Goal: Task Accomplishment & Management: Manage account settings

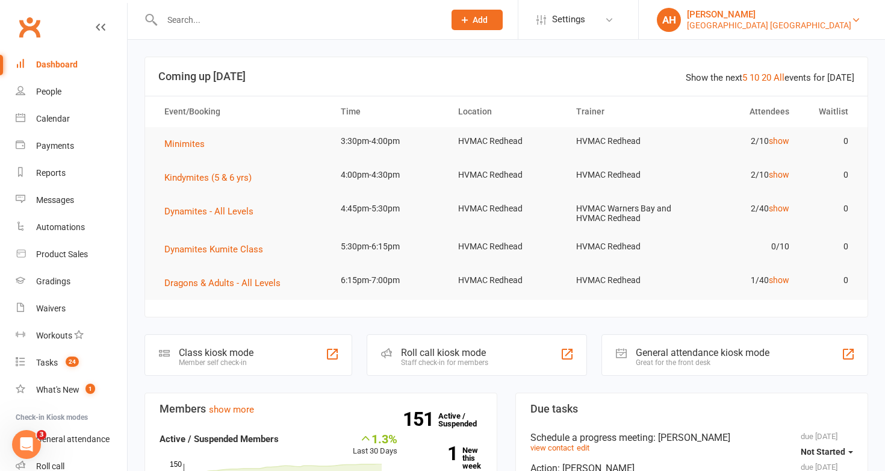
click at [769, 17] on div "[PERSON_NAME]" at bounding box center [769, 14] width 164 height 11
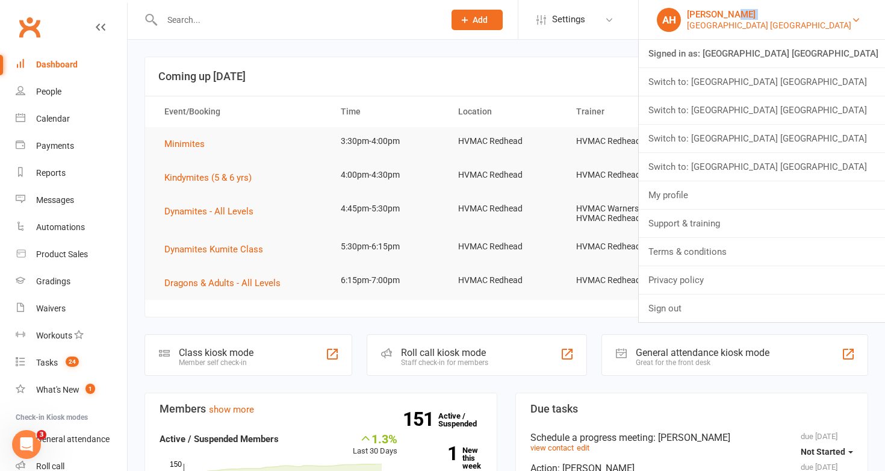
click at [769, 17] on div "[PERSON_NAME]" at bounding box center [769, 14] width 164 height 11
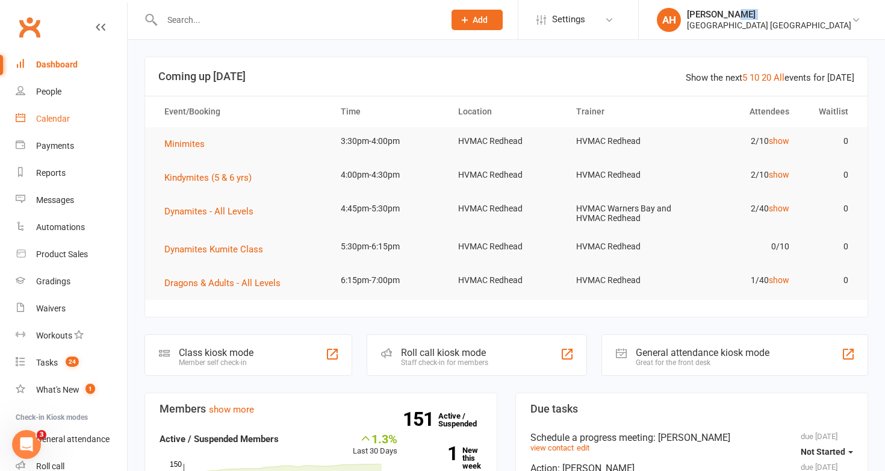
click at [67, 119] on div "Calendar" at bounding box center [53, 119] width 34 height 10
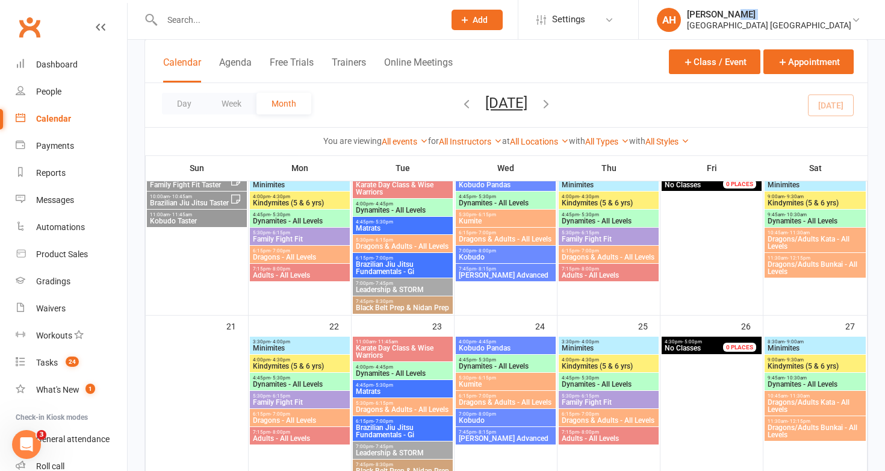
scroll to position [330, 0]
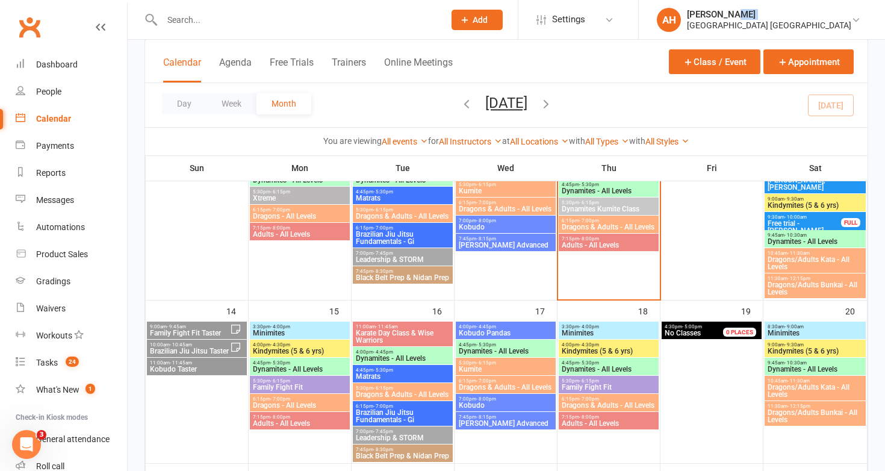
click at [317, 386] on span "Family Fight Fit" at bounding box center [299, 386] width 95 height 7
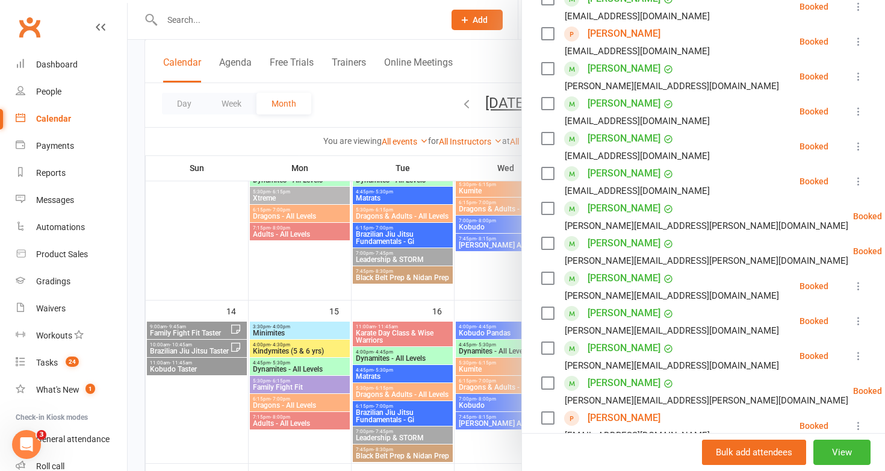
scroll to position [225, 0]
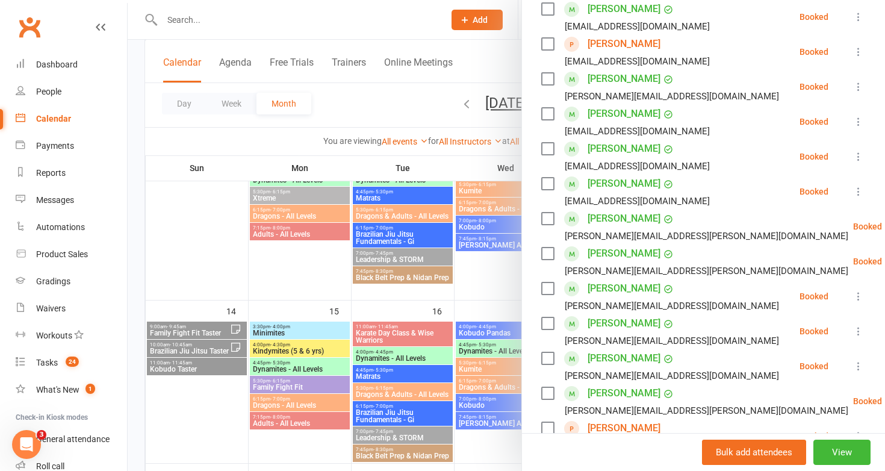
click at [421, 342] on div at bounding box center [506, 235] width 757 height 471
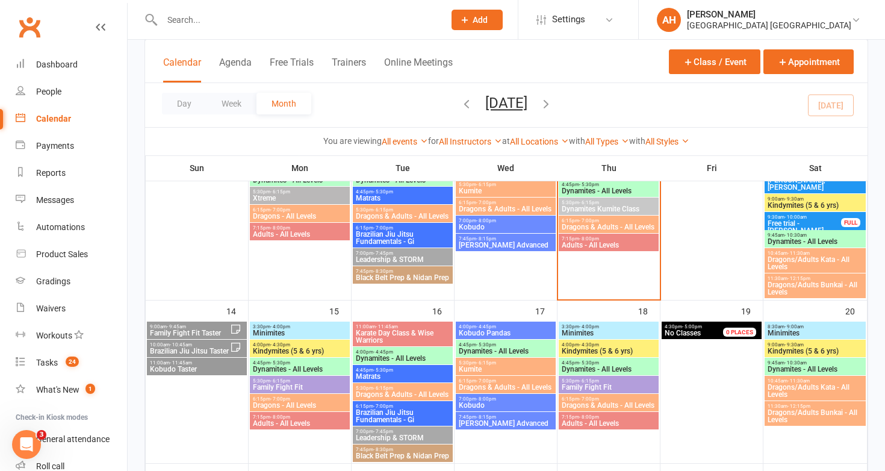
click at [588, 386] on span "Family Fight Fit" at bounding box center [608, 386] width 95 height 7
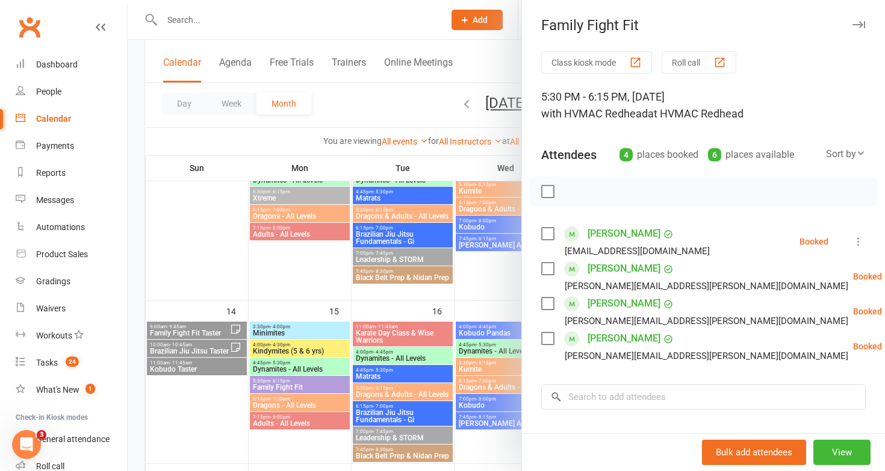
click at [364, 294] on div at bounding box center [506, 235] width 757 height 471
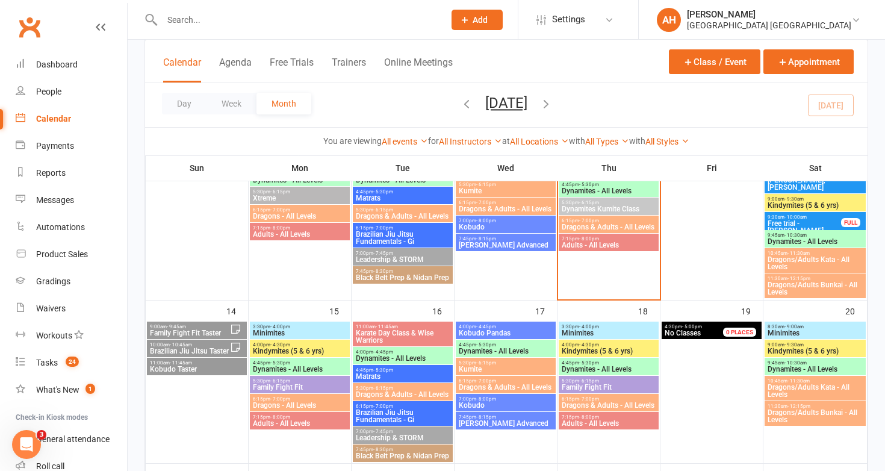
click at [190, 327] on span "9:00am - 9:45am" at bounding box center [189, 326] width 81 height 5
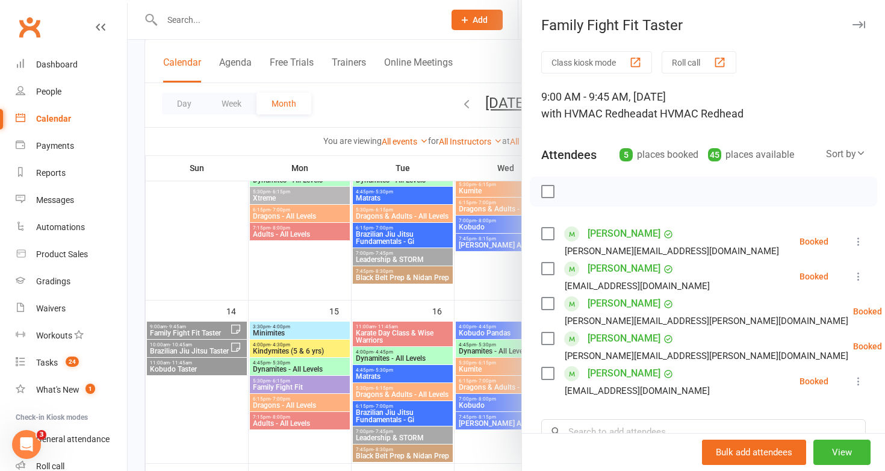
click at [190, 327] on div at bounding box center [506, 235] width 757 height 471
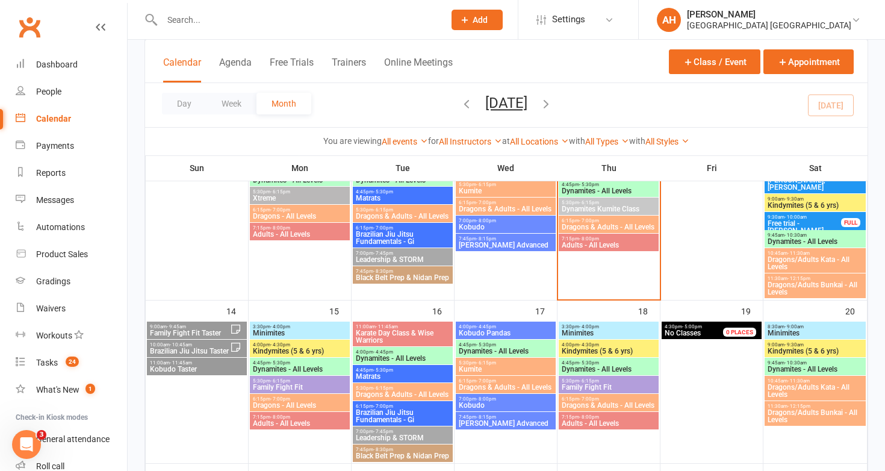
click at [611, 383] on span "Family Fight Fit" at bounding box center [608, 386] width 95 height 7
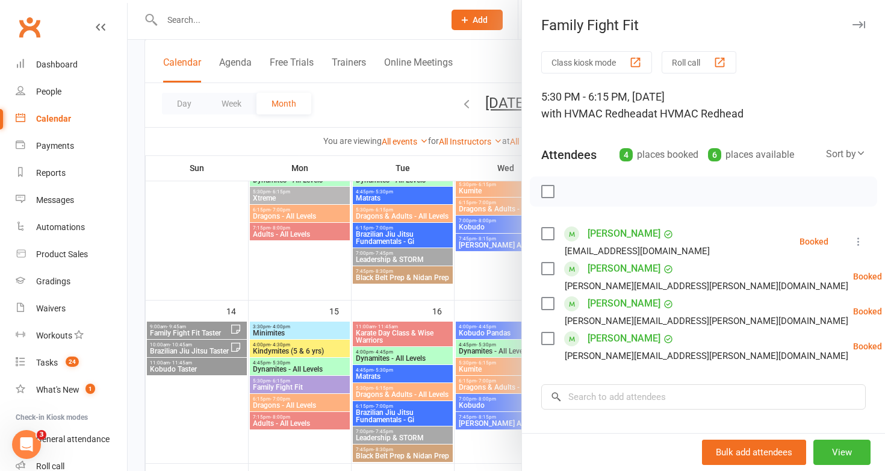
click at [430, 396] on div at bounding box center [506, 235] width 757 height 471
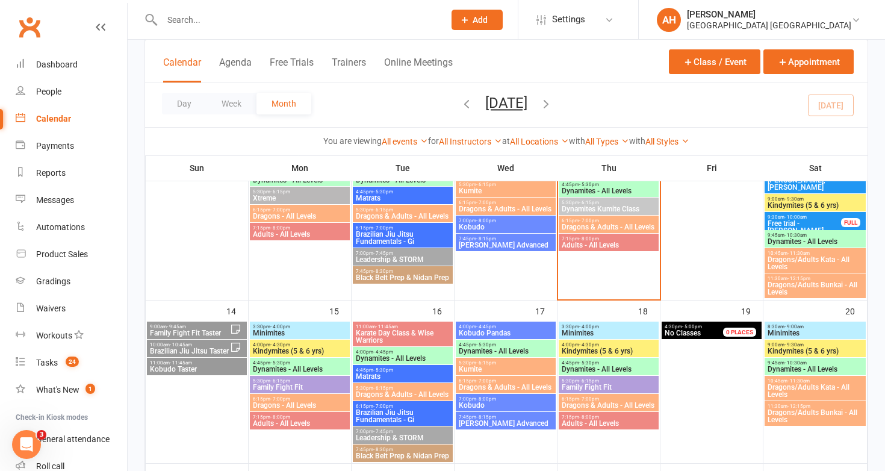
click at [206, 329] on span "Family Fight Fit Taster" at bounding box center [189, 332] width 81 height 7
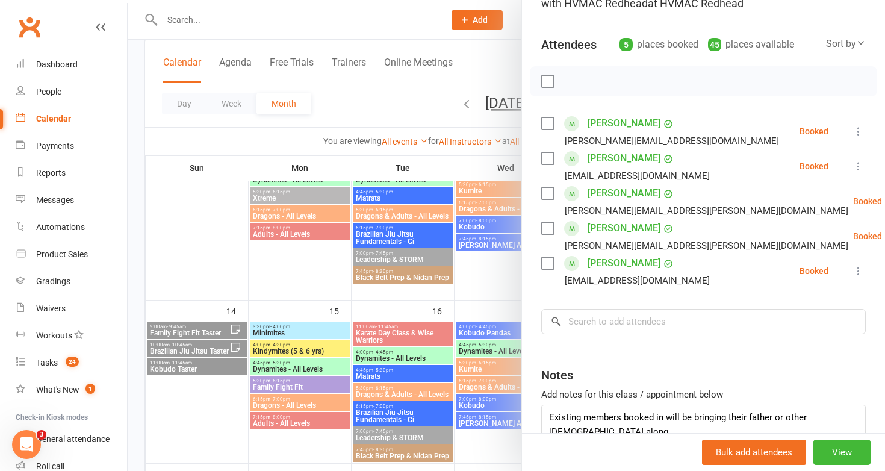
scroll to position [182, 0]
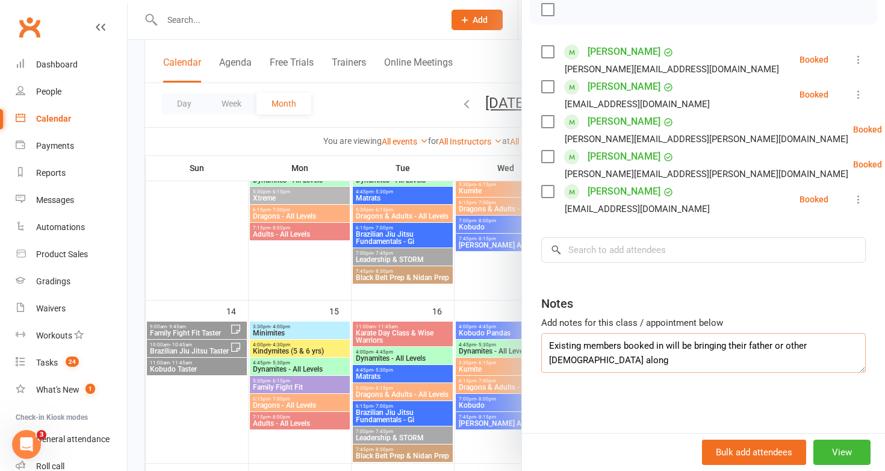
click at [851, 346] on textarea "Existing members booked in will be bringing their father or other male along" at bounding box center [703, 353] width 324 height 40
drag, startPoint x: 682, startPoint y: 359, endPoint x: 623, endPoint y: 363, distance: 59.1
click at [623, 363] on textarea "Existing members booked in will be bringing their father or other male along. P…" at bounding box center [703, 353] width 324 height 40
click at [551, 361] on textarea "Existing members booked in will be bringing their father or other male along. P…" at bounding box center [703, 353] width 324 height 40
click at [706, 365] on textarea "Existing members booked in will be bringing their father or other male along. K…" at bounding box center [703, 353] width 324 height 40
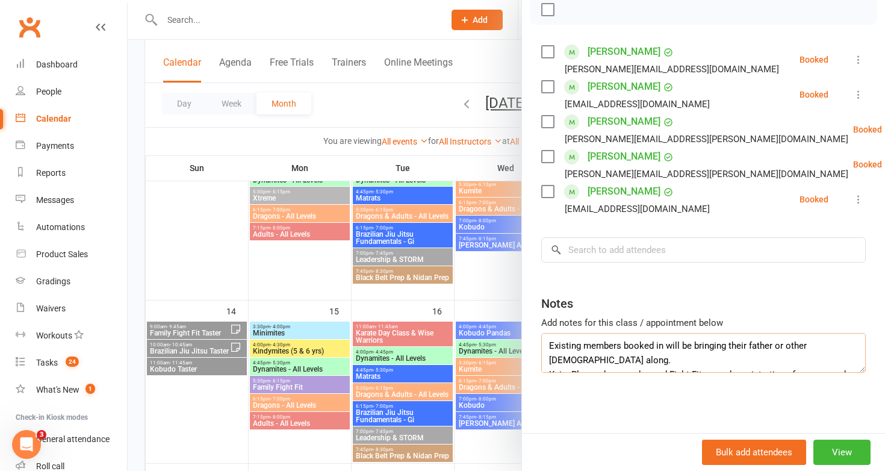
scroll to position [8, 0]
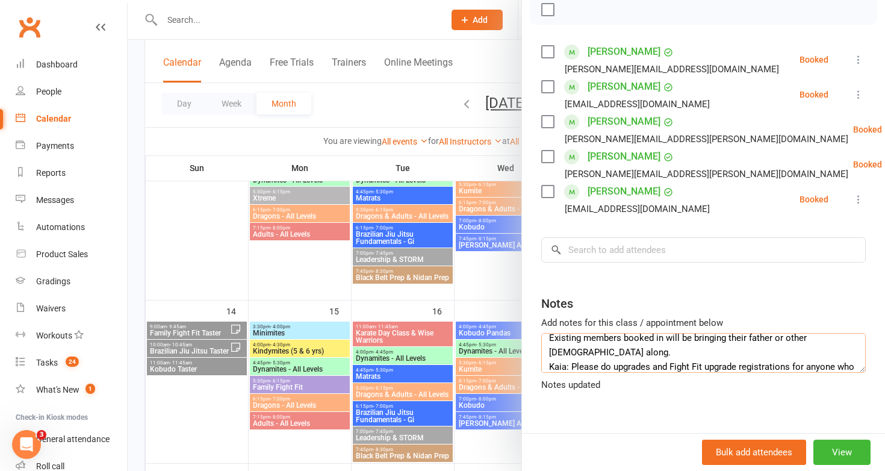
click at [649, 355] on textarea "Existing members booked in will be bringing their father or other male along. K…" at bounding box center [703, 353] width 324 height 40
click at [711, 368] on textarea "Existing members booked in will be bringing their father or other male along. K…" at bounding box center [703, 353] width 324 height 40
drag, startPoint x: 628, startPoint y: 368, endPoint x: 686, endPoint y: 356, distance: 58.6
click at [686, 356] on textarea "Existing members booked in will be bringing their father or other male along. K…" at bounding box center [703, 353] width 324 height 40
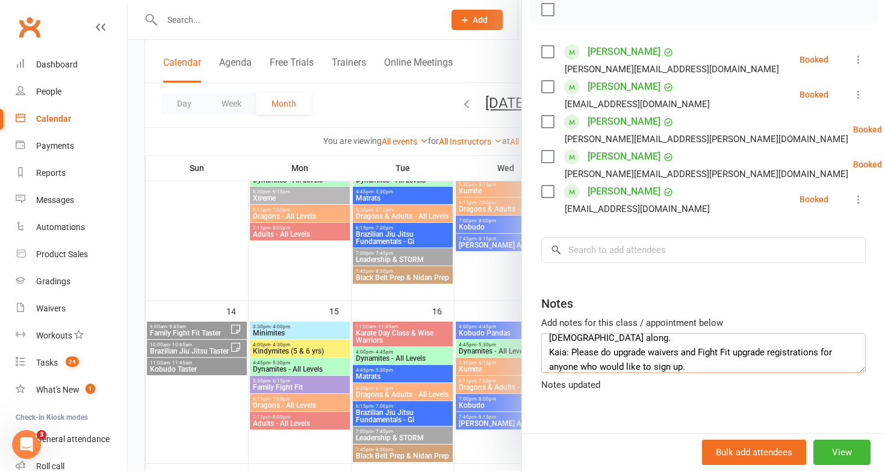
scroll to position [14, 0]
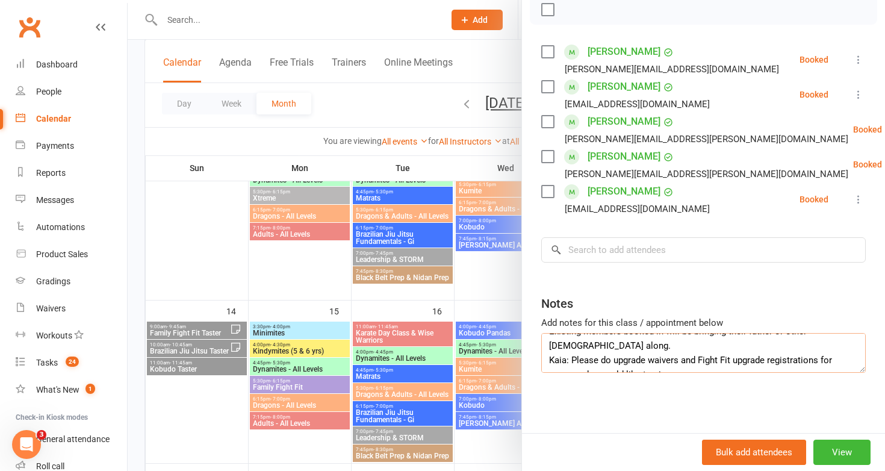
type textarea "Existing members booked in will be bringing their father or other male along. K…"
click at [474, 287] on div at bounding box center [506, 235] width 757 height 471
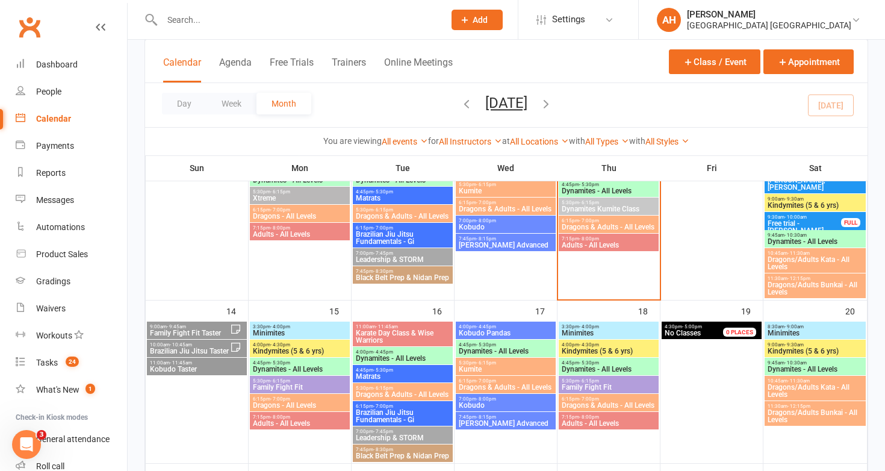
click at [203, 350] on span "Brazilian Jiu Jitsu Taster" at bounding box center [189, 350] width 81 height 7
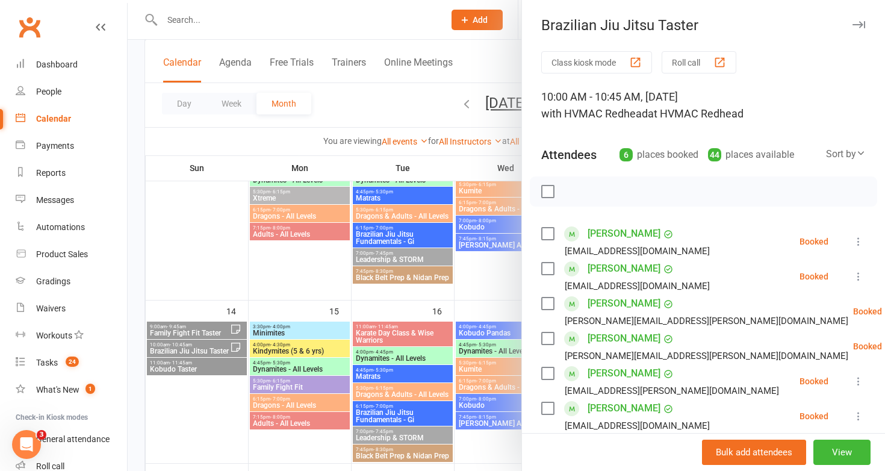
scroll to position [217, 0]
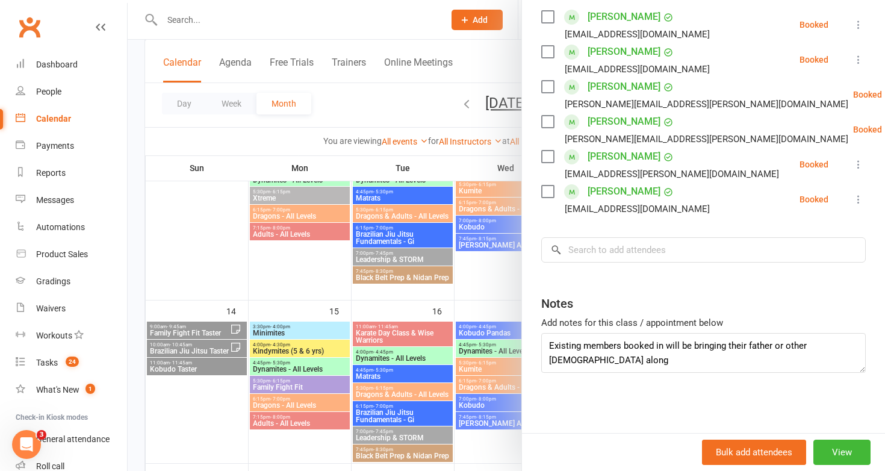
click at [217, 348] on div at bounding box center [506, 235] width 757 height 471
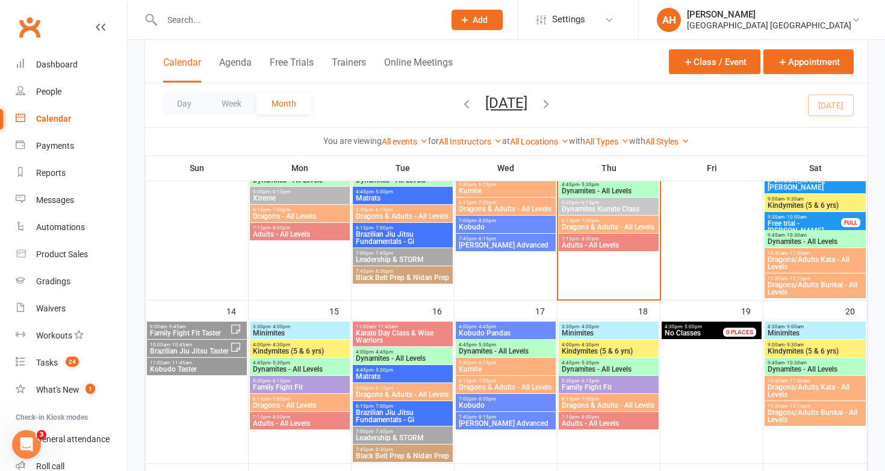
click at [213, 363] on span "11:00am - 11:45am" at bounding box center [196, 362] width 95 height 5
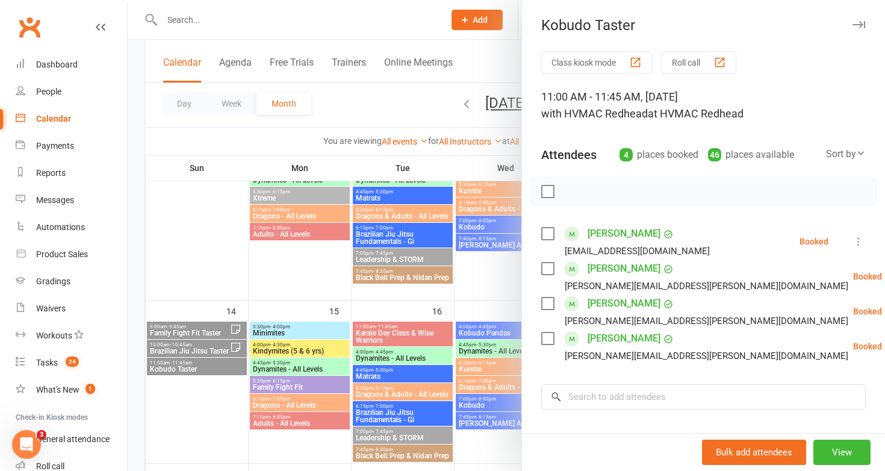
click at [347, 366] on div at bounding box center [506, 235] width 757 height 471
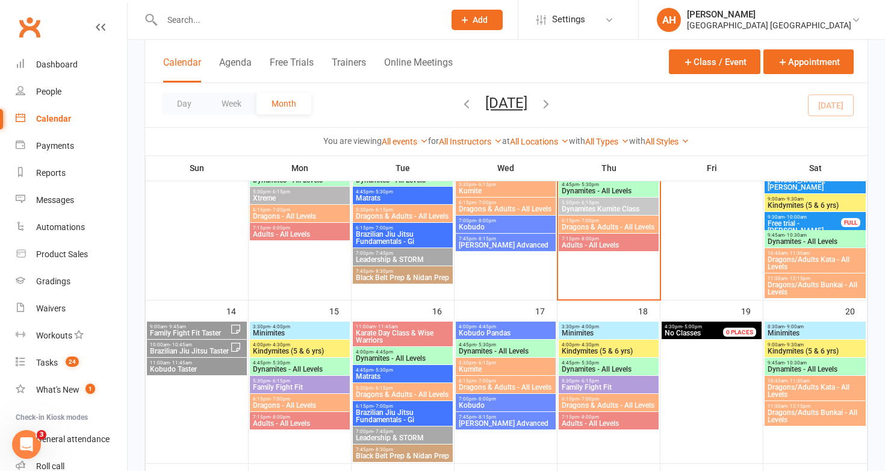
click at [190, 347] on span "Brazilian Jiu Jitsu Taster" at bounding box center [189, 350] width 81 height 7
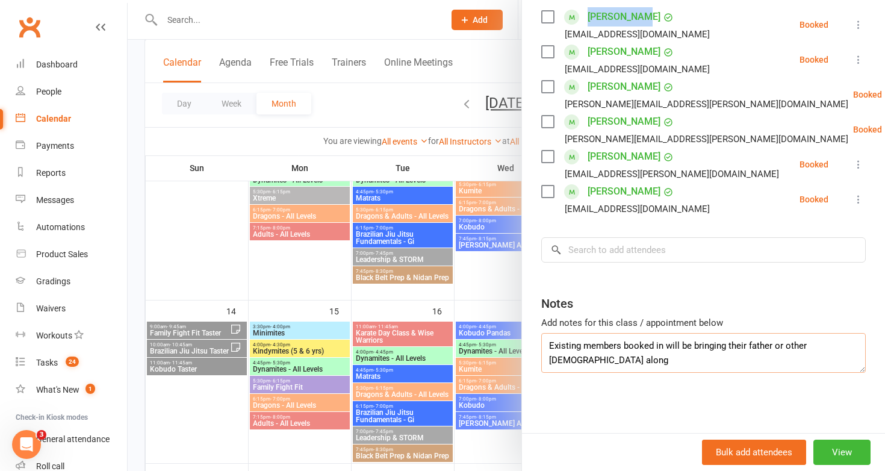
click at [690, 360] on textarea "Existing members booked in will be bringing their father or other male along" at bounding box center [703, 353] width 324 height 40
drag, startPoint x: 692, startPoint y: 360, endPoint x: 628, endPoint y: 362, distance: 64.5
click at [628, 362] on textarea "Existing members booked in will be bringing their father or other male along Ka…" at bounding box center [703, 353] width 324 height 40
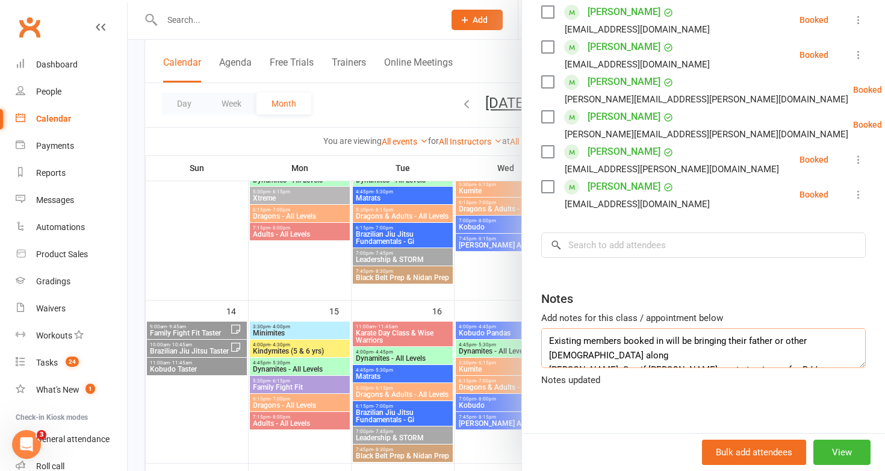
type textarea "Existing members booked in will be bringing their father or other male along Ka…"
click at [380, 349] on div at bounding box center [506, 235] width 757 height 471
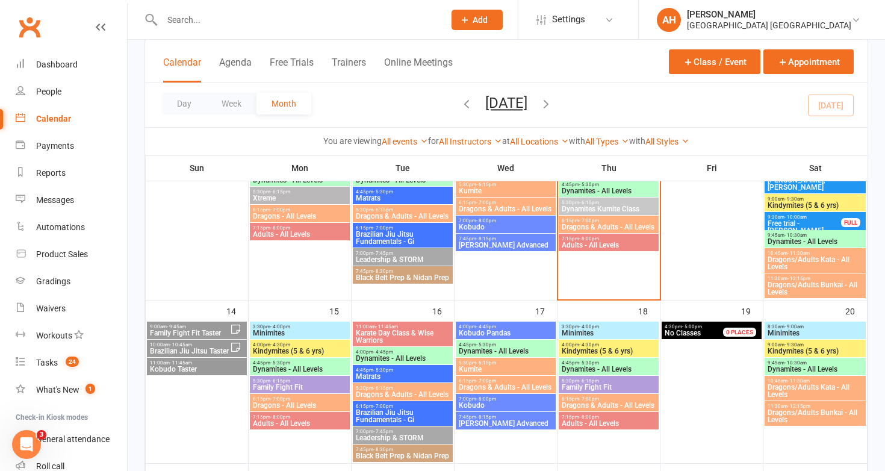
click at [222, 328] on span "9:00am - 9:45am" at bounding box center [189, 326] width 81 height 5
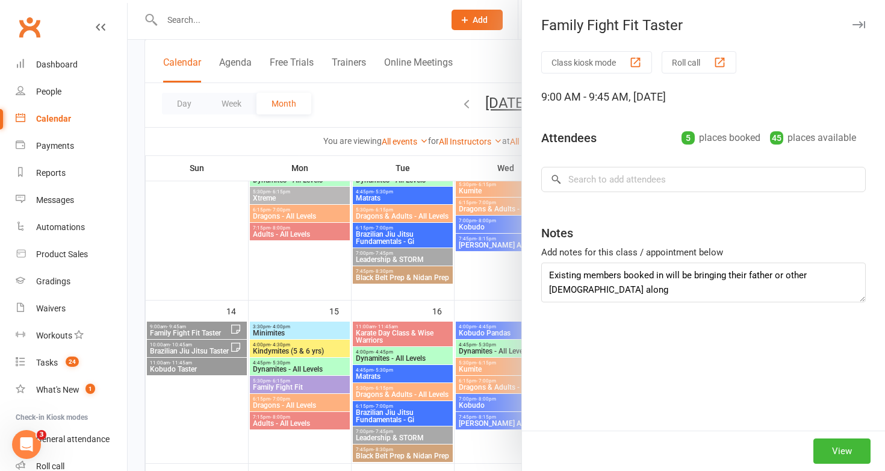
type textarea "Existing members booked in will be bringing their father or other male along. K…"
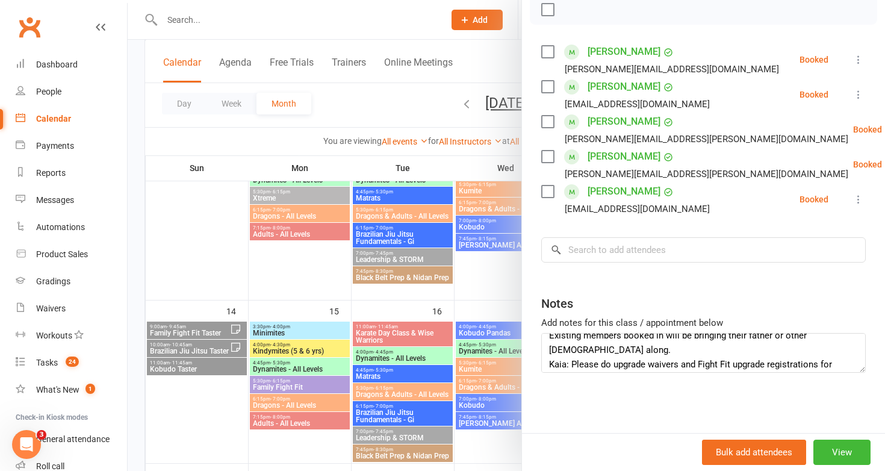
scroll to position [14, 0]
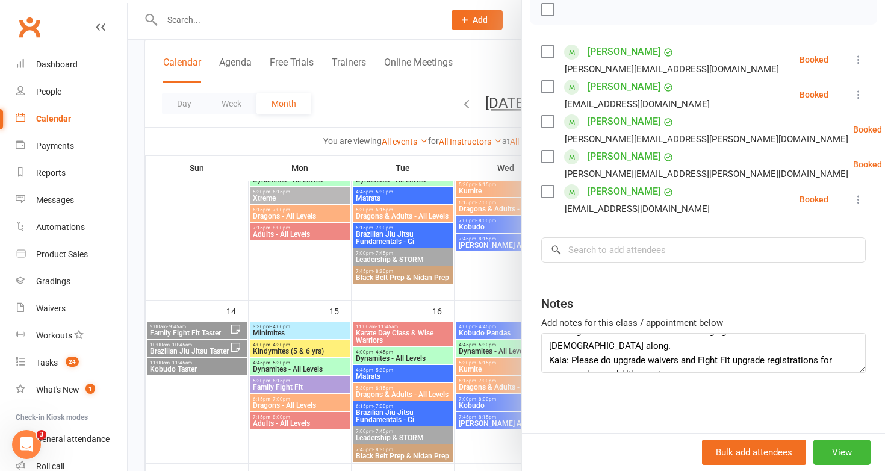
click at [206, 358] on div at bounding box center [506, 235] width 757 height 471
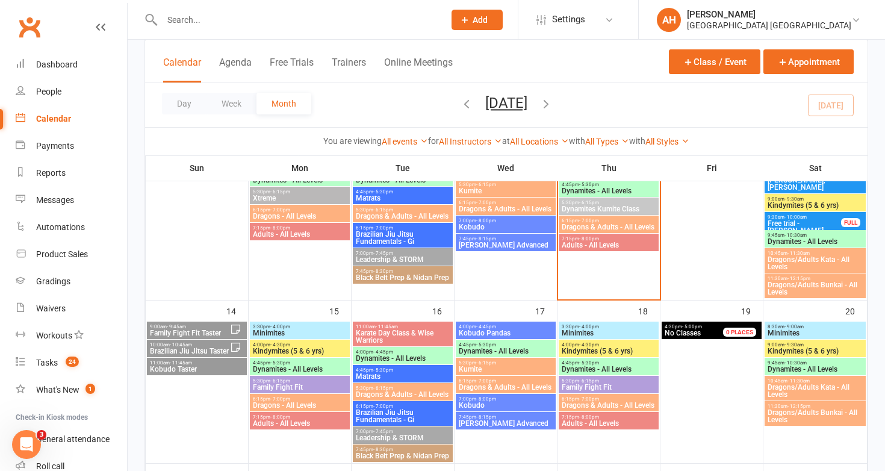
click at [206, 352] on span "Brazilian Jiu Jitsu Taster" at bounding box center [189, 350] width 81 height 7
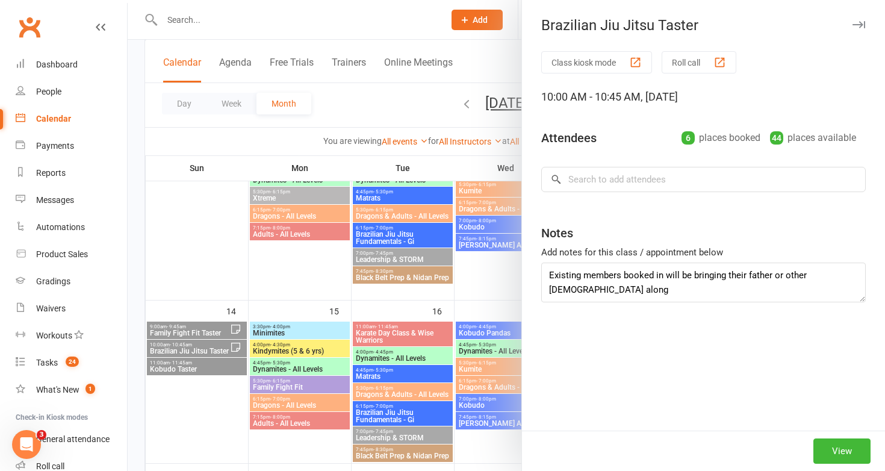
type textarea "Existing members booked in will be bringing their father or other male along Ka…"
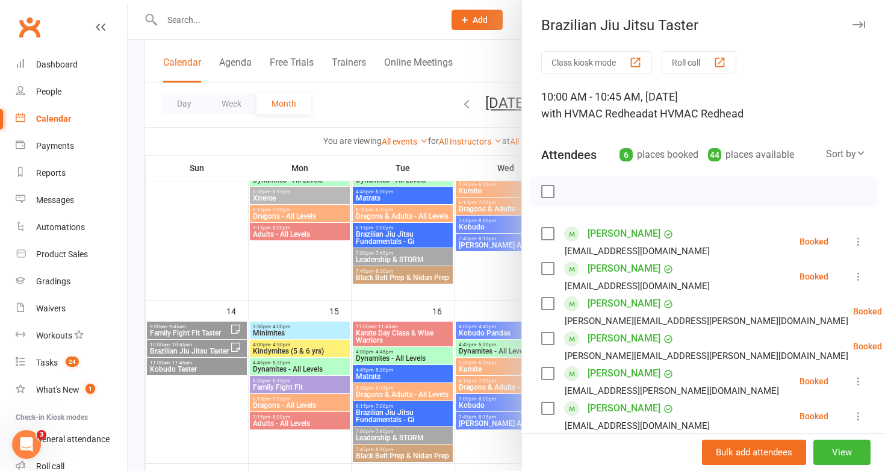
scroll to position [217, 0]
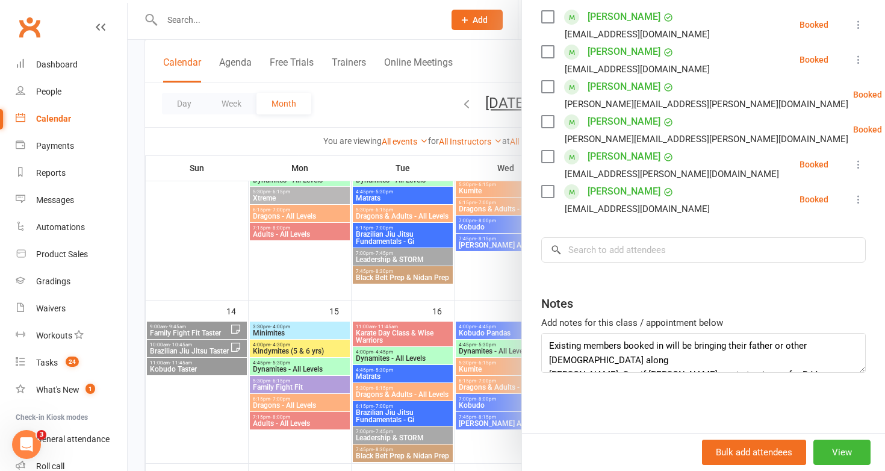
click at [190, 356] on div at bounding box center [506, 235] width 757 height 471
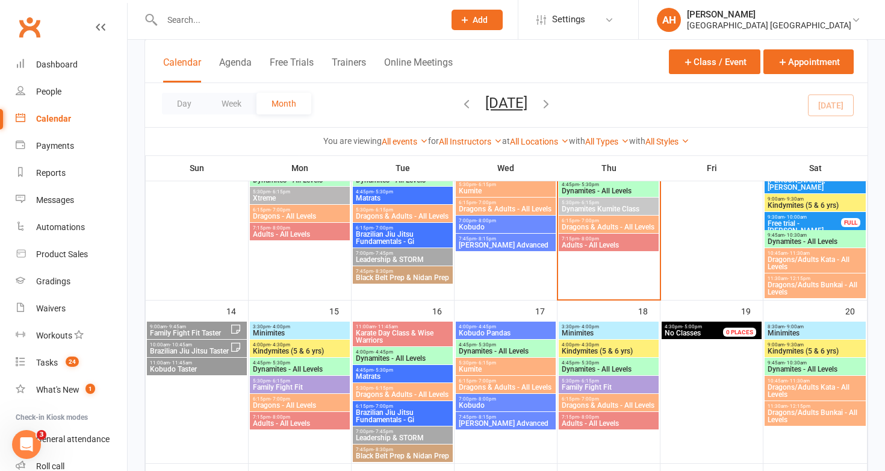
click at [188, 366] on span "Kobudo Taster" at bounding box center [196, 368] width 95 height 7
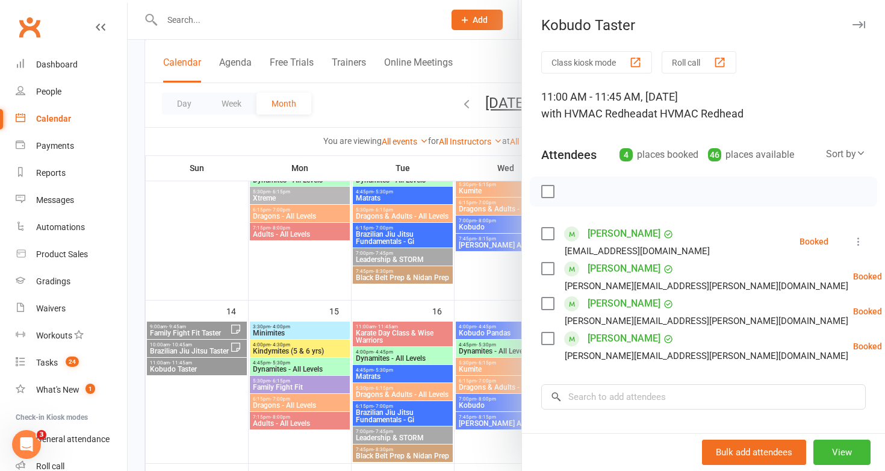
click at [188, 366] on div at bounding box center [506, 235] width 757 height 471
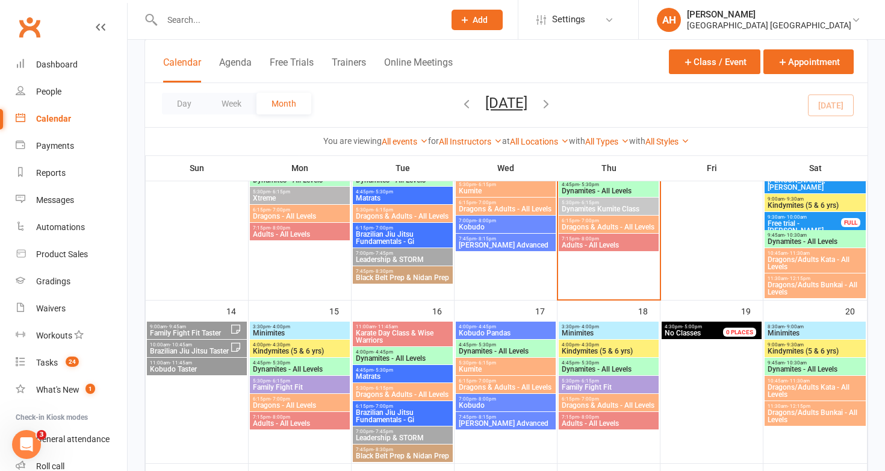
click at [192, 330] on span "Family Fight Fit Taster" at bounding box center [189, 332] width 81 height 7
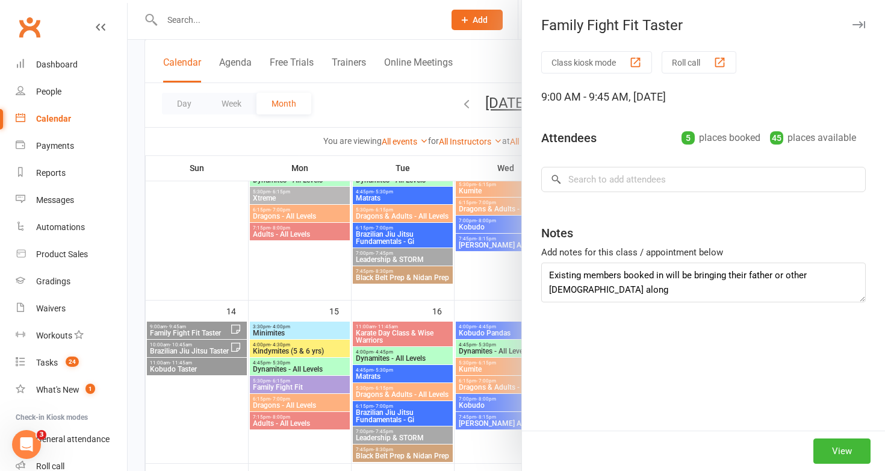
type textarea "Existing members booked in will be bringing their father or other male along. K…"
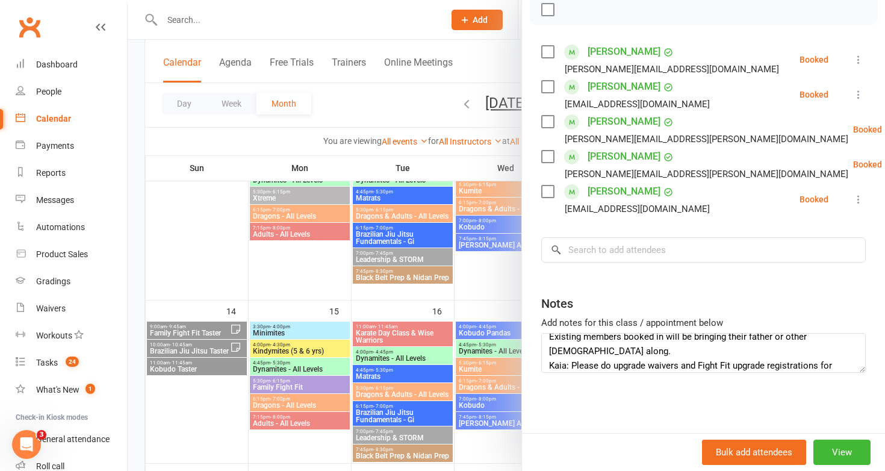
scroll to position [14, 0]
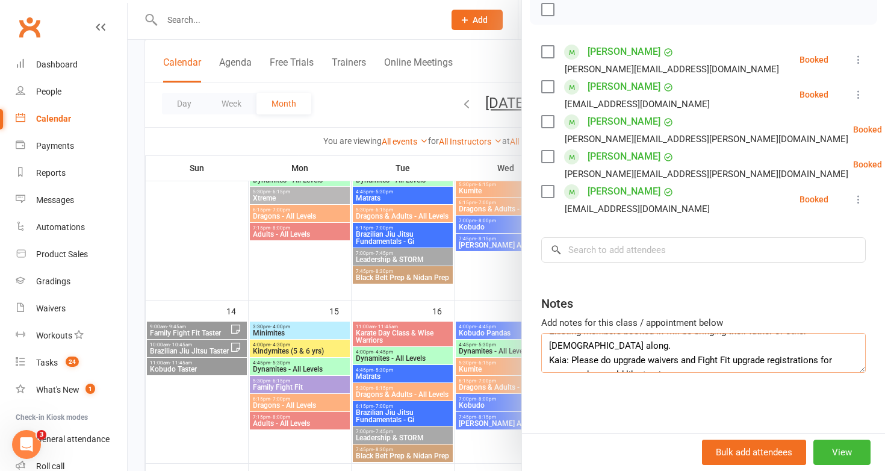
drag, startPoint x: 696, startPoint y: 358, endPoint x: 542, endPoint y: 349, distance: 155.0
click at [542, 349] on textarea "Existing members booked in will be bringing their father or other male along. K…" at bounding box center [703, 353] width 324 height 40
click at [200, 365] on div at bounding box center [506, 235] width 757 height 471
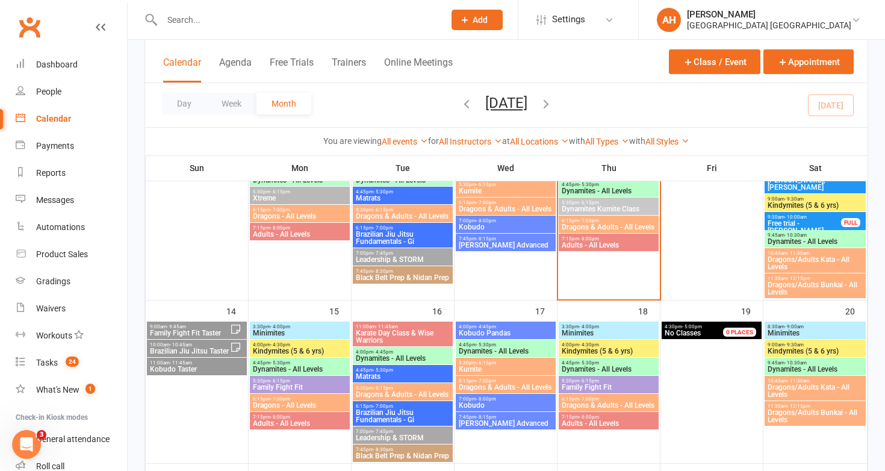
click at [198, 347] on span "Brazilian Jiu Jitsu Taster" at bounding box center [189, 350] width 81 height 7
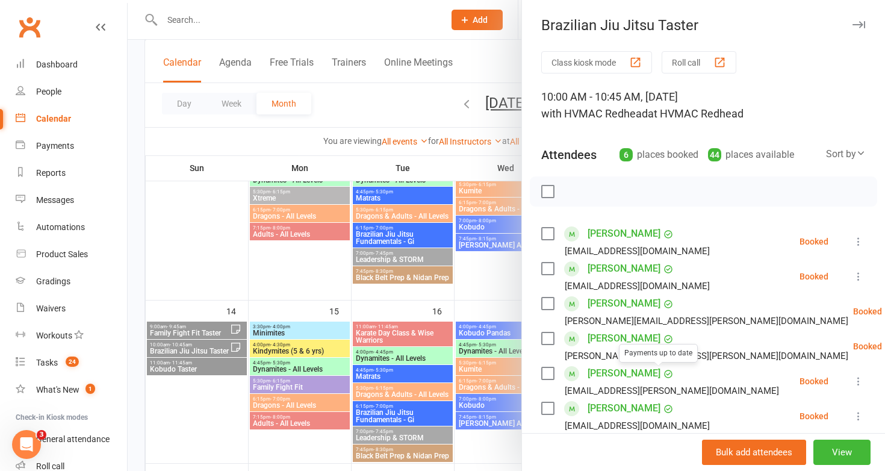
scroll to position [217, 0]
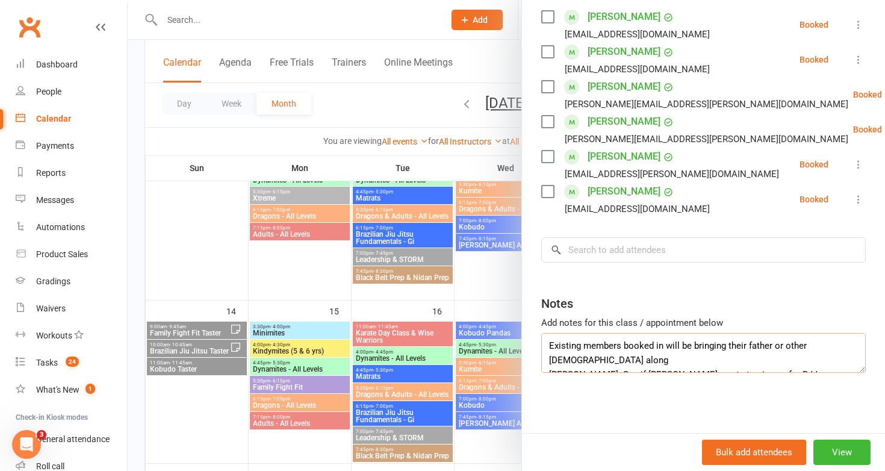
drag, startPoint x: 740, startPoint y: 363, endPoint x: 547, endPoint y: 358, distance: 193.3
click at [547, 358] on textarea "Existing members booked in will be bringing their father or other male along Ka…" at bounding box center [703, 353] width 324 height 40
paste textarea "Please do upgrade waivers and Fight Fit upgrade registrations for anyone who wo…"
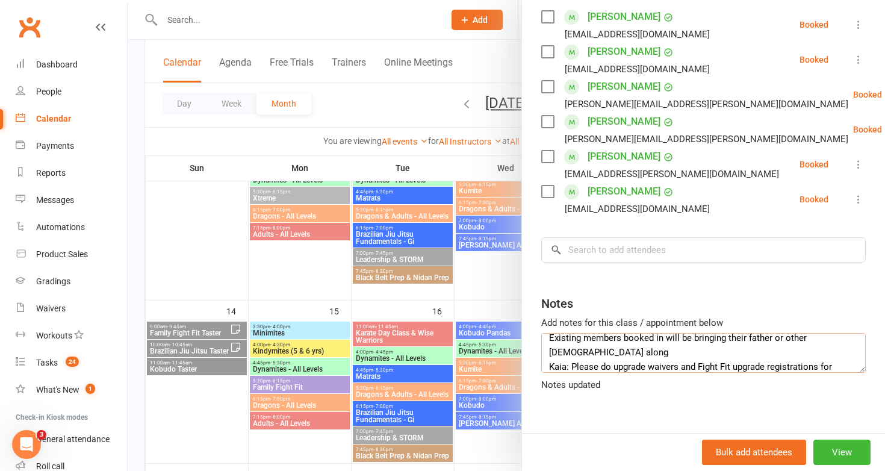
drag, startPoint x: 730, startPoint y: 352, endPoint x: 699, endPoint y: 349, distance: 30.8
click at [699, 349] on textarea "Existing members booked in will be bringing their father or other male along Ka…" at bounding box center [703, 353] width 324 height 40
type textarea "Existing members booked in will be bringing their father or other male along Ka…"
click at [429, 334] on div at bounding box center [506, 235] width 757 height 471
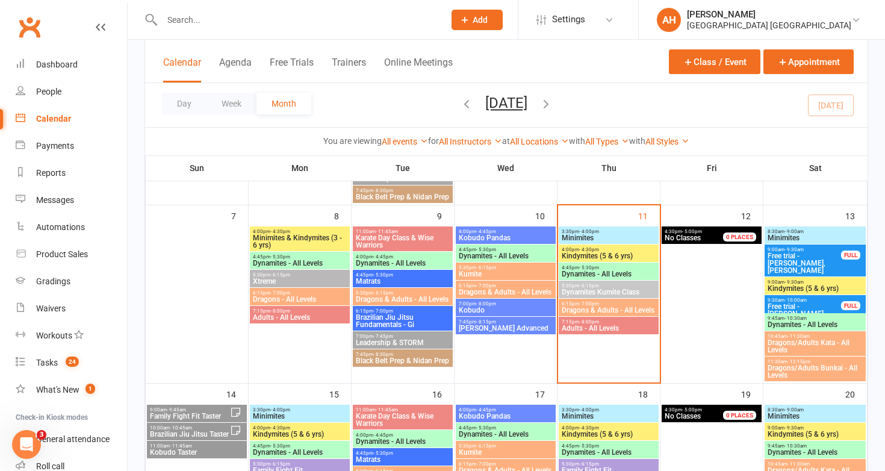
scroll to position [246, 0]
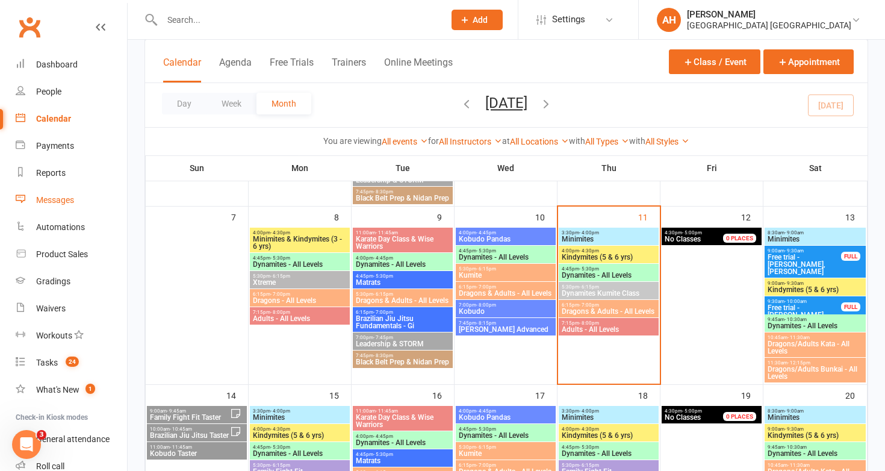
click at [74, 192] on link "Messages" at bounding box center [71, 200] width 111 height 27
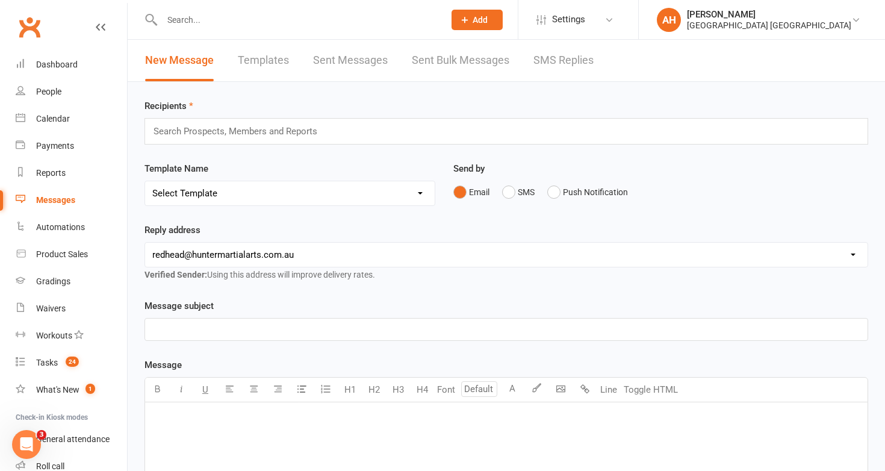
click at [562, 54] on link "SMS Replies" at bounding box center [563, 61] width 60 height 42
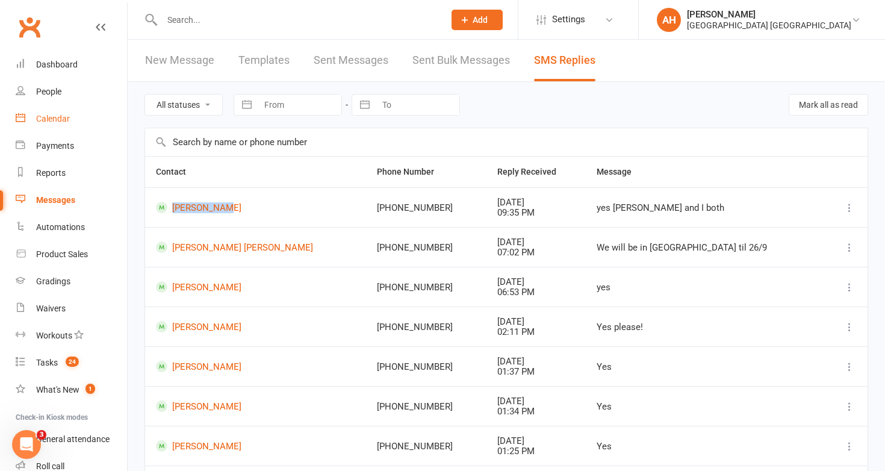
click at [60, 119] on div "Calendar" at bounding box center [53, 119] width 34 height 10
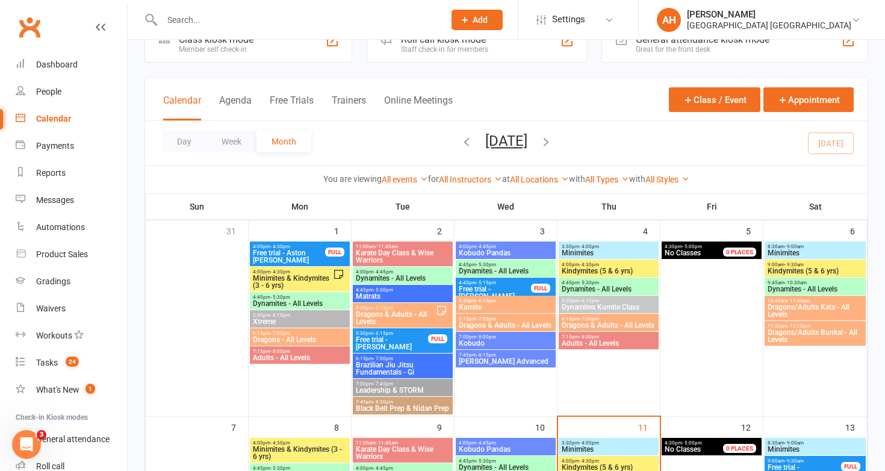
scroll to position [35, 0]
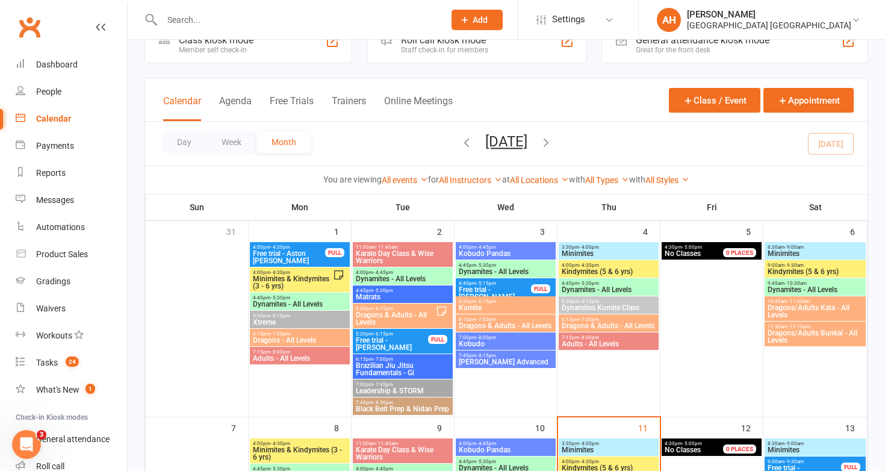
click at [405, 341] on span "Free trial - Willow Skelton" at bounding box center [391, 344] width 73 height 14
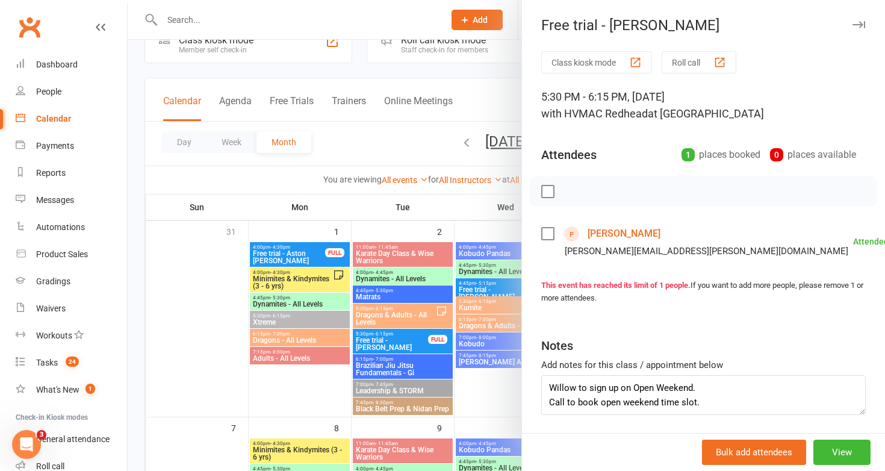
click at [405, 341] on div at bounding box center [506, 235] width 757 height 471
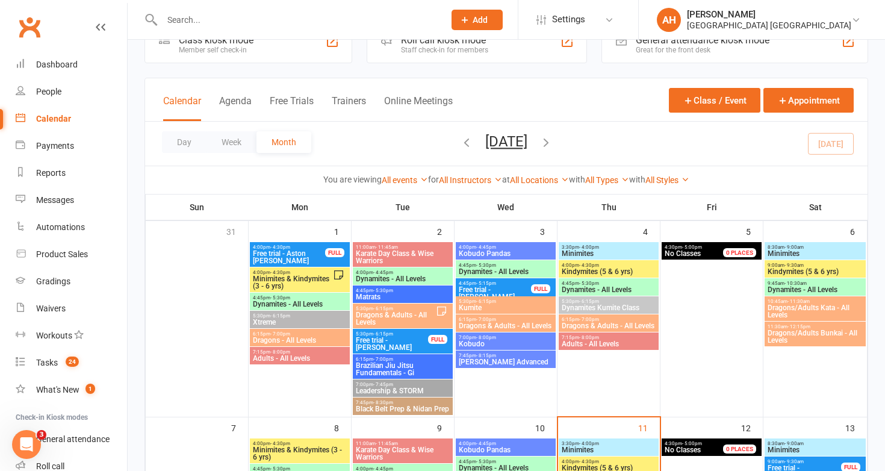
click at [315, 252] on span "Free trial - Aston Tierney" at bounding box center [288, 257] width 73 height 14
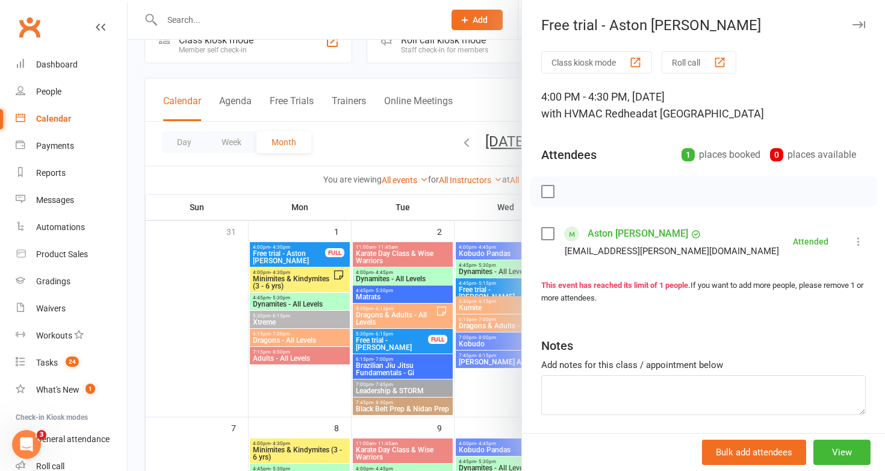
click at [315, 252] on div at bounding box center [506, 235] width 757 height 471
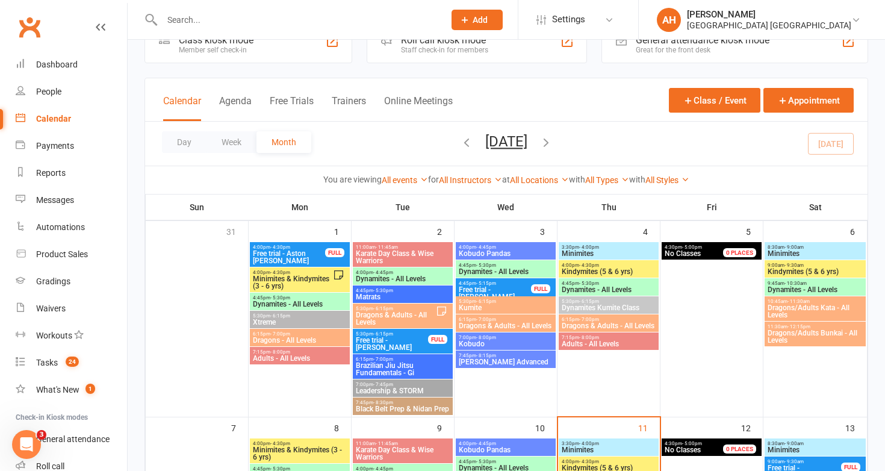
click at [507, 291] on span "Free trial - Riley Coull" at bounding box center [494, 293] width 73 height 14
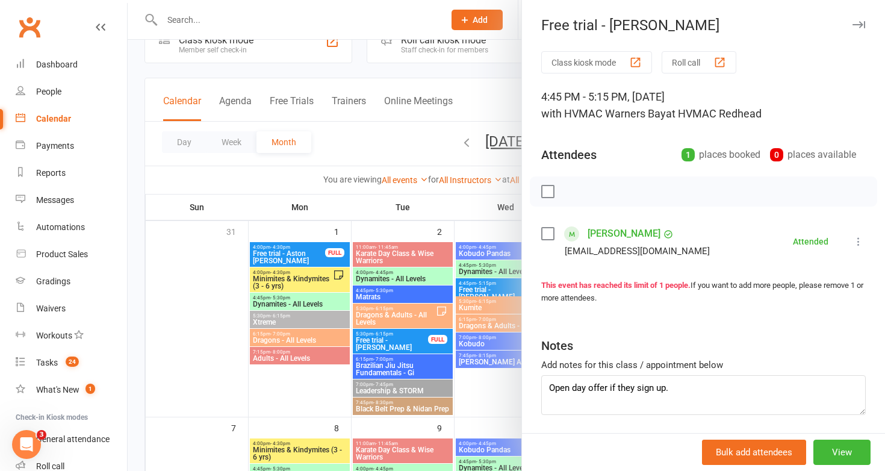
click at [427, 294] on div at bounding box center [506, 235] width 757 height 471
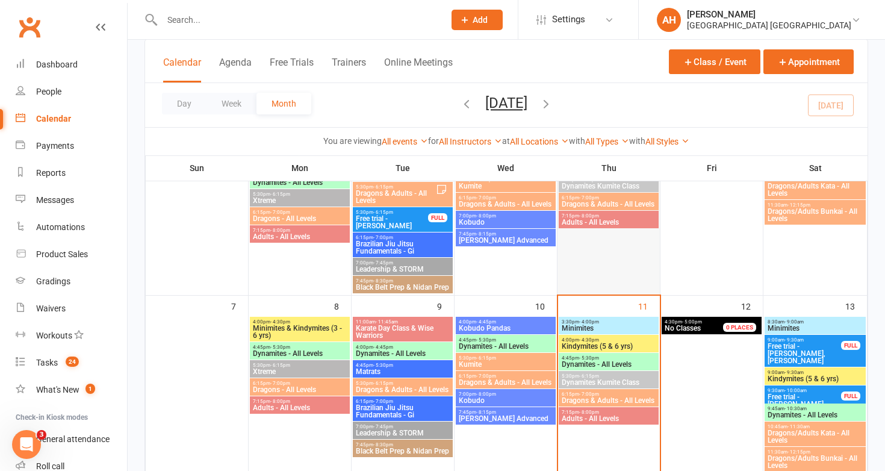
scroll to position [154, 0]
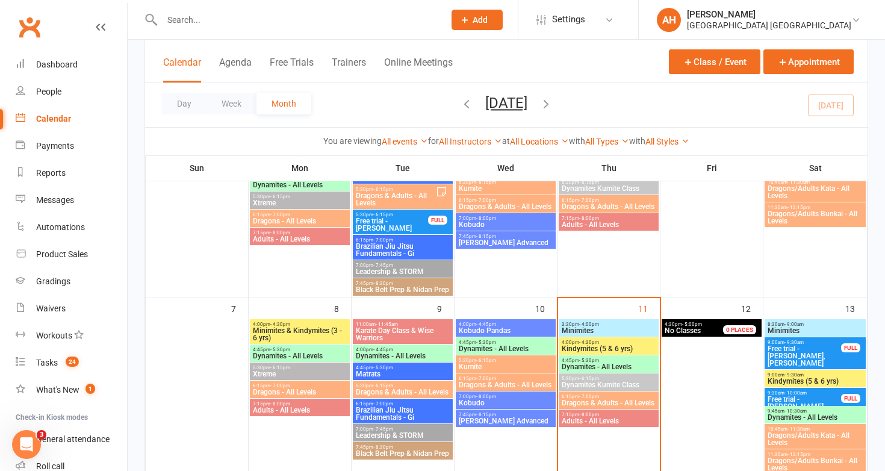
click at [415, 217] on span "Free trial - Willow Skelton" at bounding box center [391, 224] width 73 height 14
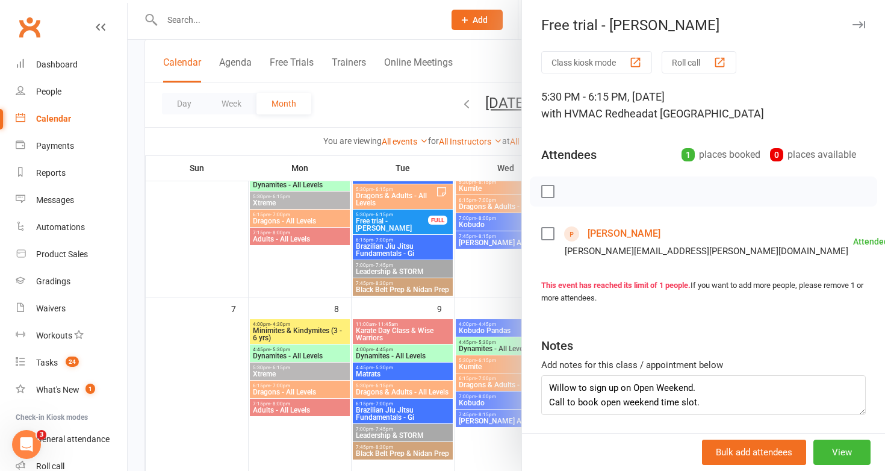
click at [625, 233] on link "Willow Skelton" at bounding box center [624, 233] width 73 height 19
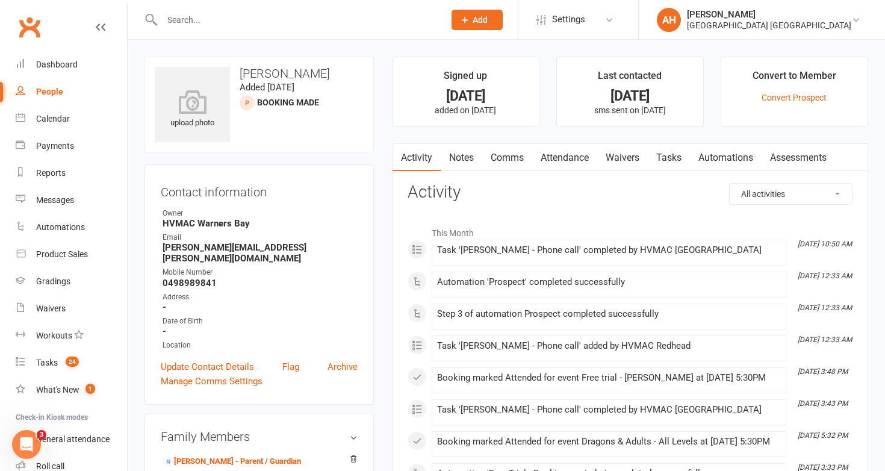
click at [467, 155] on link "Notes" at bounding box center [462, 158] width 42 height 28
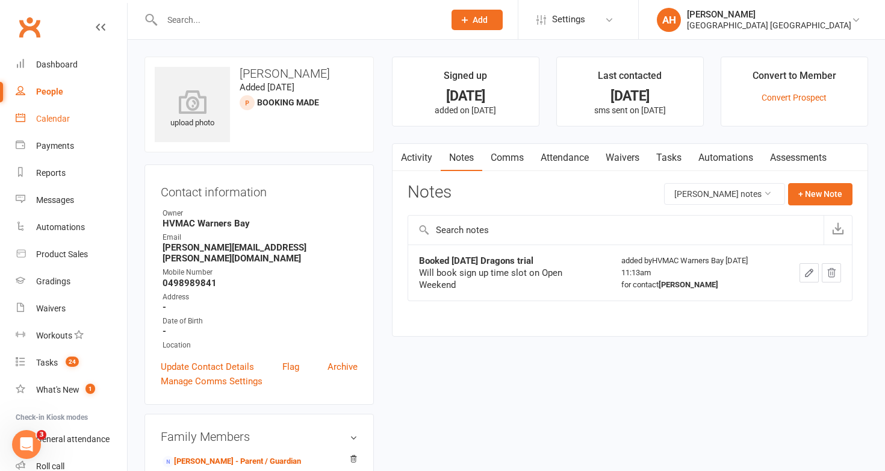
click at [64, 112] on link "Calendar" at bounding box center [71, 118] width 111 height 27
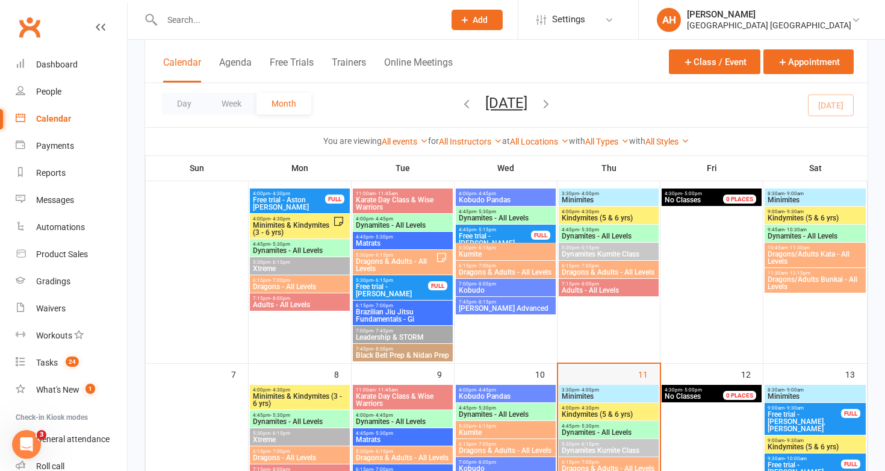
scroll to position [57, 0]
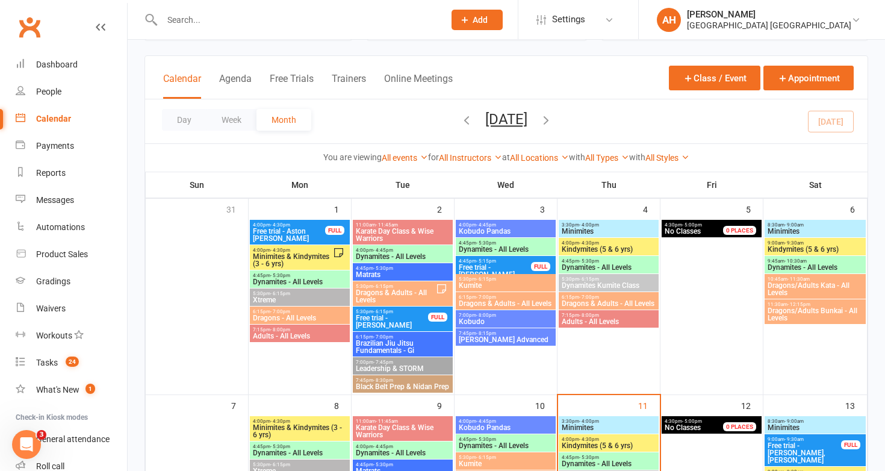
click at [403, 318] on span "Free trial - Willow Skelton" at bounding box center [391, 321] width 73 height 14
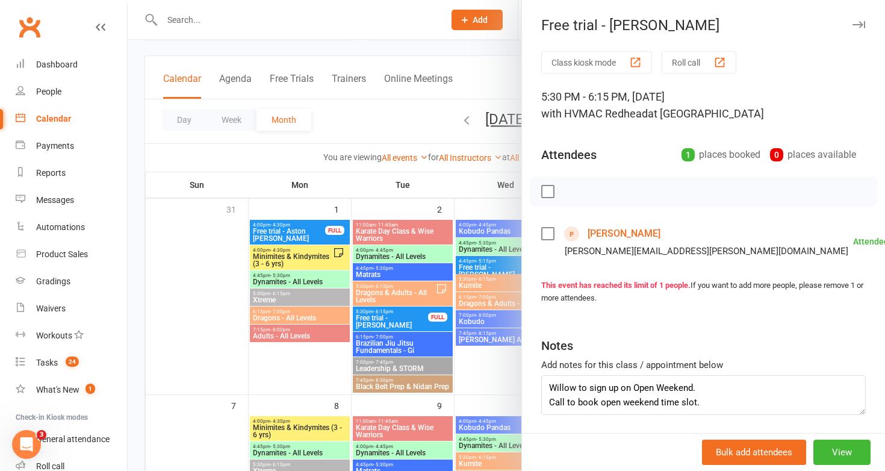
click at [413, 358] on div at bounding box center [506, 235] width 757 height 471
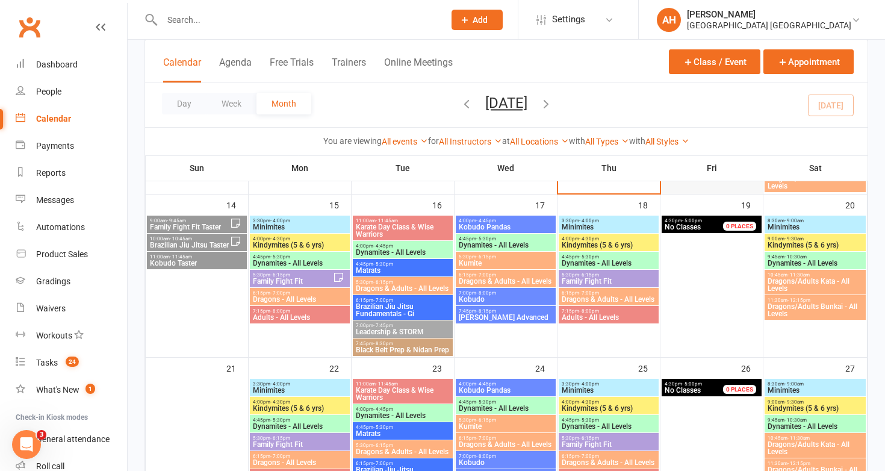
scroll to position [444, 0]
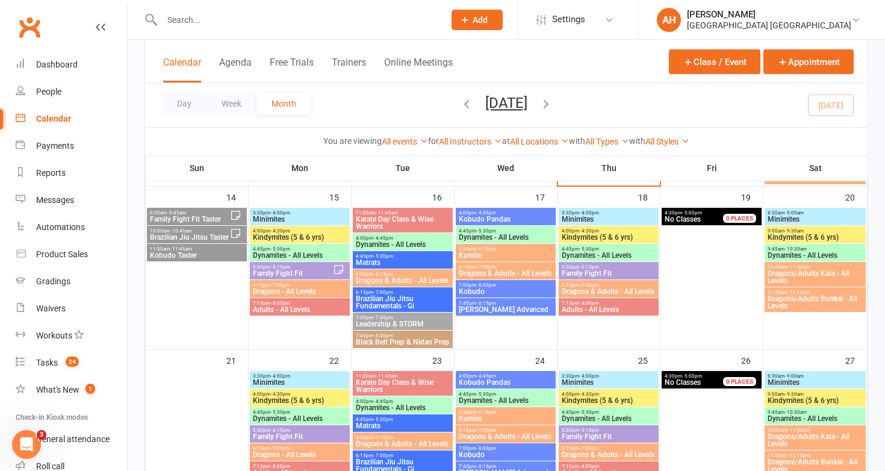
click at [439, 278] on span "Dragons & Adults - All Levels" at bounding box center [402, 280] width 95 height 7
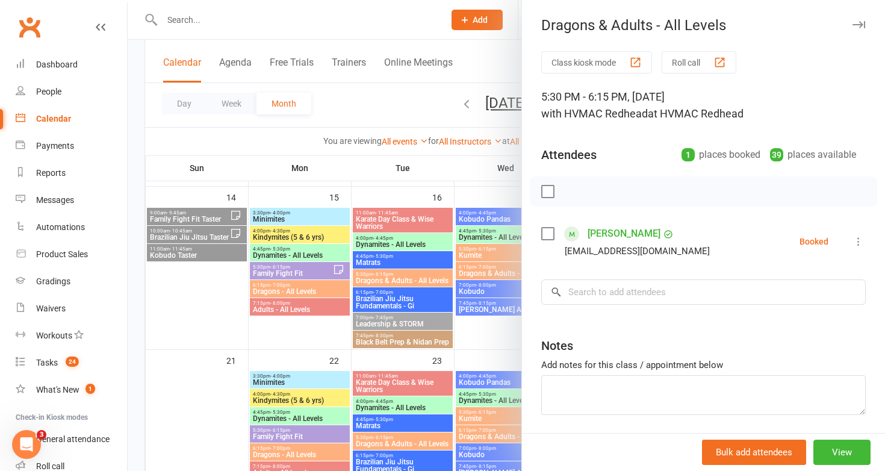
click at [439, 278] on div at bounding box center [506, 235] width 757 height 471
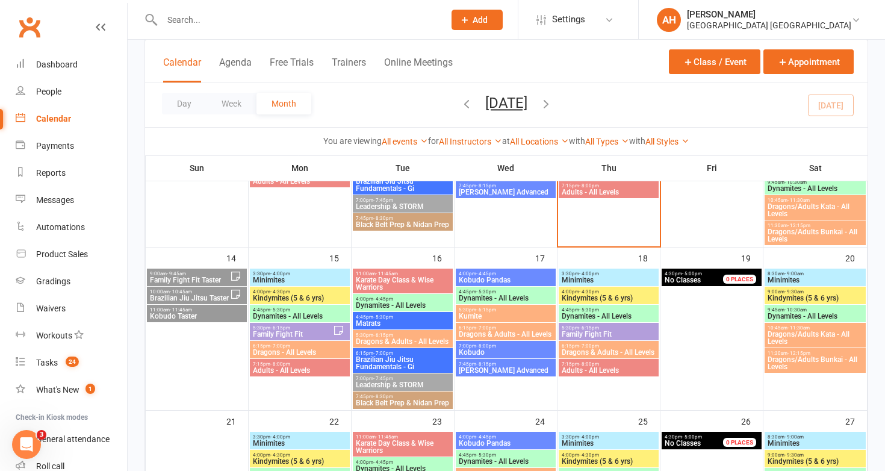
scroll to position [385, 0]
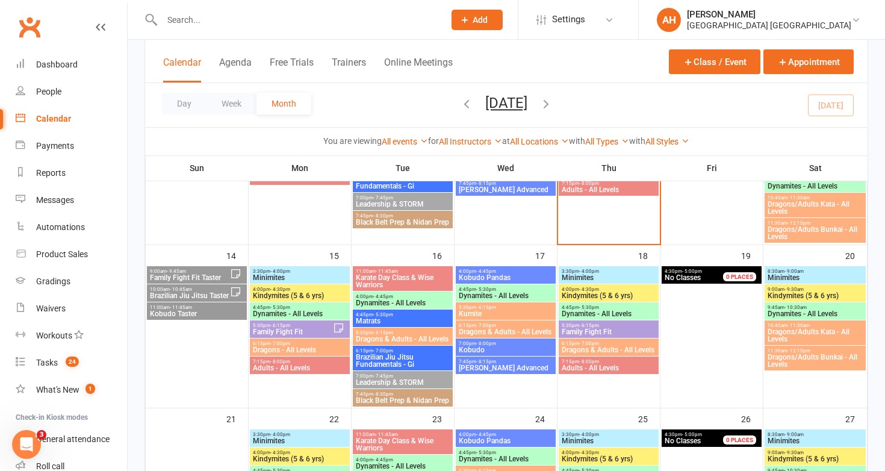
click at [398, 337] on span "Dragons & Adults - All Levels" at bounding box center [402, 338] width 95 height 7
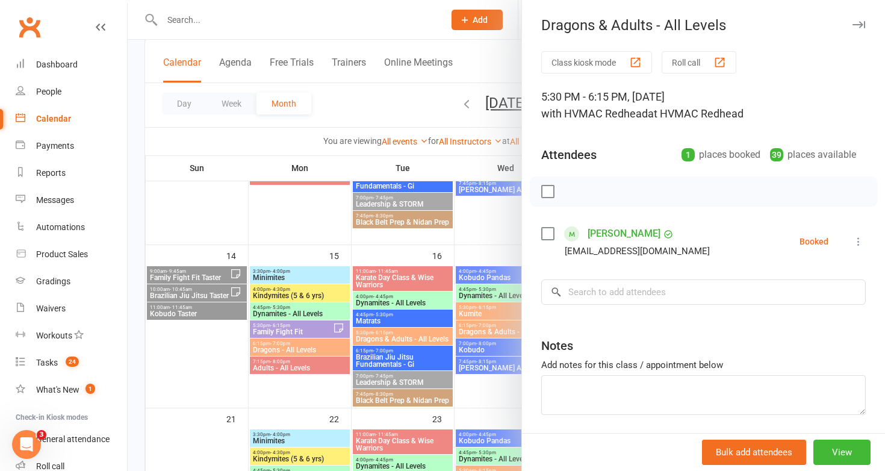
click at [398, 337] on div at bounding box center [506, 235] width 757 height 471
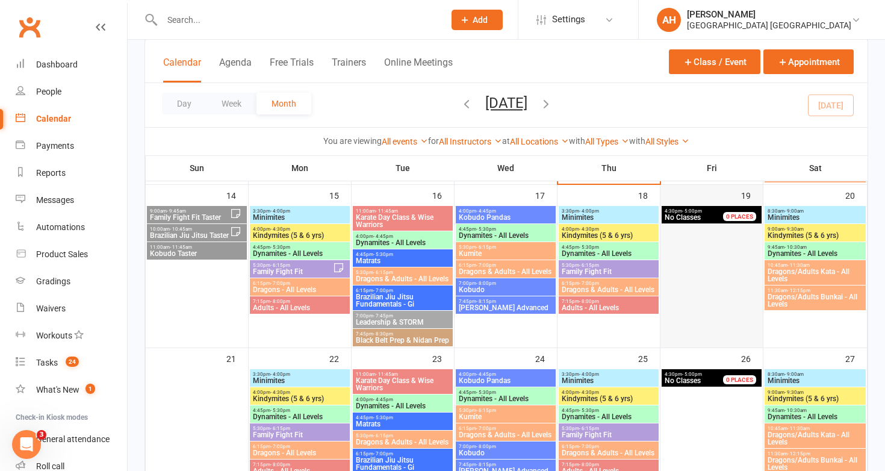
scroll to position [445, 0]
click at [401, 216] on span "Karate Day Class & Wise Warriors" at bounding box center [402, 221] width 95 height 14
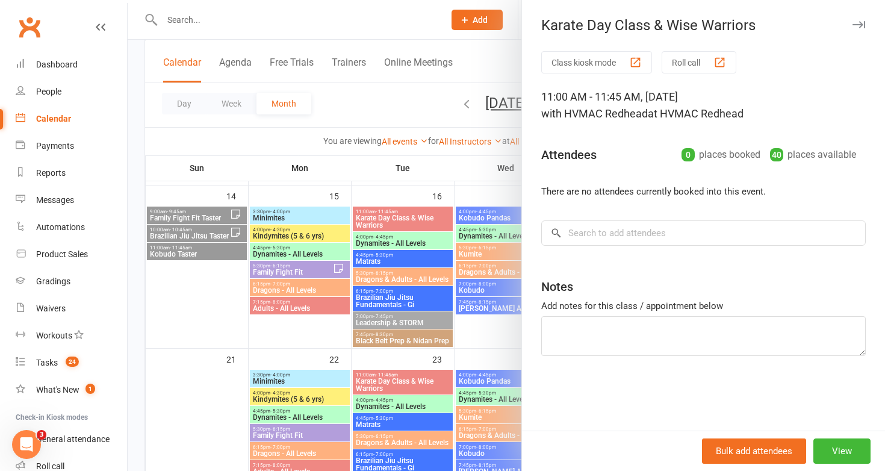
click at [401, 216] on div at bounding box center [506, 235] width 757 height 471
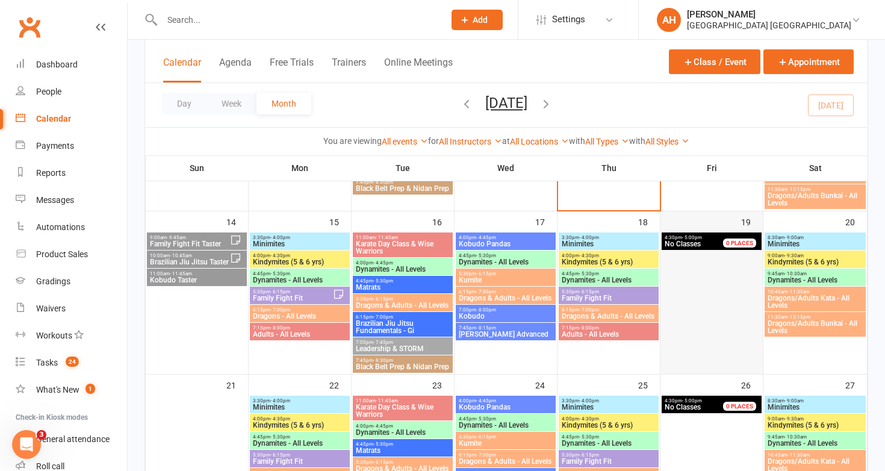
scroll to position [423, 0]
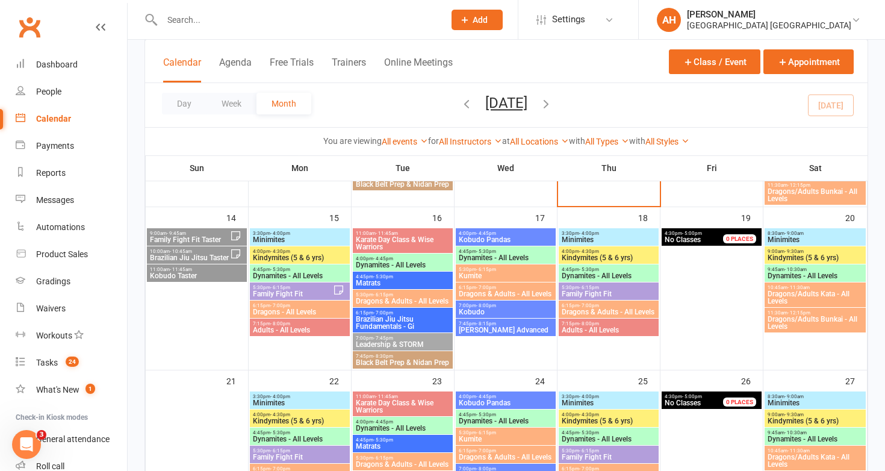
click at [415, 297] on span "Dragons & Adults - All Levels" at bounding box center [402, 300] width 95 height 7
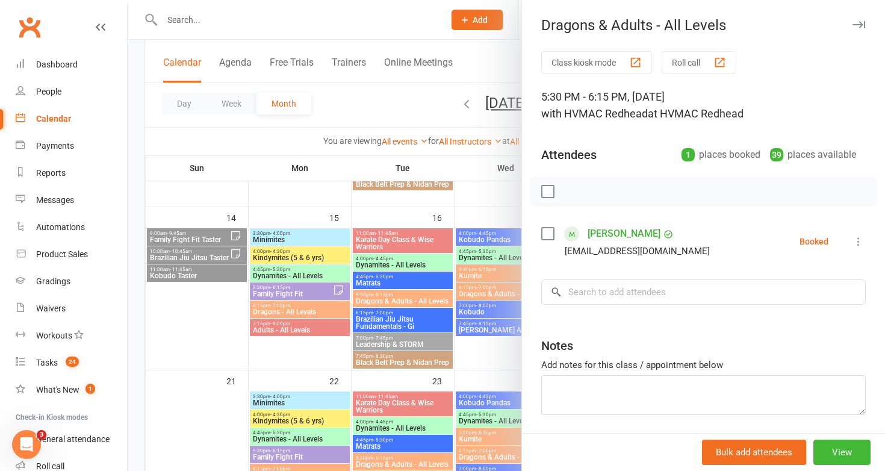
click at [414, 288] on div at bounding box center [506, 235] width 757 height 471
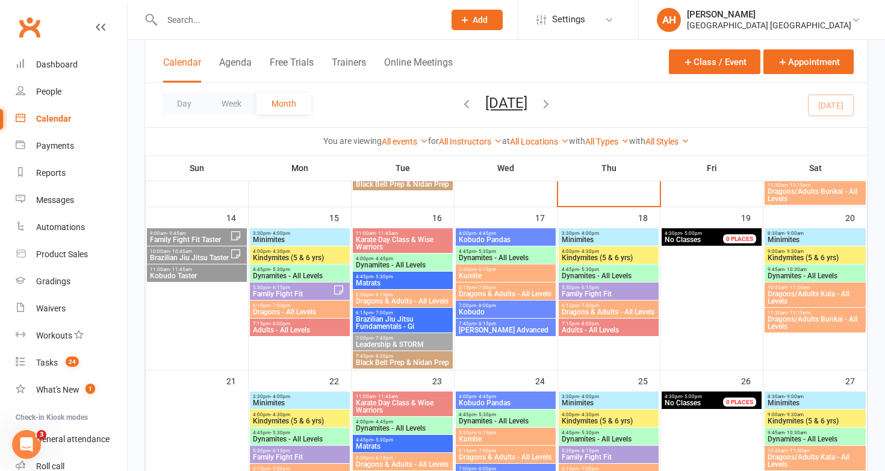
click at [404, 299] on span "Dragons & Adults - All Levels" at bounding box center [402, 300] width 95 height 7
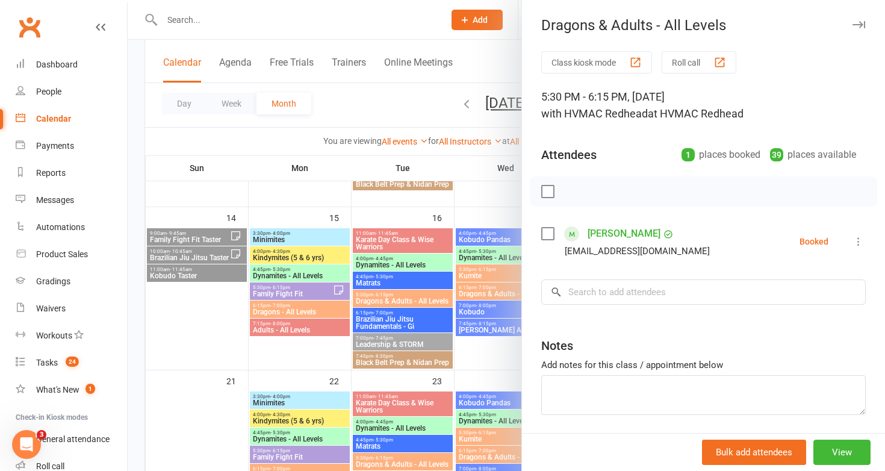
click at [404, 299] on div at bounding box center [506, 235] width 757 height 471
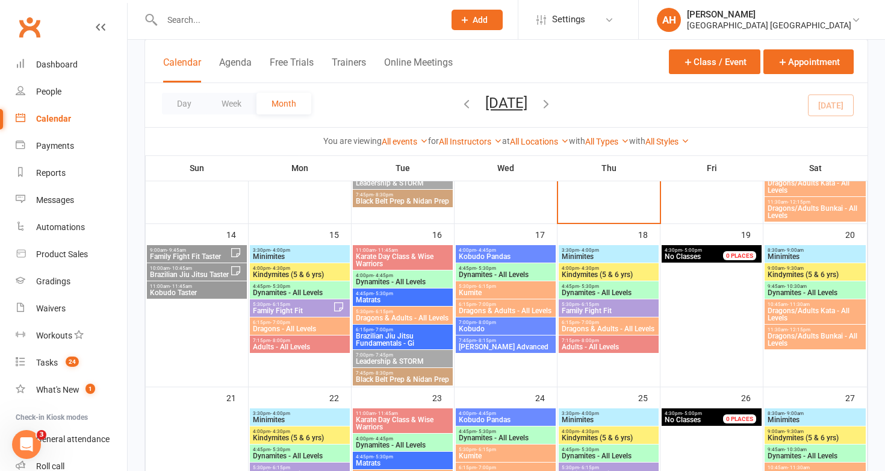
scroll to position [419, 0]
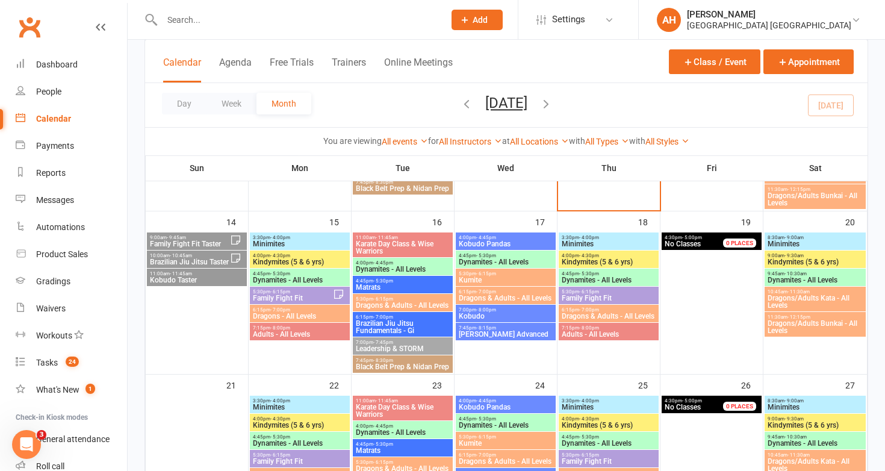
click at [424, 302] on span "Dragons & Adults - All Levels" at bounding box center [402, 305] width 95 height 7
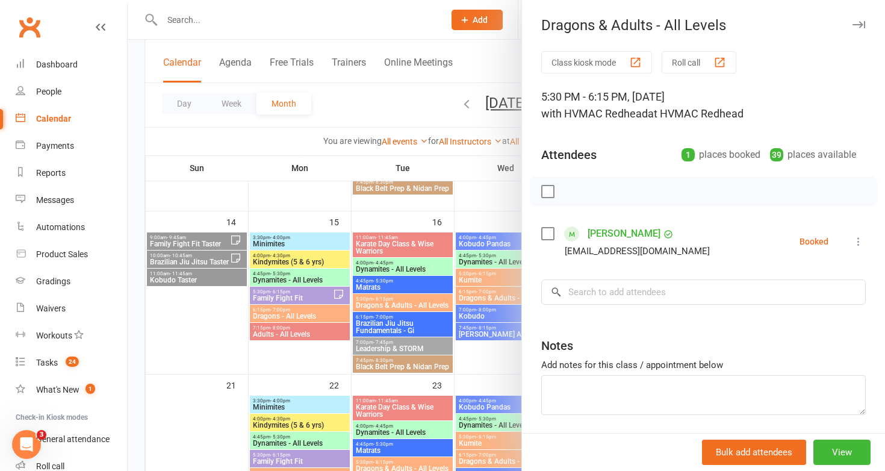
click at [445, 273] on div at bounding box center [506, 235] width 757 height 471
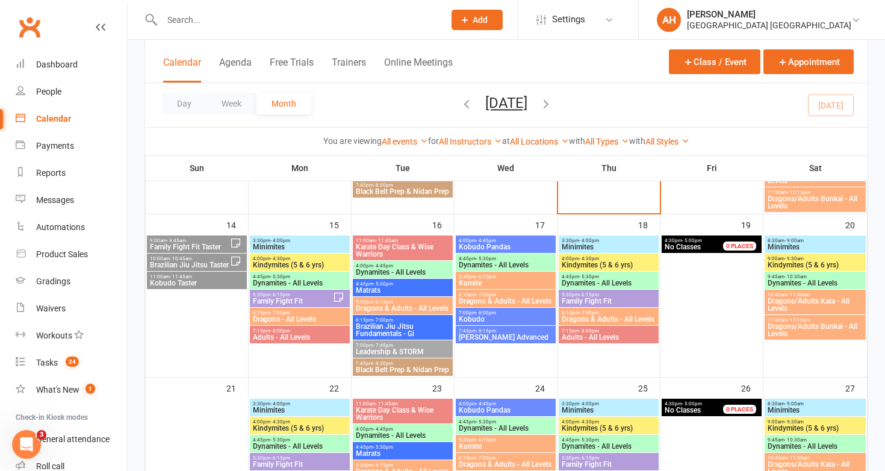
scroll to position [450, 0]
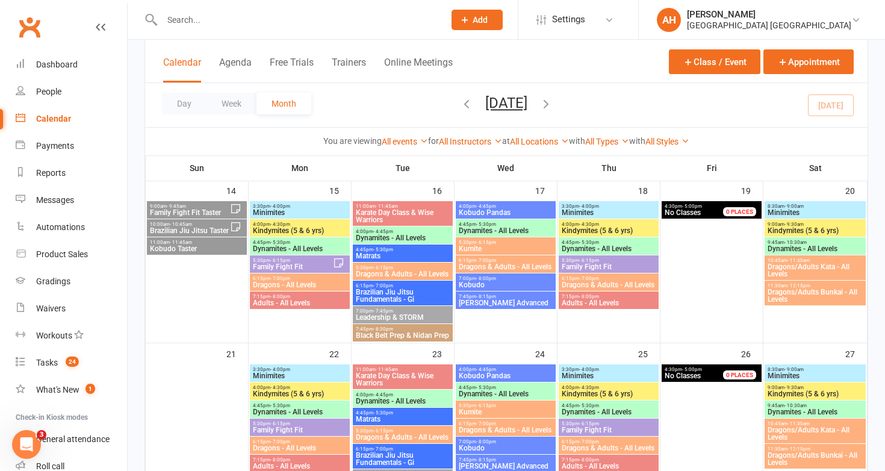
click at [445, 273] on span "Dragons & Adults - All Levels" at bounding box center [402, 273] width 95 height 7
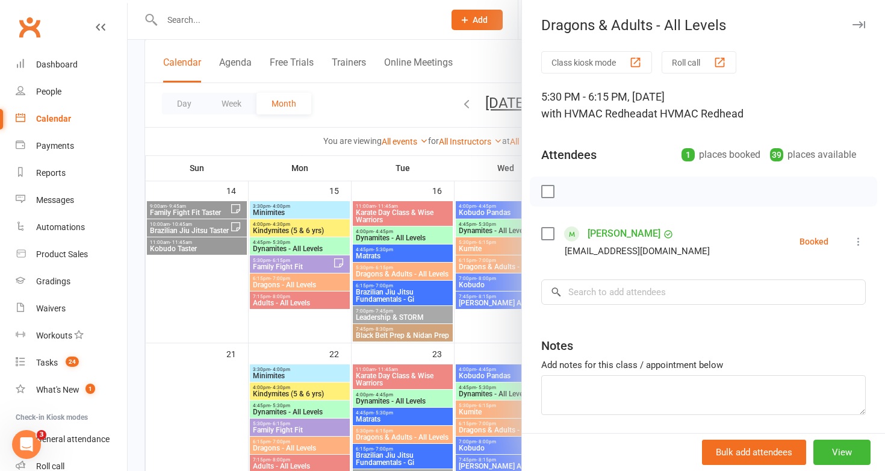
click at [416, 269] on div at bounding box center [506, 235] width 757 height 471
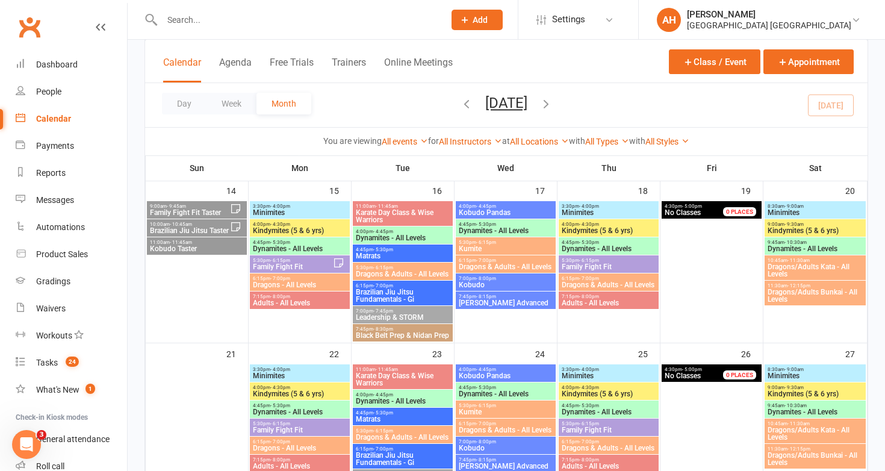
click at [403, 273] on span "Dragons & Adults - All Levels" at bounding box center [402, 273] width 95 height 7
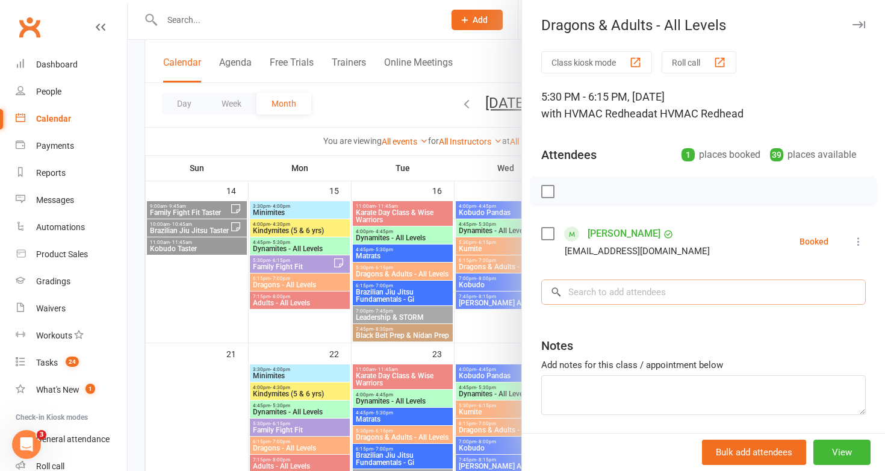
click at [617, 288] on input "search" at bounding box center [703, 291] width 324 height 25
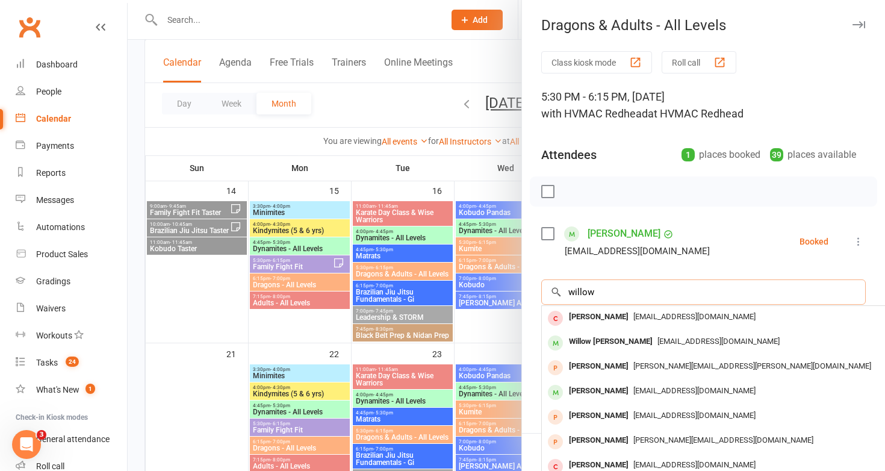
type input "willow"
click at [486, 292] on div at bounding box center [506, 235] width 757 height 471
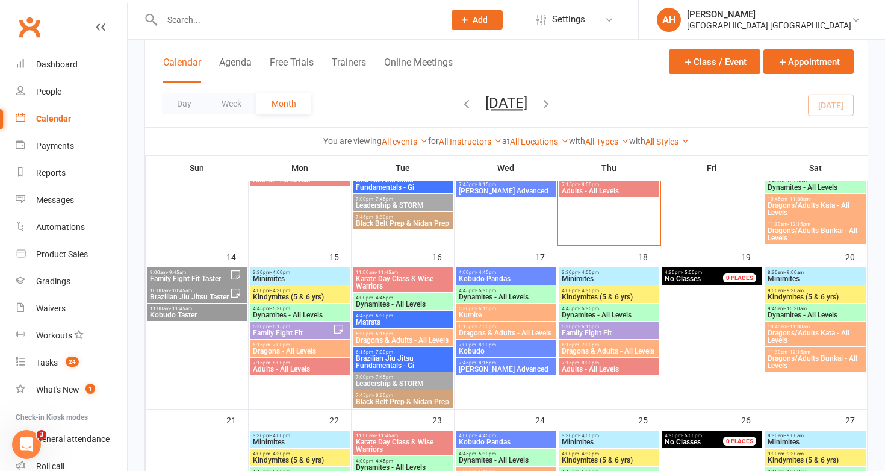
scroll to position [385, 0]
click at [420, 336] on span "Dragons & Adults - All Levels" at bounding box center [402, 339] width 95 height 7
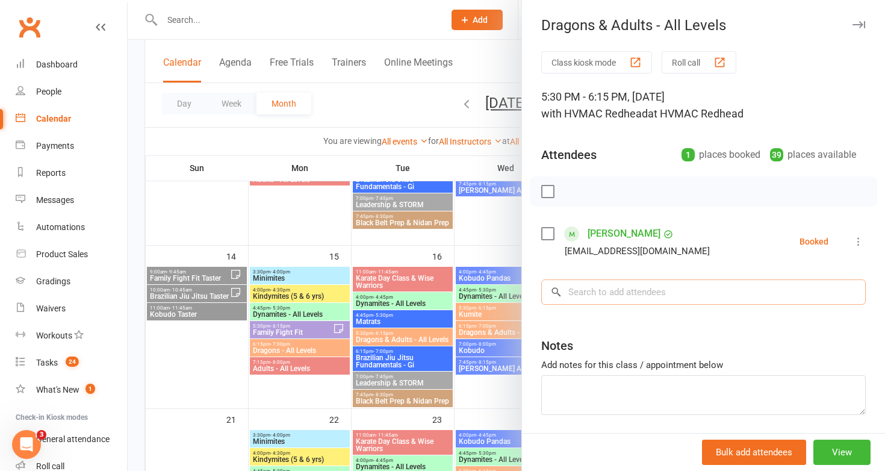
click at [584, 291] on input "search" at bounding box center [703, 291] width 324 height 25
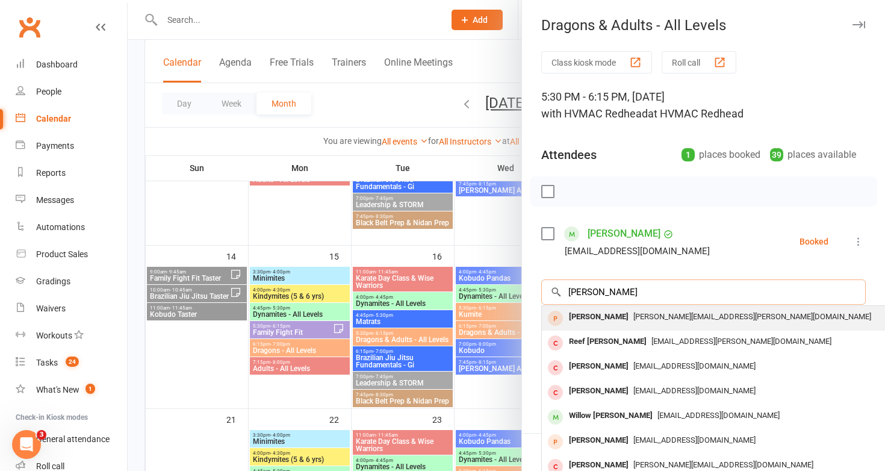
type input "willow skelton"
click at [640, 321] on div "Judith.duffey@bigpound.com" at bounding box center [722, 316] width 350 height 17
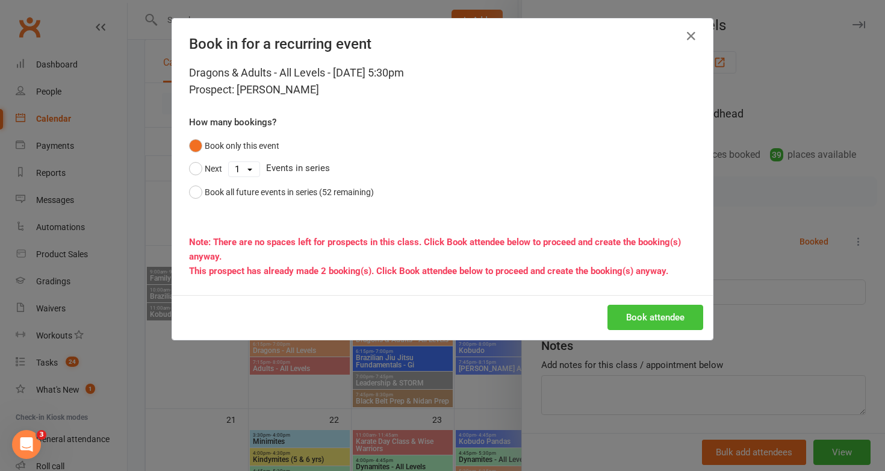
click at [639, 311] on button "Book attendee" at bounding box center [655, 317] width 96 height 25
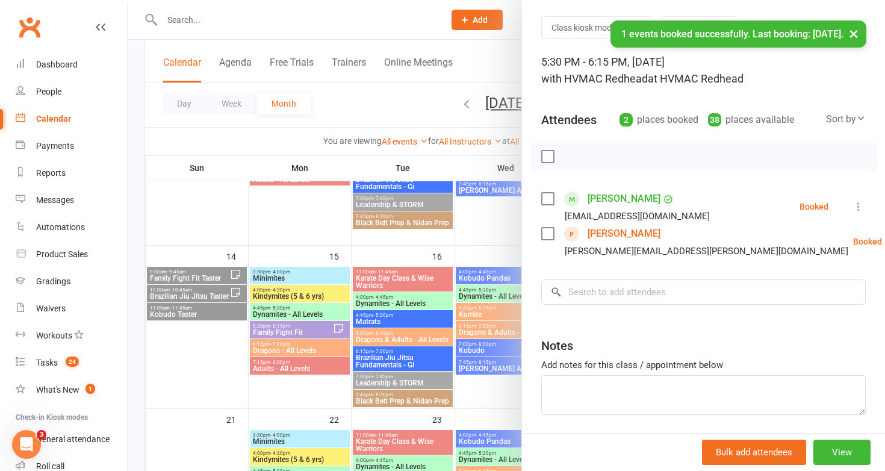
scroll to position [39, 0]
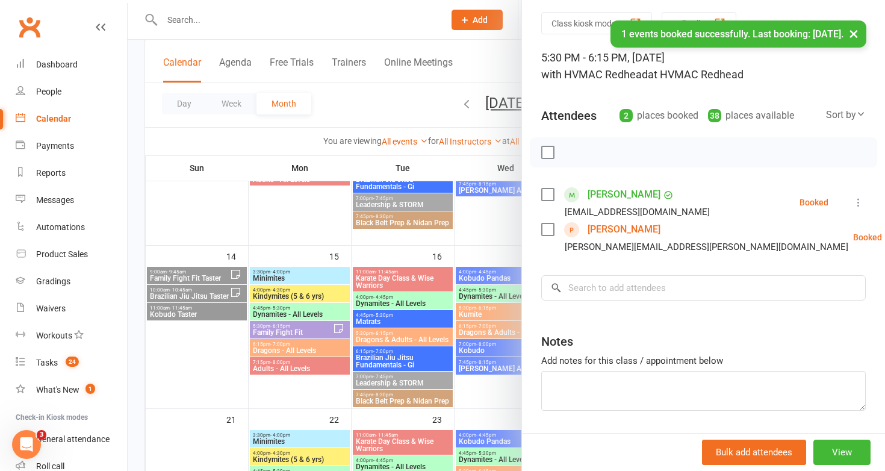
click at [372, 341] on div at bounding box center [506, 235] width 757 height 471
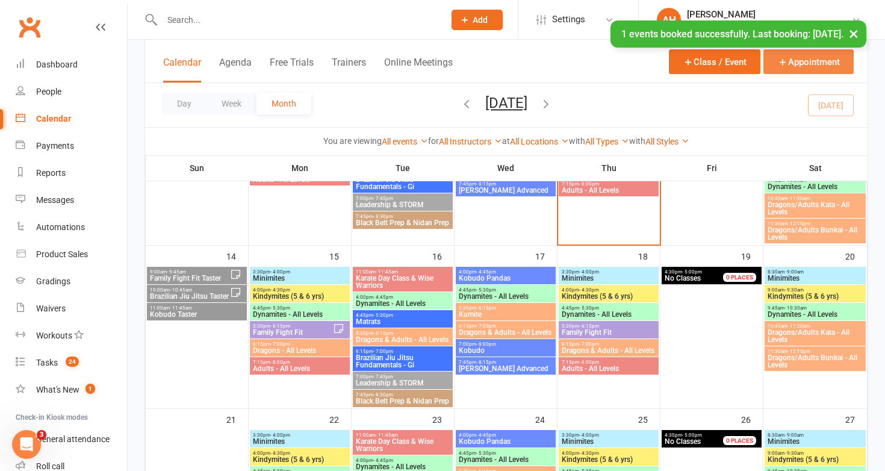
click at [790, 66] on button "Appointment" at bounding box center [808, 61] width 90 height 25
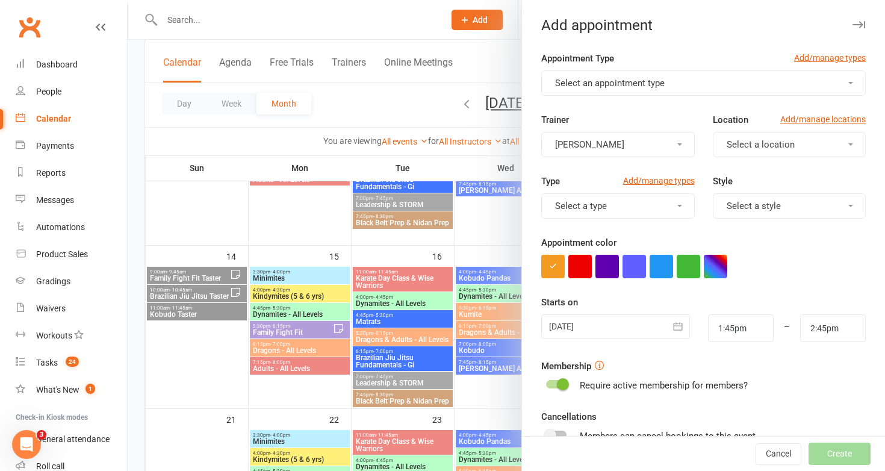
click at [625, 91] on button "Select an appointment type" at bounding box center [703, 82] width 324 height 25
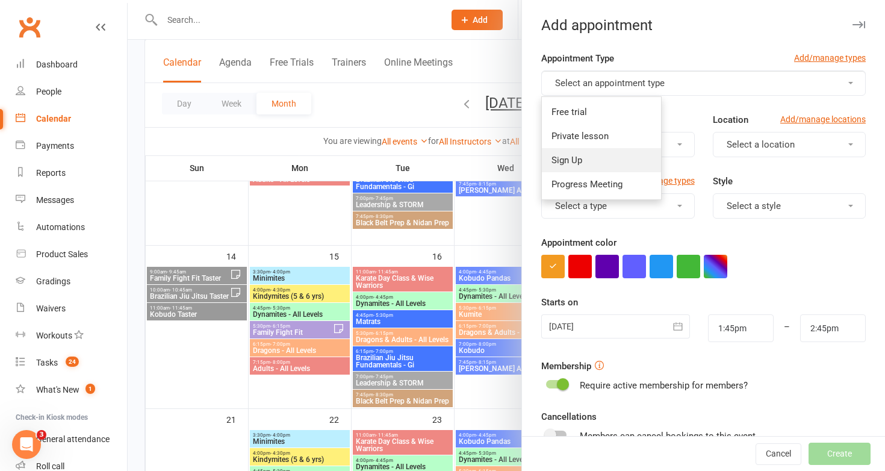
click at [583, 160] on link "Sign Up" at bounding box center [601, 160] width 119 height 24
type input "2:00pm"
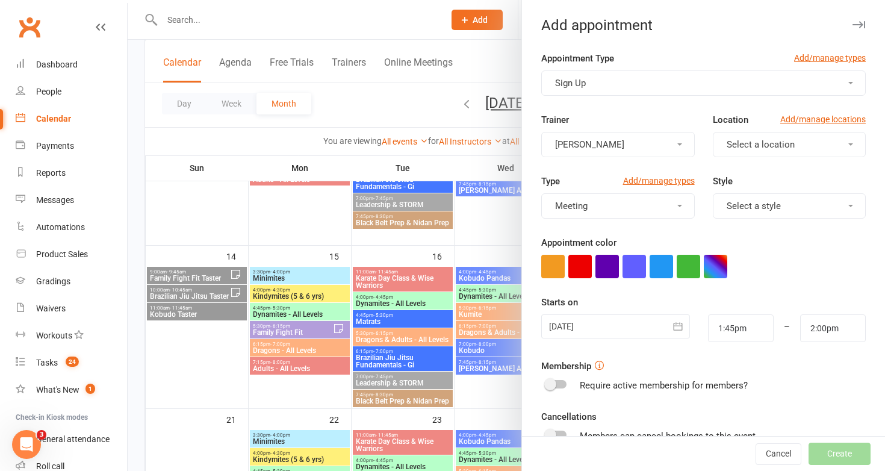
click at [603, 145] on span "[PERSON_NAME]" at bounding box center [589, 144] width 69 height 11
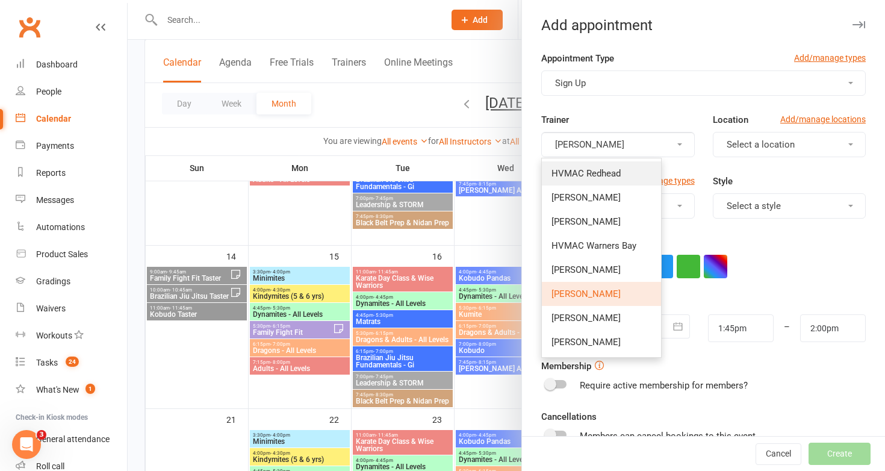
click at [594, 169] on span "HVMAC Redhead" at bounding box center [585, 173] width 69 height 11
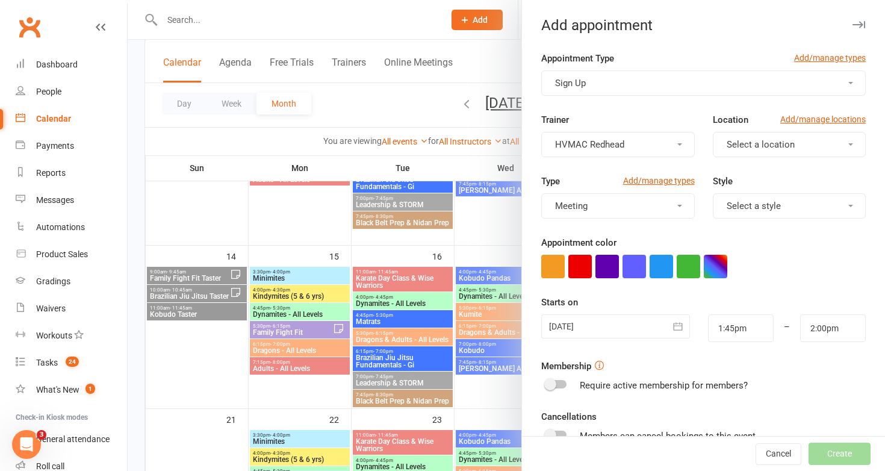
click at [572, 321] on div at bounding box center [615, 326] width 149 height 24
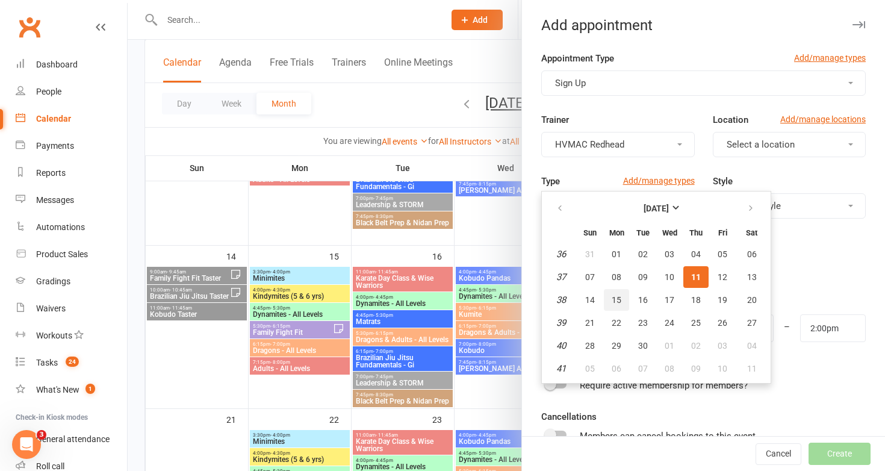
click at [617, 297] on span "15" at bounding box center [617, 300] width 10 height 10
type input "15 Sep 2025"
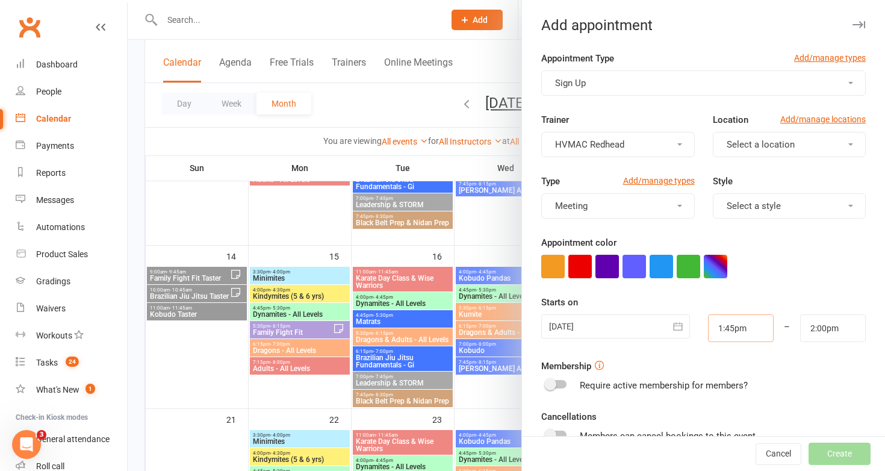
click at [721, 328] on input "1:45pm" at bounding box center [741, 328] width 66 height 28
type input "4:30pm"
click at [727, 400] on li "4:30pm" at bounding box center [738, 406] width 58 height 18
click at [813, 328] on input "2:00pm" at bounding box center [833, 328] width 66 height 28
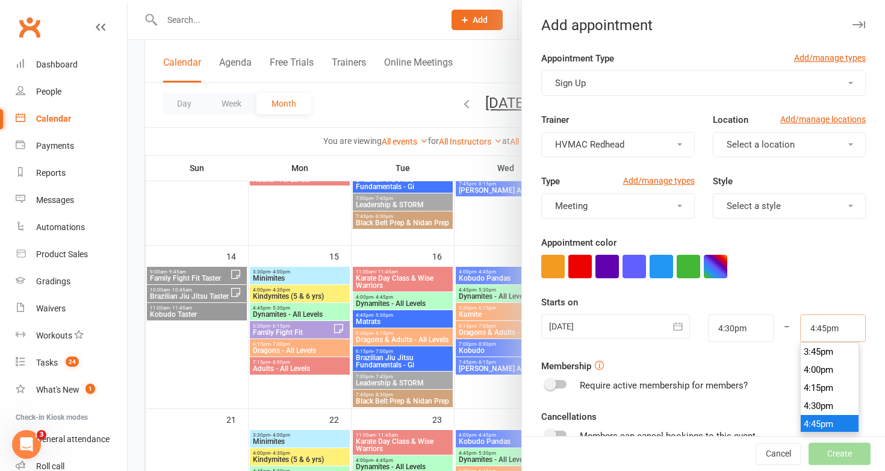
scroll to position [1192, 0]
type input "4:45pm"
click at [819, 369] on li "4:45pm" at bounding box center [830, 370] width 58 height 18
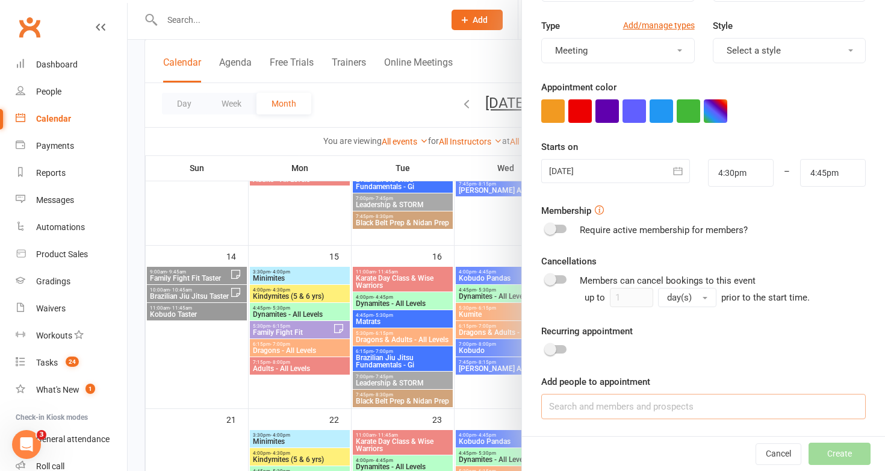
click at [690, 408] on input at bounding box center [703, 406] width 324 height 25
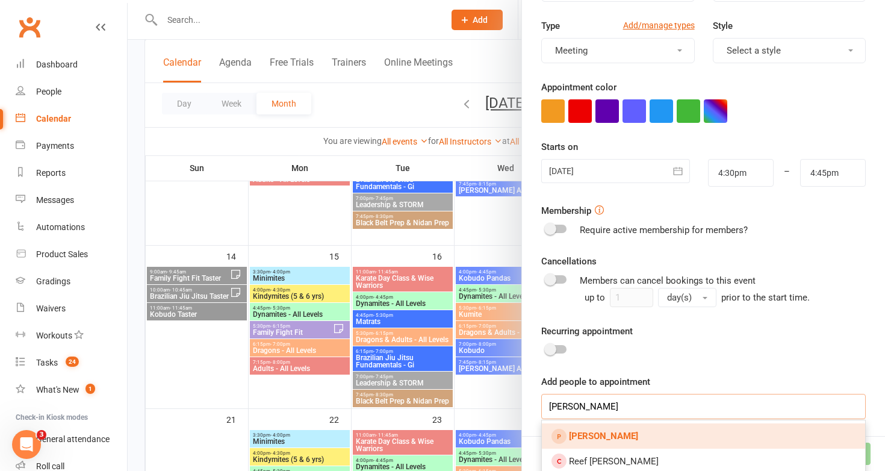
type input "willow skelton"
click at [632, 442] on link "Willow Skelton" at bounding box center [703, 435] width 323 height 25
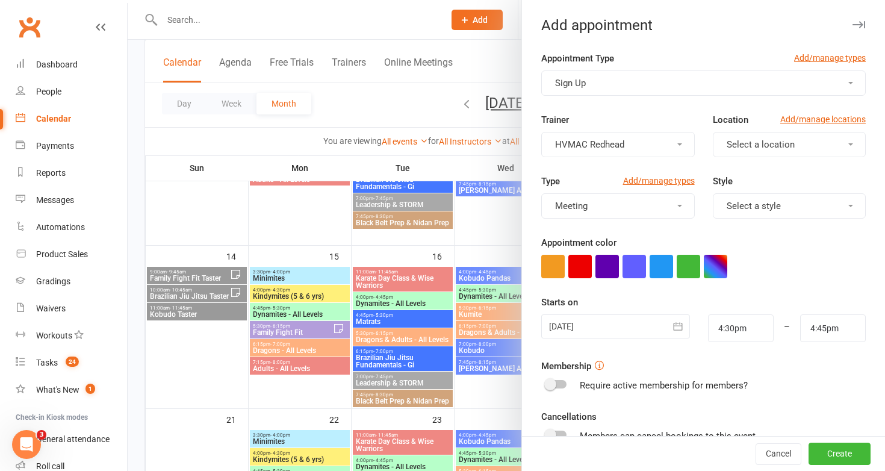
scroll to position [189, 0]
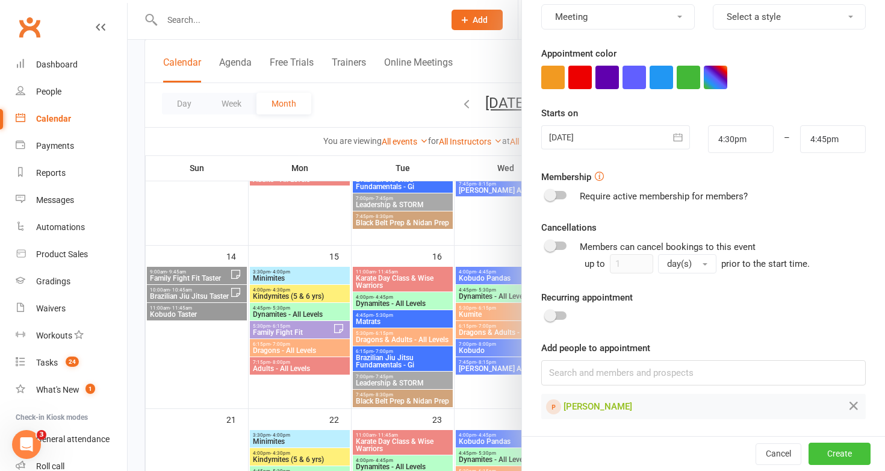
click at [834, 457] on button "Create" at bounding box center [839, 453] width 62 height 22
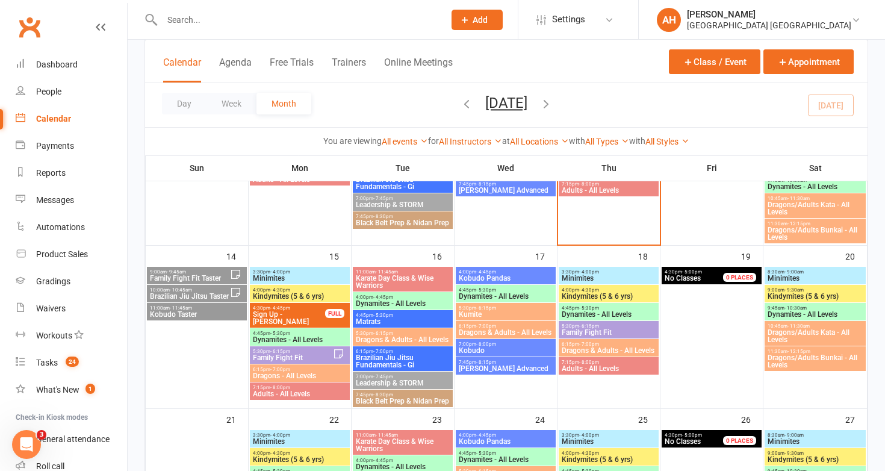
click at [306, 315] on span "Sign Up - Willow Skelton" at bounding box center [288, 318] width 73 height 14
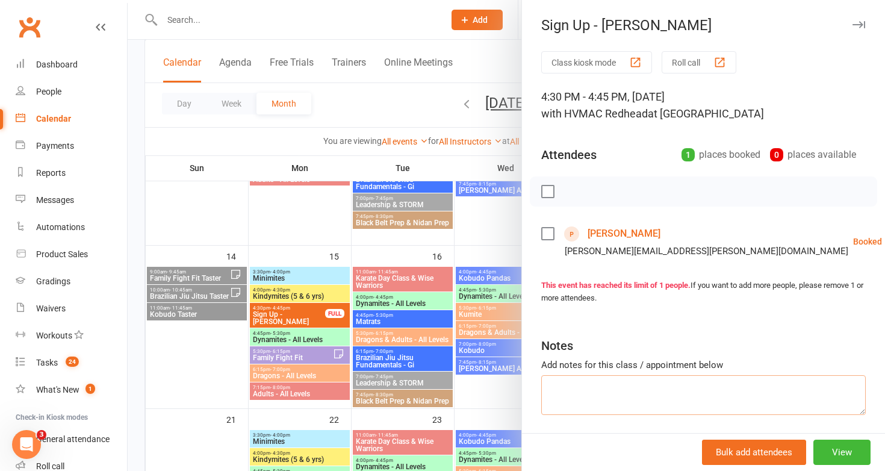
click at [619, 388] on textarea at bounding box center [703, 395] width 324 height 40
click at [582, 386] on textarea "Dragons, training on Tuesdays" at bounding box center [703, 395] width 324 height 40
click at [618, 388] on textarea "Dragons sign up, training on Tuesdays" at bounding box center [703, 395] width 324 height 40
type textarea "Dragons sign up, Open Day deal, training on Tuesdays"
click at [386, 366] on div at bounding box center [506, 235] width 757 height 471
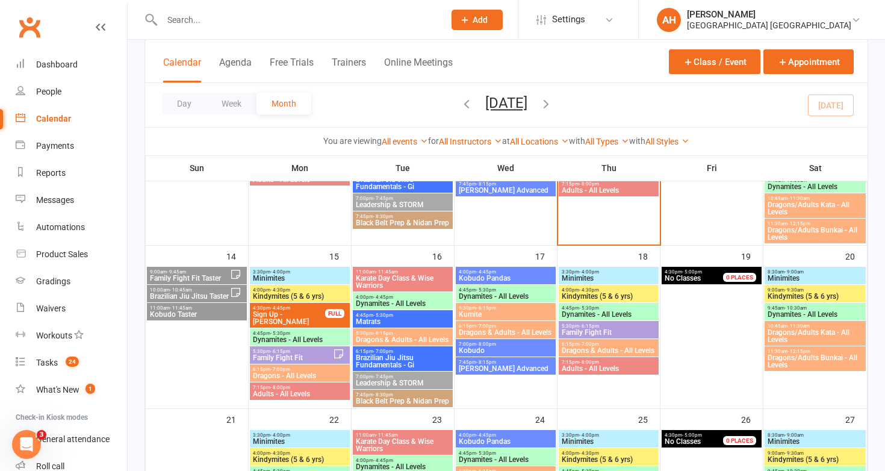
click at [317, 319] on span "Sign Up - Willow Skelton" at bounding box center [288, 318] width 73 height 14
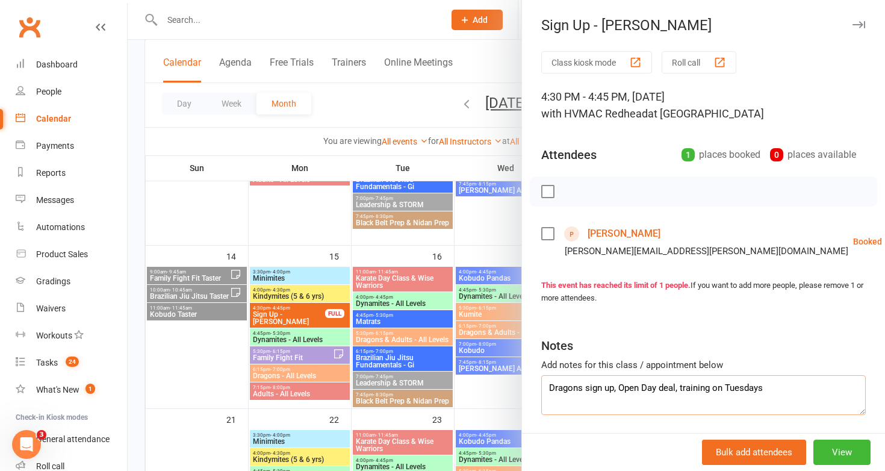
click at [713, 388] on textarea "Dragons sign up, Open Day deal, training on Tuesdays" at bounding box center [703, 395] width 324 height 40
click at [788, 388] on textarea "Dragons sign up, Open Day deal, training next on Tuesdays" at bounding box center [703, 395] width 324 height 40
type textarea "Dragons sign up, Open Day deal, training next on Tuesday"
click at [437, 314] on div at bounding box center [506, 235] width 757 height 471
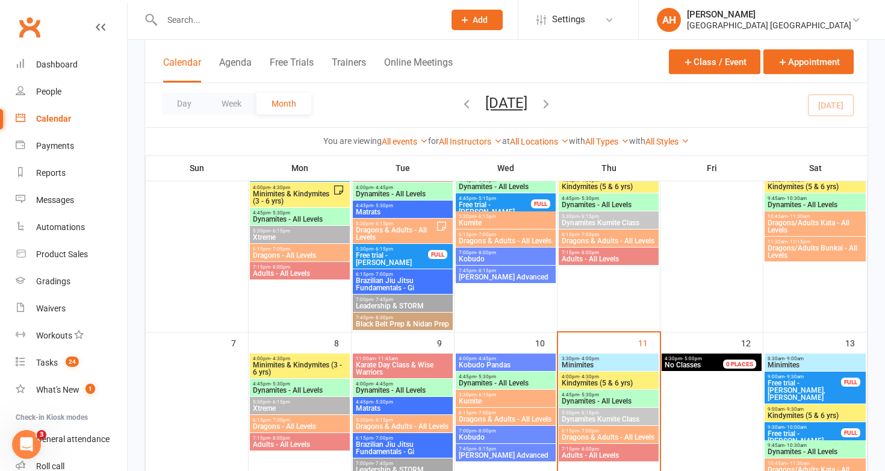
scroll to position [115, 0]
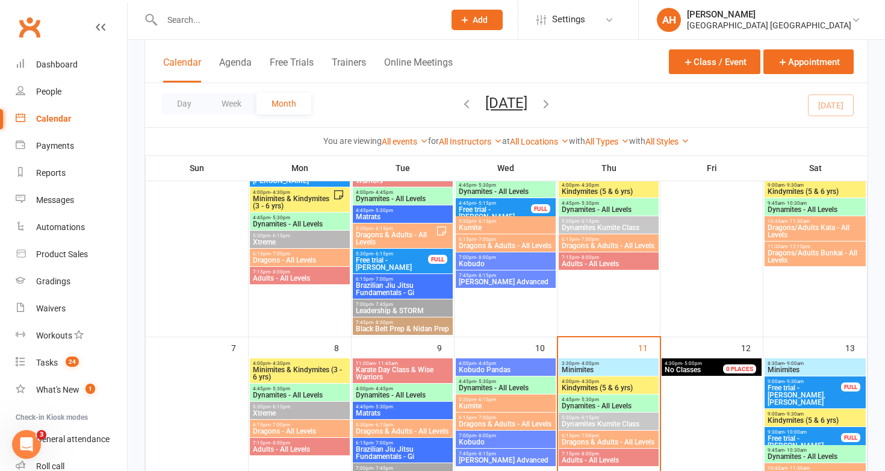
click at [405, 261] on span "Free trial - Willow Skelton" at bounding box center [391, 263] width 73 height 14
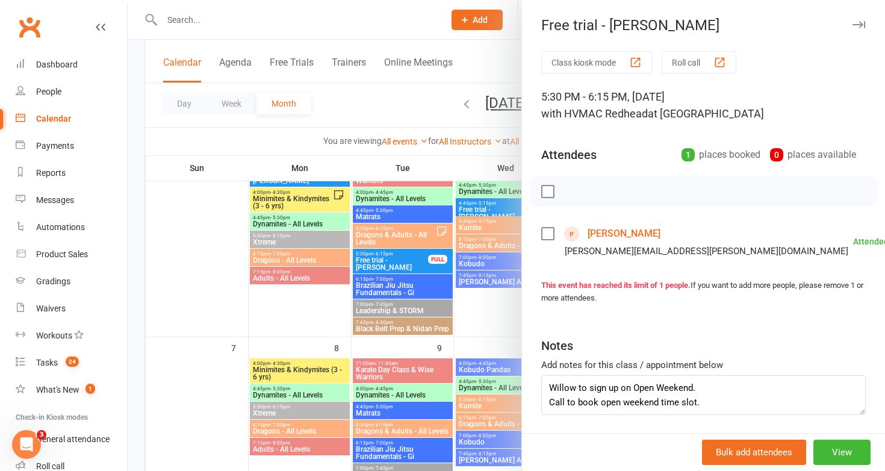
click at [405, 261] on div at bounding box center [506, 235] width 757 height 471
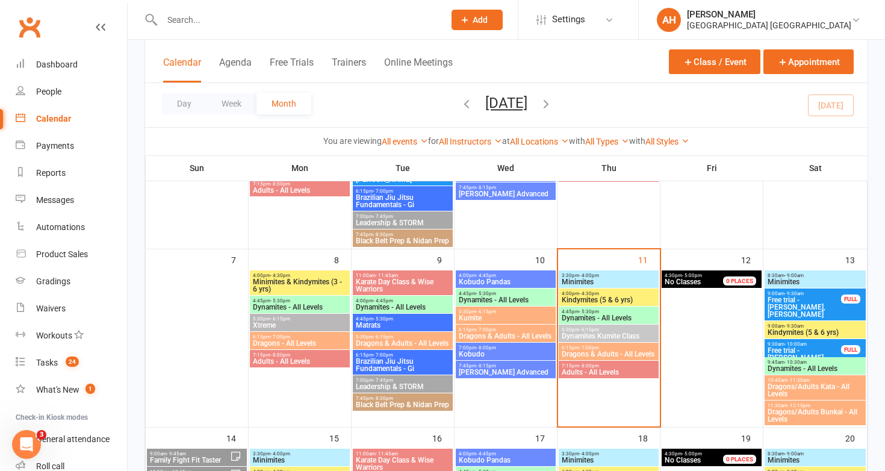
scroll to position [0, 0]
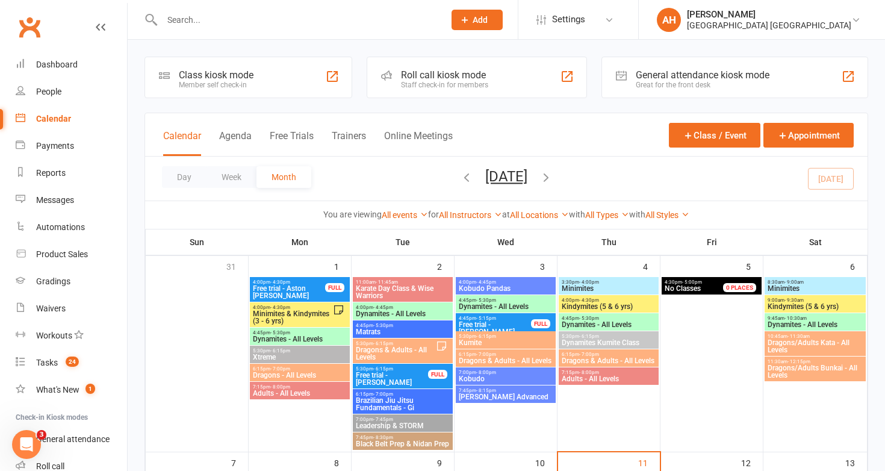
click at [460, 179] on icon "button" at bounding box center [466, 176] width 13 height 13
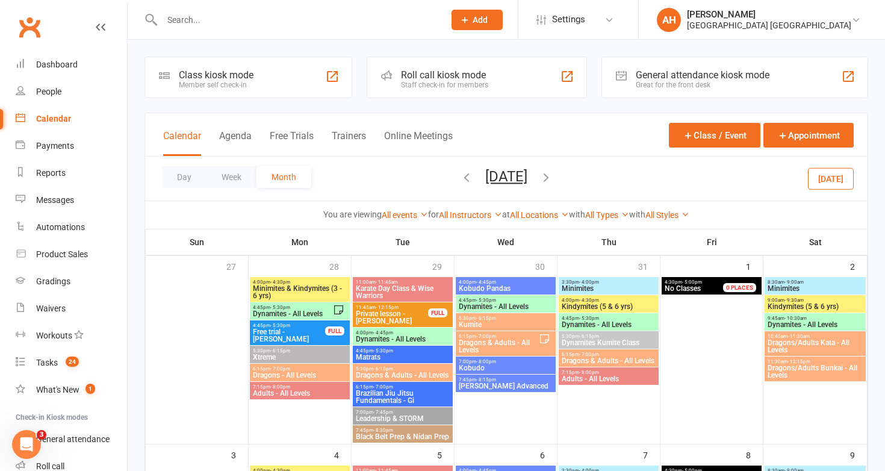
click at [306, 334] on span "Free trial - Cameron Coughtrie" at bounding box center [288, 335] width 73 height 14
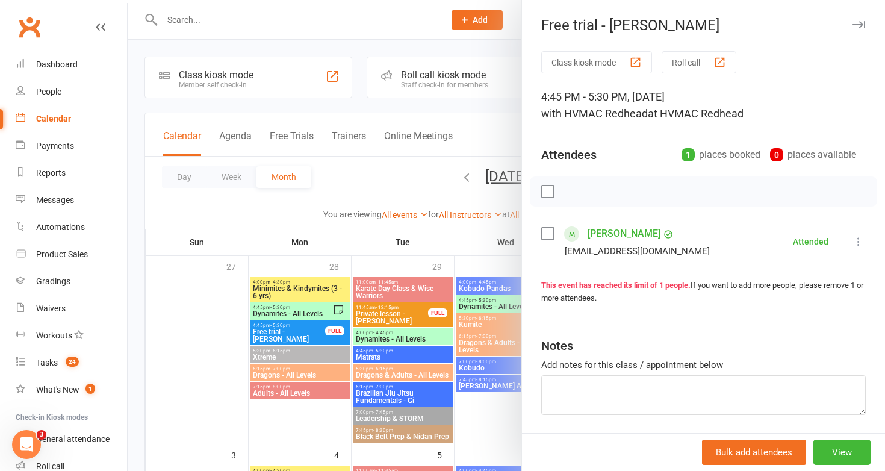
click at [306, 334] on div at bounding box center [506, 235] width 757 height 471
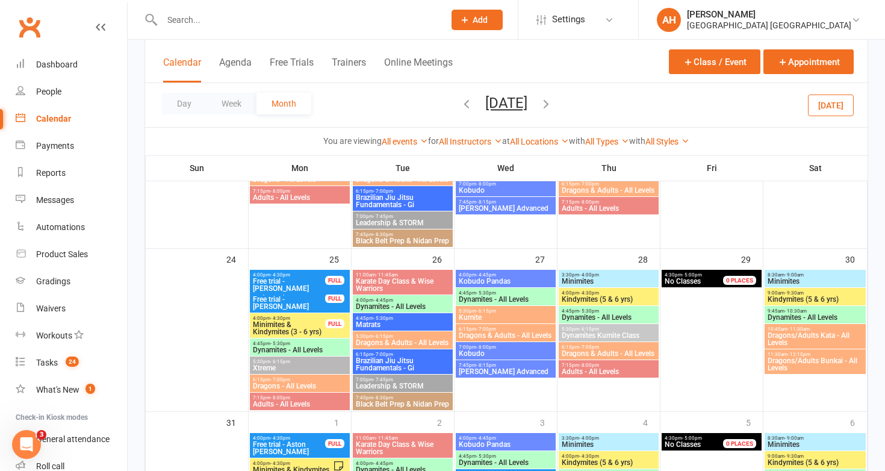
scroll to position [692, 0]
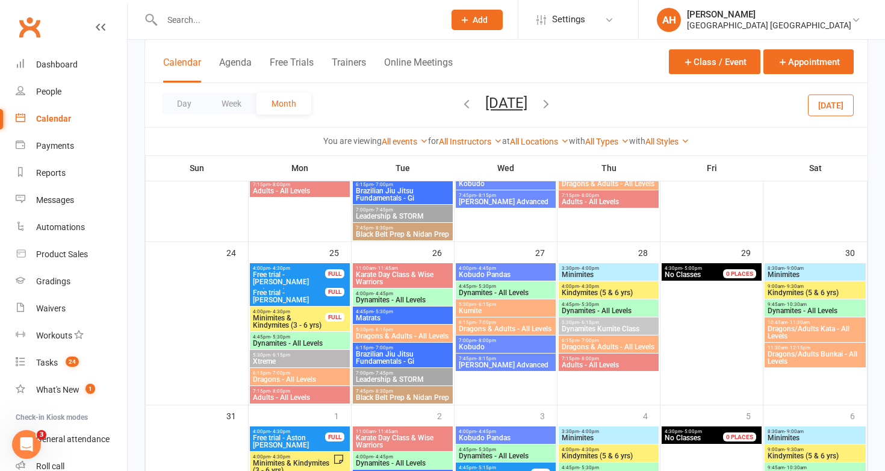
click at [302, 270] on span "4:00pm - 4:30pm" at bounding box center [288, 267] width 73 height 5
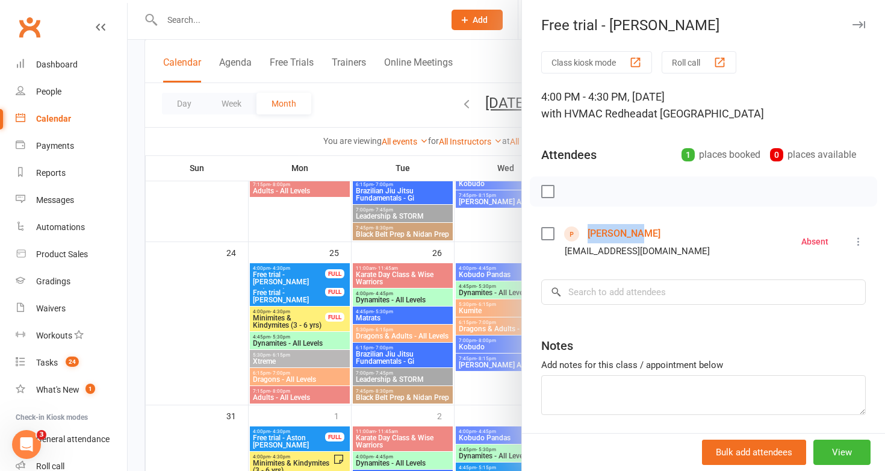
click at [299, 295] on div at bounding box center [506, 235] width 757 height 471
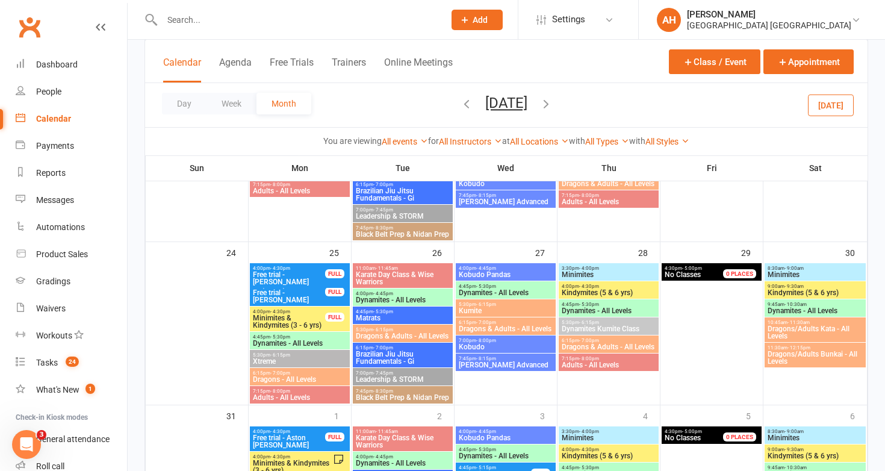
click at [299, 295] on span "Free trial - Patrick Comiskey" at bounding box center [288, 296] width 73 height 14
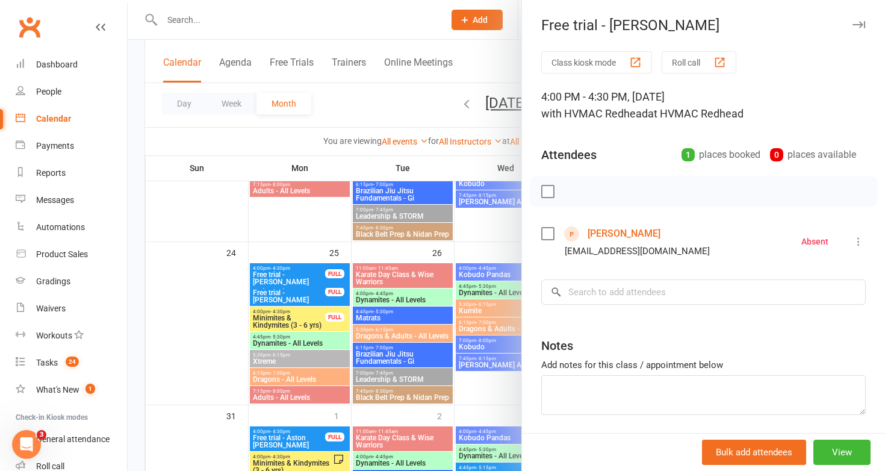
click at [448, 288] on div at bounding box center [506, 235] width 757 height 471
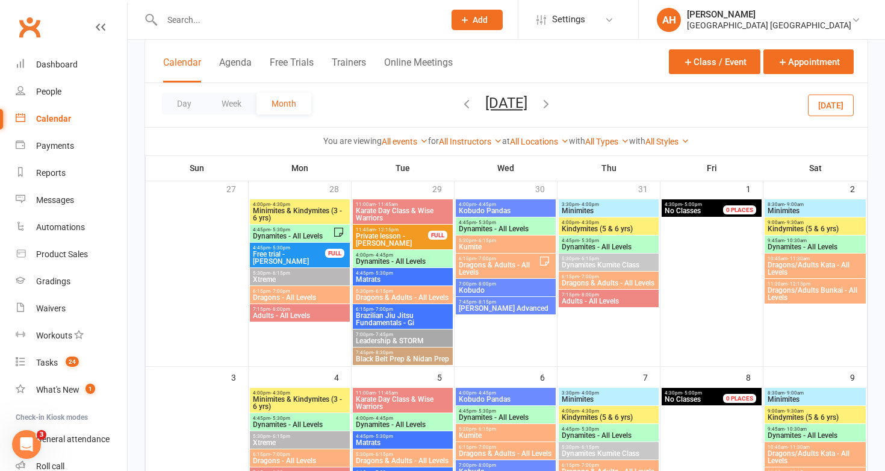
scroll to position [0, 0]
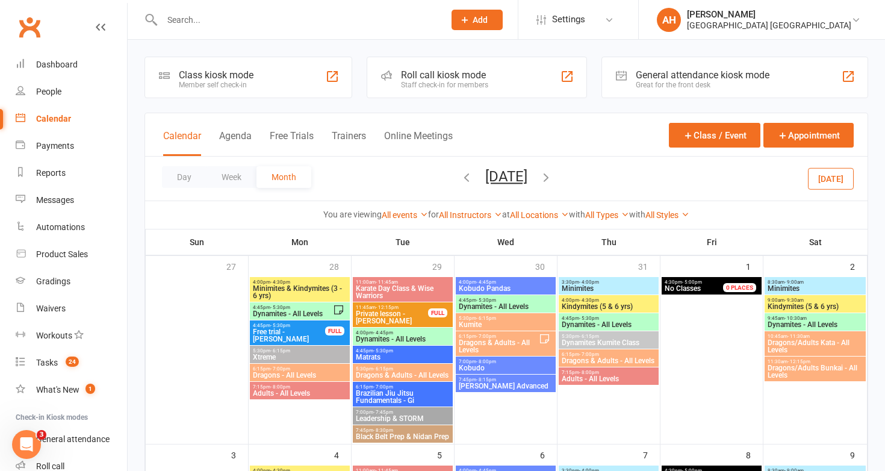
click at [460, 172] on icon "button" at bounding box center [466, 176] width 13 height 13
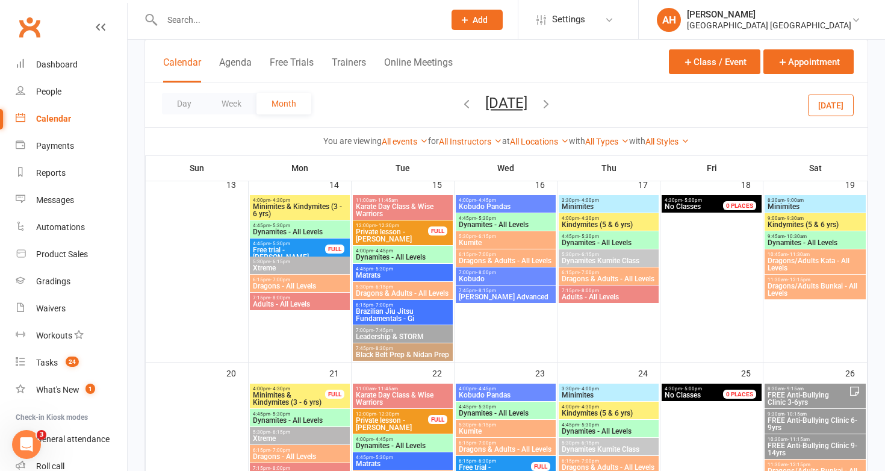
scroll to position [480, 0]
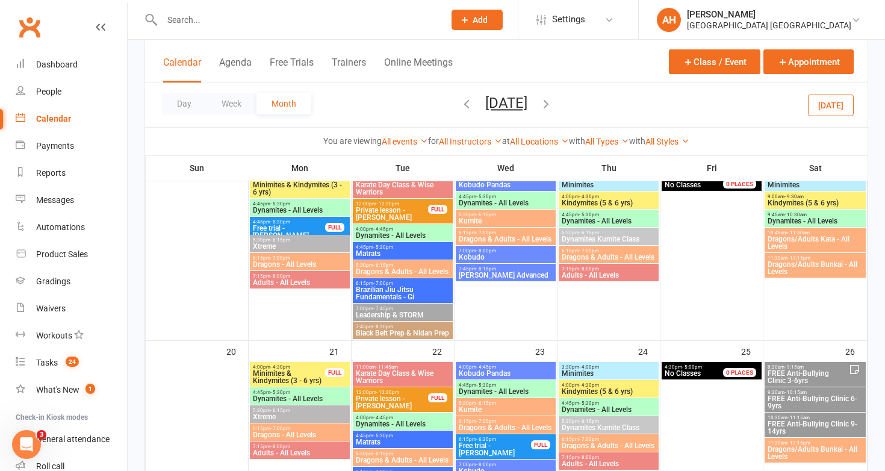
click at [306, 220] on span "4:45pm - 5:30pm" at bounding box center [288, 221] width 73 height 5
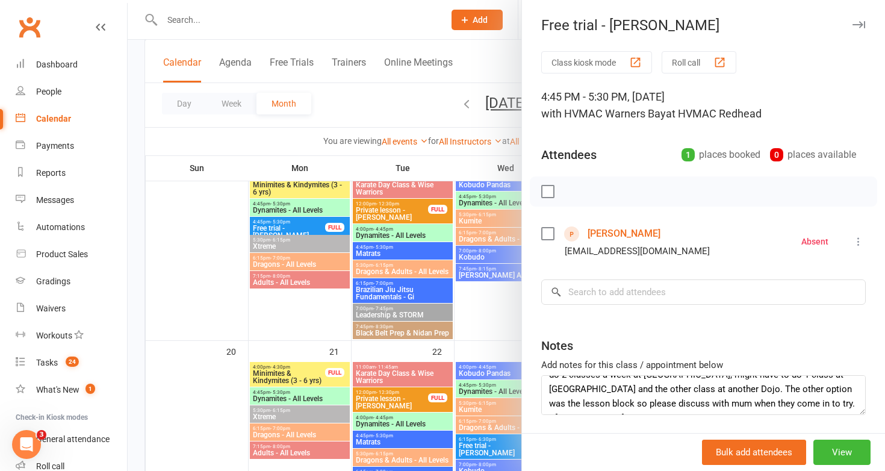
scroll to position [29, 0]
click at [441, 281] on div at bounding box center [506, 235] width 757 height 471
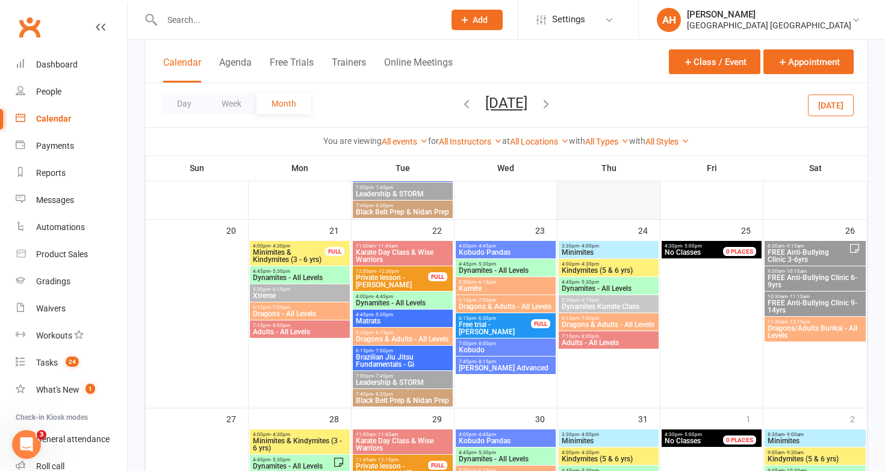
scroll to position [628, 0]
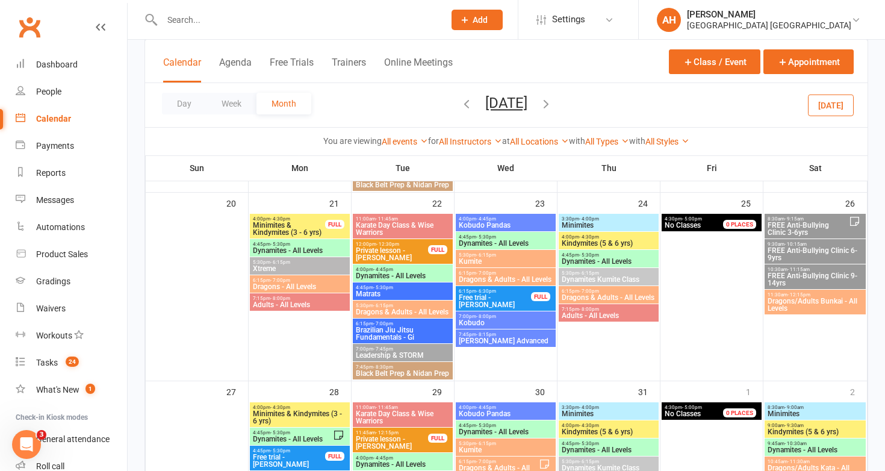
click at [511, 290] on span "6:15pm - 6:30pm" at bounding box center [494, 290] width 73 height 5
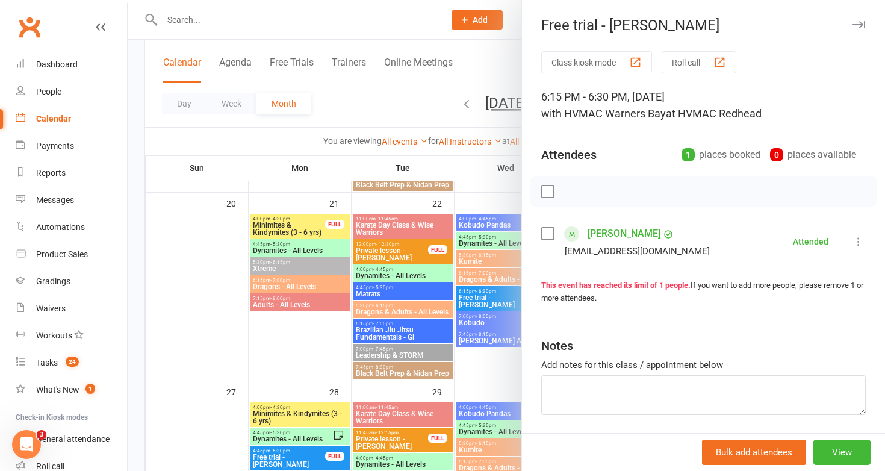
click at [382, 290] on div at bounding box center [506, 235] width 757 height 471
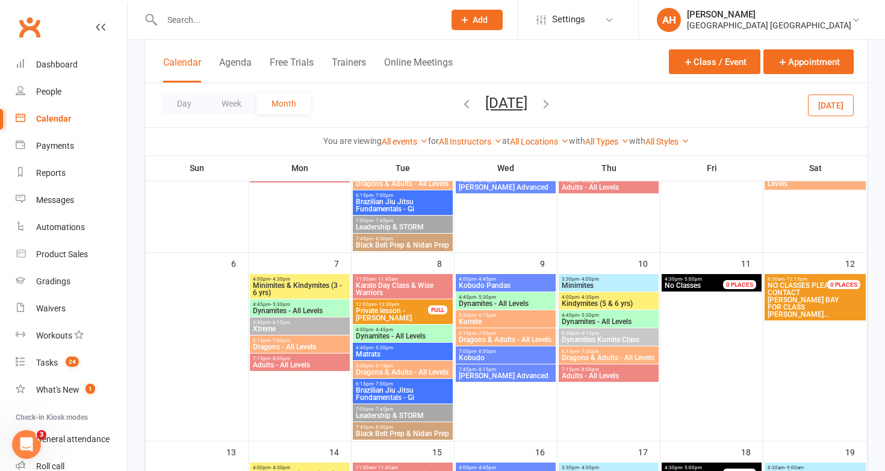
scroll to position [166, 0]
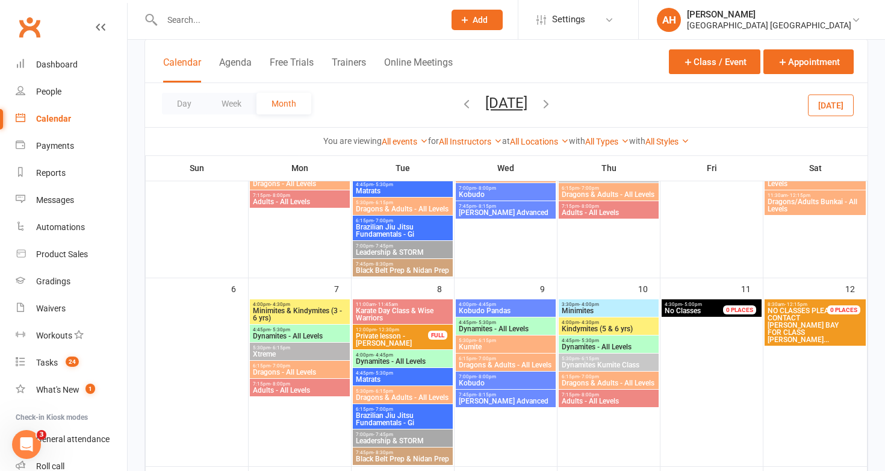
click at [462, 101] on icon "button" at bounding box center [466, 103] width 13 height 13
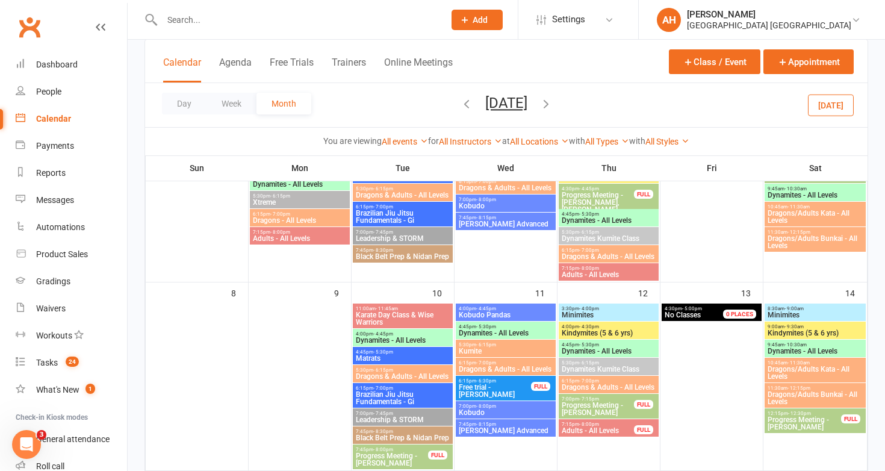
scroll to position [0, 0]
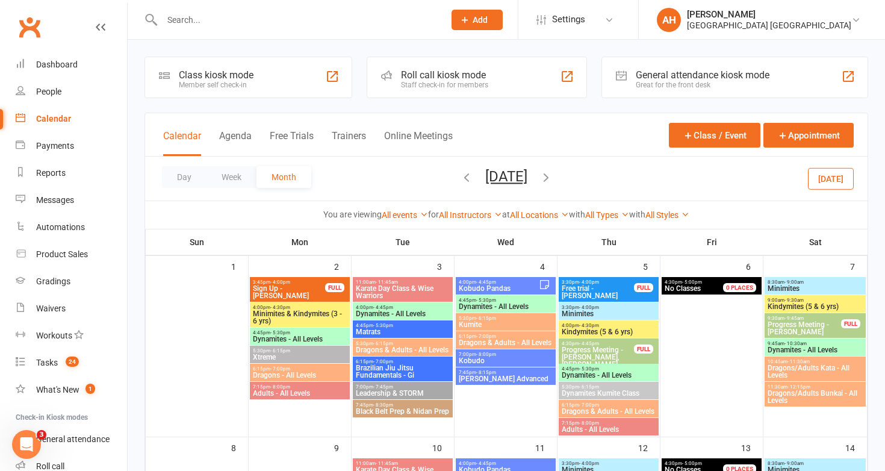
click at [624, 298] on span "Free trial - Austin Sansom" at bounding box center [597, 292] width 73 height 14
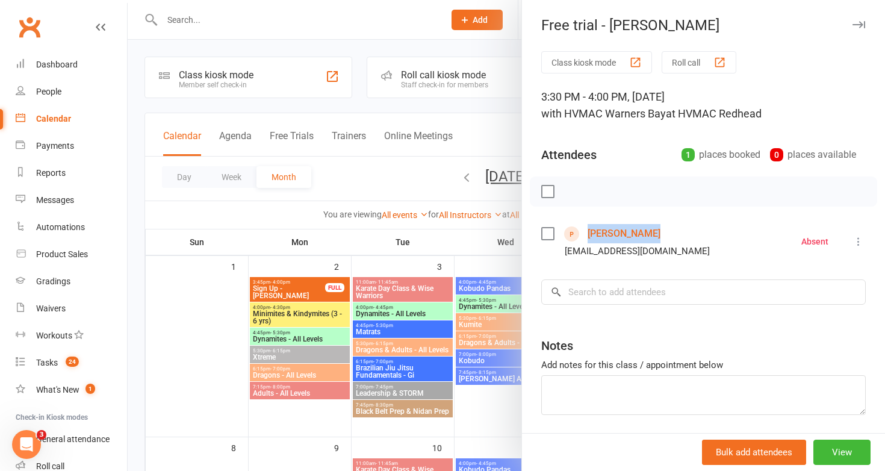
click at [333, 374] on div at bounding box center [506, 235] width 757 height 471
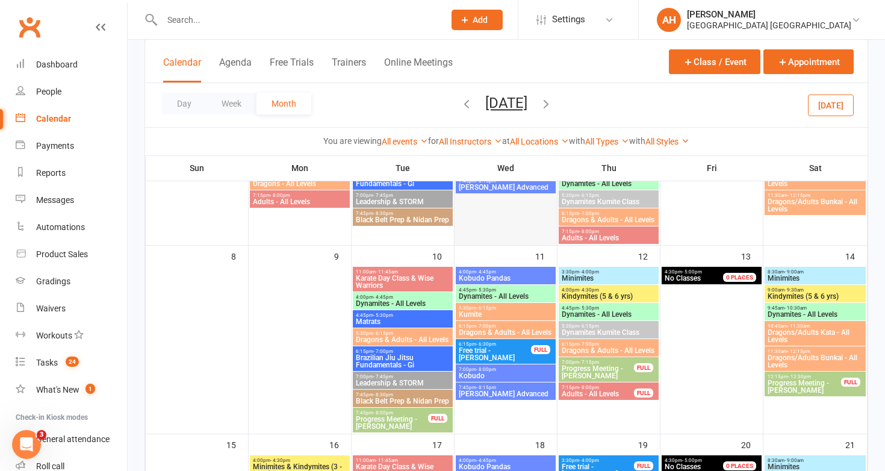
scroll to position [208, 0]
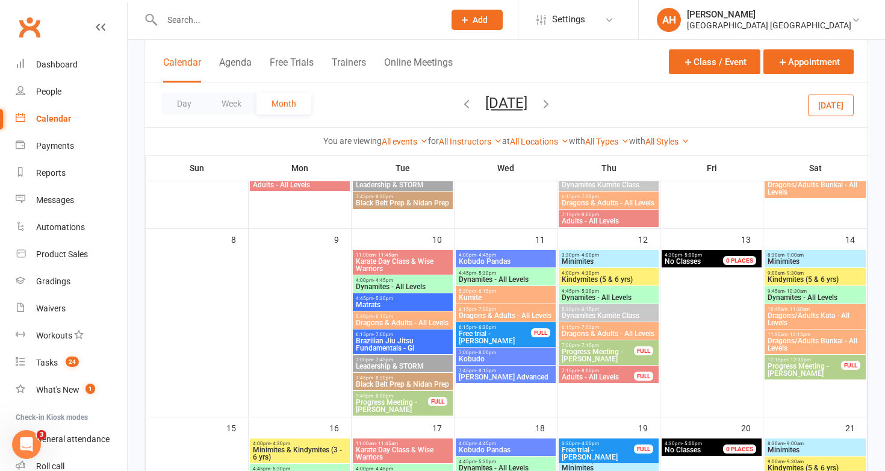
click at [497, 328] on span "6:15pm - 6:30pm" at bounding box center [494, 326] width 73 height 5
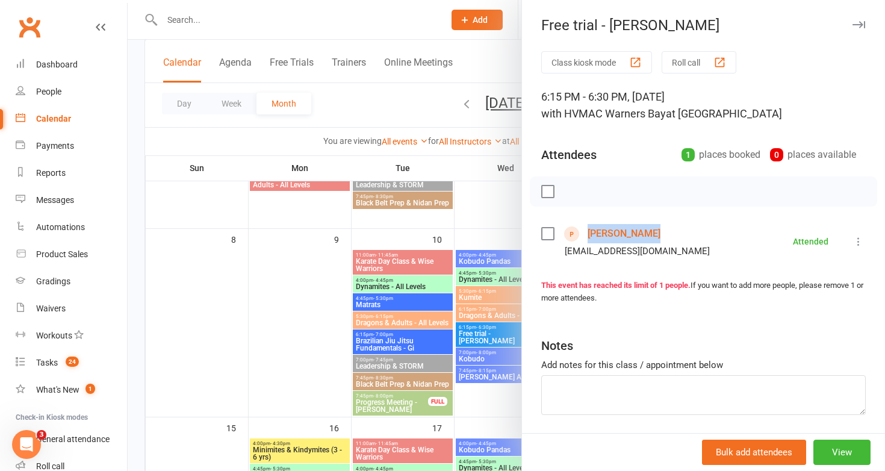
click at [429, 315] on div at bounding box center [506, 235] width 757 height 471
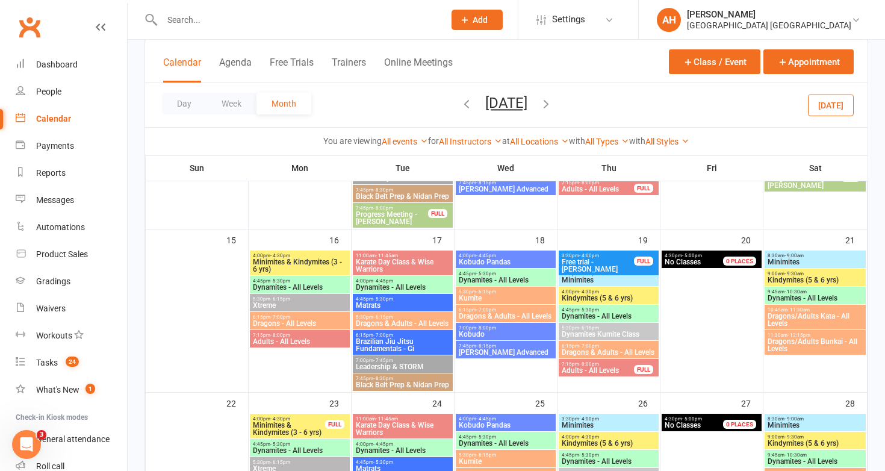
scroll to position [397, 0]
click at [606, 255] on span "3:30pm - 4:00pm" at bounding box center [597, 254] width 73 height 5
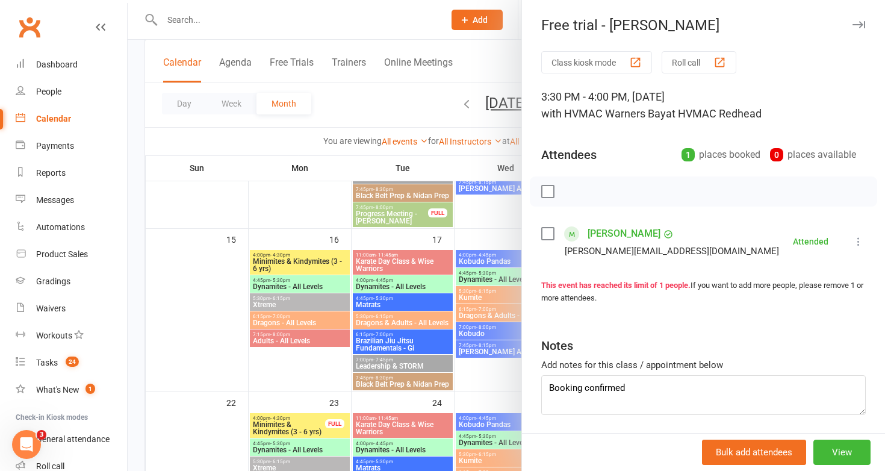
click at [444, 340] on div at bounding box center [506, 235] width 757 height 471
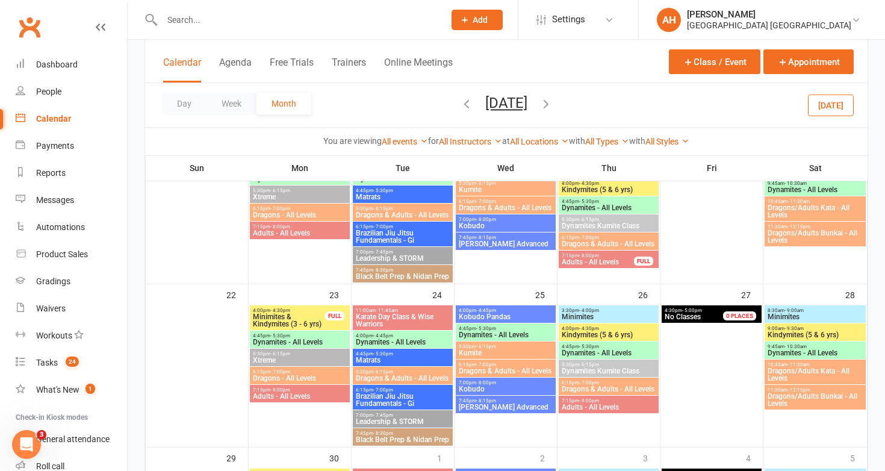
scroll to position [506, 0]
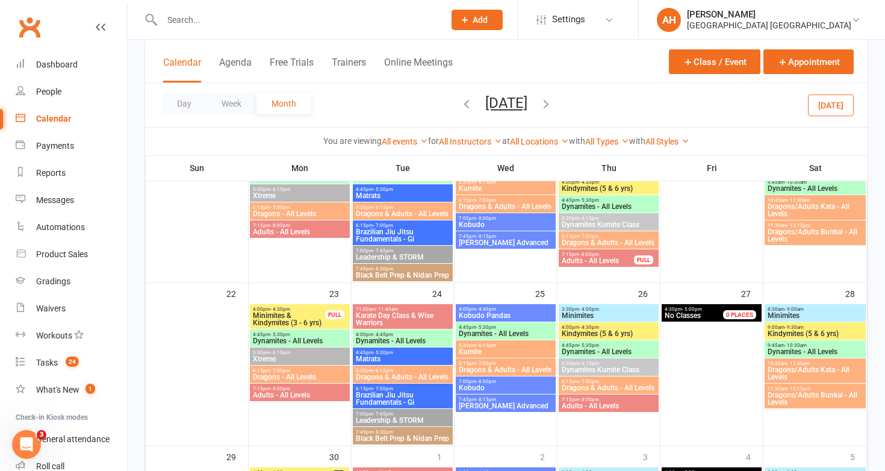
click at [594, 261] on span "Adults - All Levels" at bounding box center [597, 260] width 73 height 7
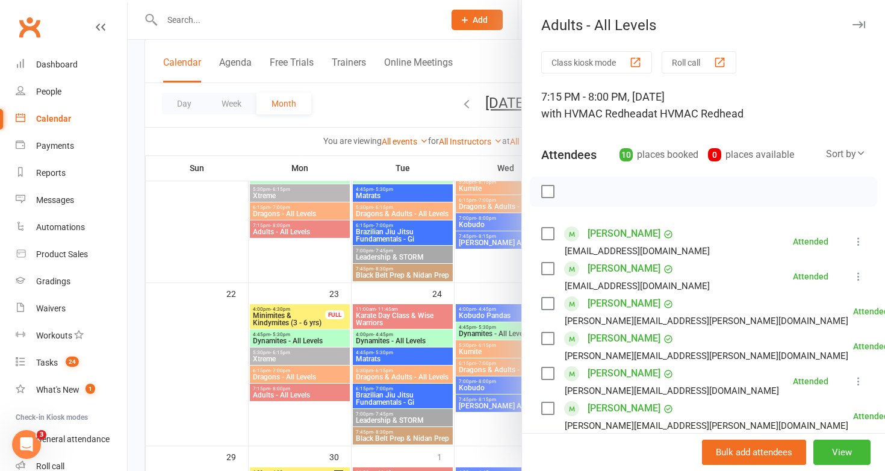
click at [458, 259] on div at bounding box center [506, 235] width 757 height 471
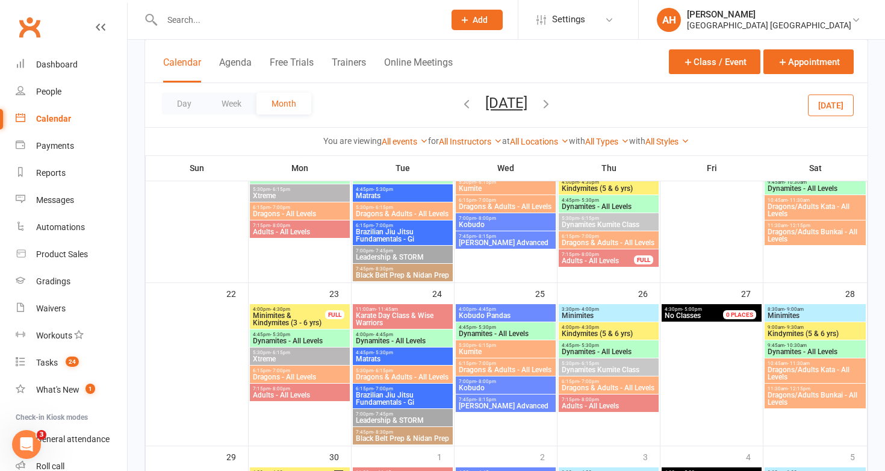
click at [577, 255] on span "7:15pm - 8:00pm" at bounding box center [597, 254] width 73 height 5
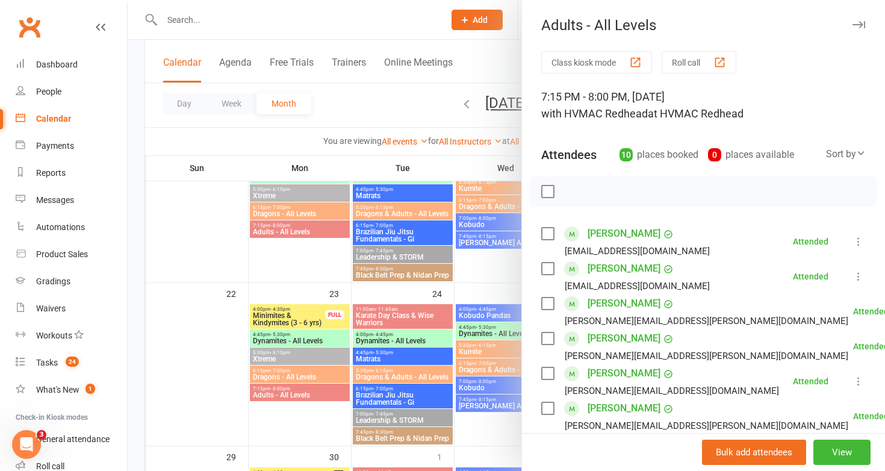
click at [467, 262] on div at bounding box center [506, 235] width 757 height 471
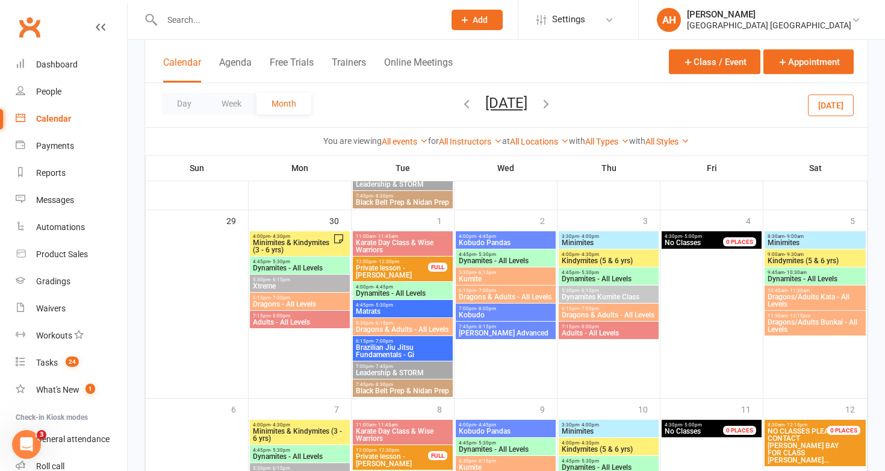
scroll to position [893, 0]
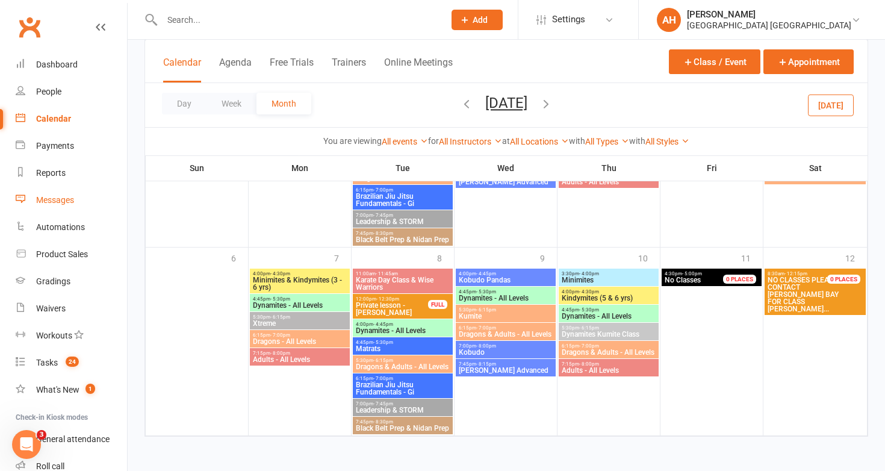
click at [61, 195] on div "Messages" at bounding box center [55, 200] width 38 height 10
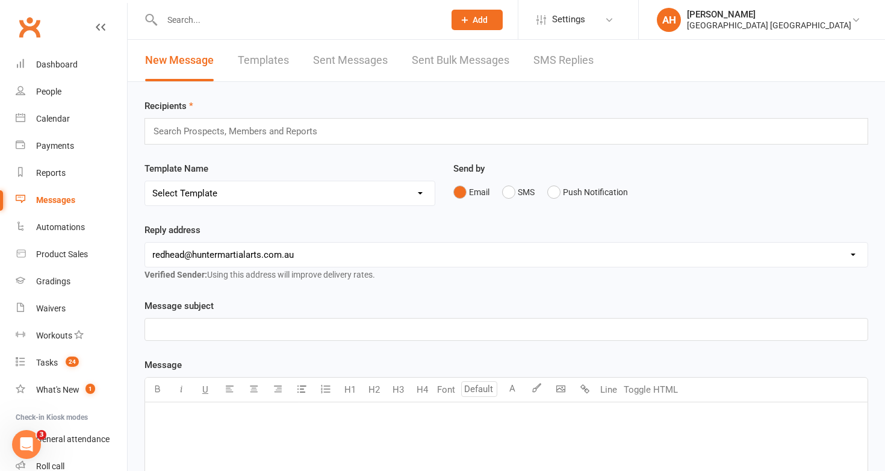
click at [436, 69] on link "Sent Bulk Messages" at bounding box center [461, 61] width 98 height 42
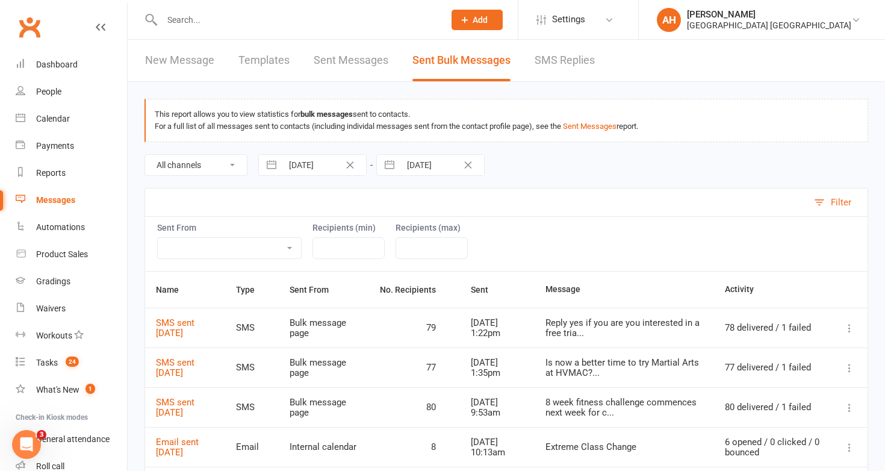
click at [849, 370] on icon at bounding box center [849, 368] width 12 height 12
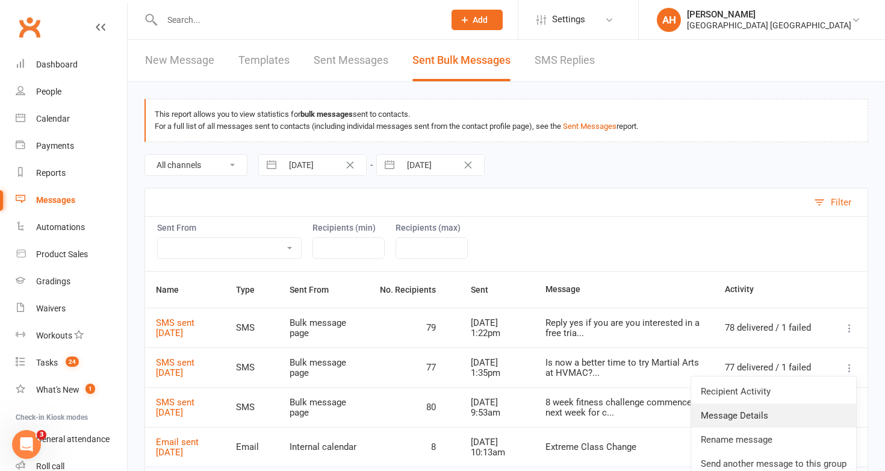
click at [792, 407] on link "Message Details" at bounding box center [773, 415] width 165 height 24
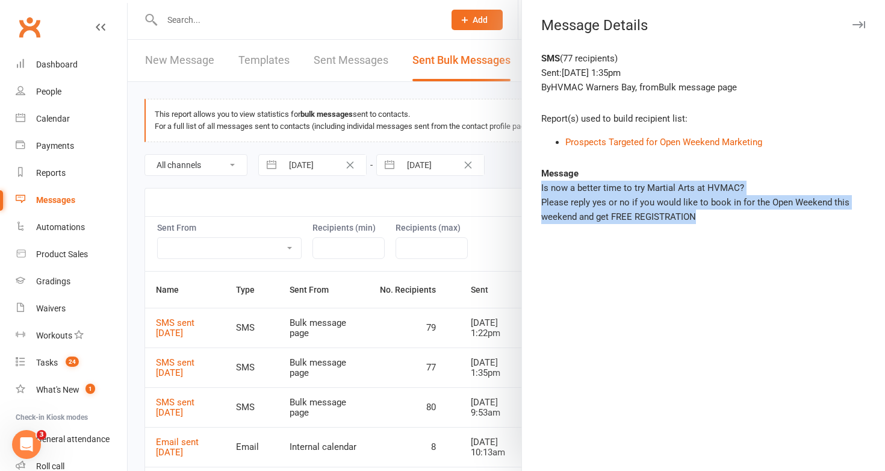
drag, startPoint x: 710, startPoint y: 218, endPoint x: 541, endPoint y: 190, distance: 171.4
click at [541, 190] on div "Is now a better time to try Martial Arts at HVMAC? Please reply yes or no if yo…" at bounding box center [703, 202] width 324 height 43
copy div "Is now a better time to try Martial Arts at HVMAC? Please reply yes or no if yo…"
click at [388, 196] on div at bounding box center [506, 235] width 757 height 471
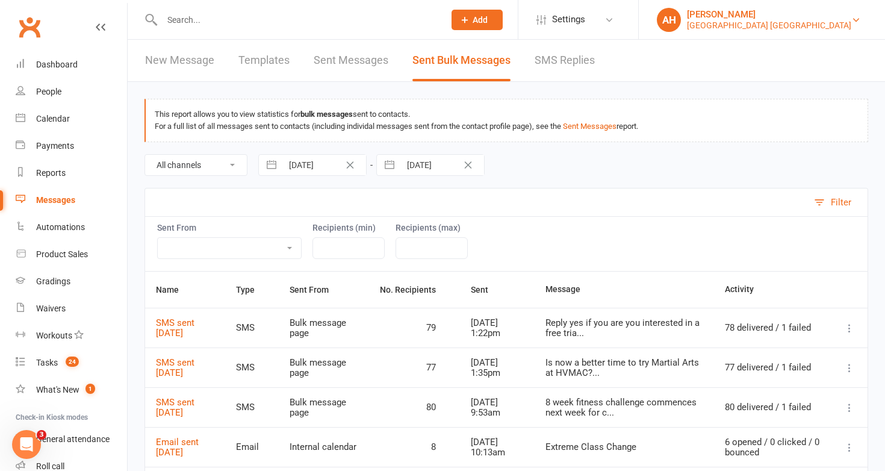
click at [719, 17] on div "[PERSON_NAME]" at bounding box center [769, 14] width 164 height 11
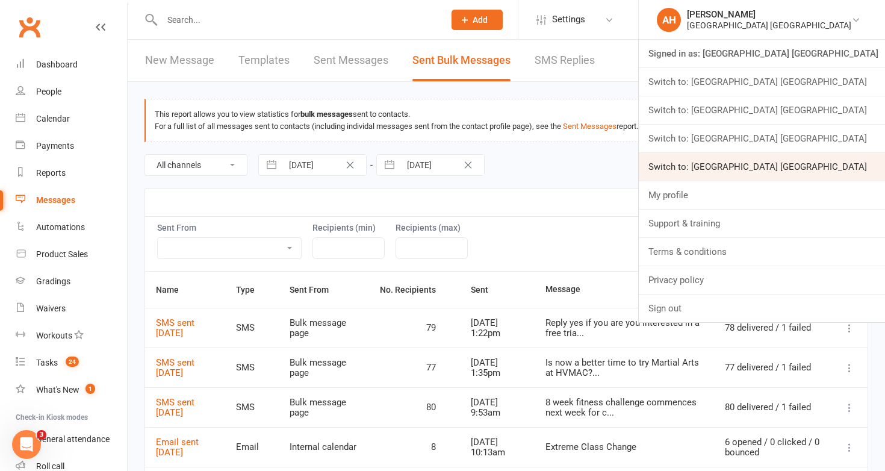
click at [752, 160] on link "Switch to: Hunter Valley Martial Arts Centre Warners Bay" at bounding box center [762, 167] width 246 height 28
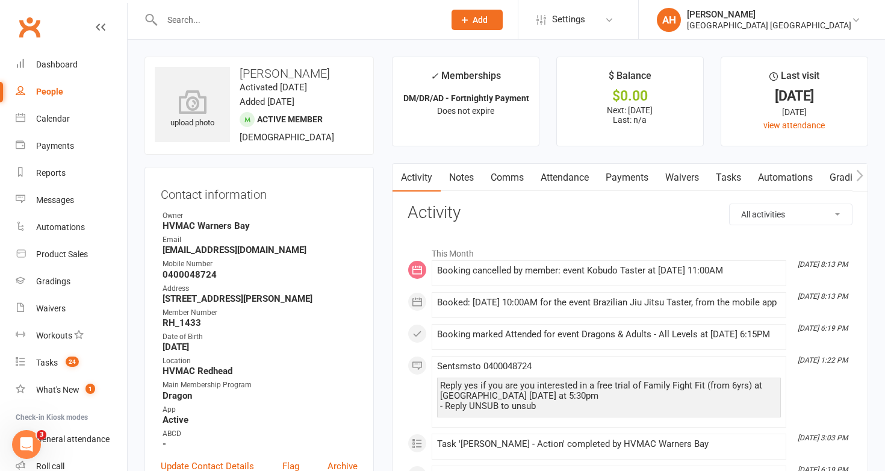
click at [568, 178] on link "Attendance" at bounding box center [564, 178] width 65 height 28
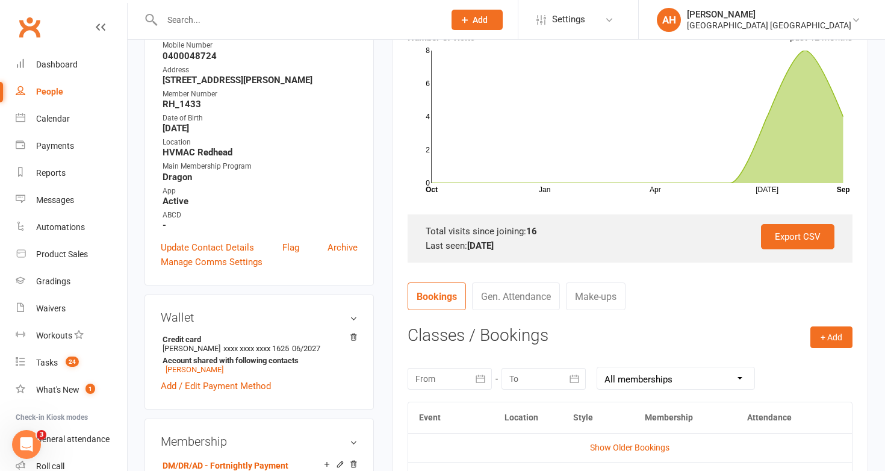
scroll to position [235, 0]
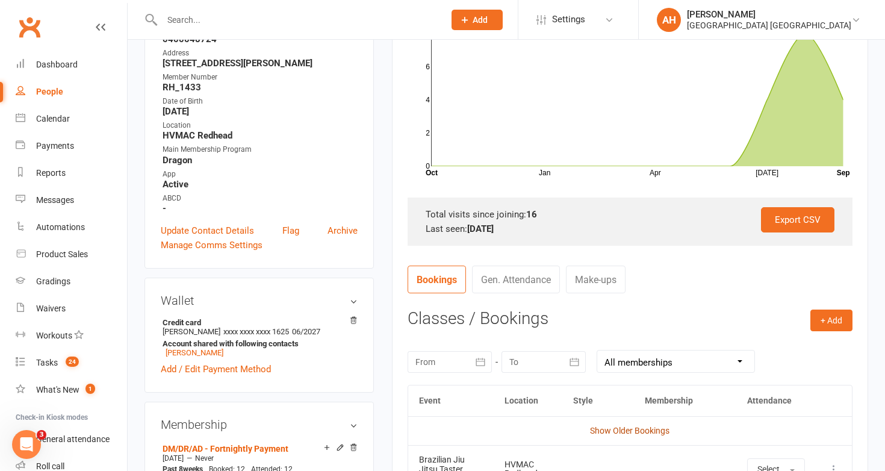
click at [636, 432] on link "Show Older Bookings" at bounding box center [629, 431] width 79 height 10
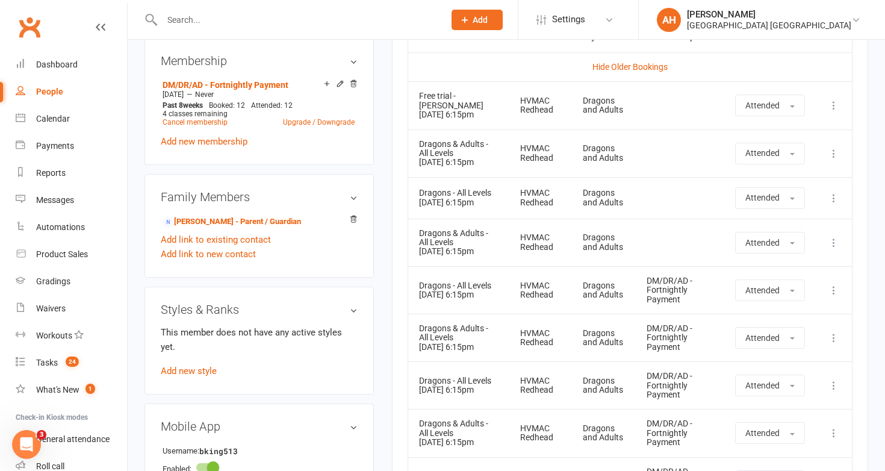
scroll to position [594, 0]
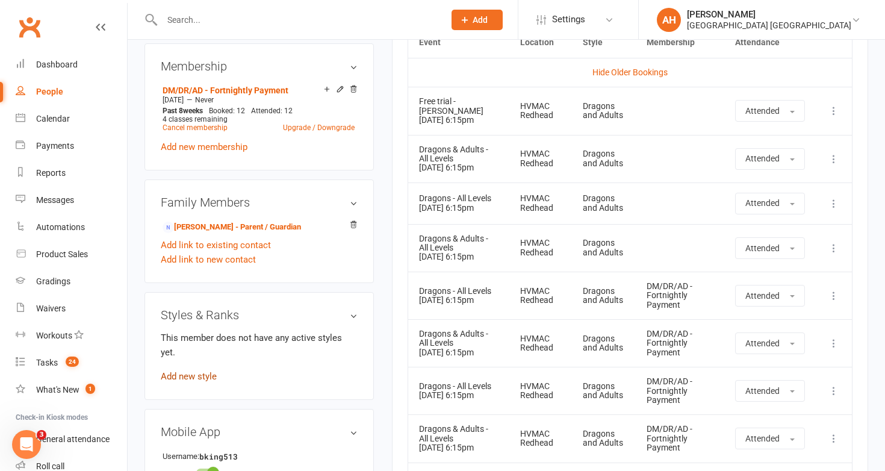
click at [200, 371] on link "Add new style" at bounding box center [189, 376] width 56 height 11
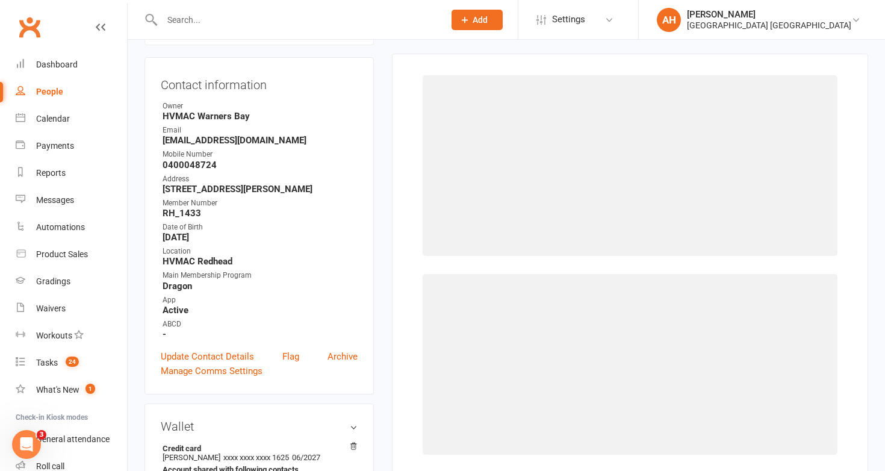
scroll to position [103, 0]
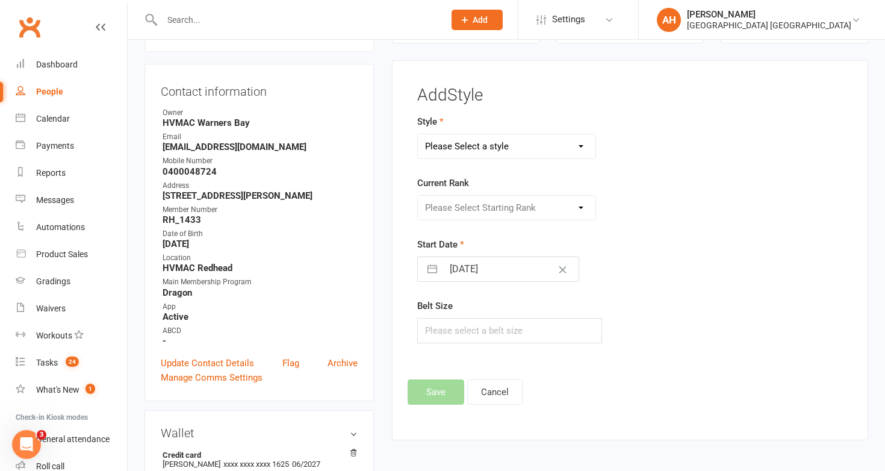
click at [465, 149] on select "Please Select a style Brazilian Jiu Jitsu Dragons and Adults Dynamites Fight Fi…" at bounding box center [507, 146] width 178 height 24
select select "1759"
click at [418, 134] on select "Please Select a style Brazilian Jiu Jitsu Dragons and Adults Dynamites Fight Fi…" at bounding box center [507, 146] width 178 height 24
click at [465, 199] on select "Please Select Starting Rank White 10th kyu 9th kyu 8th kyu Yellow 7th kyu Orang…" at bounding box center [507, 208] width 178 height 24
select select "17400"
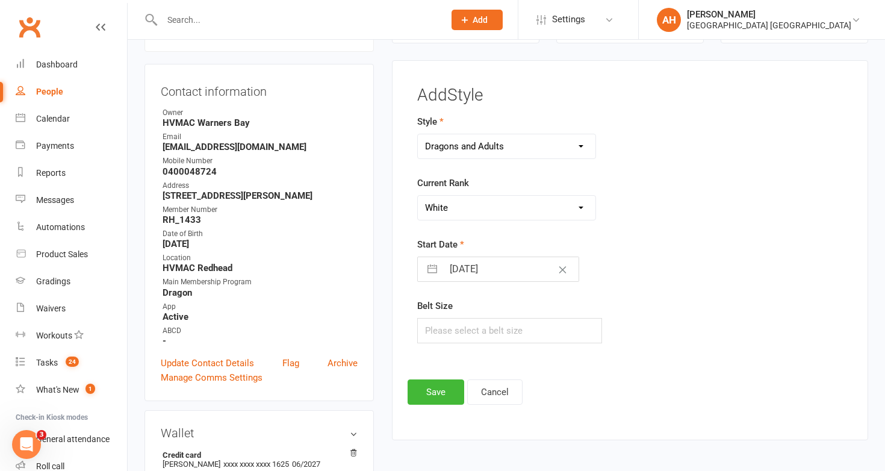
click at [418, 196] on select "Please Select Starting Rank White 10th kyu 9th kyu 8th kyu Yellow 7th kyu Orang…" at bounding box center [507, 208] width 178 height 24
click at [466, 265] on input "11 Sep 2025" at bounding box center [510, 269] width 135 height 24
select select "7"
select select "2025"
select select "8"
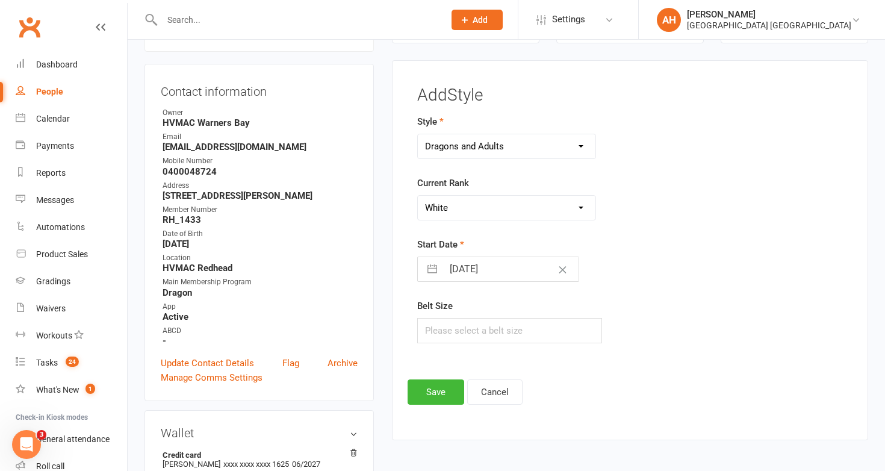
select select "2025"
select select "9"
select select "2025"
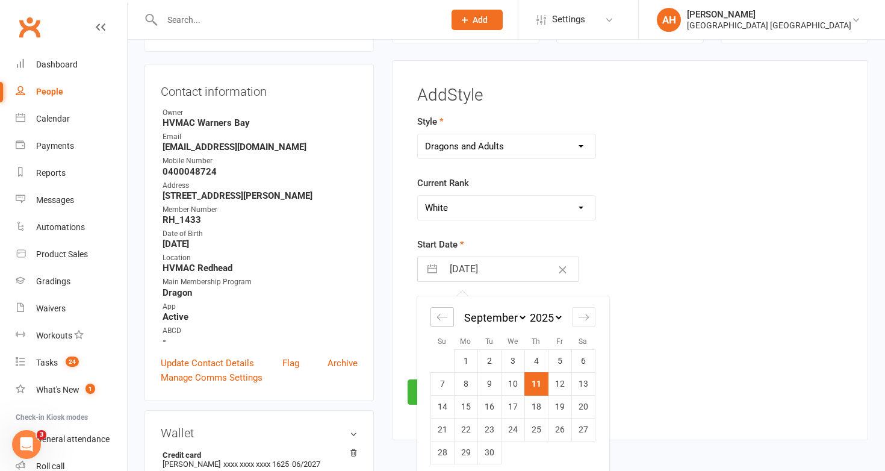
click at [436, 311] on icon "Move backward to switch to the previous month." at bounding box center [441, 316] width 11 height 11
select select "6"
select select "2025"
click at [436, 311] on icon "Move backward to switch to the previous month." at bounding box center [441, 316] width 11 height 11
select select "5"
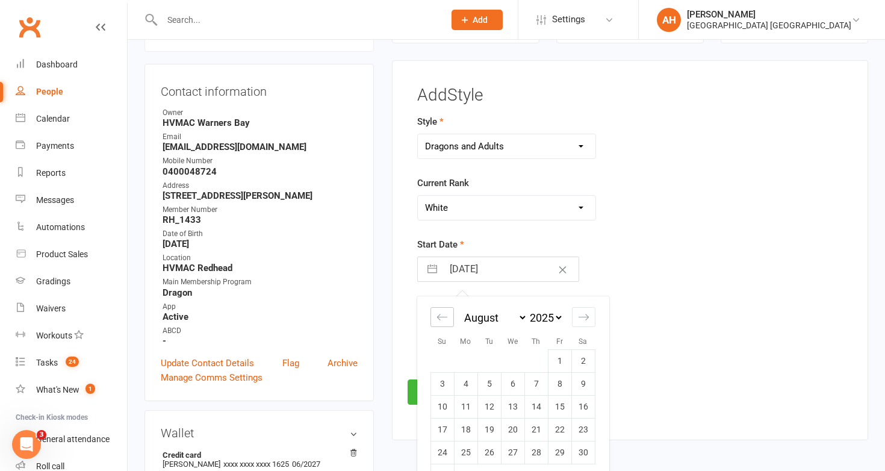
select select "2025"
click at [508, 431] on td "23" at bounding box center [512, 429] width 23 height 23
type input "23 Jul 2025"
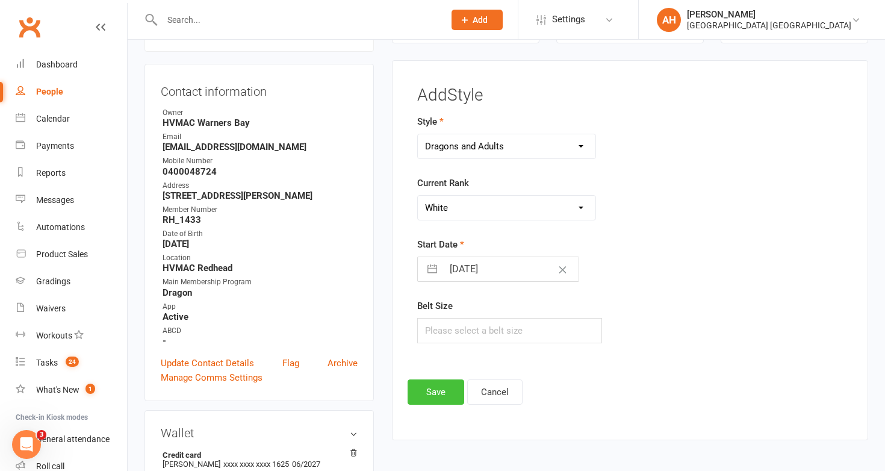
click at [442, 391] on button "Save" at bounding box center [436, 391] width 57 height 25
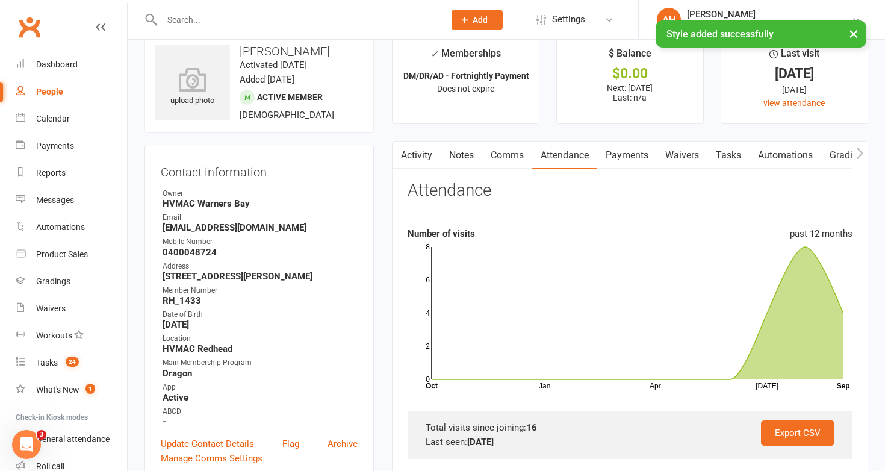
scroll to position [0, 0]
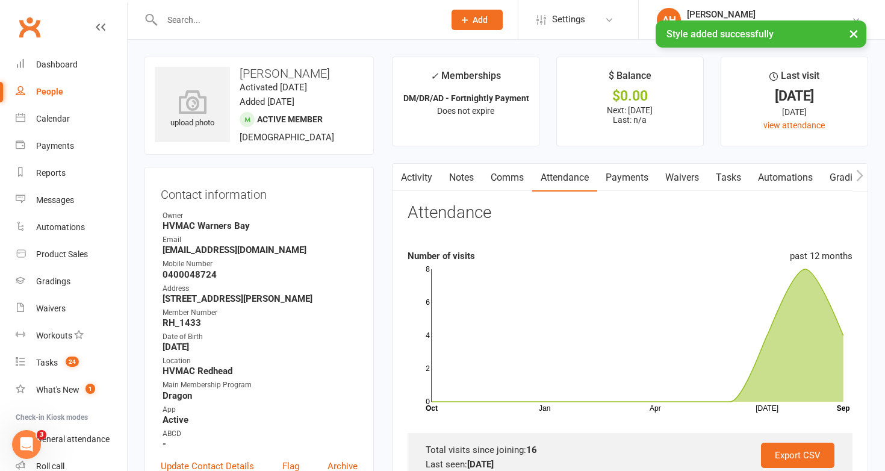
click at [458, 175] on link "Notes" at bounding box center [462, 178] width 42 height 28
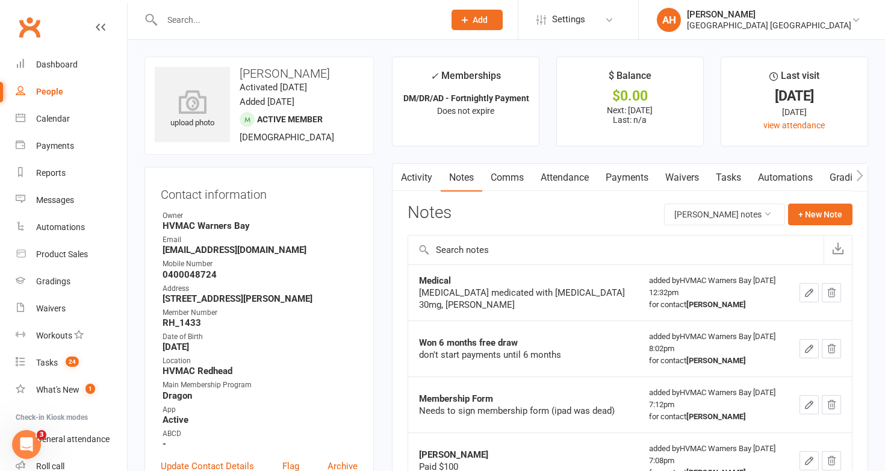
click at [323, 12] on input "text" at bounding box center [297, 19] width 278 height 17
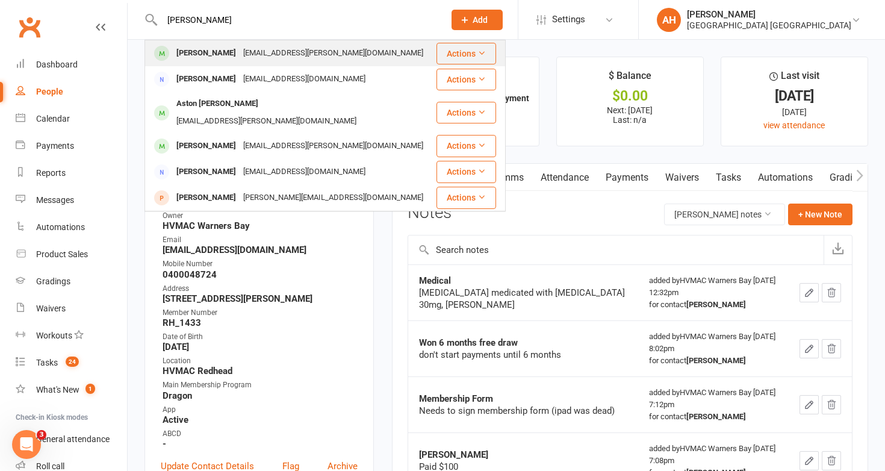
type input "bianca tierney"
click at [237, 66] on td "Bianca Tierney bianca.tierney@outlook.com" at bounding box center [290, 53] width 291 height 26
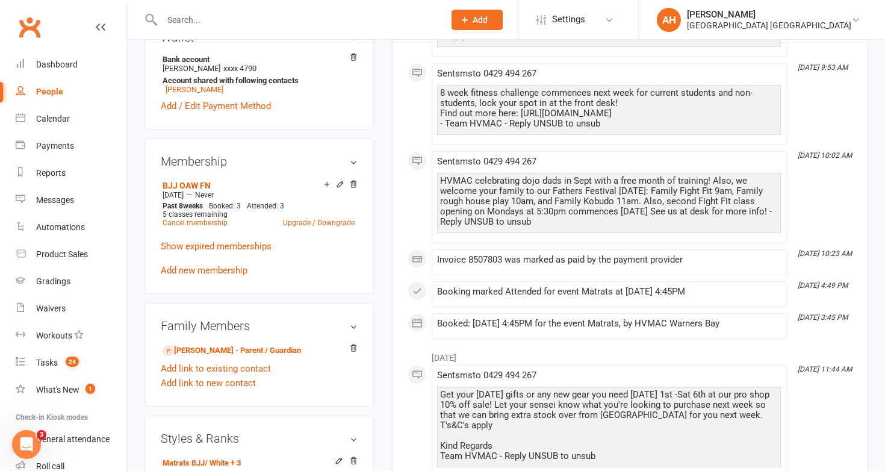
scroll to position [542, 0]
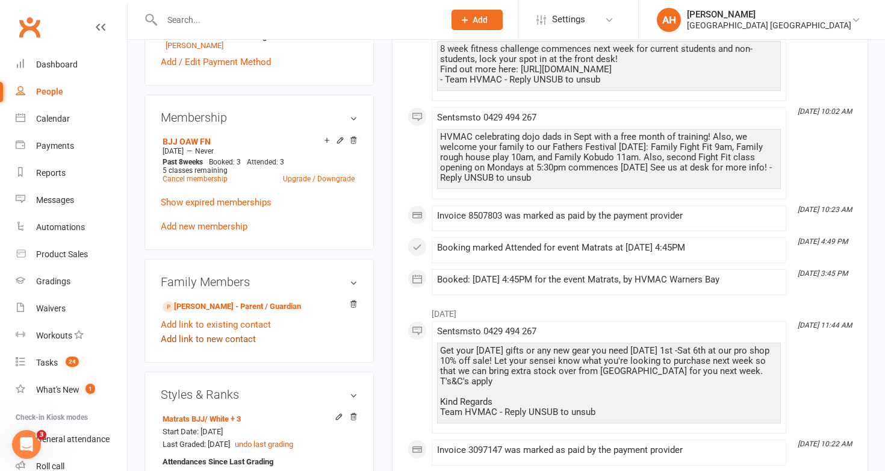
click at [232, 332] on link "Add link to new contact" at bounding box center [208, 339] width 95 height 14
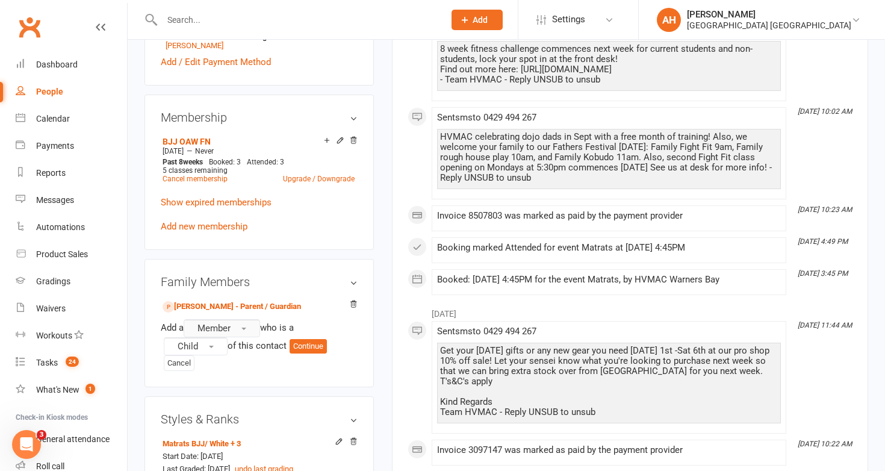
click at [231, 323] on span "Member" at bounding box center [213, 328] width 33 height 11
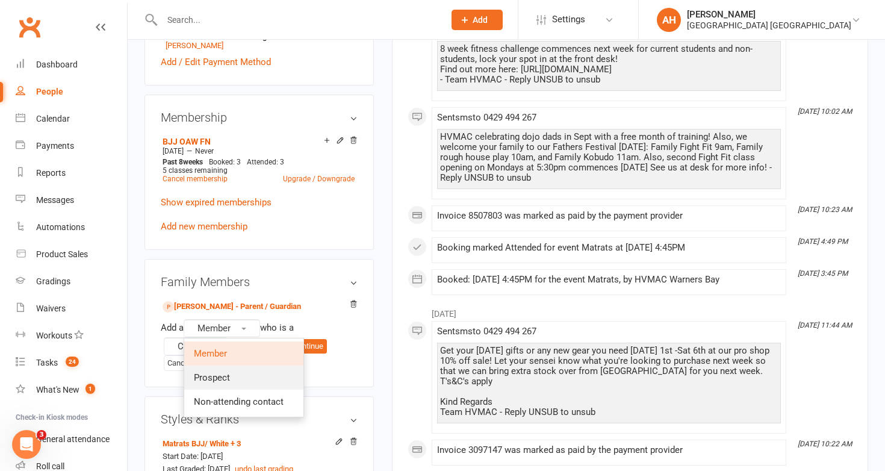
click at [226, 373] on span "Prospect" at bounding box center [212, 377] width 36 height 11
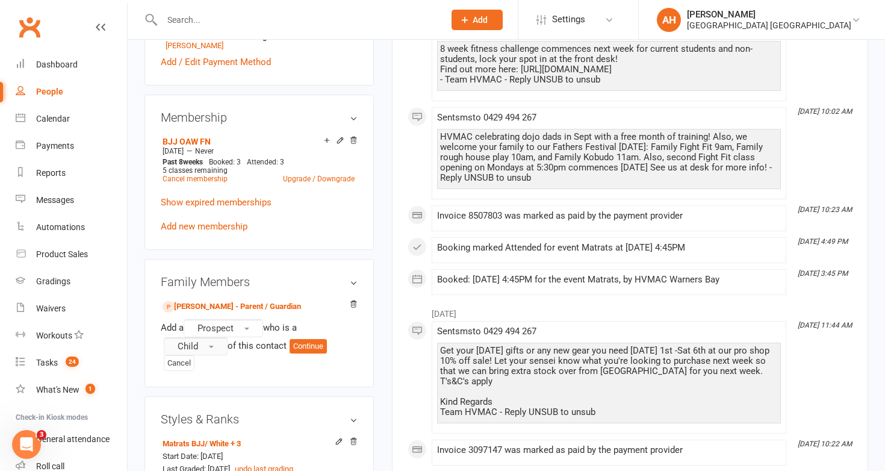
click at [217, 348] on button "Child" at bounding box center [196, 346] width 64 height 18
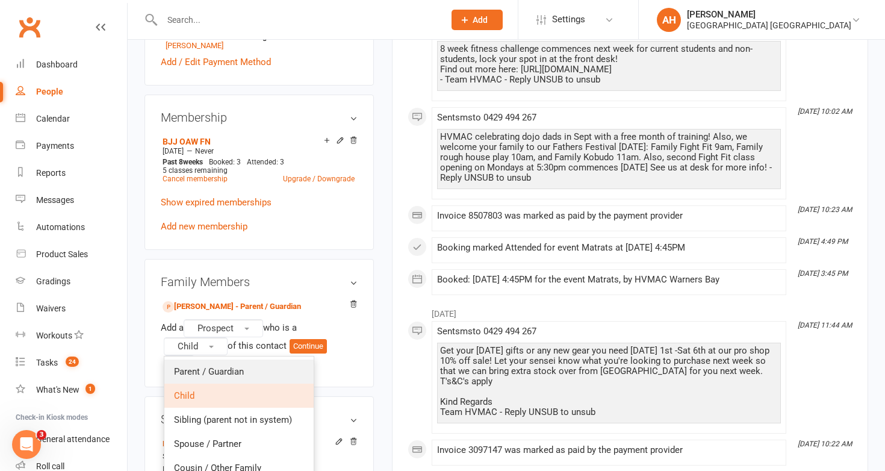
click at [220, 372] on span "Parent / Guardian" at bounding box center [209, 371] width 70 height 11
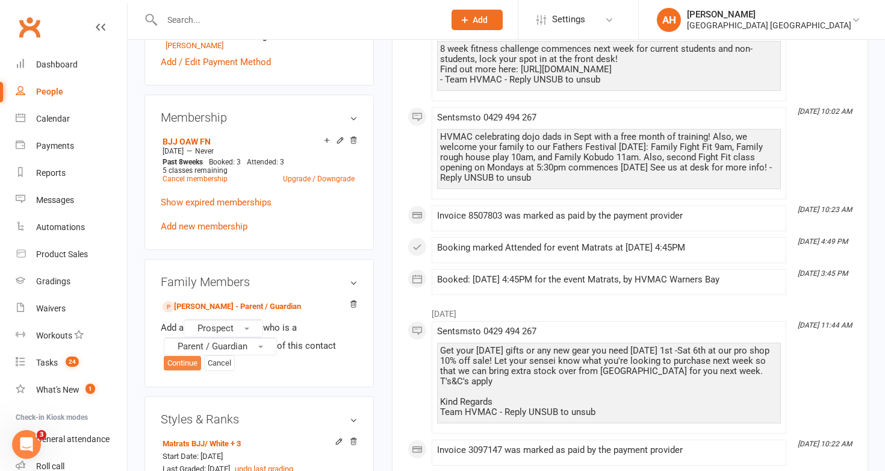
click at [193, 358] on button "Continue" at bounding box center [182, 363] width 37 height 14
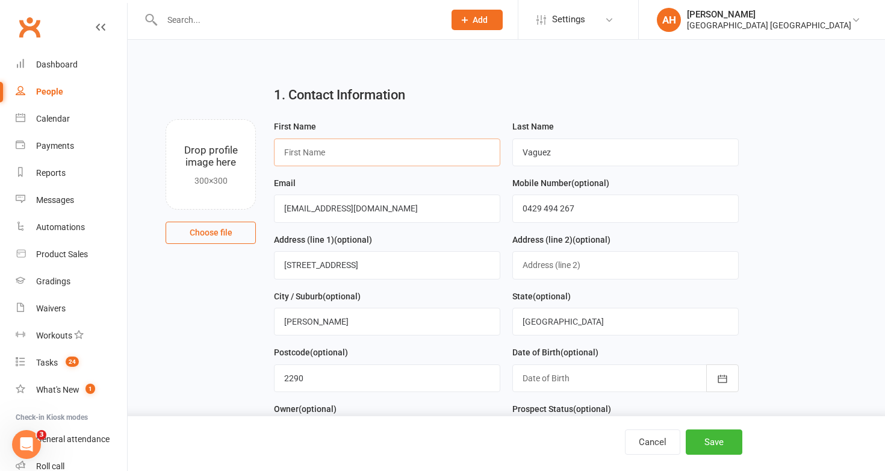
click at [352, 159] on input "text" at bounding box center [387, 152] width 226 height 28
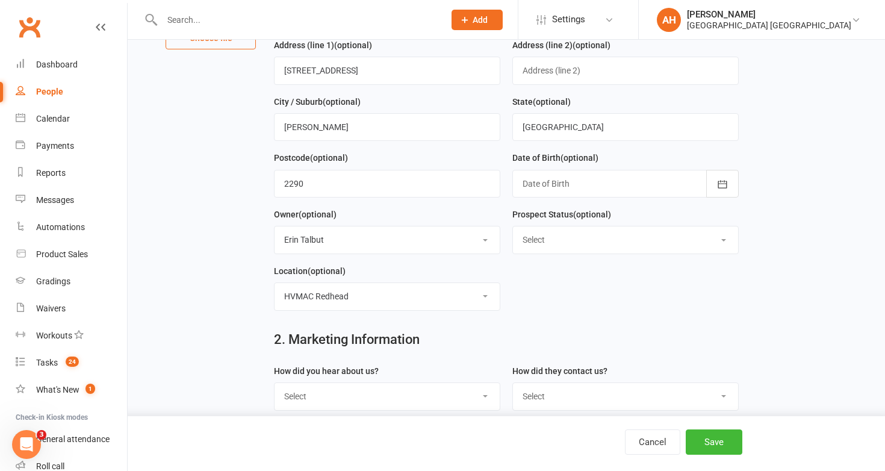
scroll to position [244, 0]
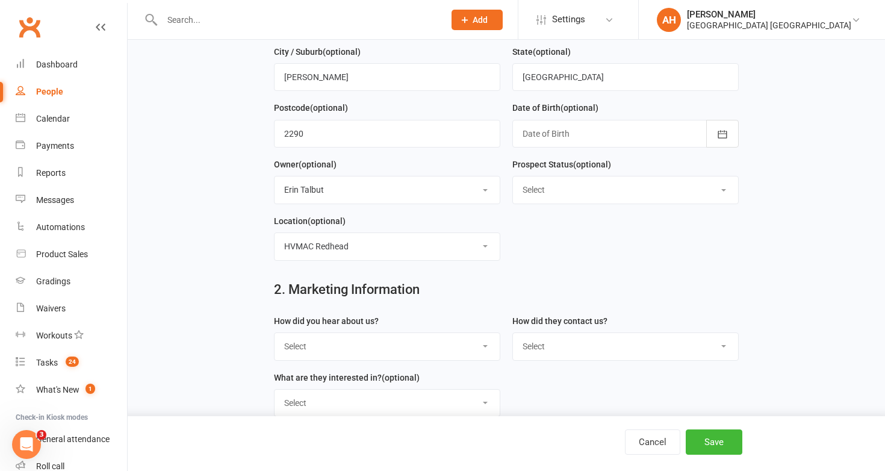
type input "Clara"
click at [389, 342] on select "Select Internet Referral Facebook Sign Flyer from school Flyer in mail Radio De…" at bounding box center [386, 346] width 225 height 26
select select "Referral"
click at [274, 335] on select "Select Internet Referral Facebook Sign Flyer from school Flyer in mail Radio De…" at bounding box center [386, 346] width 225 height 26
click at [524, 348] on select "Select Phone Email Walk-in Website Facebook Current student at another HVMAC do…" at bounding box center [625, 346] width 225 height 26
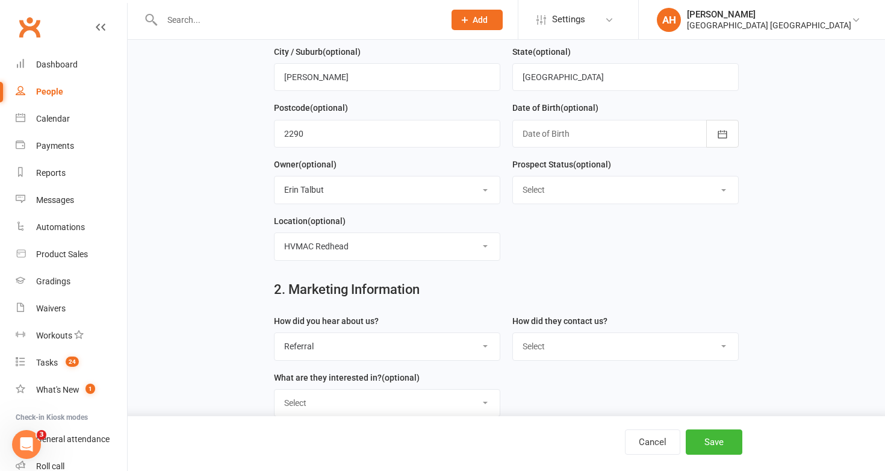
select select "Email"
click at [513, 335] on select "Select Phone Email Walk-in Website Facebook Current student at another HVMAC do…" at bounding box center [625, 346] width 225 height 26
click at [709, 433] on button "Save" at bounding box center [714, 441] width 57 height 25
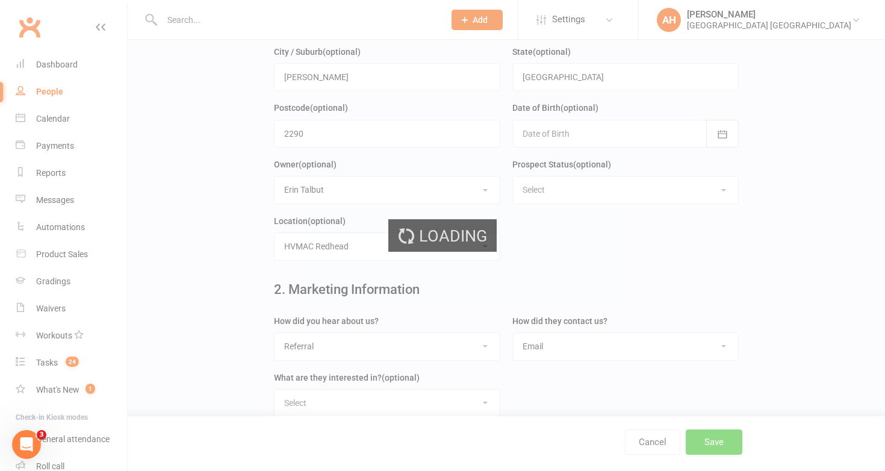
scroll to position [0, 0]
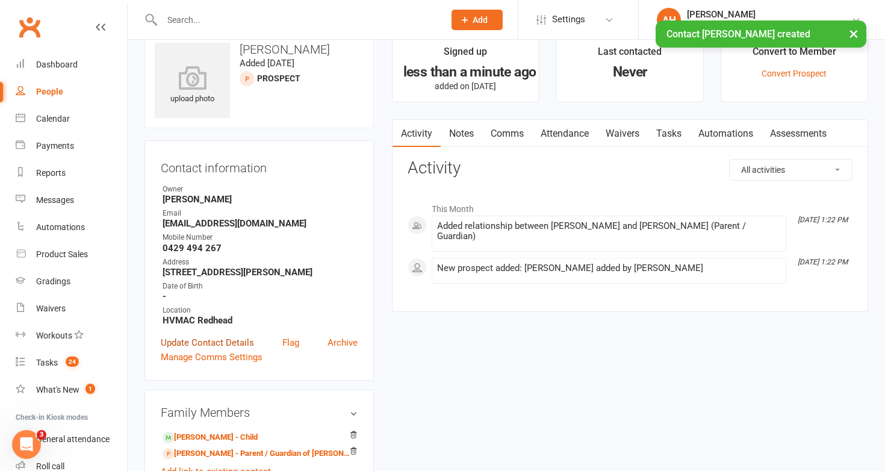
click at [238, 339] on link "Update Contact Details" at bounding box center [207, 342] width 93 height 14
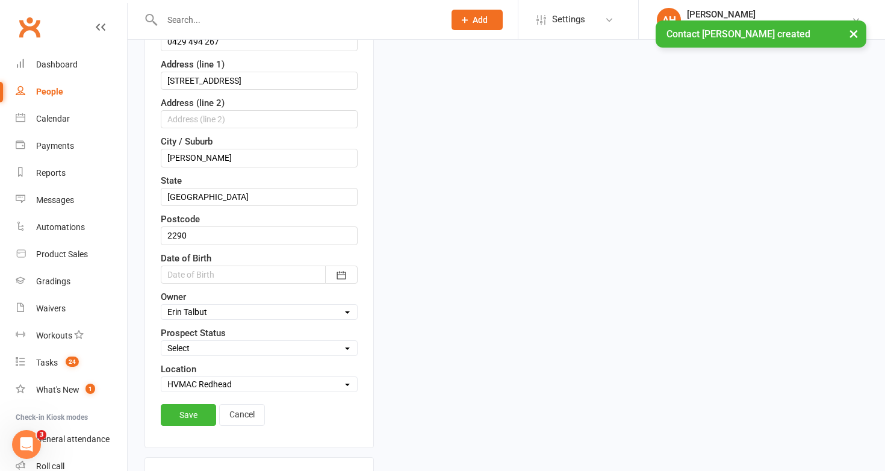
scroll to position [314, 0]
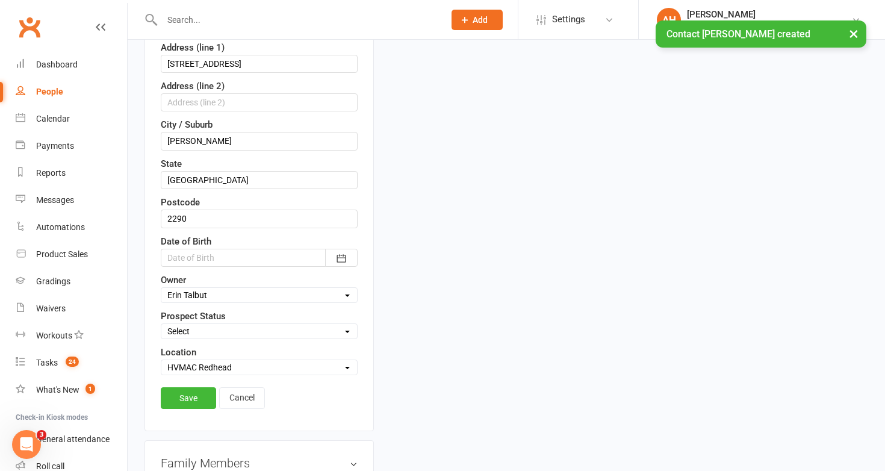
click at [231, 327] on select "Select Initial Contact Booking made Booking confirmed No contact - LM/Email Att…" at bounding box center [259, 330] width 196 height 13
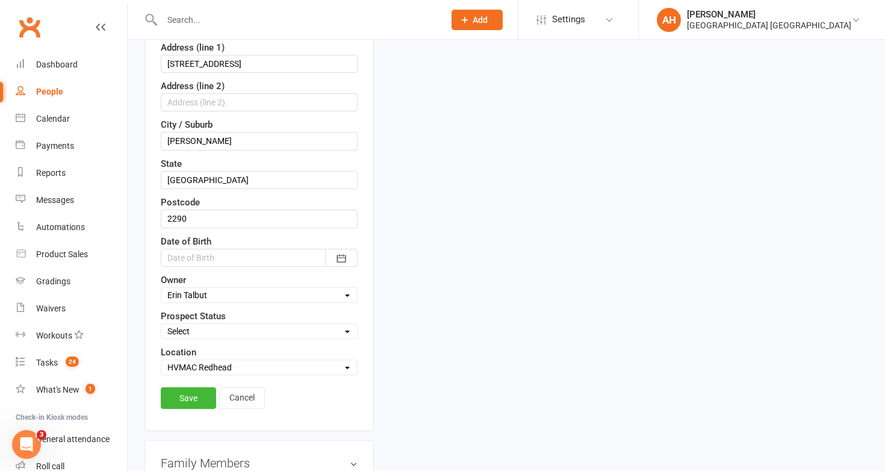
select select "Special event attendee"
click at [161, 324] on select "Select Initial Contact Booking made Booking confirmed No contact - LM/Email Att…" at bounding box center [259, 330] width 196 height 13
click at [201, 400] on link "Save" at bounding box center [188, 398] width 55 height 22
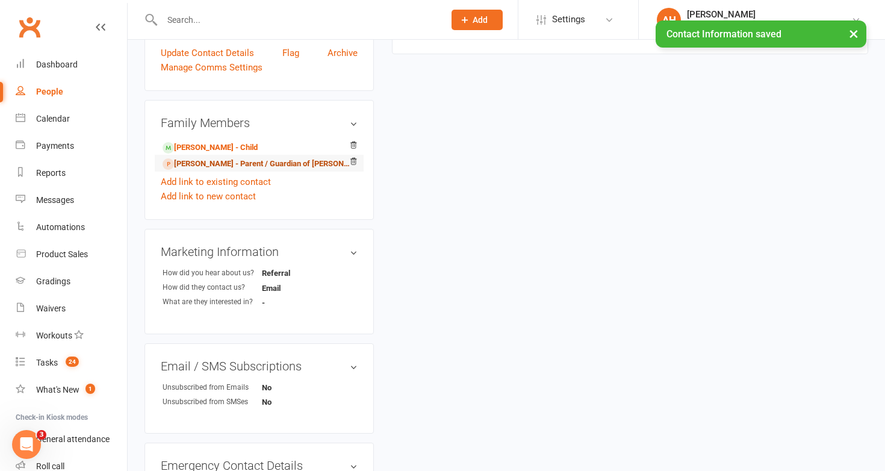
click at [220, 160] on link "Paul Vaguez - Parent / Guardian of Theo Vaguez" at bounding box center [257, 164] width 189 height 13
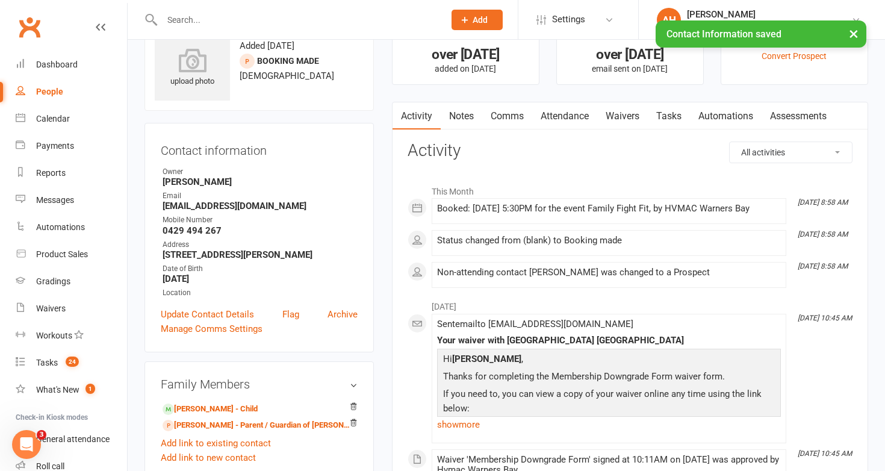
click at [219, 311] on link "Update Contact Details" at bounding box center [207, 314] width 93 height 14
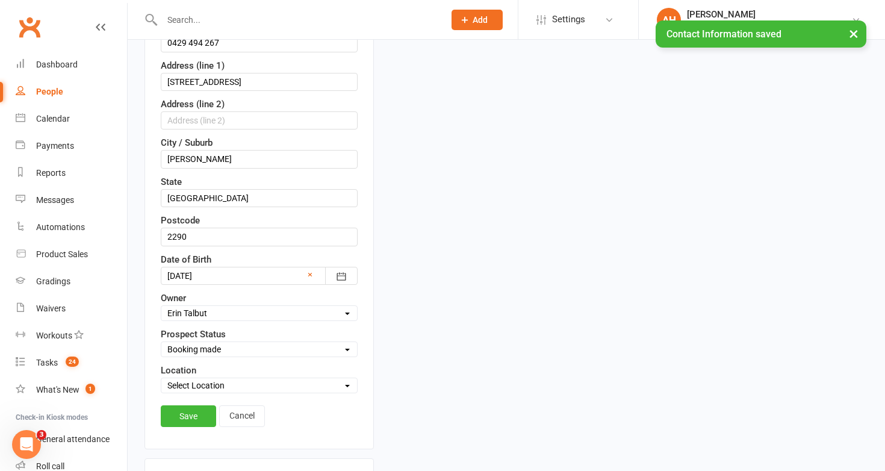
scroll to position [326, 0]
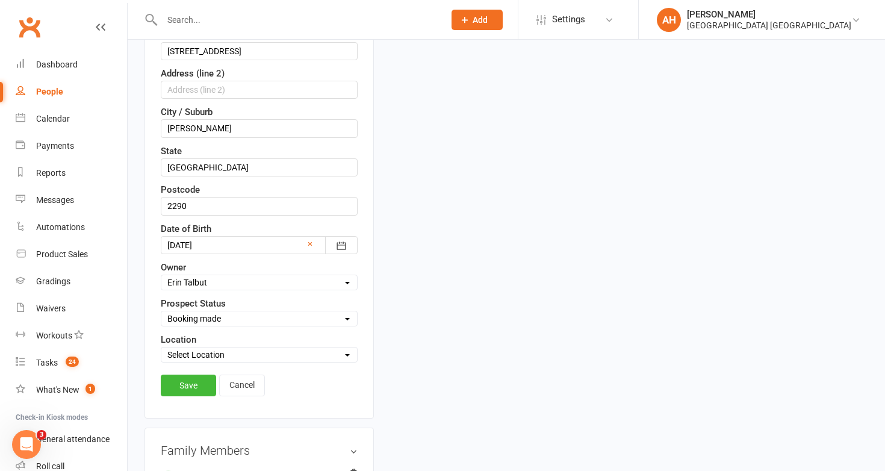
click at [231, 319] on select "Select Initial Contact Booking made Booking confirmed No contact - LM/Email Att…" at bounding box center [259, 318] width 196 height 13
select select "Special event attendee"
click at [161, 312] on select "Select Initial Contact Booking made Booking confirmed No contact - LM/Email Att…" at bounding box center [259, 318] width 196 height 13
click at [196, 384] on link "Save" at bounding box center [188, 385] width 55 height 22
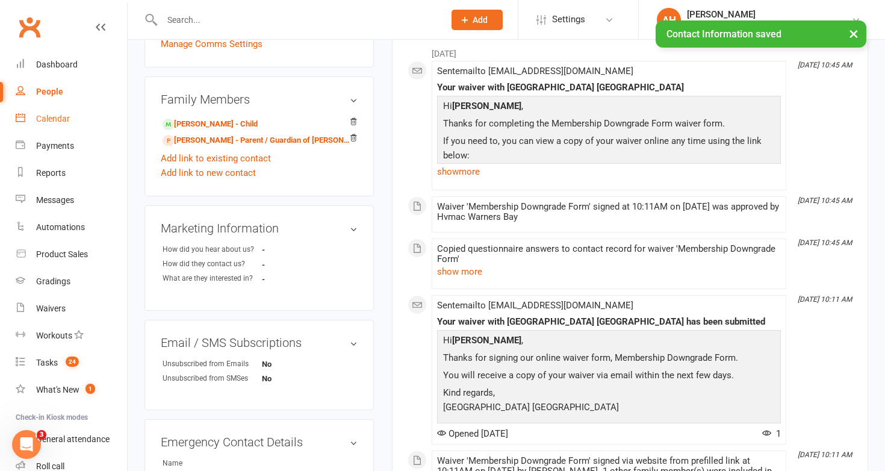
click at [63, 113] on link "Calendar" at bounding box center [71, 118] width 111 height 27
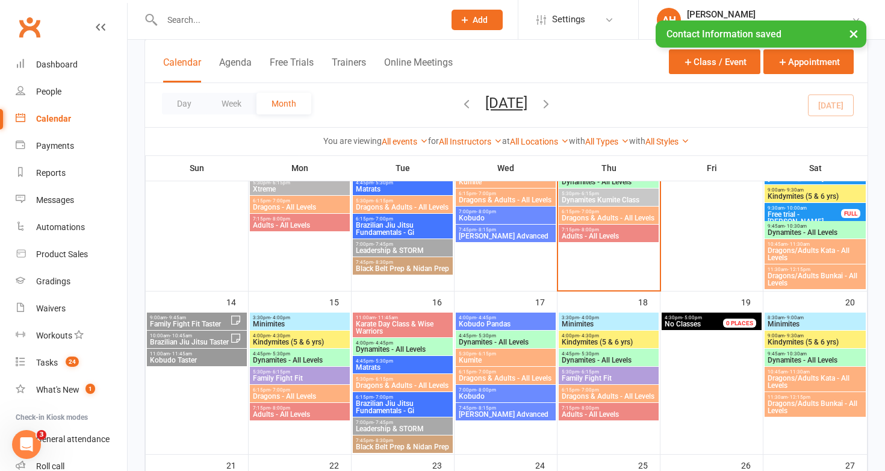
scroll to position [340, 0]
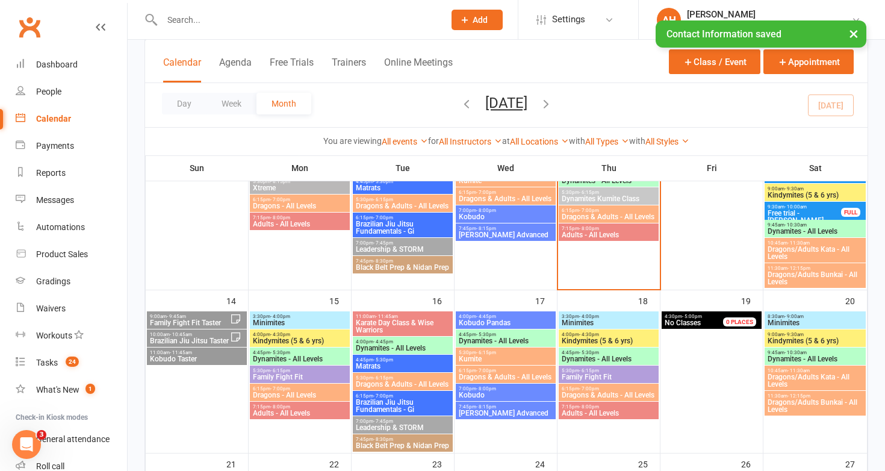
click at [322, 374] on span "Family Fight Fit" at bounding box center [299, 376] width 95 height 7
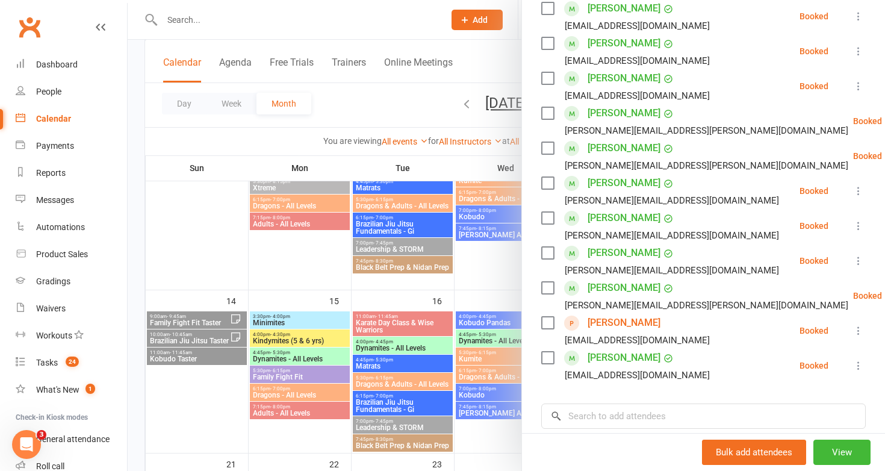
scroll to position [332, 0]
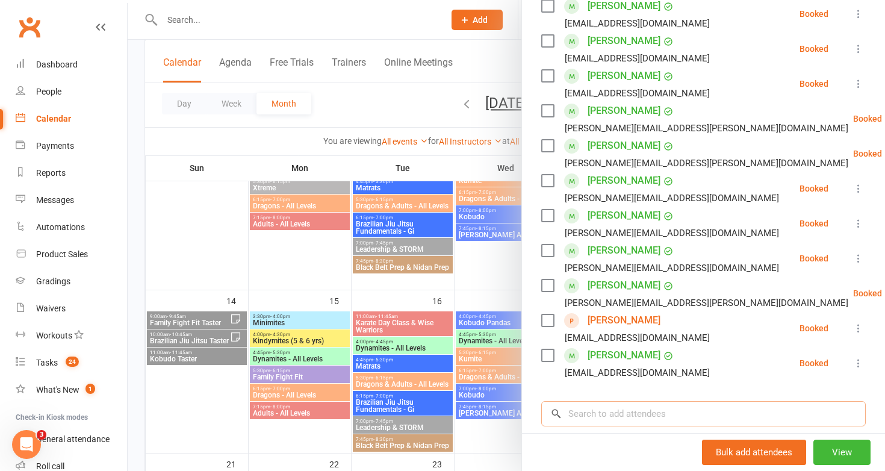
click at [642, 406] on input "search" at bounding box center [703, 413] width 324 height 25
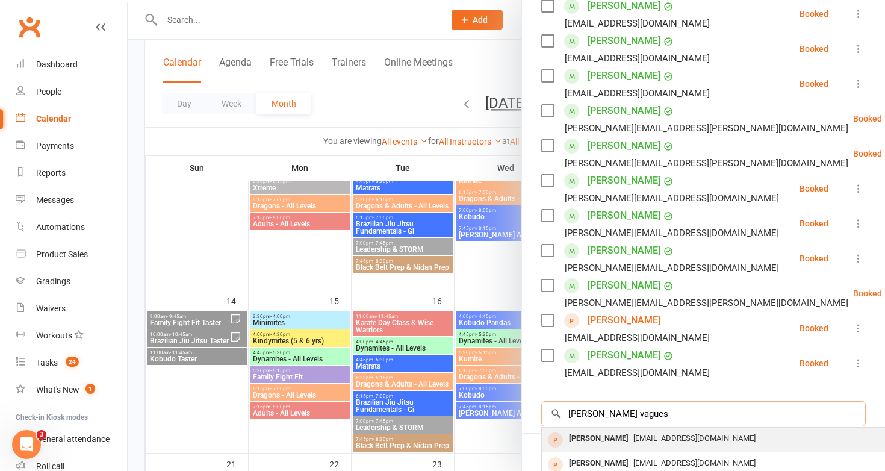
type input "clara vagues"
click at [636, 438] on span "p_vaguez@hotmail.com" at bounding box center [694, 437] width 122 height 9
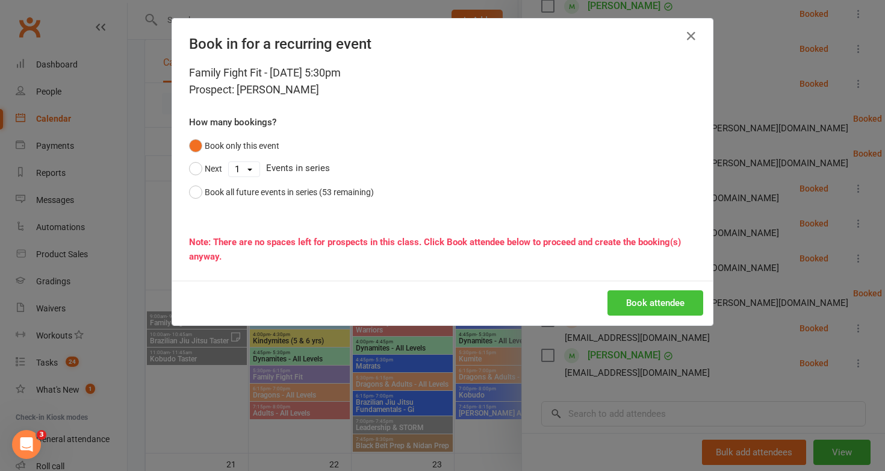
click at [637, 307] on button "Book attendee" at bounding box center [655, 302] width 96 height 25
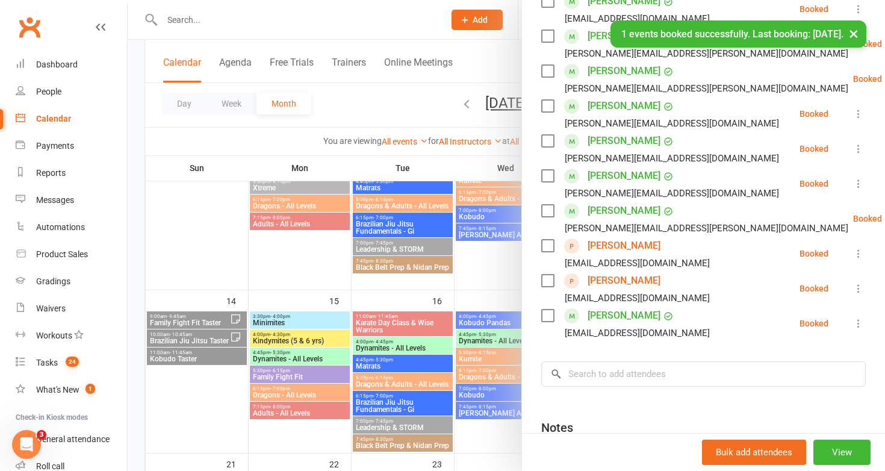
scroll to position [426, 0]
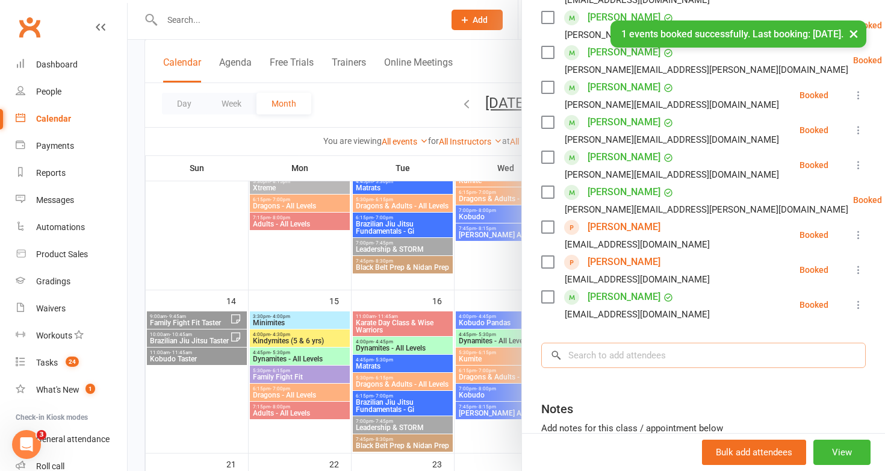
click at [608, 361] on input "search" at bounding box center [703, 355] width 324 height 25
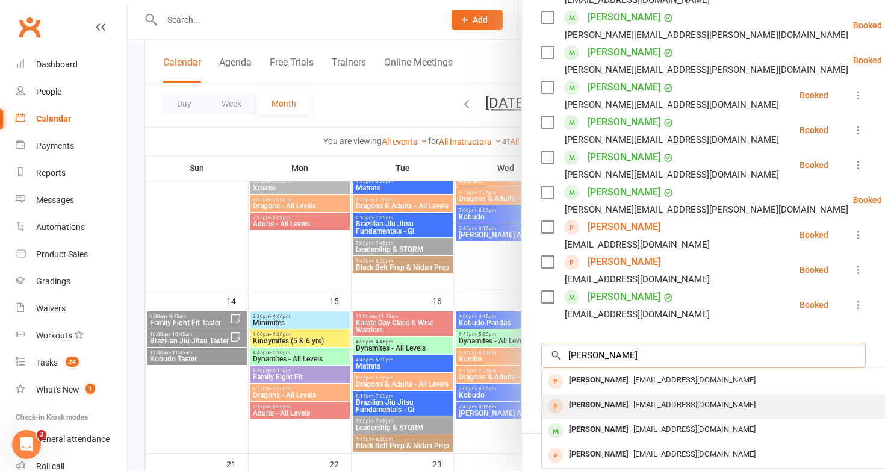
type input "clara vaguez"
click at [606, 399] on div "Paul Vaguez" at bounding box center [598, 404] width 69 height 17
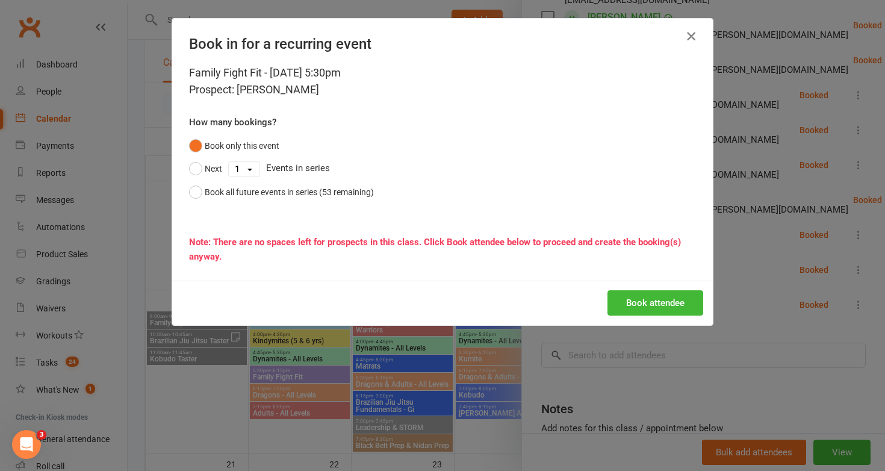
click at [695, 39] on icon "button" at bounding box center [691, 36] width 14 height 14
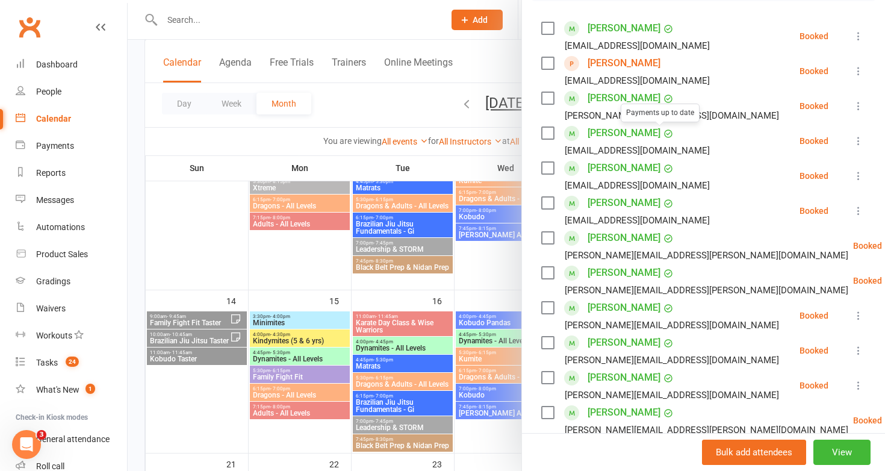
scroll to position [531, 0]
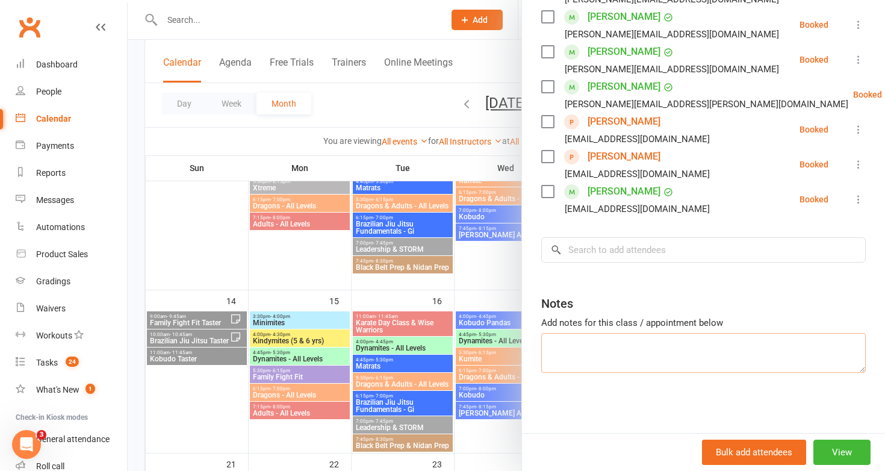
click at [642, 356] on textarea at bounding box center [703, 353] width 324 height 40
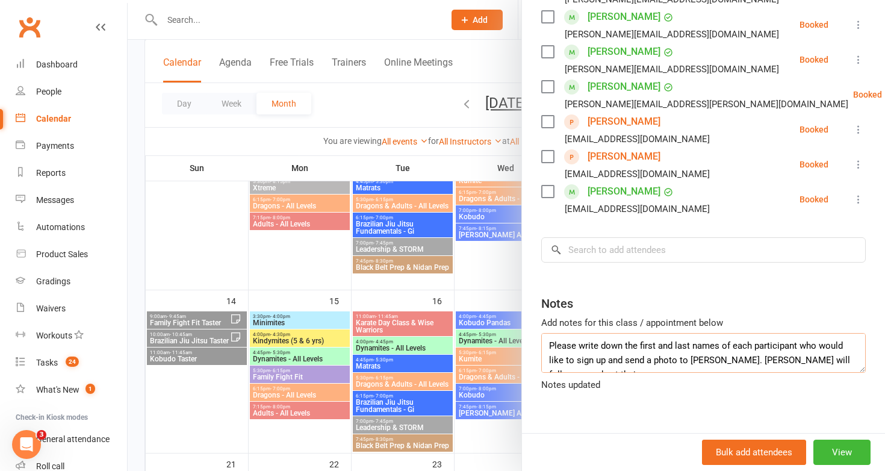
scroll to position [8, 0]
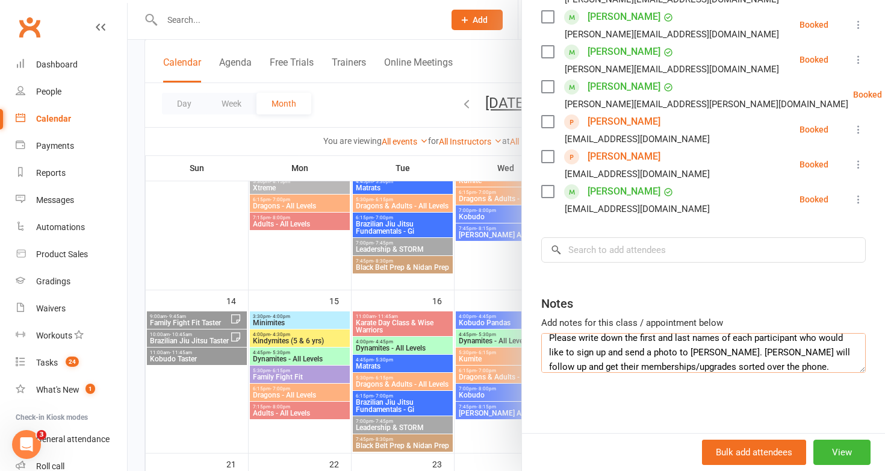
type textarea "Please write down the first and last names of each participant who would like t…"
click at [326, 373] on div at bounding box center [506, 235] width 757 height 471
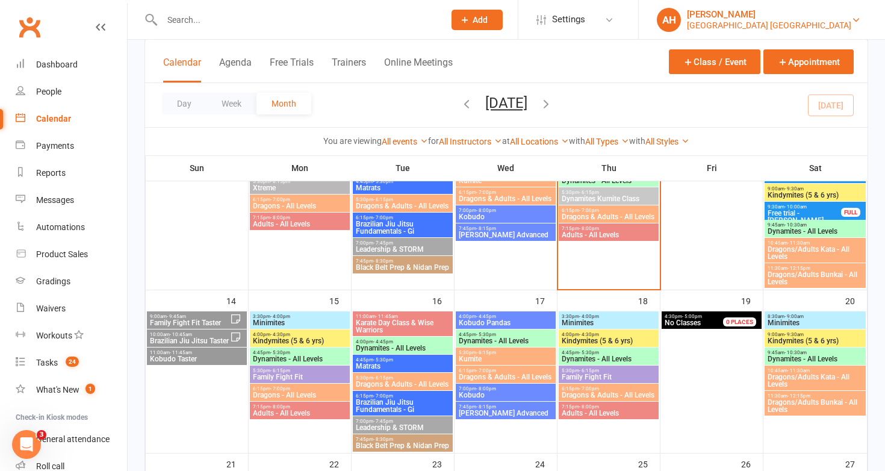
click at [798, 17] on div "[PERSON_NAME]" at bounding box center [769, 14] width 164 height 11
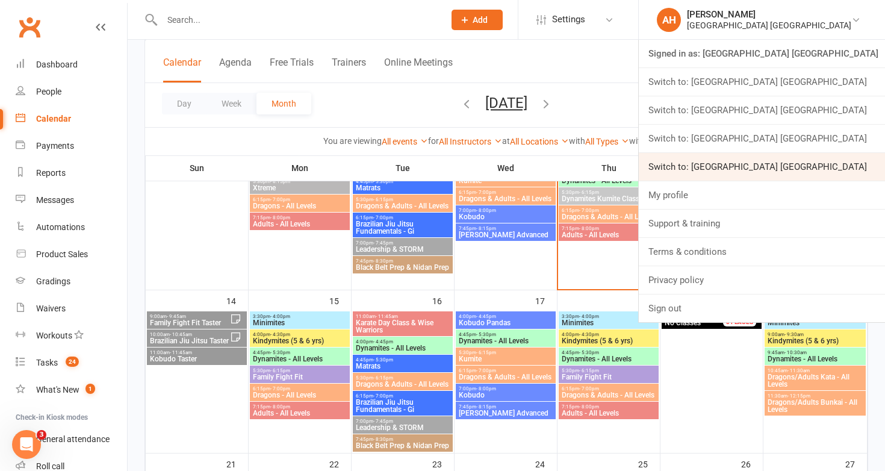
click at [792, 175] on link "Switch to: Hunter Valley Martial Arts Centre Warners Bay" at bounding box center [762, 167] width 246 height 28
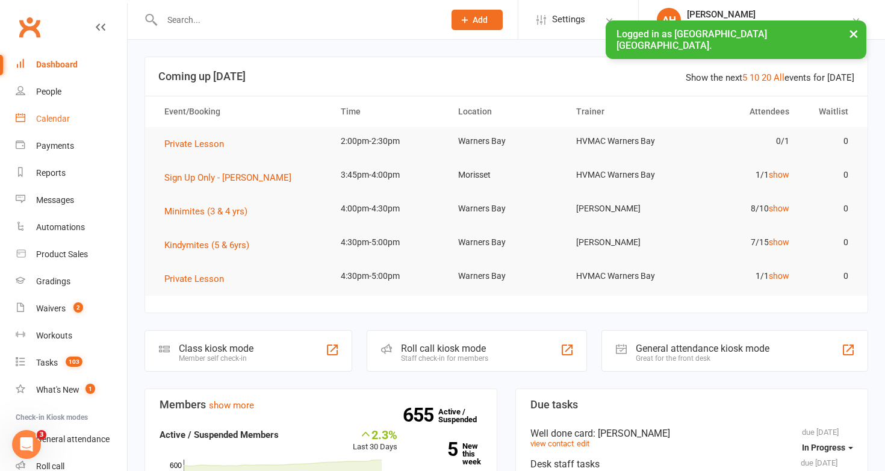
click at [56, 117] on div "Calendar" at bounding box center [53, 119] width 34 height 10
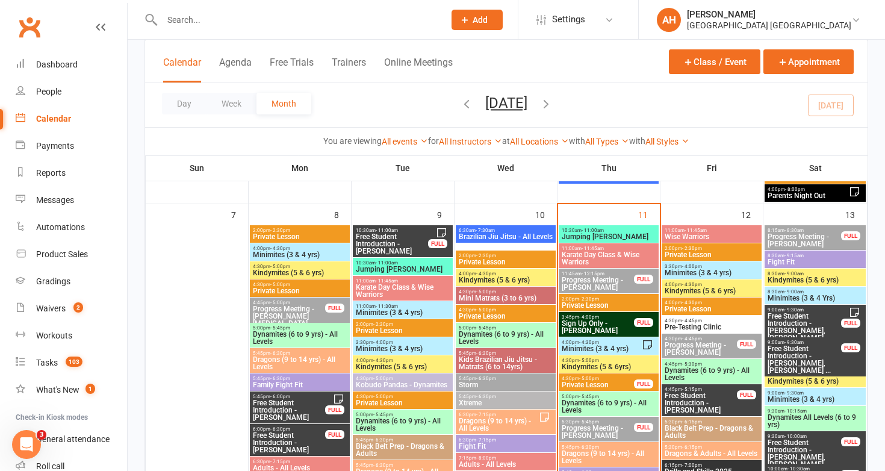
scroll to position [445, 0]
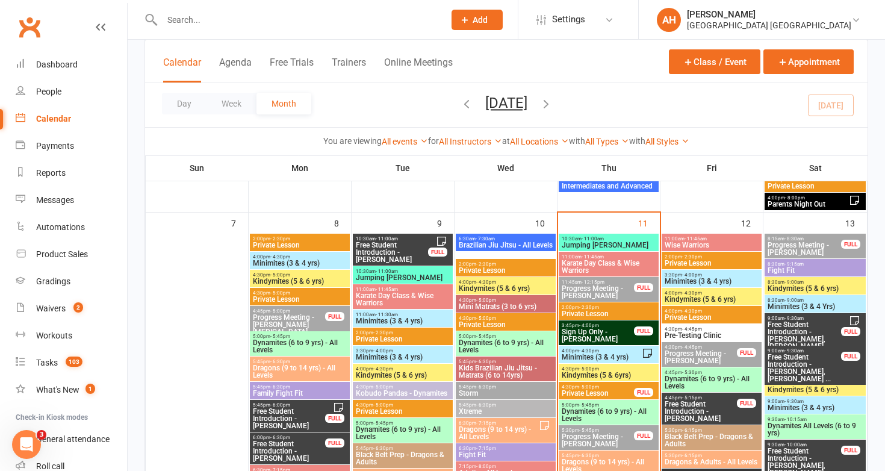
click at [602, 234] on div "10:30am - 11:00am Jumping Joeys" at bounding box center [609, 242] width 100 height 17
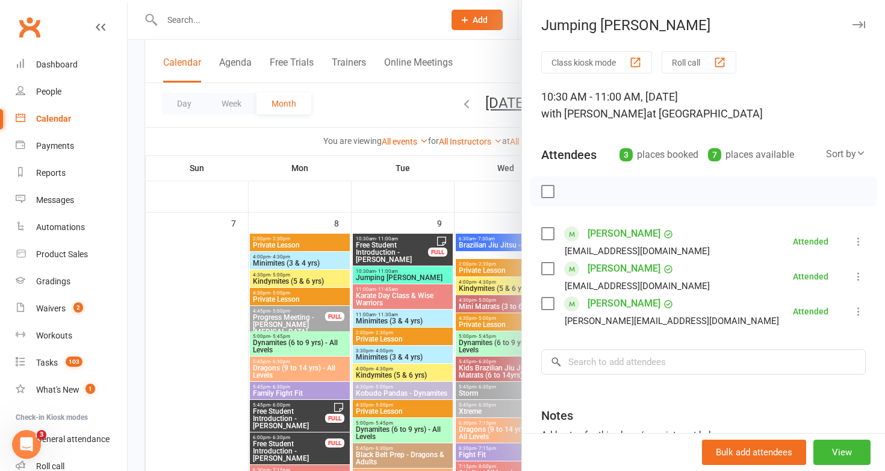
click at [451, 276] on div at bounding box center [506, 235] width 757 height 471
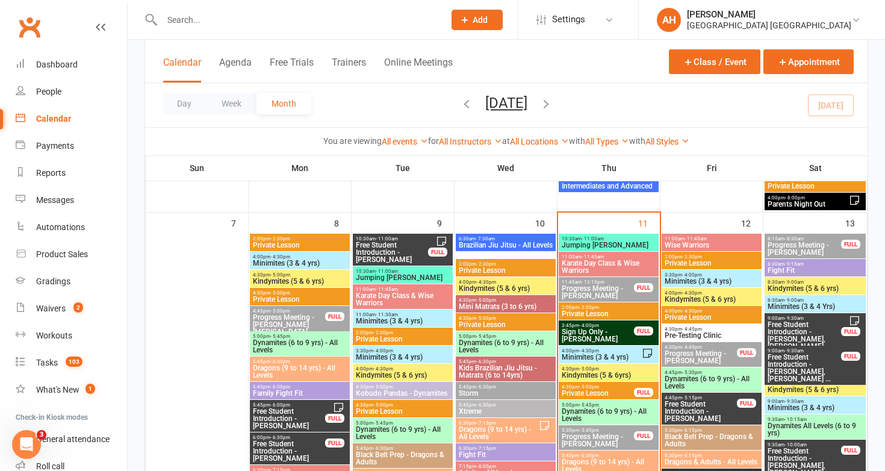
click at [410, 278] on span "Jumping Joeys" at bounding box center [402, 277] width 95 height 7
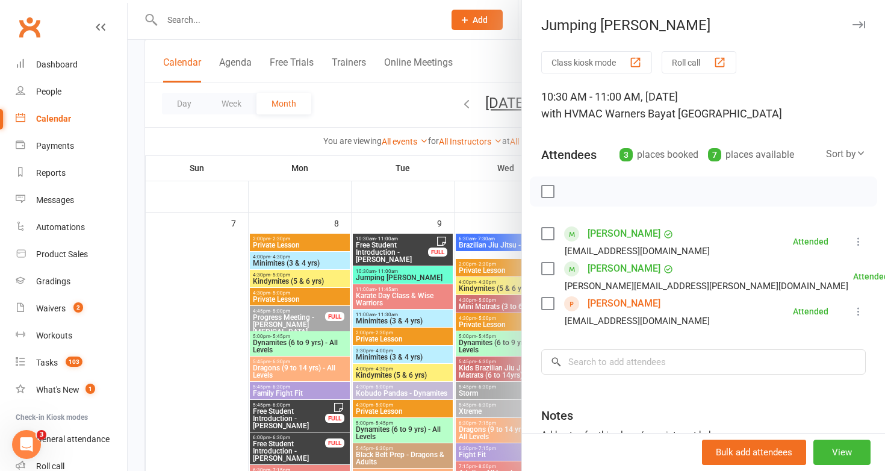
click at [612, 303] on link "Lara Zoghbi" at bounding box center [624, 303] width 73 height 19
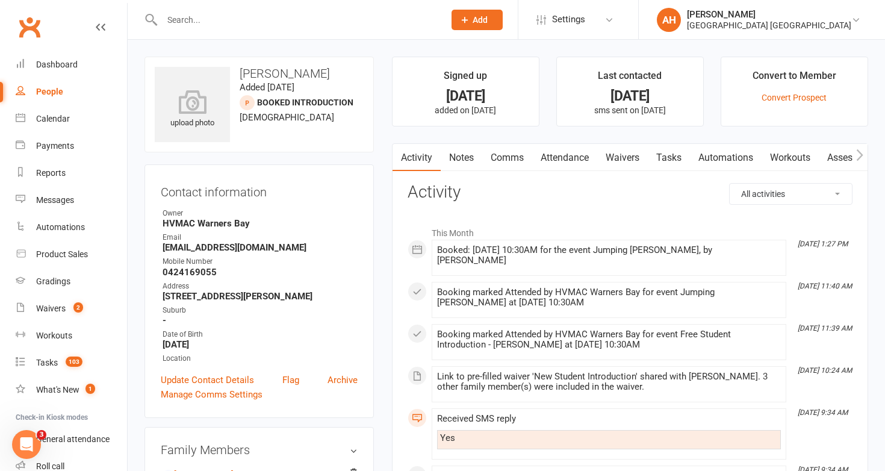
click at [470, 162] on link "Notes" at bounding box center [462, 158] width 42 height 28
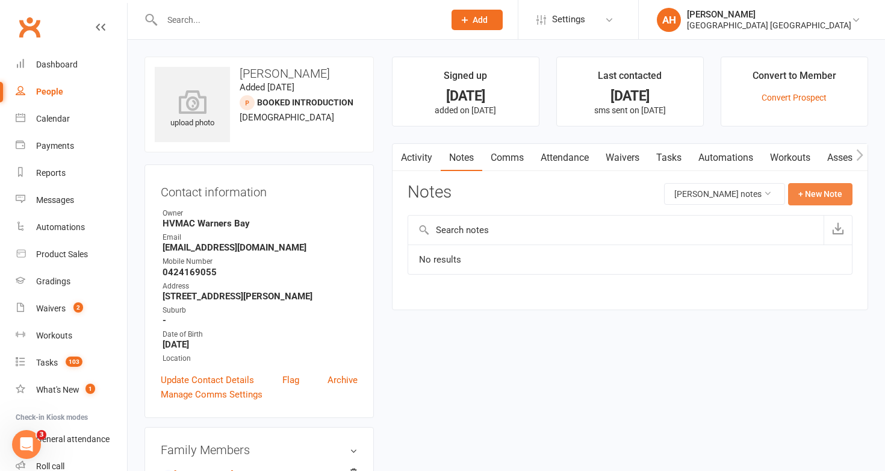
click at [825, 196] on button "+ New Note" at bounding box center [820, 194] width 64 height 22
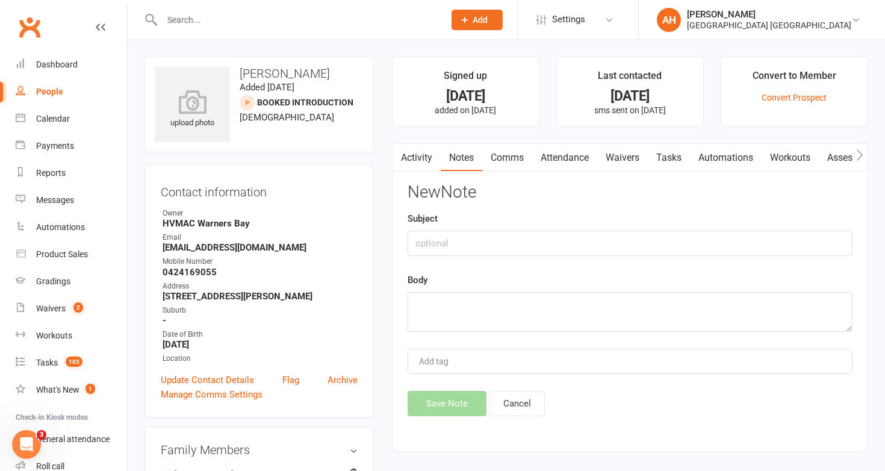
click at [421, 158] on link "Activity" at bounding box center [416, 158] width 48 height 28
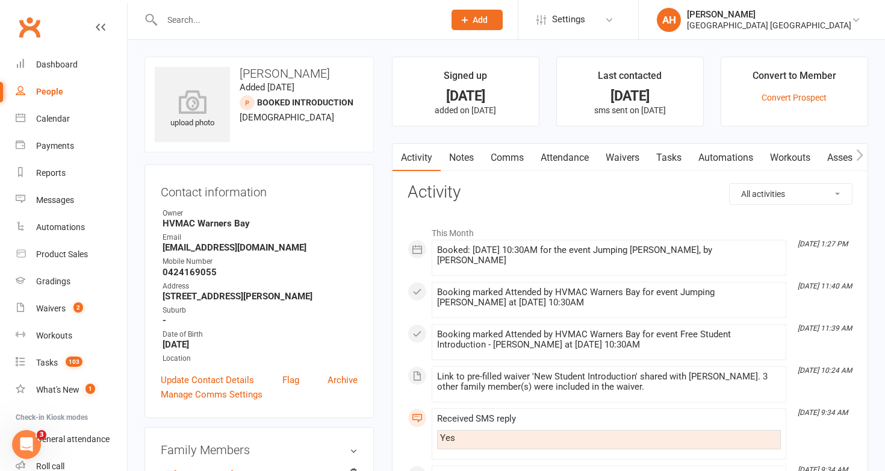
click at [457, 163] on link "Notes" at bounding box center [462, 158] width 42 height 28
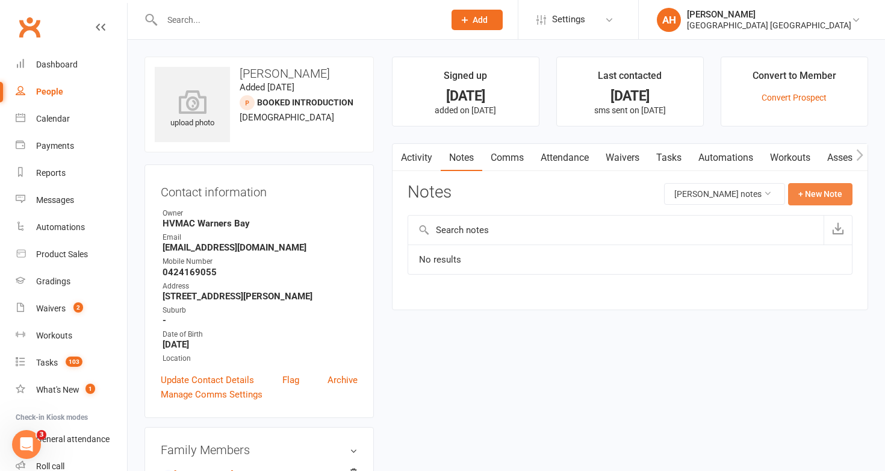
click at [836, 196] on button "+ New Note" at bounding box center [820, 194] width 64 height 22
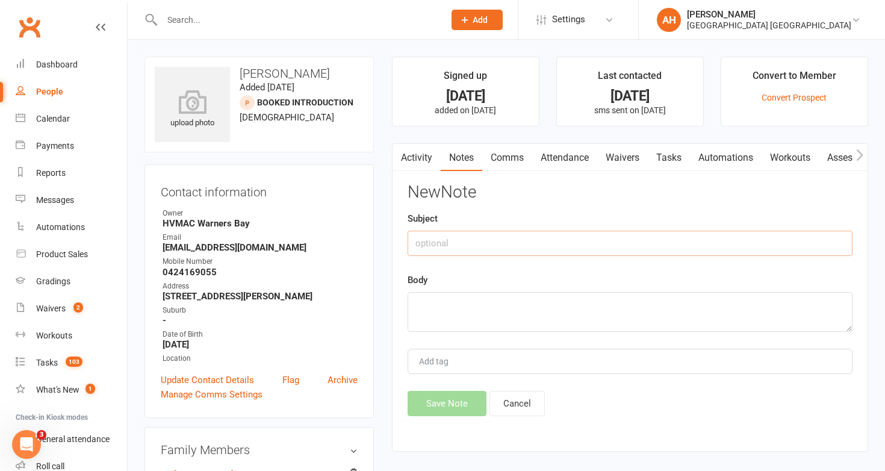
click at [780, 247] on input "text" at bounding box center [630, 243] width 445 height 25
type input "Jumping Joey trial"
click at [746, 293] on textarea at bounding box center [630, 312] width 445 height 40
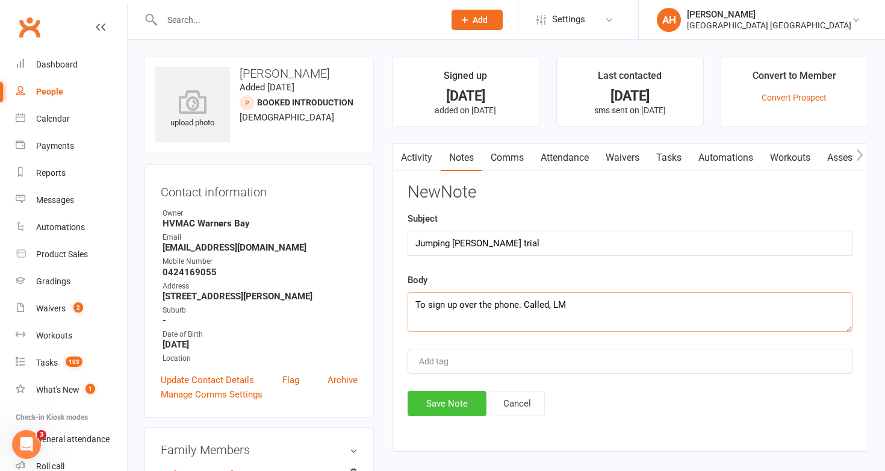
type textarea "To sign up over the phone. Called, LM"
click at [467, 406] on button "Save Note" at bounding box center [447, 403] width 79 height 25
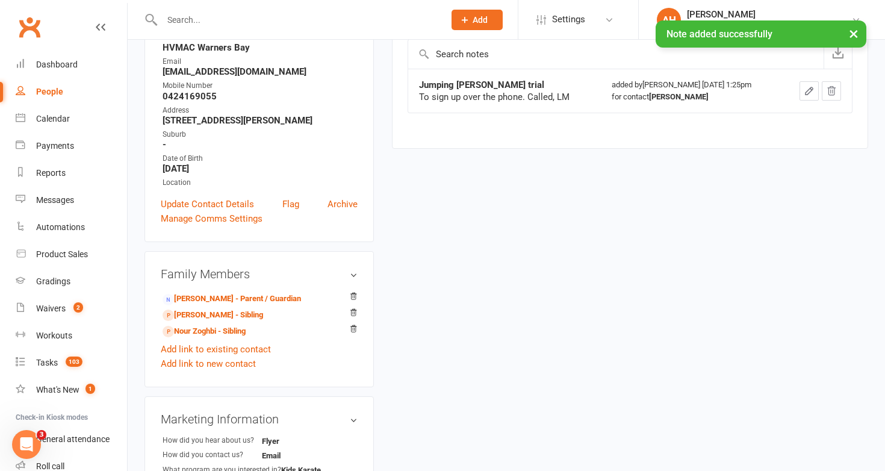
scroll to position [207, 0]
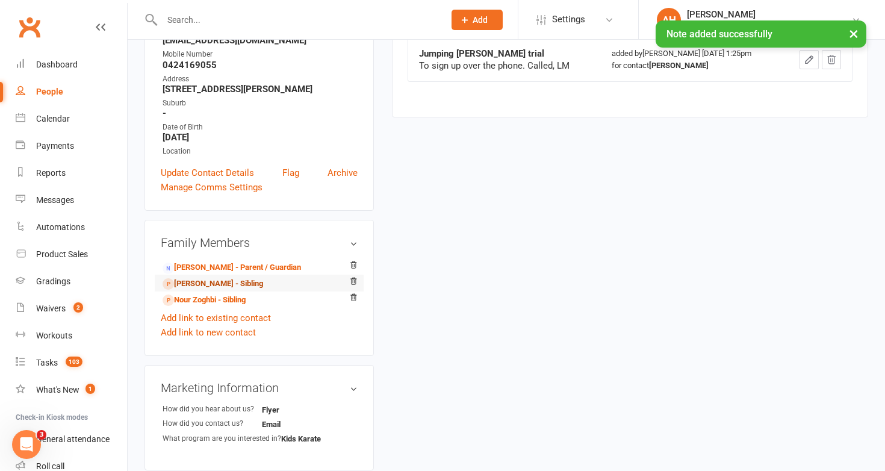
click at [241, 282] on link "Carla Zoghbi - Sibling" at bounding box center [213, 284] width 101 height 13
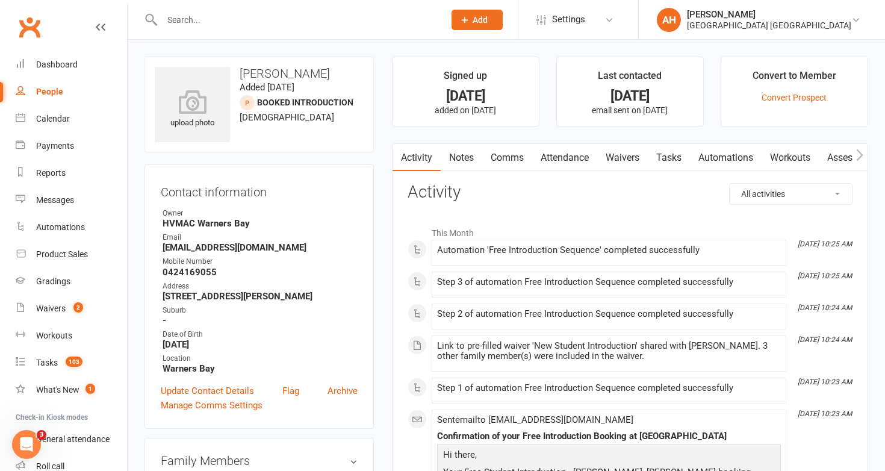
click at [725, 156] on link "Automations" at bounding box center [726, 158] width 72 height 28
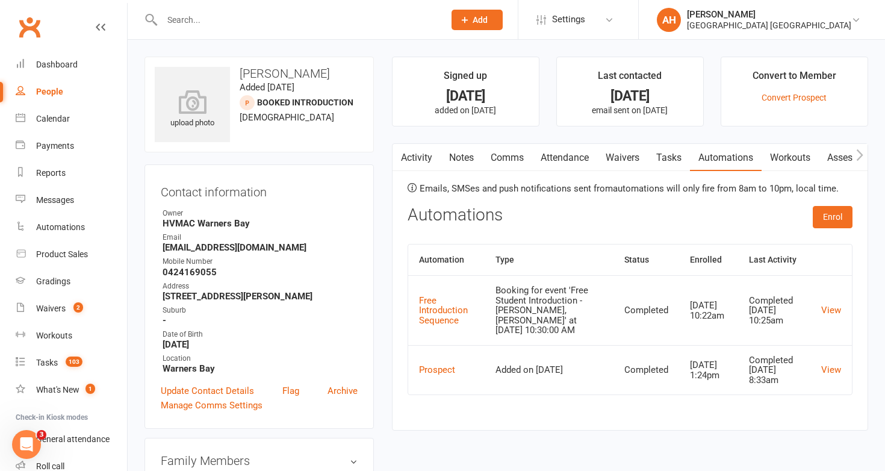
click at [573, 154] on link "Attendance" at bounding box center [564, 158] width 65 height 28
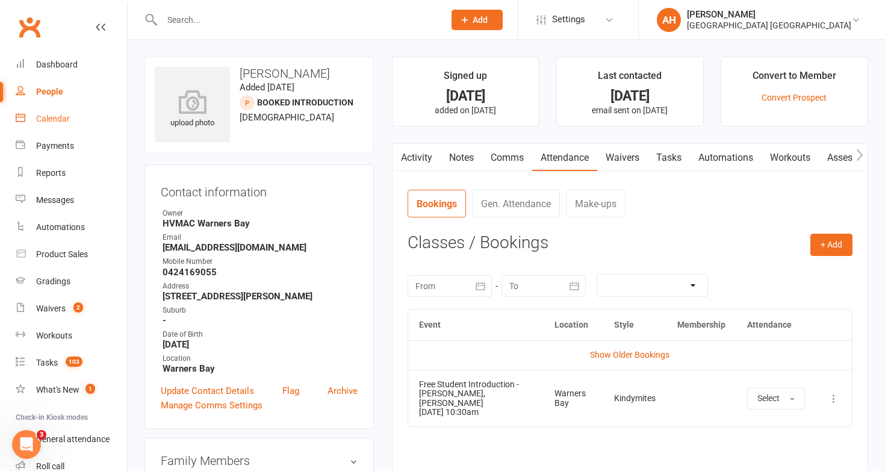
click at [46, 125] on link "Calendar" at bounding box center [71, 118] width 111 height 27
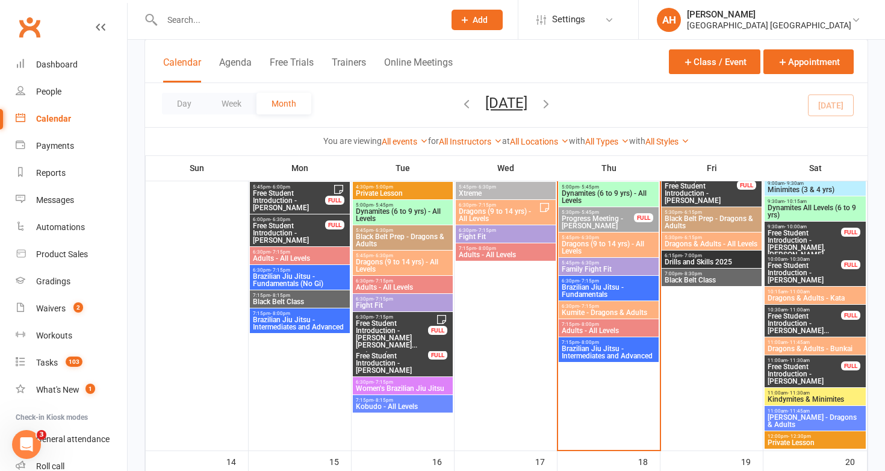
scroll to position [664, 0]
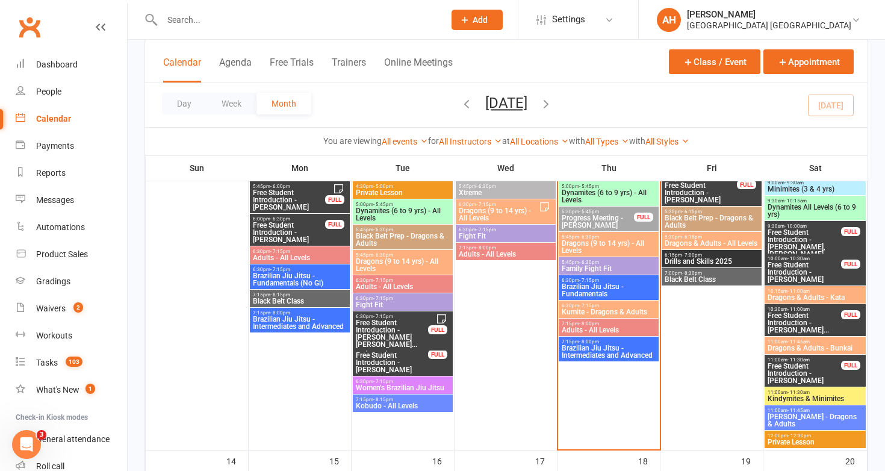
click at [821, 311] on span "10:30am - 11:00am" at bounding box center [804, 308] width 75 height 5
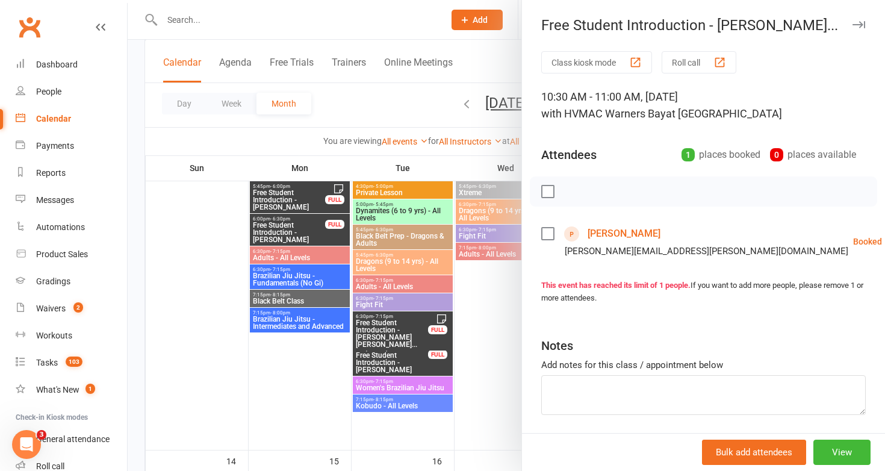
click at [389, 335] on div at bounding box center [506, 235] width 757 height 471
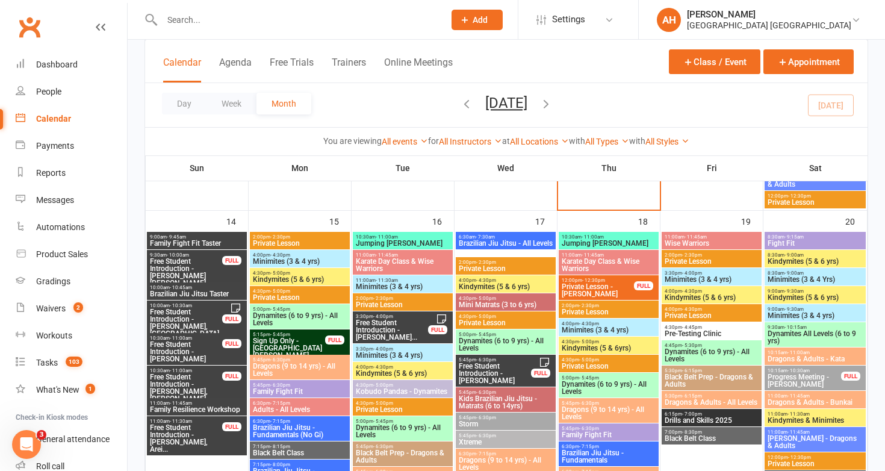
scroll to position [931, 0]
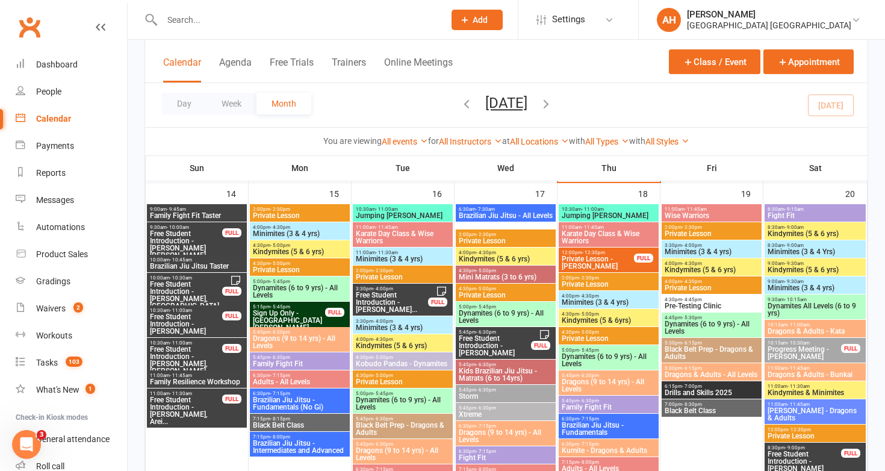
click at [188, 355] on span "Free Student Introduction - Carla Zoghbi, Nour Zog..." at bounding box center [185, 360] width 73 height 29
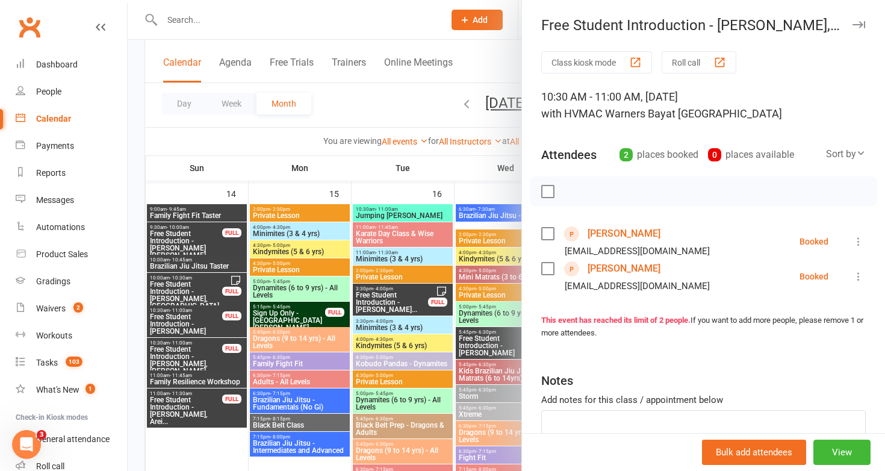
scroll to position [76, 0]
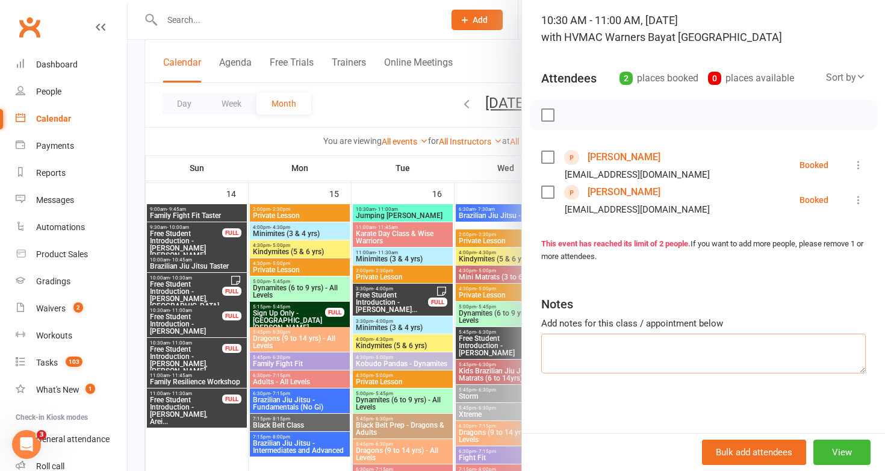
click at [590, 354] on textarea at bounding box center [703, 353] width 324 height 40
type textarea "L"
type textarea "Younger sister Lara to sign up for Jumping Joeys as well"
click at [236, 335] on div at bounding box center [506, 235] width 757 height 471
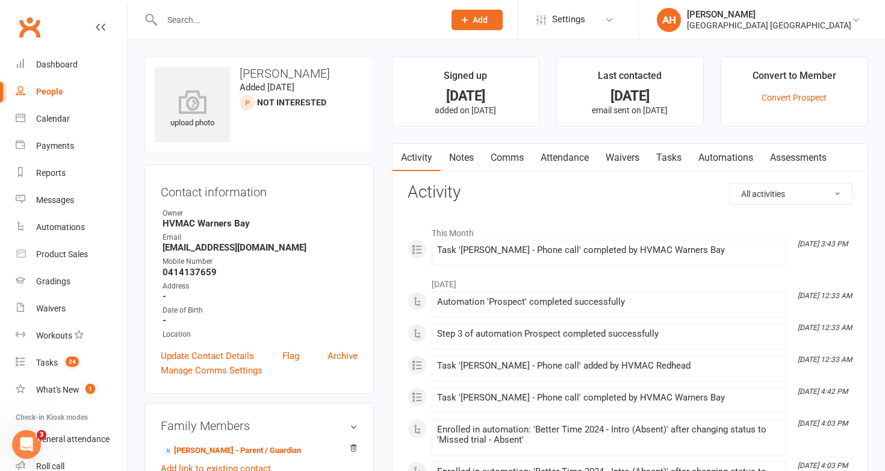
click at [472, 157] on link "Notes" at bounding box center [462, 158] width 42 height 28
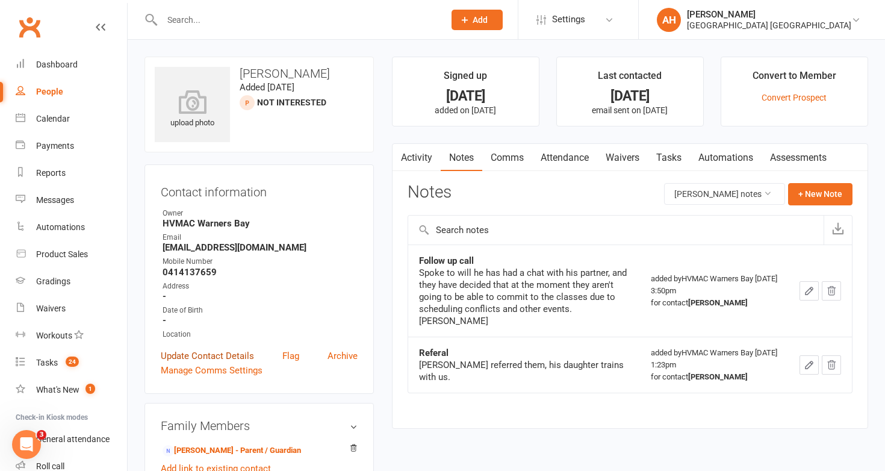
click at [232, 357] on link "Update Contact Details" at bounding box center [207, 356] width 93 height 14
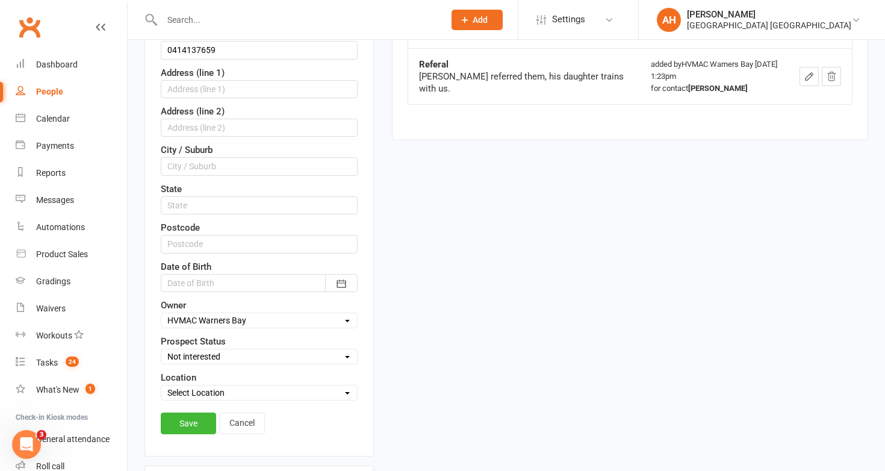
scroll to position [307, 0]
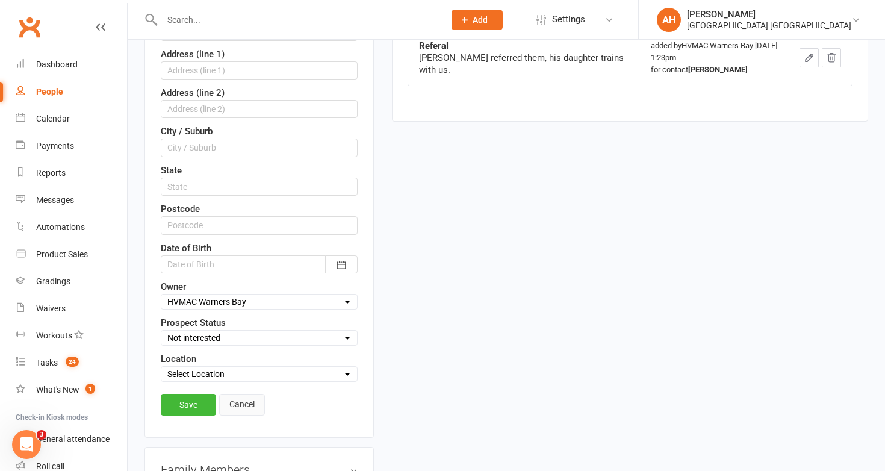
click at [253, 403] on link "Cancel" at bounding box center [242, 405] width 46 height 22
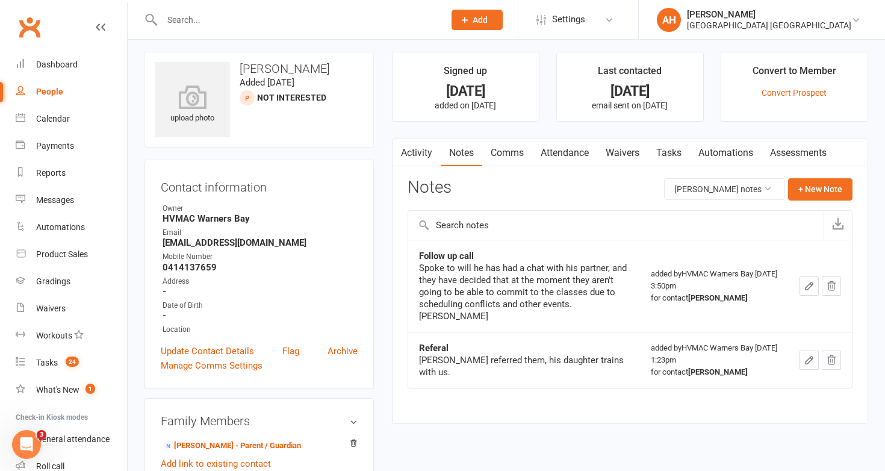
scroll to position [0, 0]
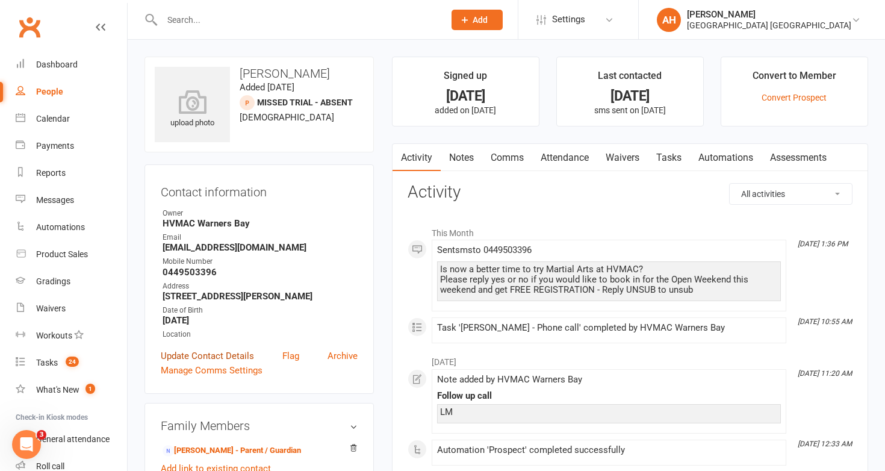
click at [238, 350] on link "Update Contact Details" at bounding box center [207, 356] width 93 height 14
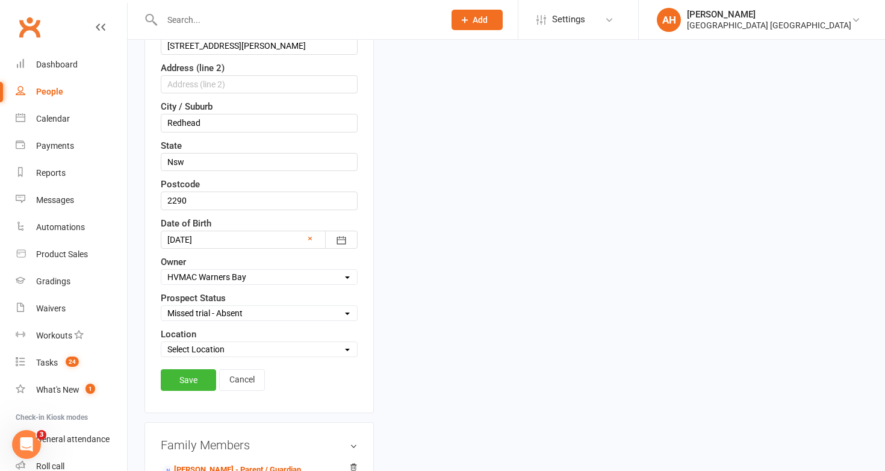
scroll to position [334, 0]
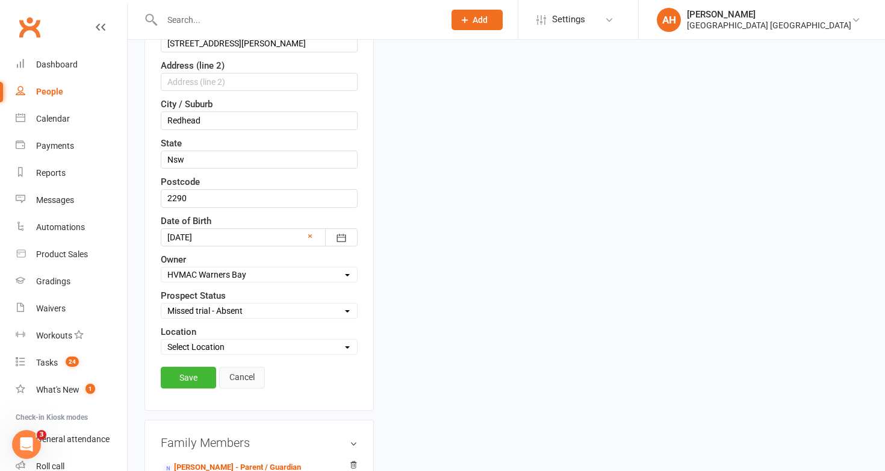
click at [253, 377] on link "Cancel" at bounding box center [242, 378] width 46 height 22
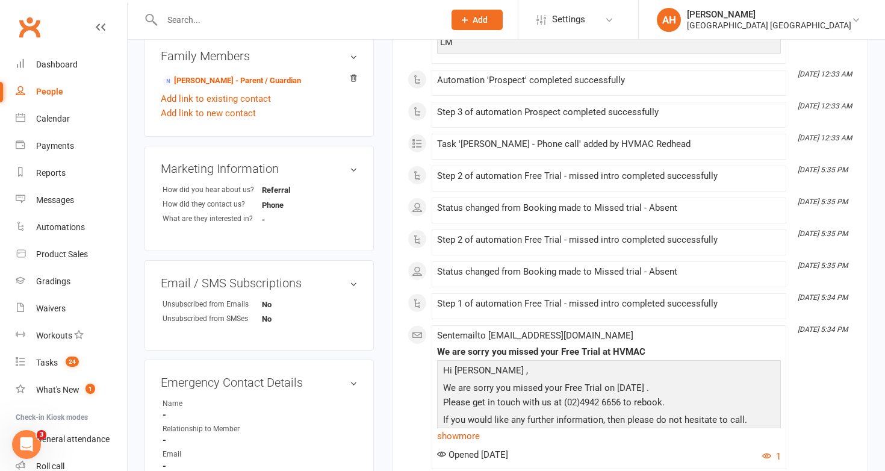
scroll to position [0, 0]
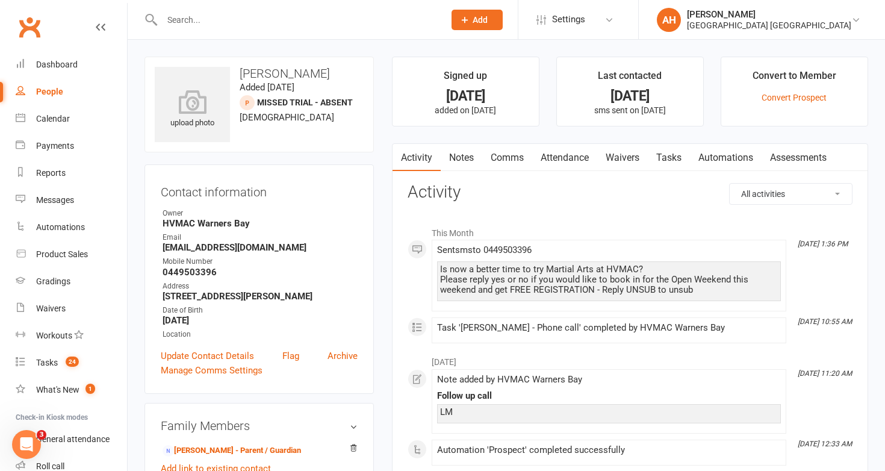
click at [460, 152] on link "Notes" at bounding box center [462, 158] width 42 height 28
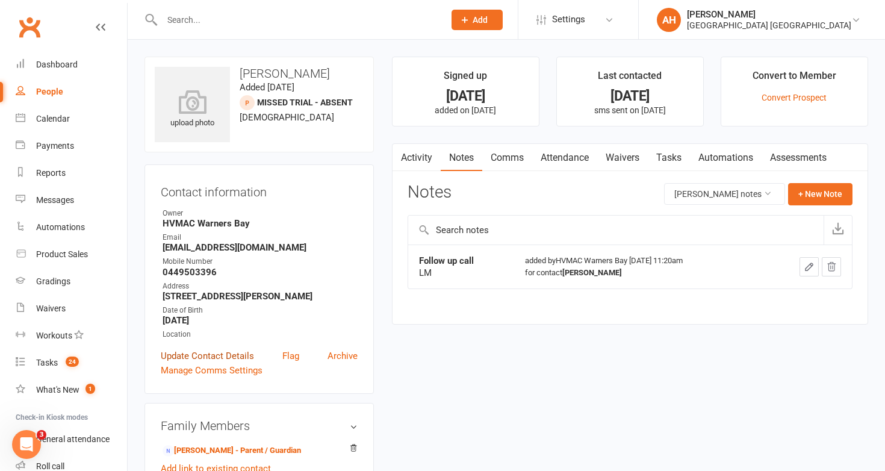
click at [243, 349] on link "Update Contact Details" at bounding box center [207, 356] width 93 height 14
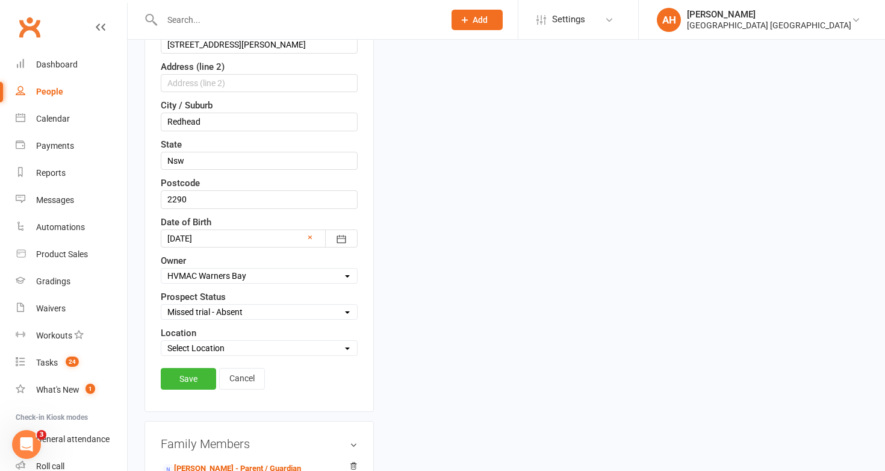
scroll to position [355, 0]
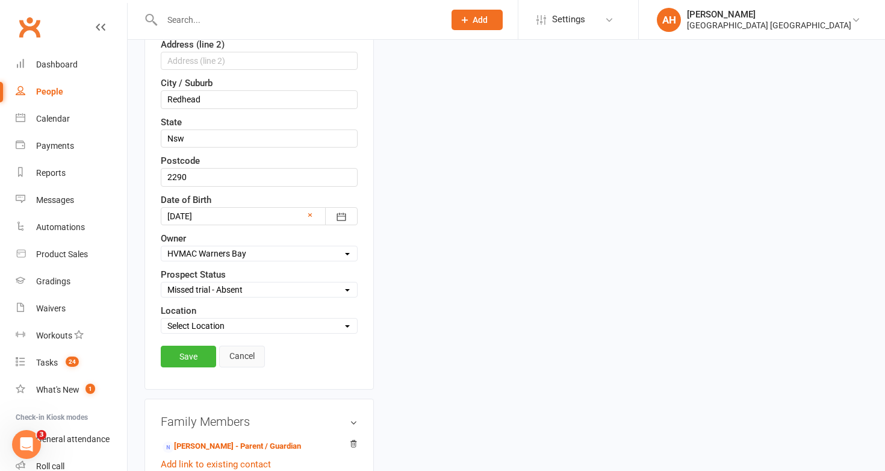
click at [228, 360] on link "Cancel" at bounding box center [242, 357] width 46 height 22
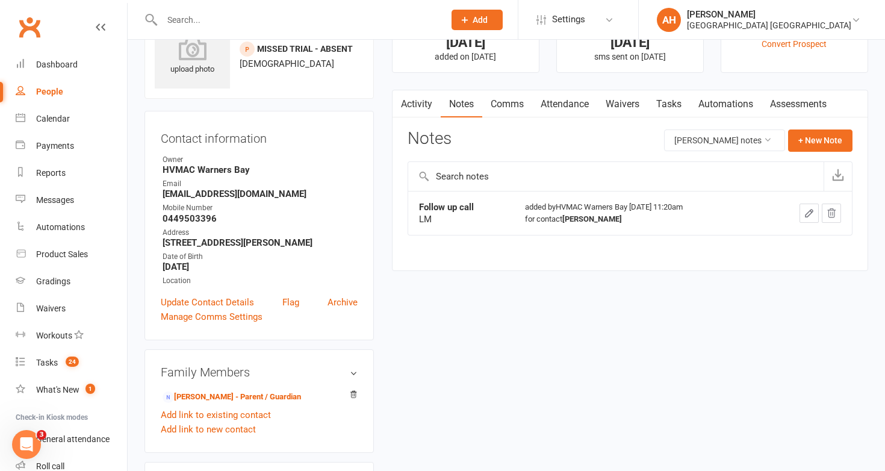
scroll to position [0, 0]
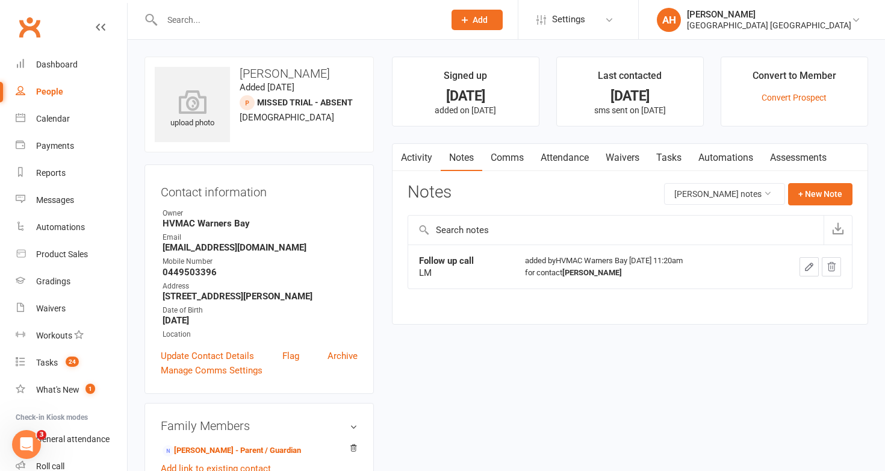
click at [510, 160] on link "Comms" at bounding box center [507, 158] width 50 height 28
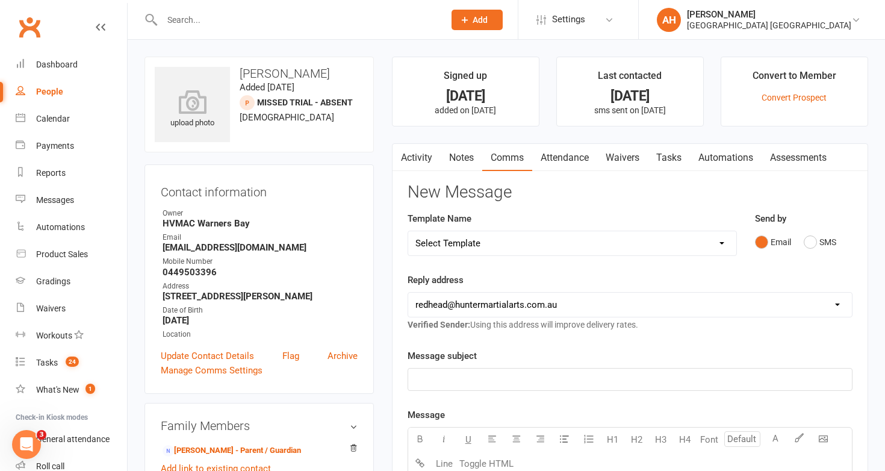
click at [421, 158] on link "Activity" at bounding box center [416, 158] width 48 height 28
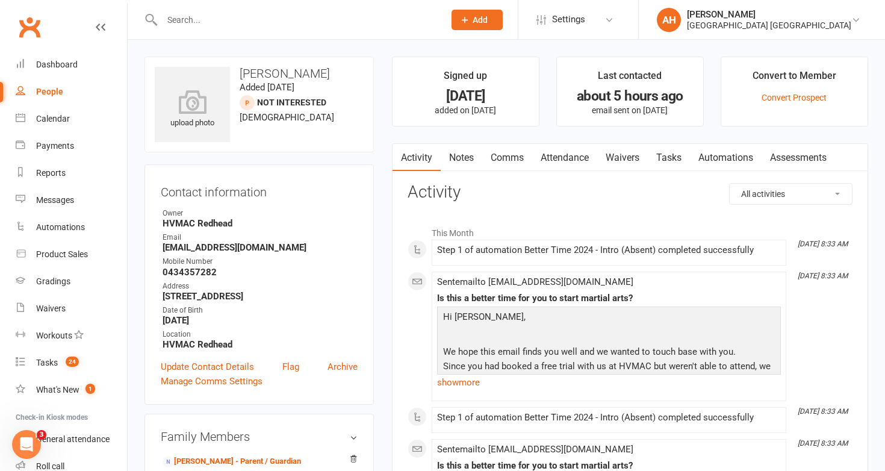
click at [464, 154] on link "Notes" at bounding box center [462, 158] width 42 height 28
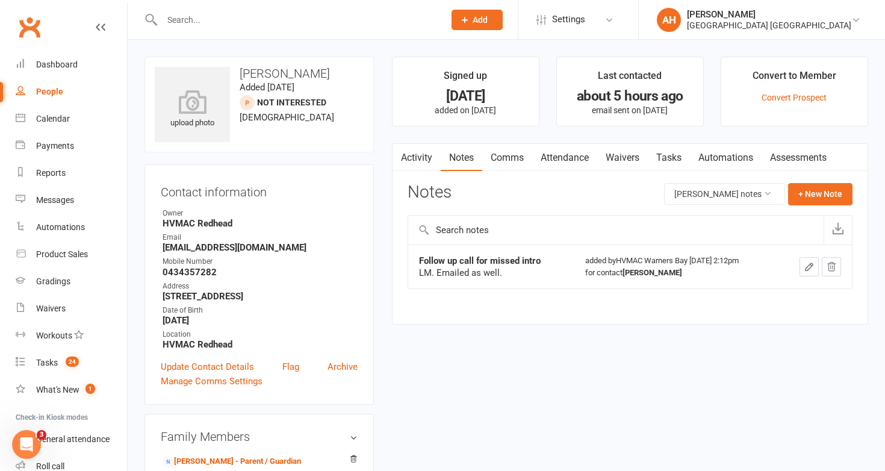
click at [427, 145] on link "Activity" at bounding box center [416, 158] width 48 height 28
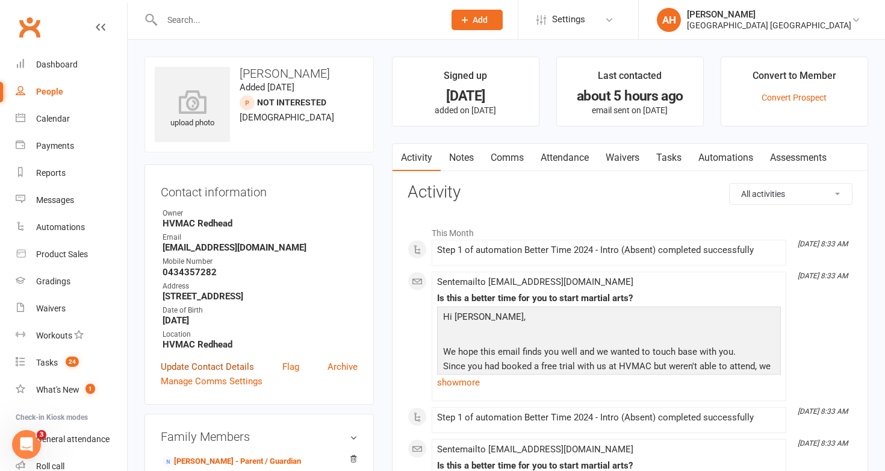
click at [247, 361] on link "Update Contact Details" at bounding box center [207, 366] width 93 height 14
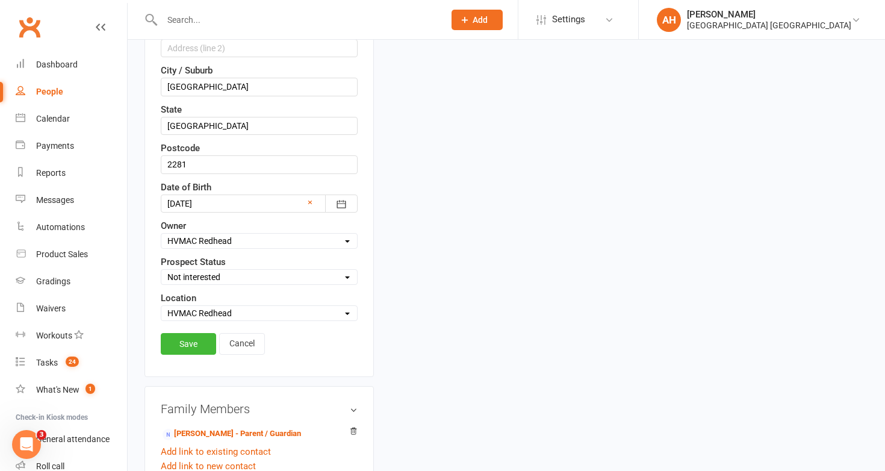
scroll to position [371, 0]
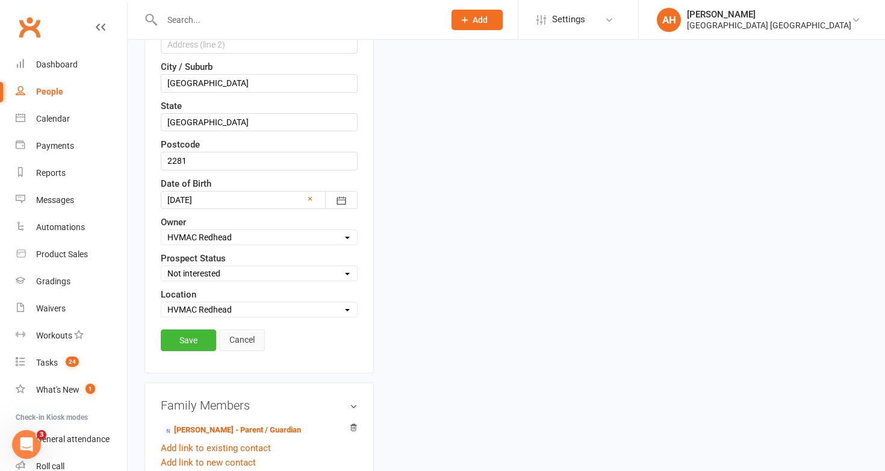
click at [253, 338] on link "Cancel" at bounding box center [242, 340] width 46 height 22
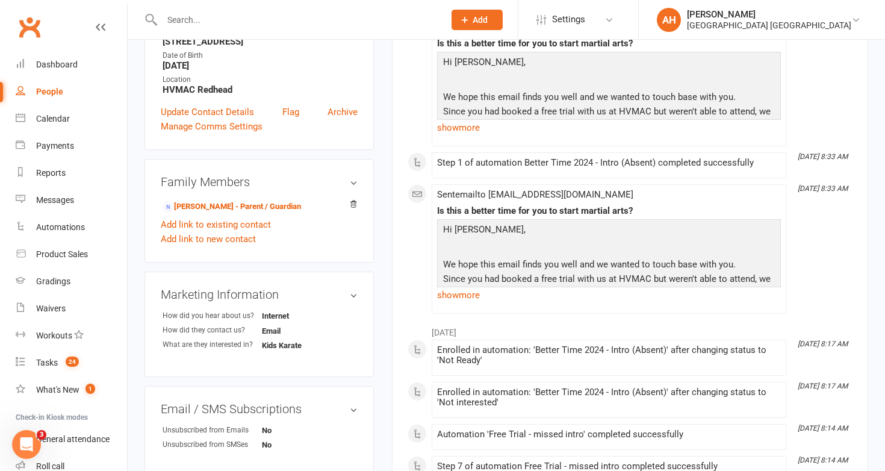
scroll to position [0, 0]
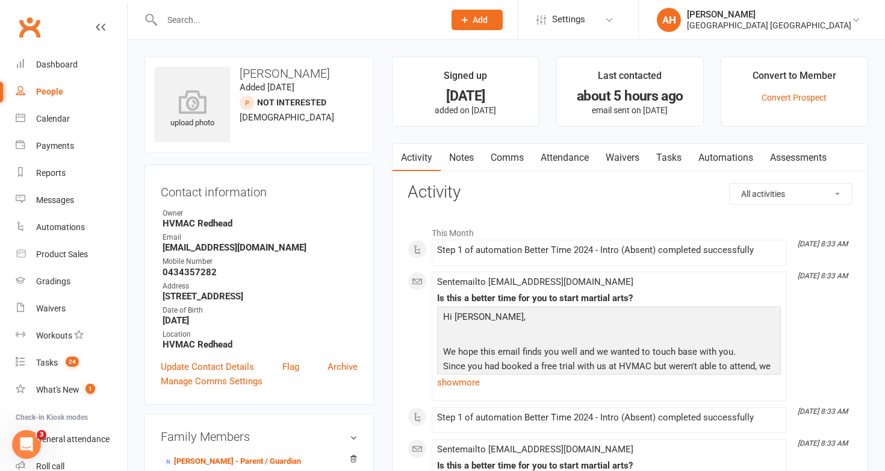
click at [470, 145] on link "Notes" at bounding box center [462, 158] width 42 height 28
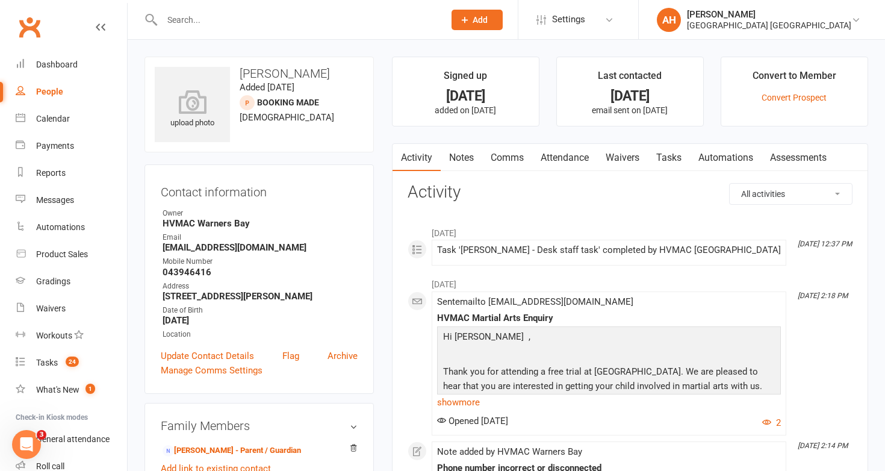
click at [461, 155] on link "Notes" at bounding box center [462, 158] width 42 height 28
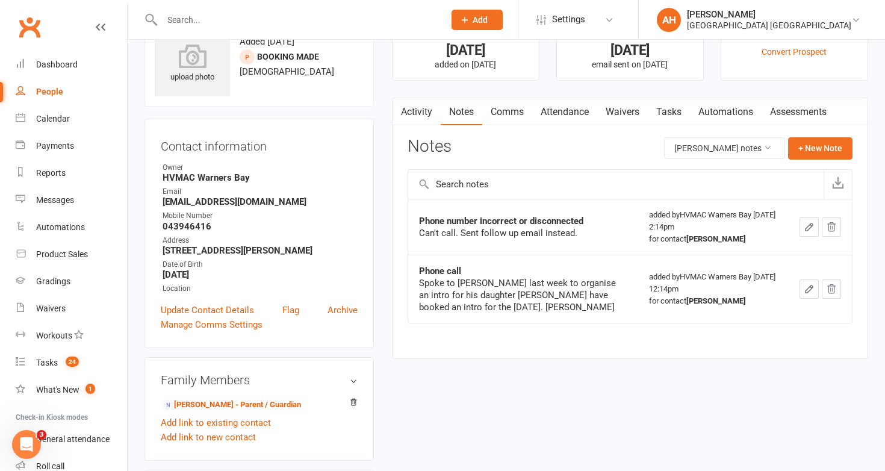
scroll to position [46, 0]
click at [244, 309] on link "Update Contact Details" at bounding box center [207, 309] width 93 height 14
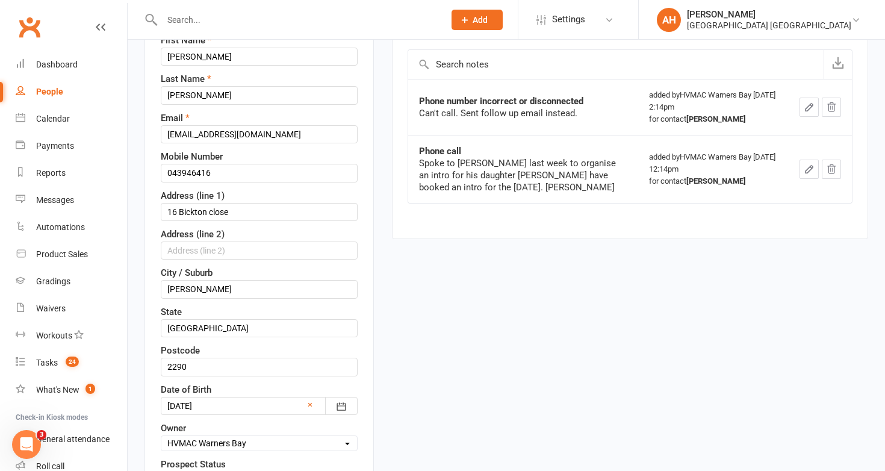
scroll to position [0, 0]
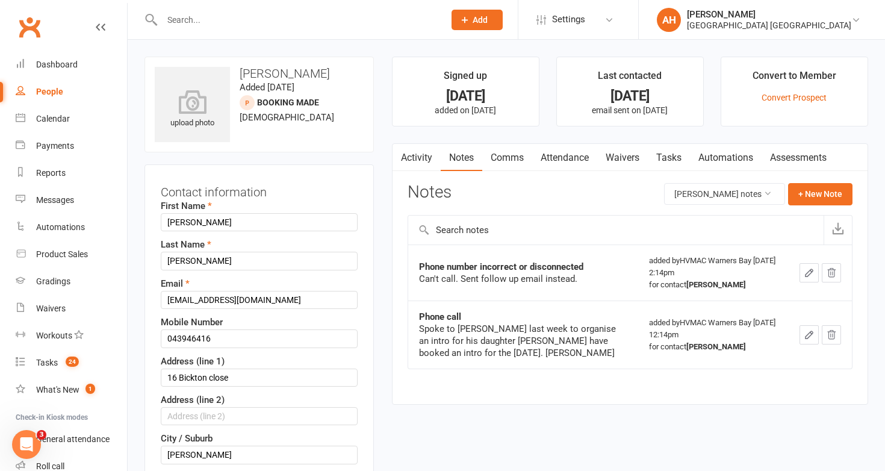
click at [420, 153] on link "Activity" at bounding box center [416, 158] width 48 height 28
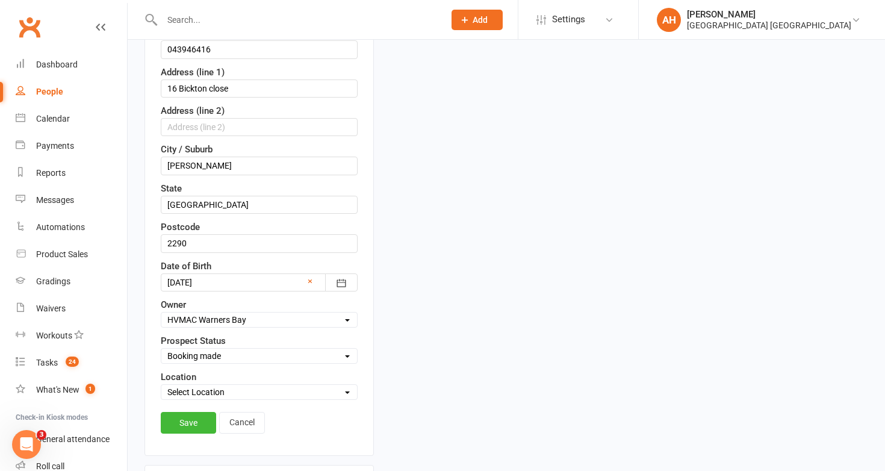
scroll to position [290, 0]
click at [259, 413] on link "Cancel" at bounding box center [242, 422] width 46 height 22
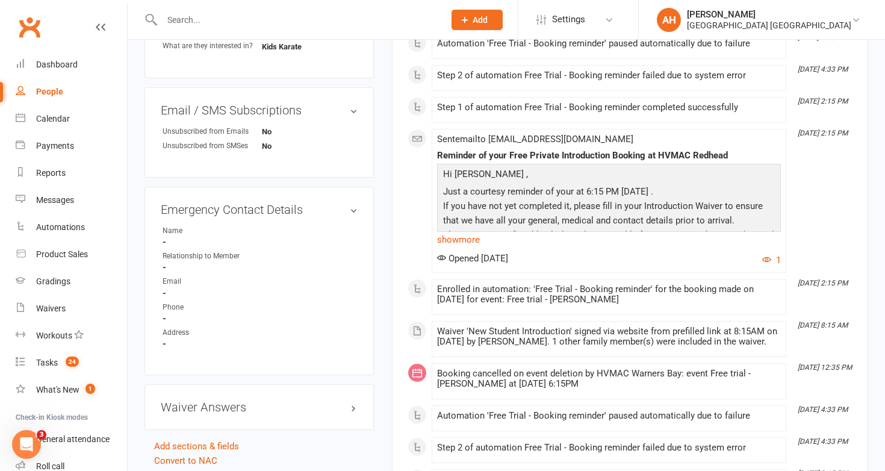
scroll to position [0, 0]
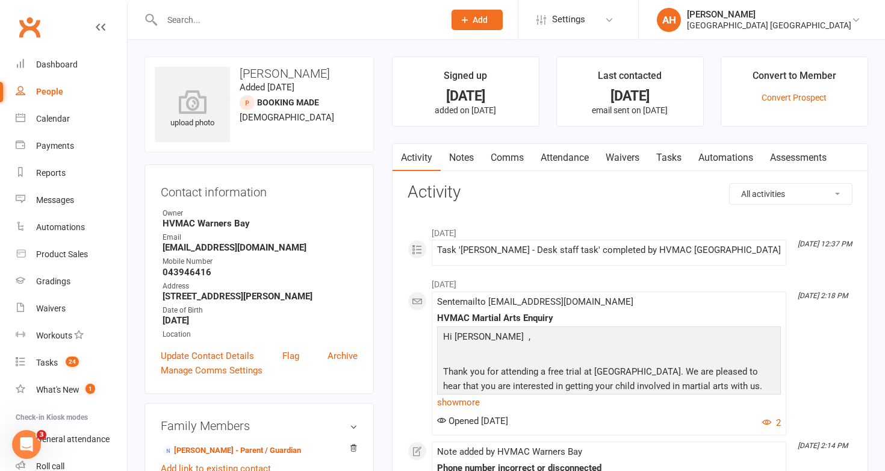
click at [497, 154] on link "Comms" at bounding box center [507, 158] width 50 height 28
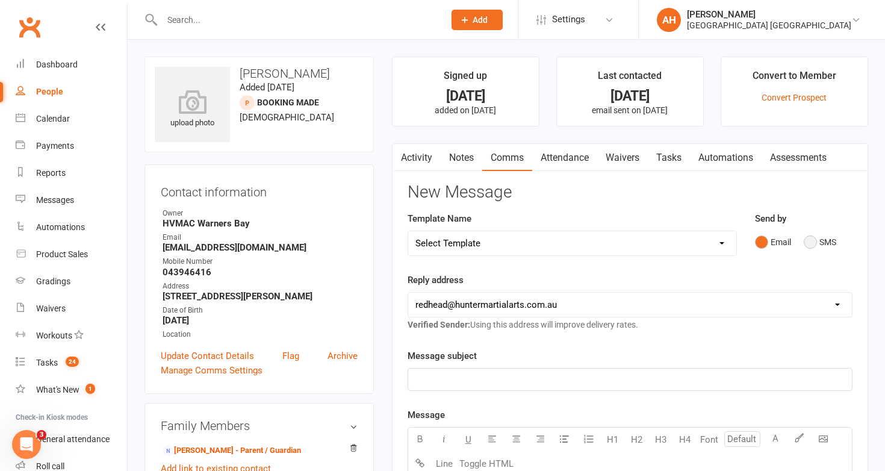
click at [812, 241] on button "SMS" at bounding box center [820, 242] width 33 height 23
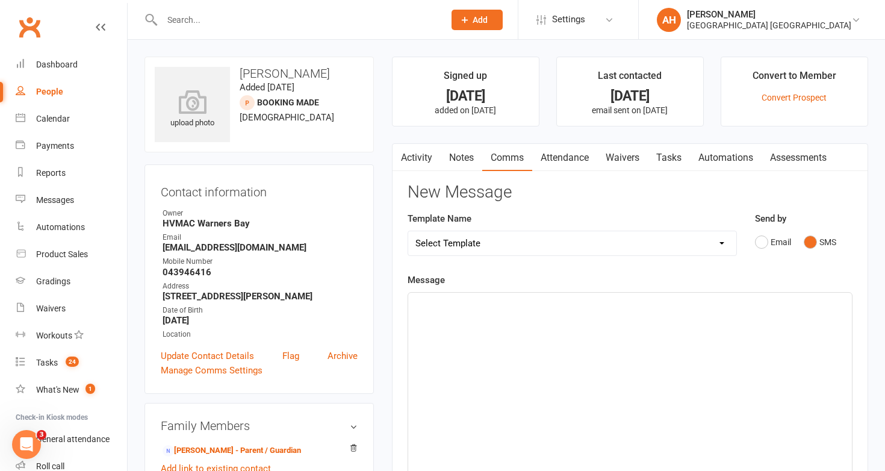
click at [469, 305] on p "﻿" at bounding box center [629, 303] width 429 height 14
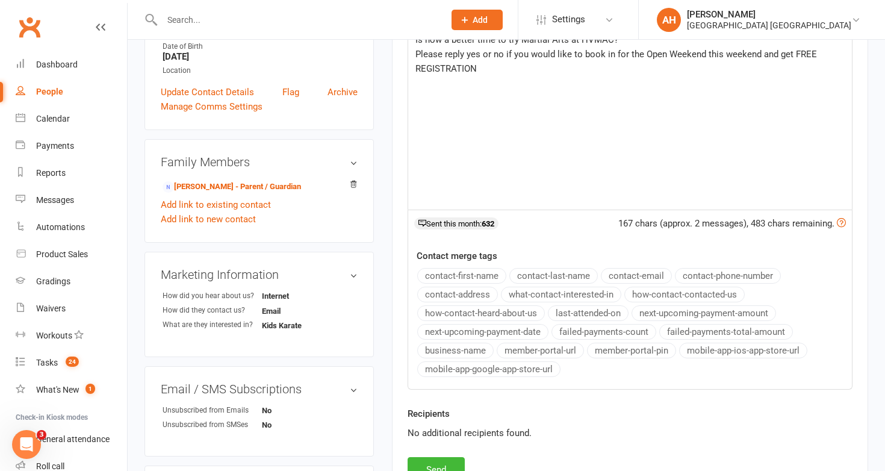
scroll to position [271, 0]
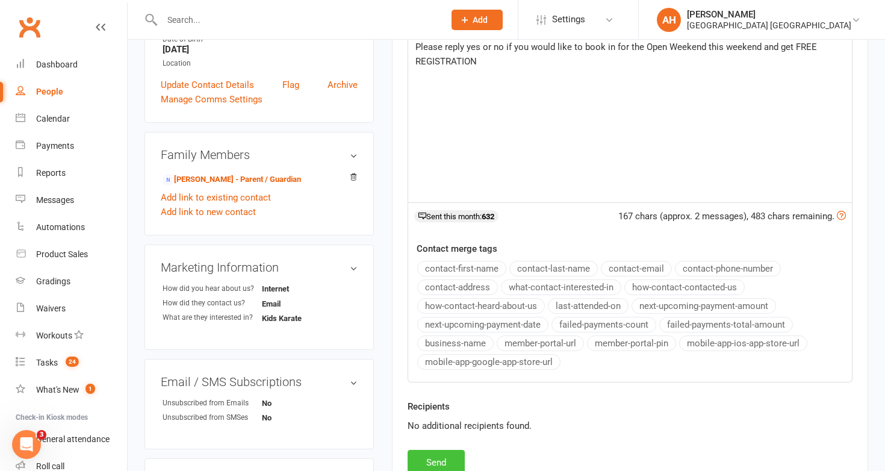
click at [445, 456] on button "Send" at bounding box center [436, 462] width 57 height 25
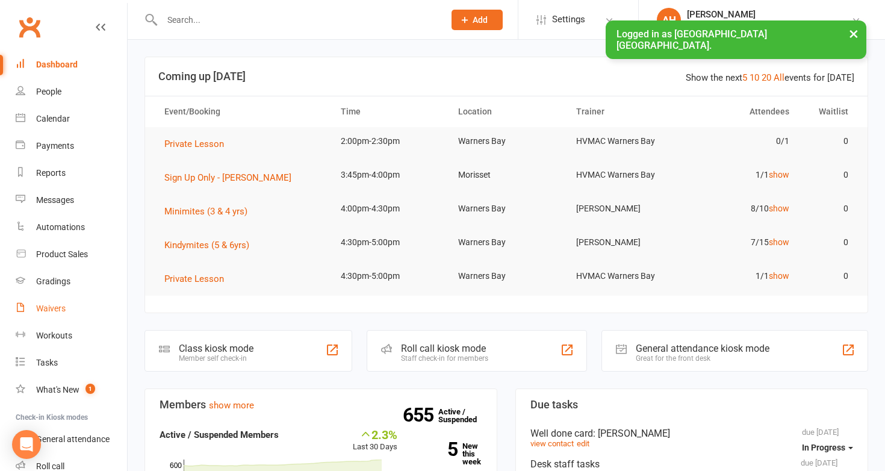
click at [66, 310] on link "Waivers" at bounding box center [71, 308] width 111 height 27
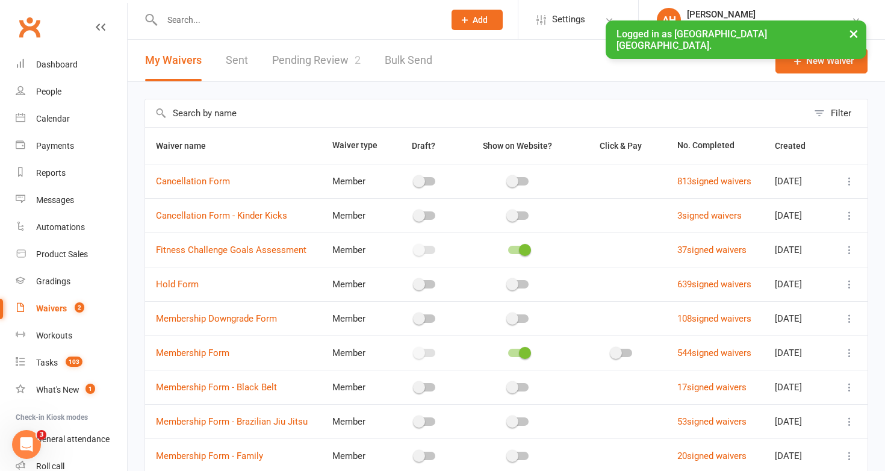
click at [337, 58] on link "Pending Review 2" at bounding box center [316, 61] width 88 height 42
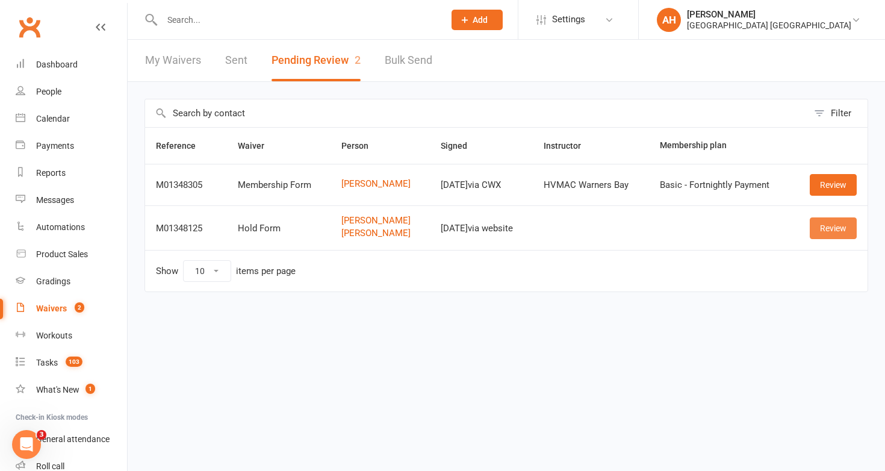
click at [843, 229] on link "Review" at bounding box center [833, 228] width 47 height 22
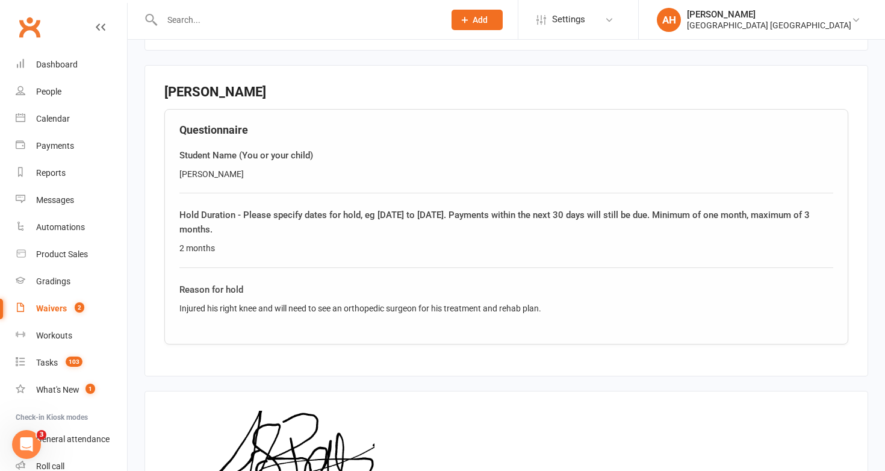
scroll to position [1129, 0]
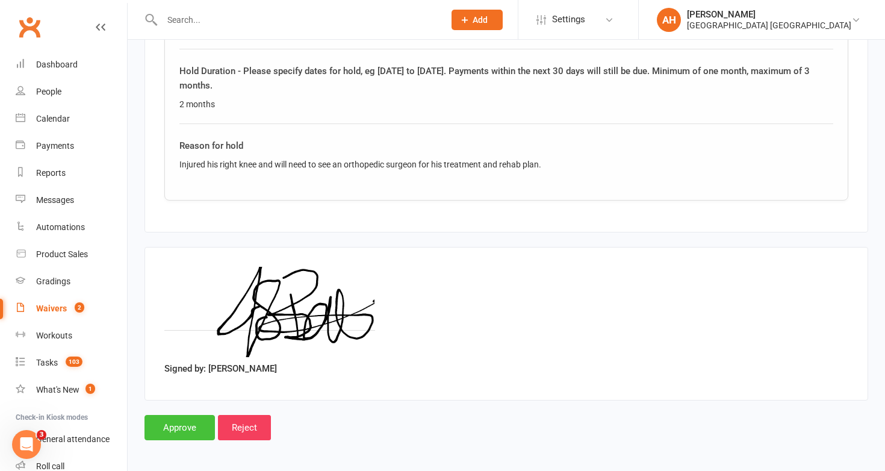
click at [197, 423] on input "Approve" at bounding box center [179, 427] width 70 height 25
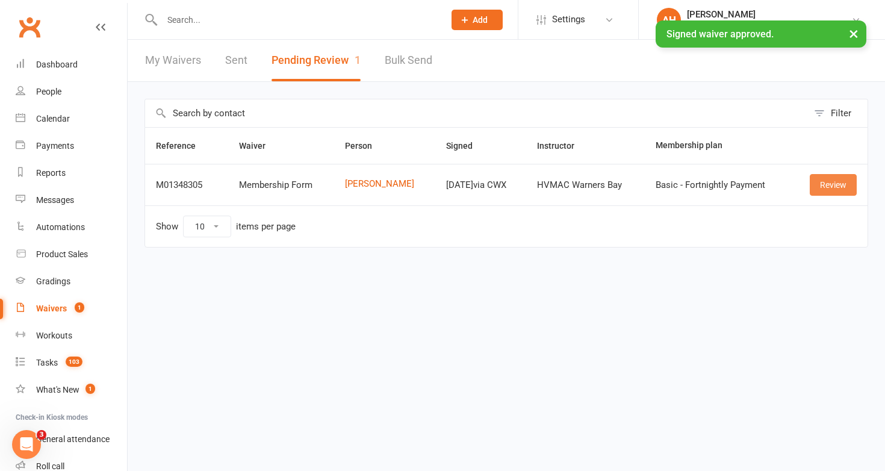
click at [823, 179] on link "Review" at bounding box center [833, 185] width 47 height 22
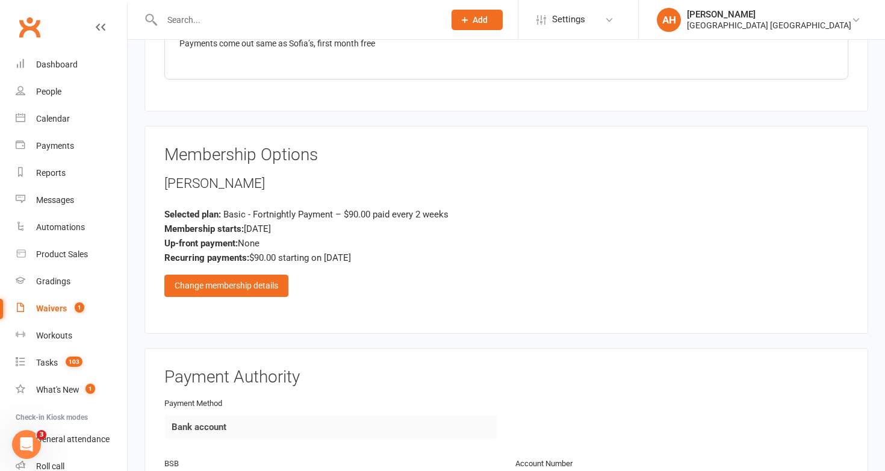
scroll to position [1164, 0]
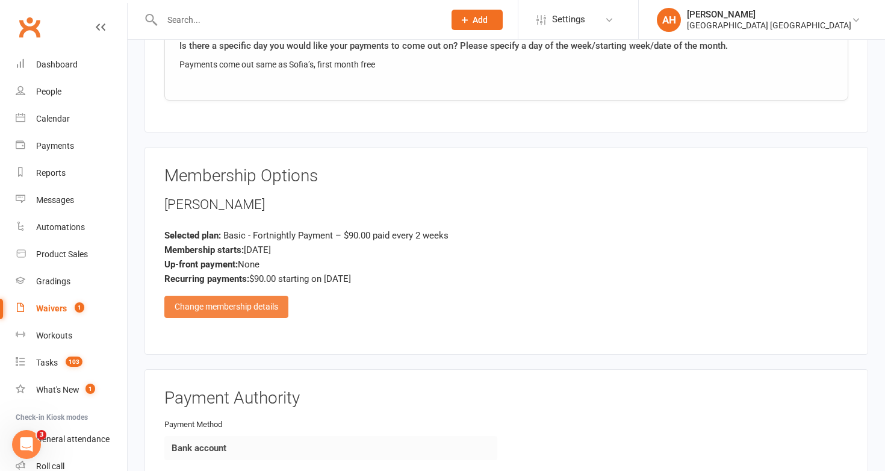
click at [267, 308] on div "Change membership details" at bounding box center [226, 307] width 124 height 22
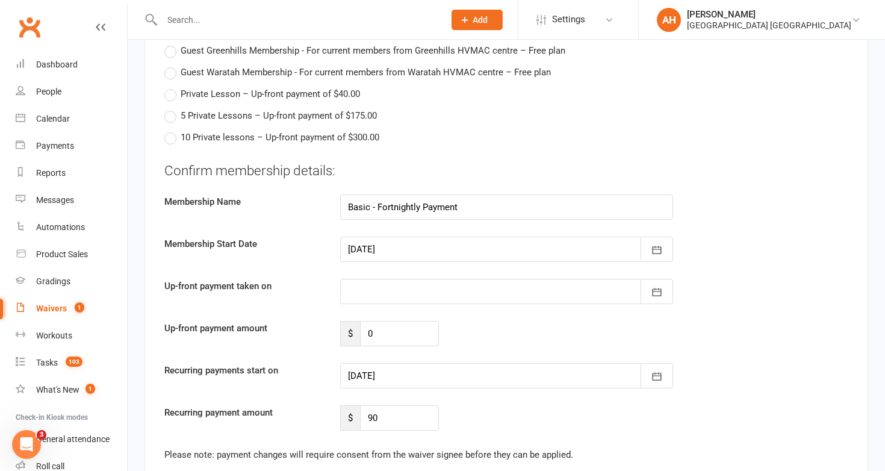
scroll to position [3008, 0]
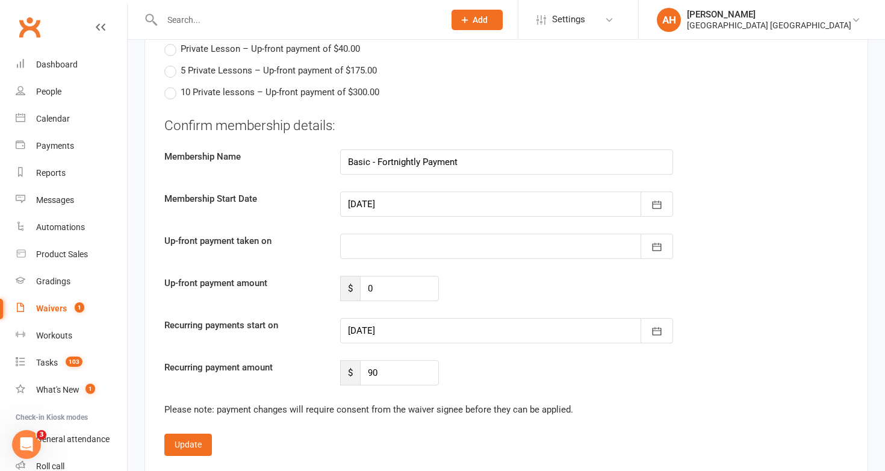
click at [389, 329] on div at bounding box center [506, 330] width 333 height 25
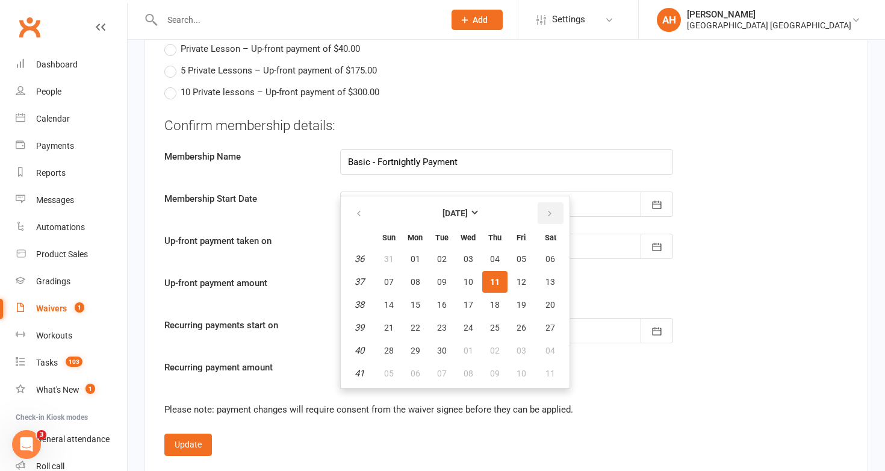
click at [555, 208] on button "button" at bounding box center [551, 213] width 26 height 22
click at [366, 211] on button "button" at bounding box center [360, 213] width 26 height 22
click at [522, 300] on span "17" at bounding box center [521, 305] width 10 height 10
type input "17 Oct 2025"
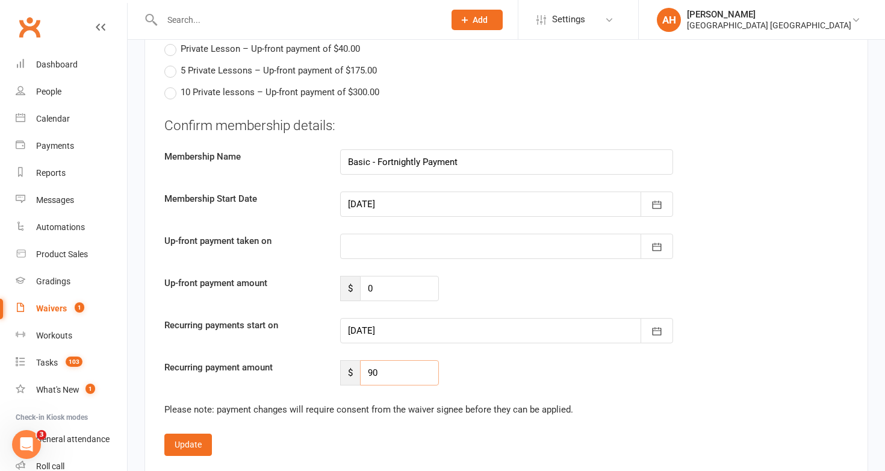
click at [391, 371] on input "90" at bounding box center [399, 372] width 79 height 25
type input "9"
type input "81"
click at [188, 443] on button "Update" at bounding box center [188, 444] width 48 height 22
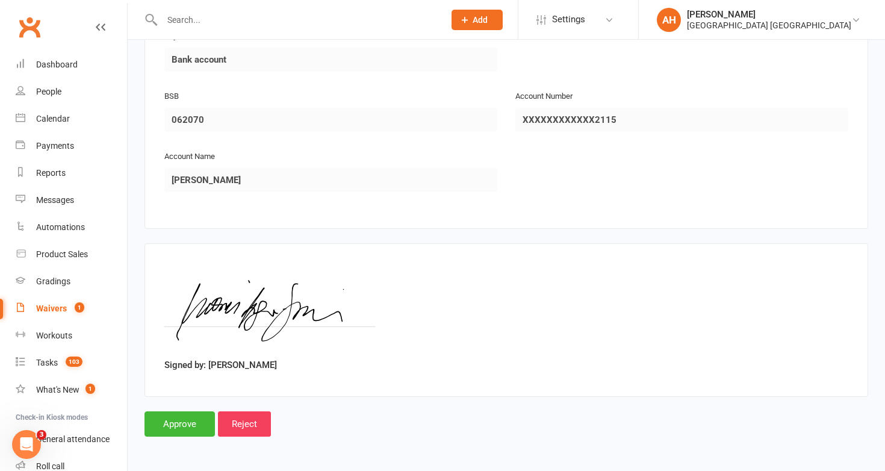
scroll to position [1548, 0]
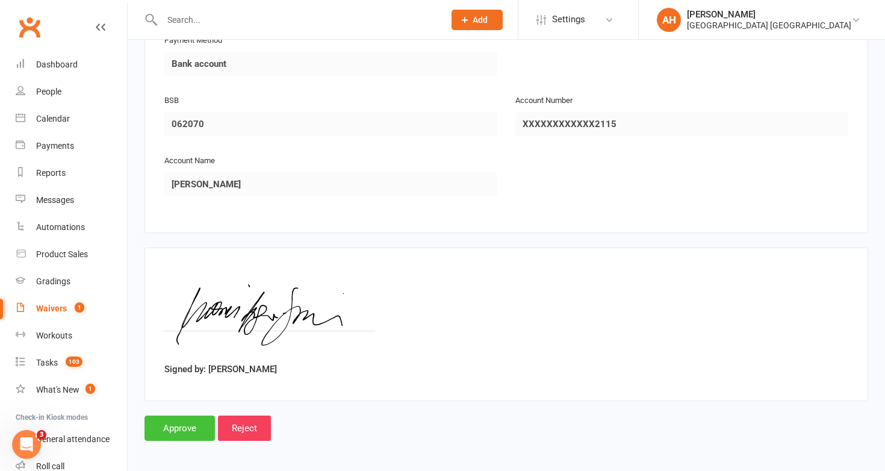
click at [183, 435] on input "Approve" at bounding box center [179, 427] width 70 height 25
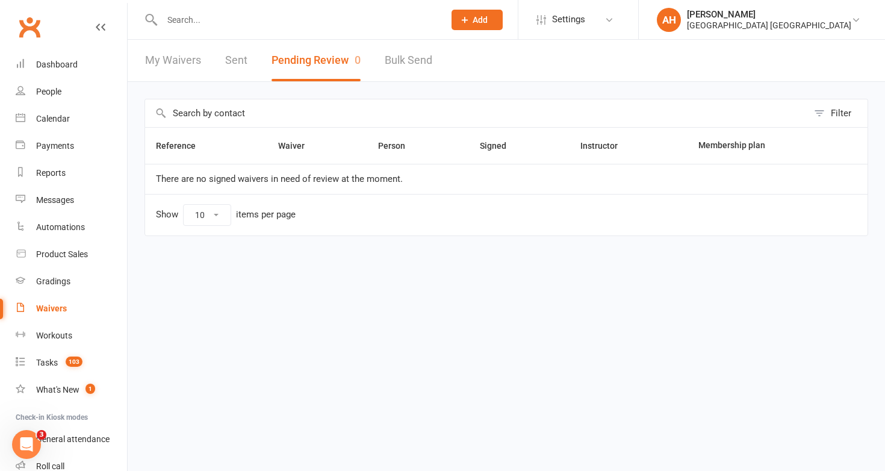
click at [176, 26] on input "text" at bounding box center [297, 19] width 278 height 17
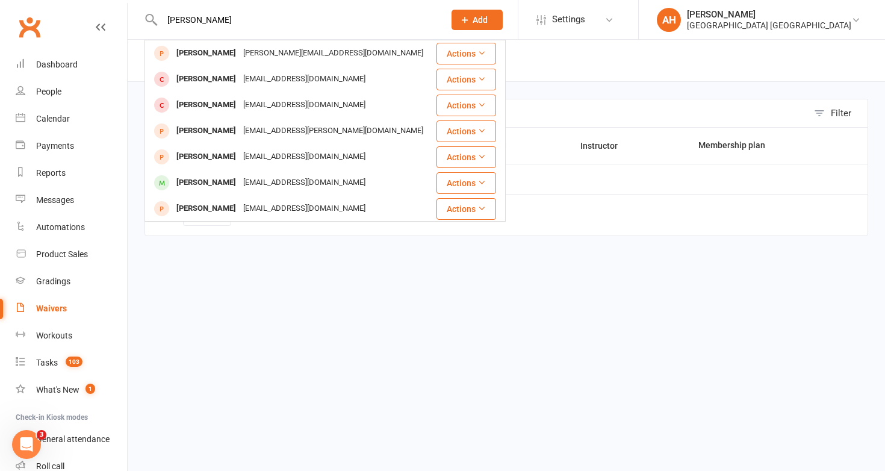
drag, startPoint x: 200, startPoint y: 17, endPoint x: 180, endPoint y: 17, distance: 20.5
click at [180, 17] on input "theodore carter" at bounding box center [297, 19] width 278 height 17
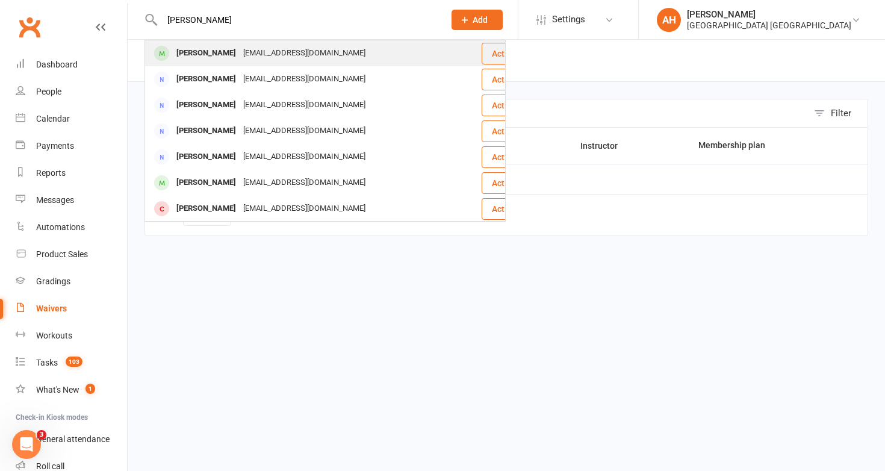
type input "teddy carter"
click at [202, 48] on div "Teddy Carter" at bounding box center [206, 53] width 67 height 17
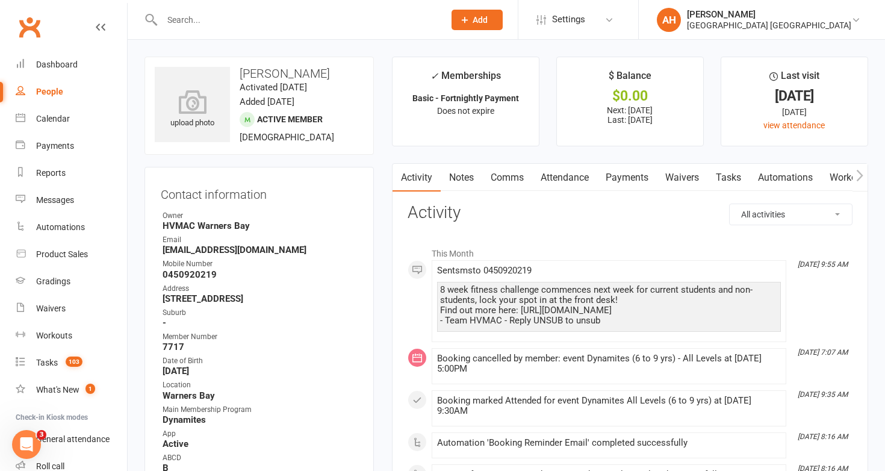
click at [582, 183] on link "Attendance" at bounding box center [564, 178] width 65 height 28
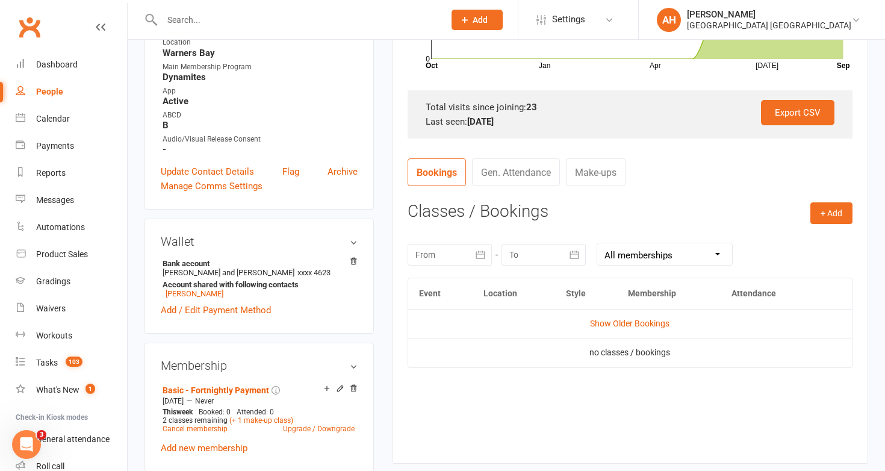
scroll to position [372, 0]
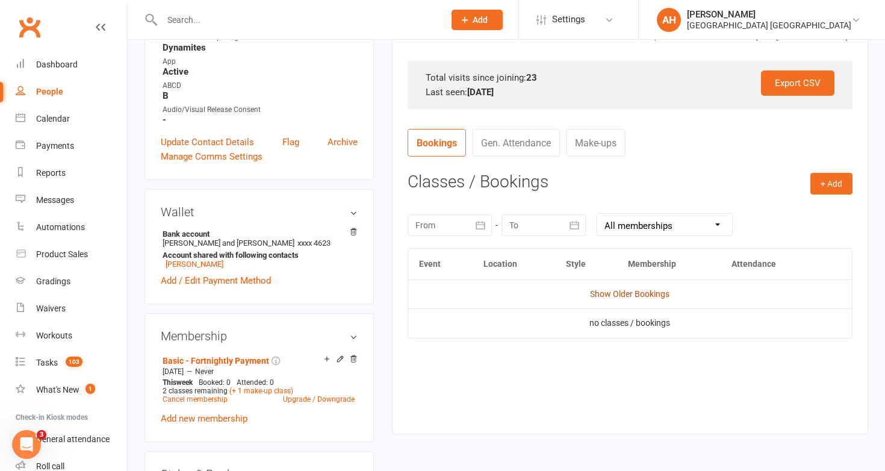
click at [663, 291] on link "Show Older Bookings" at bounding box center [629, 294] width 79 height 10
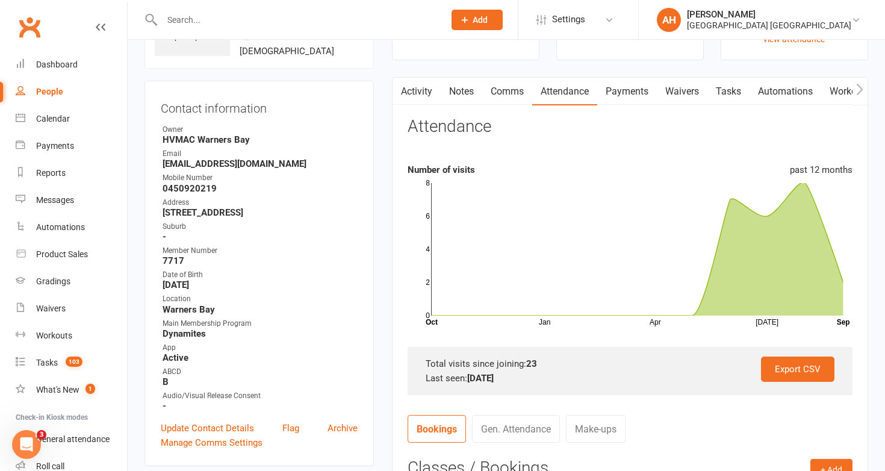
scroll to position [0, 0]
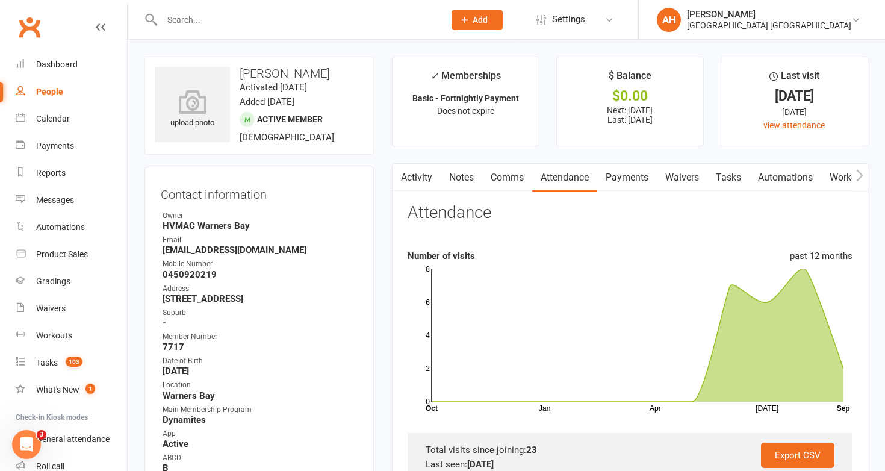
click at [405, 14] on input "text" at bounding box center [297, 19] width 278 height 17
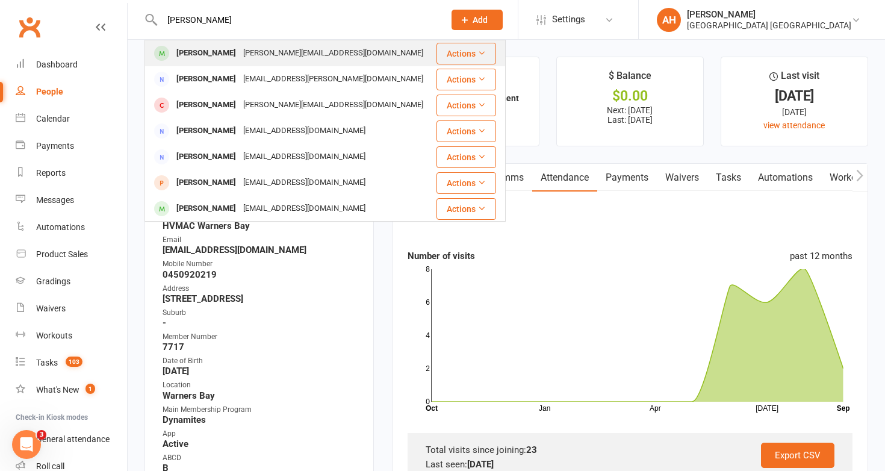
type input "willow andrew helwe"
click at [388, 53] on div "William Andrew Helwe m.c.helwe@gmail.com" at bounding box center [291, 53] width 290 height 25
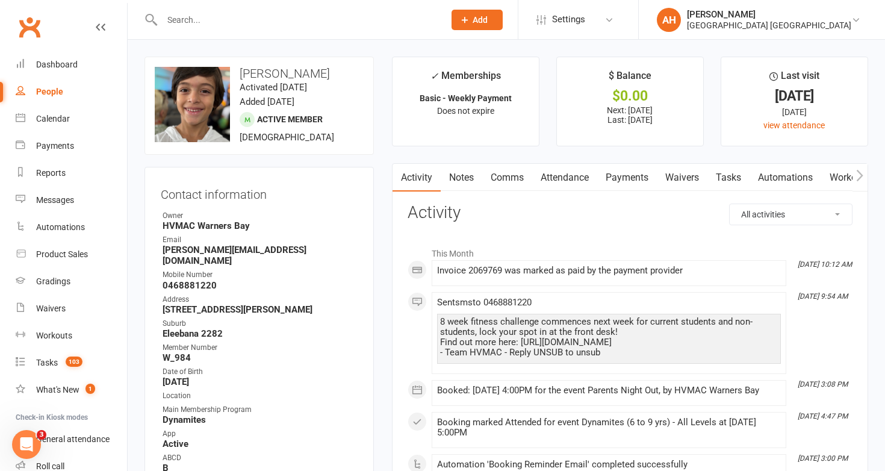
click at [559, 172] on link "Attendance" at bounding box center [564, 178] width 65 height 28
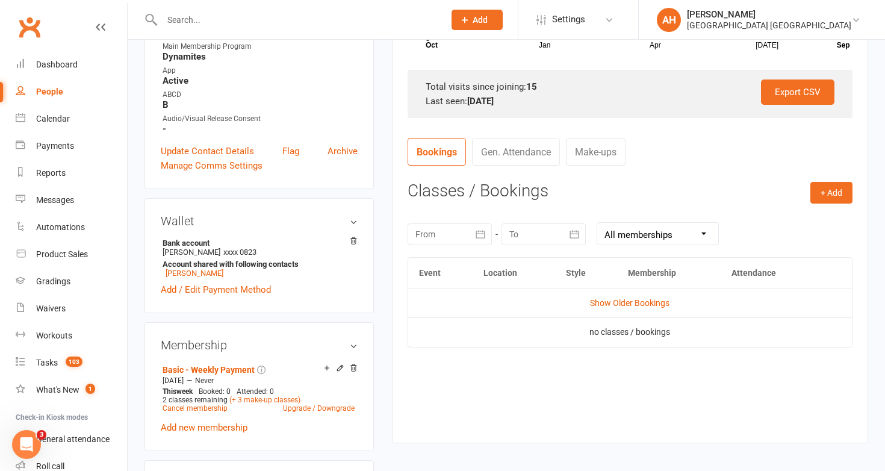
scroll to position [382, 0]
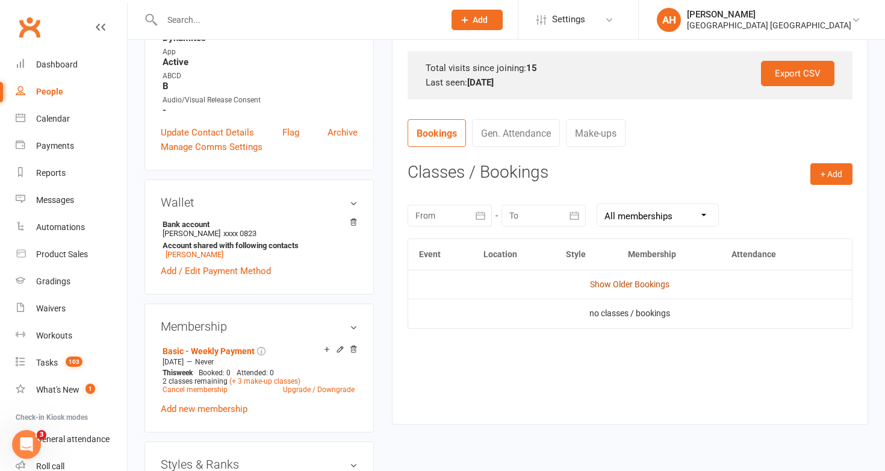
click at [644, 286] on link "Show Older Bookings" at bounding box center [629, 284] width 79 height 10
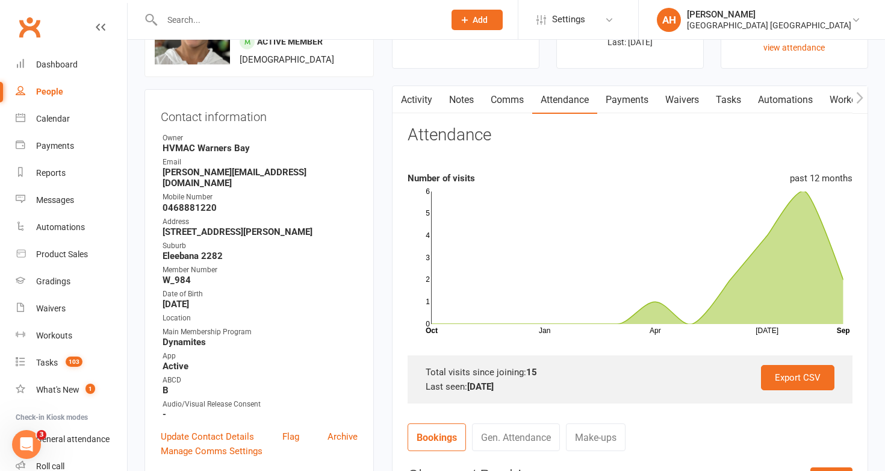
scroll to position [77, 0]
click at [293, 23] on input "text" at bounding box center [297, 19] width 278 height 17
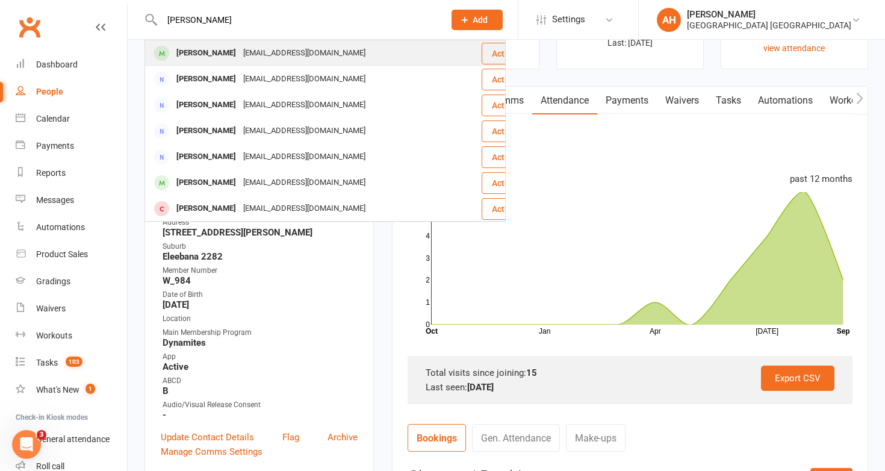
type input "teddy carter"
click at [285, 60] on div "alena_is@hotmail.com" at bounding box center [304, 53] width 129 height 17
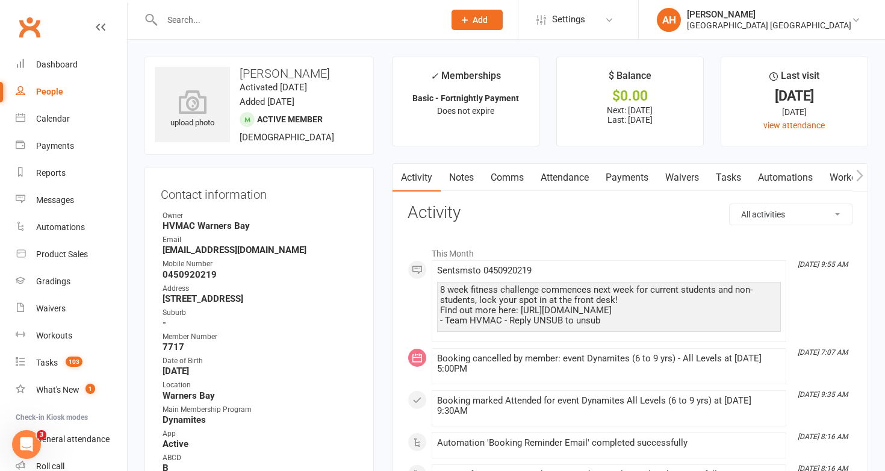
click at [305, 20] on input "text" at bounding box center [297, 19] width 278 height 17
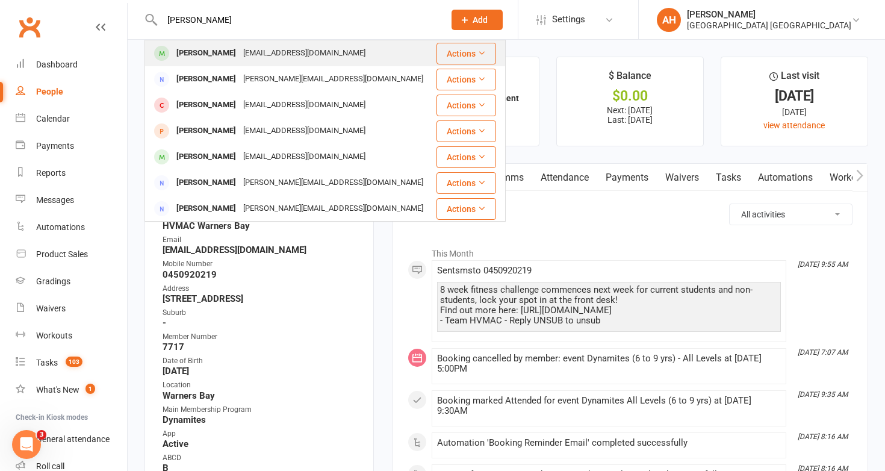
type input "jasmine tawse"
click at [303, 42] on div "Jasmine Tawse Yveii@tawse.id.au" at bounding box center [291, 53] width 290 height 25
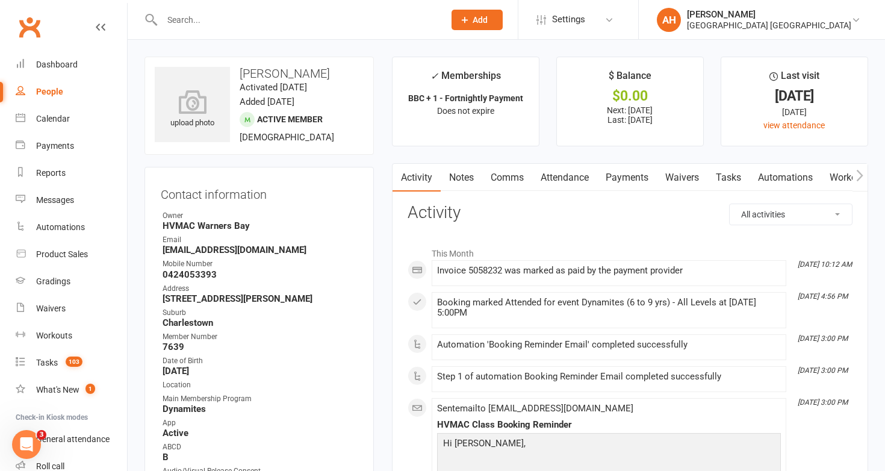
click at [603, 183] on link "Payments" at bounding box center [627, 178] width 60 height 28
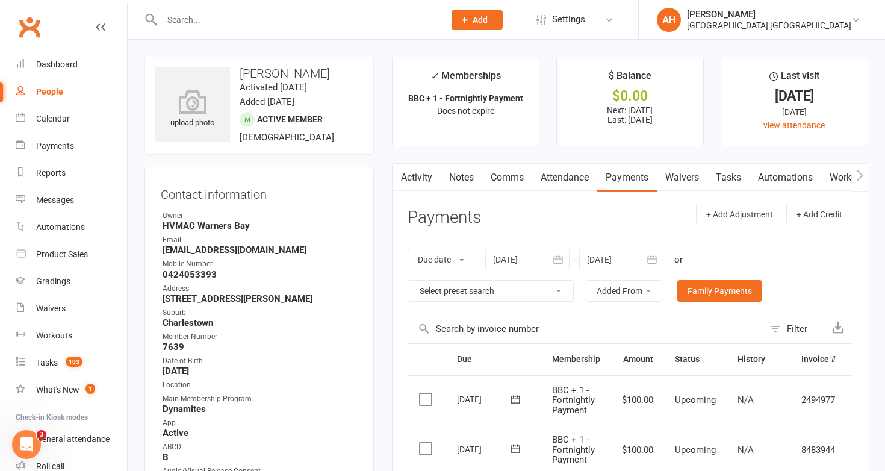
click at [585, 175] on link "Attendance" at bounding box center [564, 178] width 65 height 28
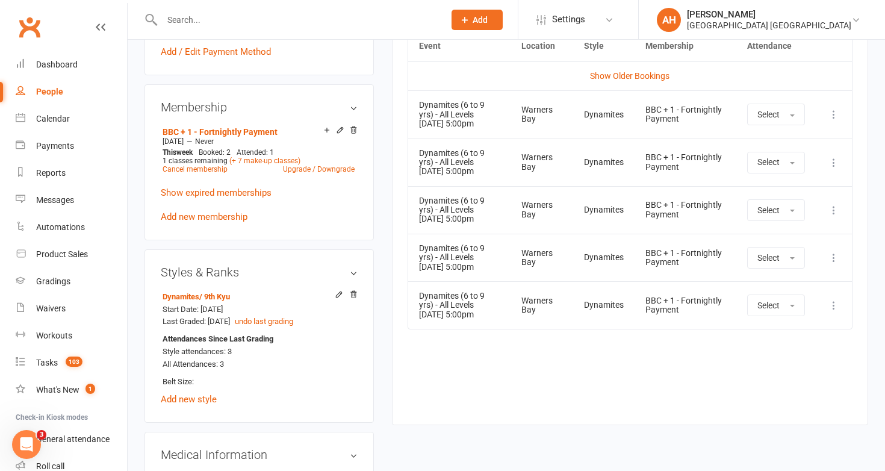
scroll to position [587, 0]
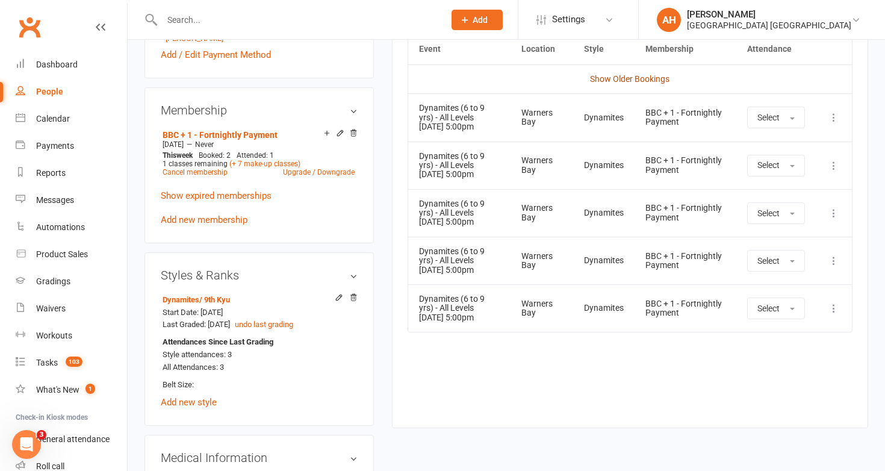
click at [639, 74] on link "Show Older Bookings" at bounding box center [629, 79] width 79 height 10
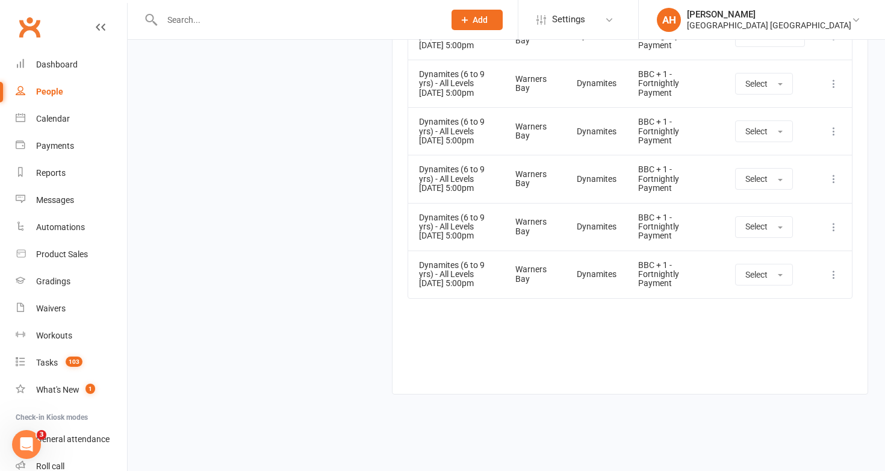
scroll to position [2359, 0]
click at [280, 22] on input "text" at bounding box center [297, 19] width 278 height 17
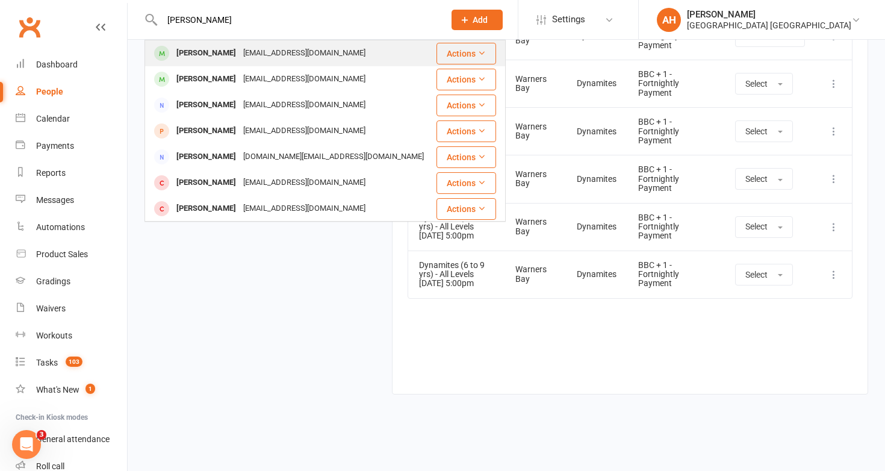
type input "lily clifford"
click at [252, 59] on div "gmclifford4@gmail.com" at bounding box center [304, 53] width 129 height 17
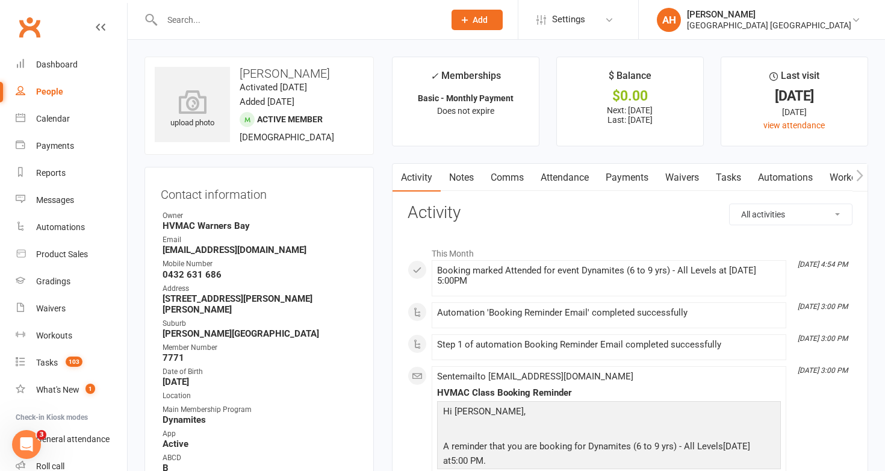
click at [561, 179] on link "Attendance" at bounding box center [564, 178] width 65 height 28
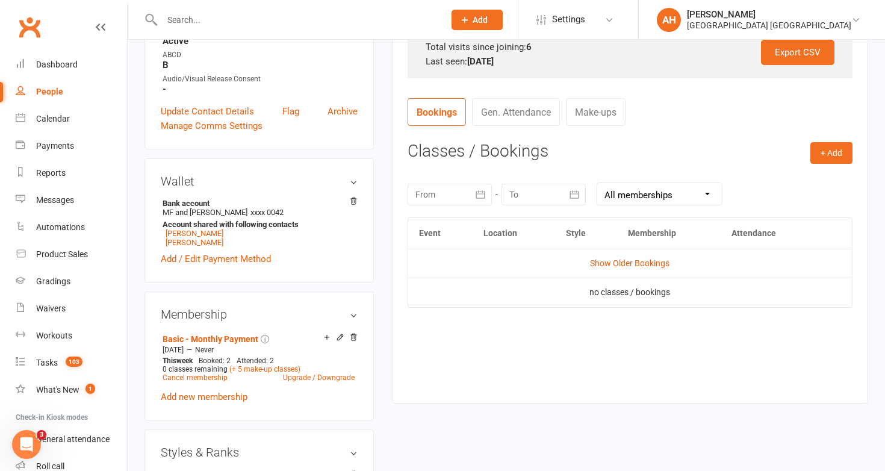
scroll to position [557, 0]
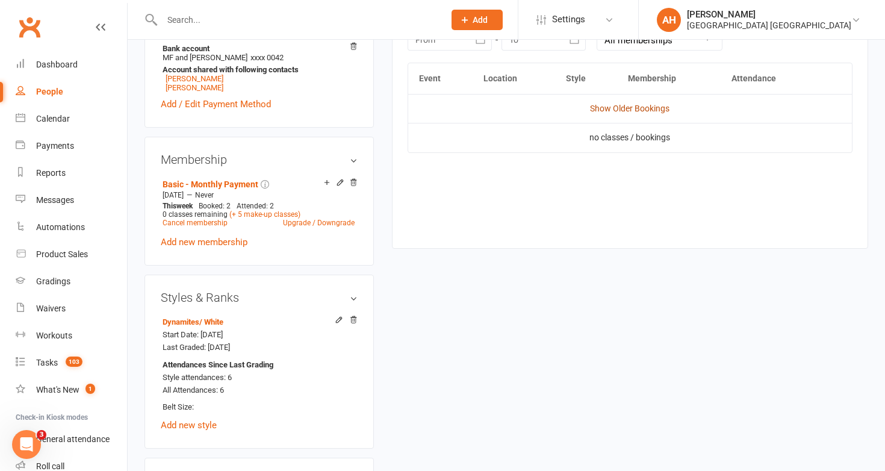
click at [652, 110] on link "Show Older Bookings" at bounding box center [629, 109] width 79 height 10
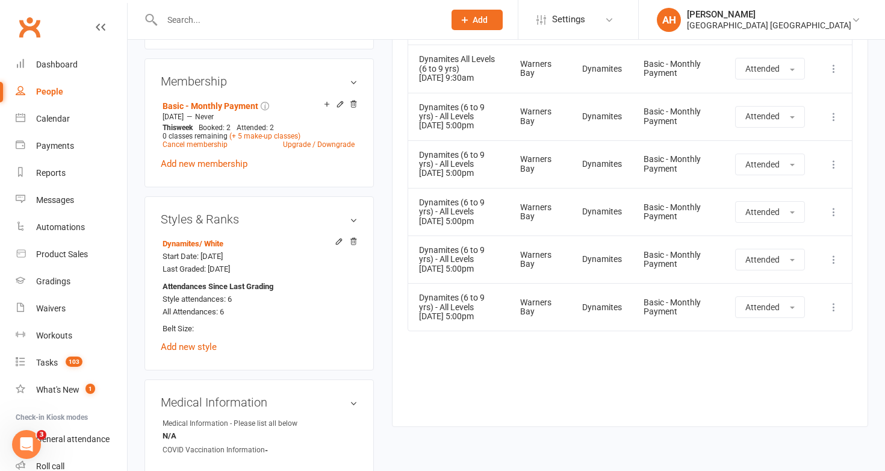
scroll to position [0, 0]
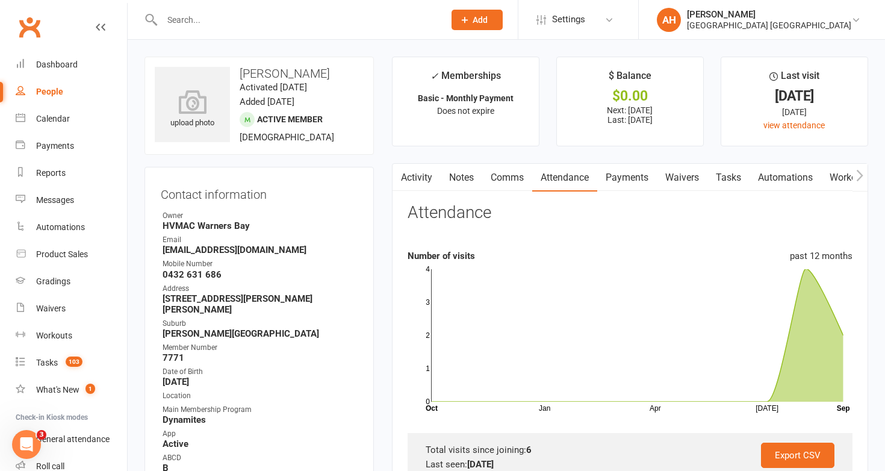
click at [247, 13] on input "text" at bounding box center [297, 19] width 278 height 17
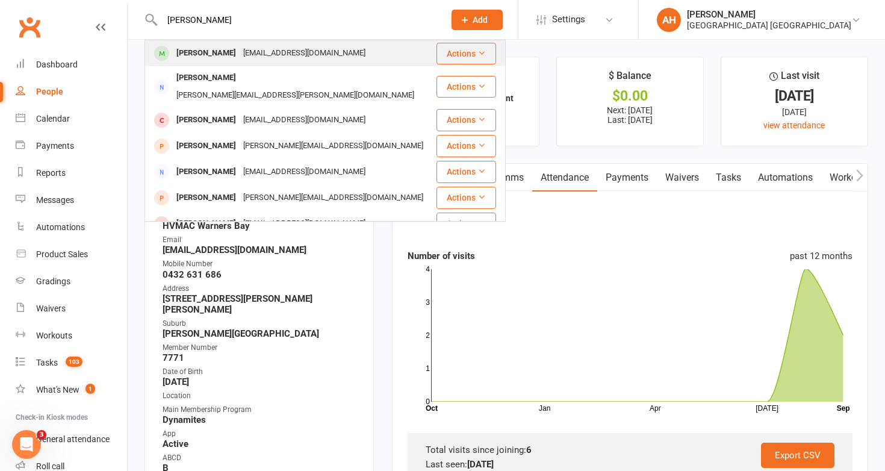
type input "nickolas ball"
click at [264, 43] on div "Nickolas Ball skyewilson97@gmail.com" at bounding box center [291, 53] width 290 height 25
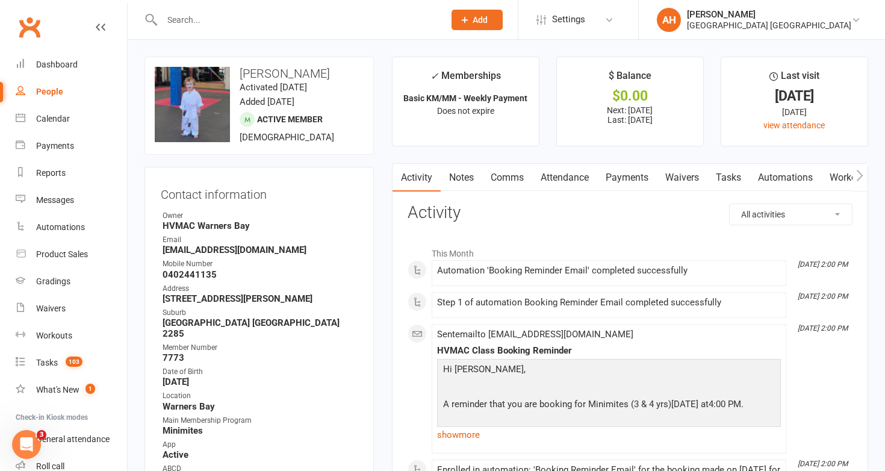
click at [574, 178] on link "Attendance" at bounding box center [564, 178] width 65 height 28
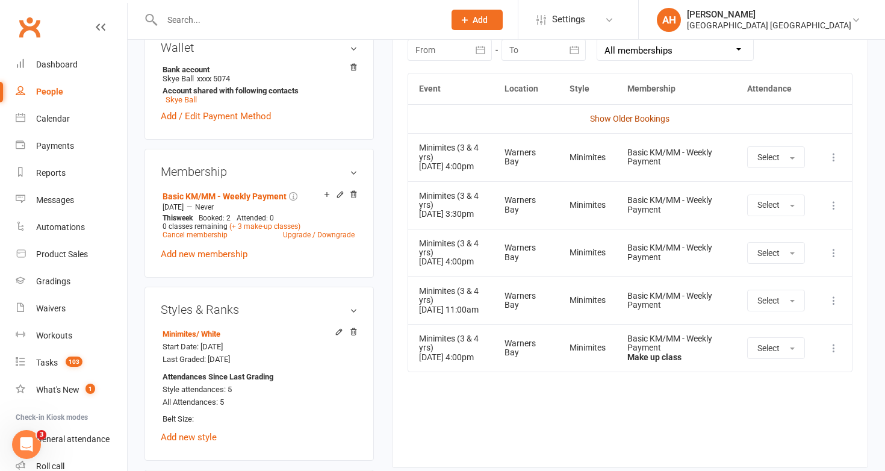
scroll to position [544, 0]
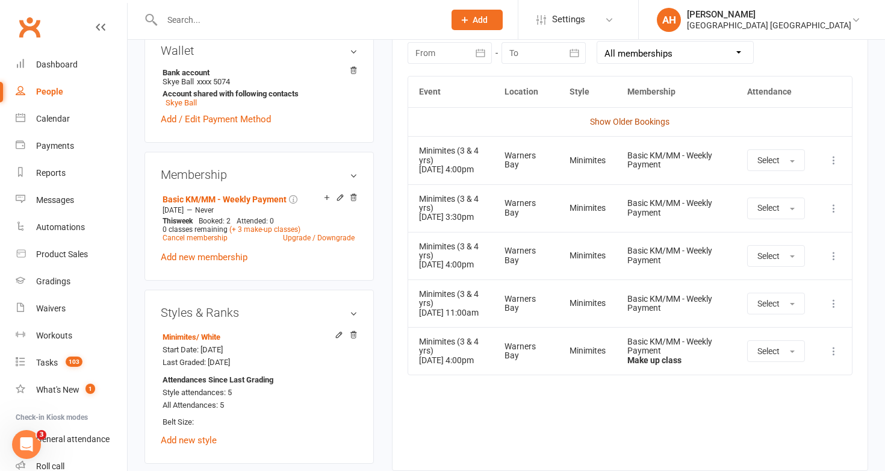
click at [631, 118] on link "Show Older Bookings" at bounding box center [629, 122] width 79 height 10
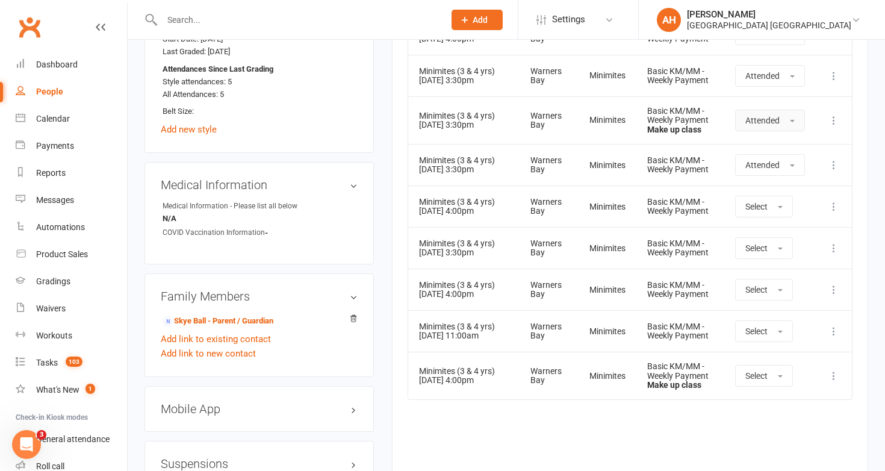
scroll to position [849, 0]
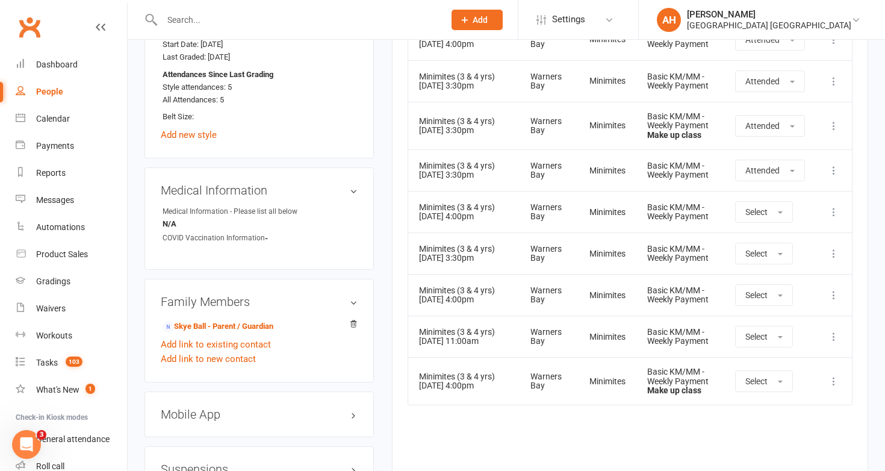
click at [368, 25] on input "text" at bounding box center [297, 19] width 278 height 17
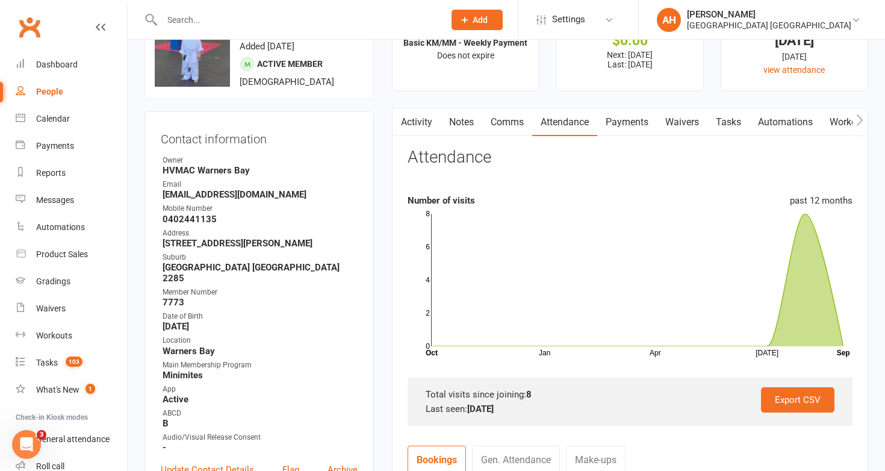
scroll to position [49, 0]
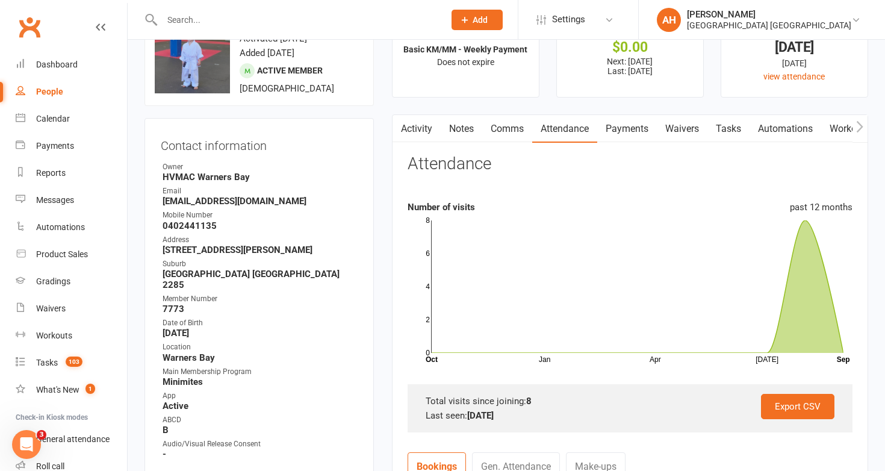
click at [363, 25] on input "text" at bounding box center [297, 19] width 278 height 17
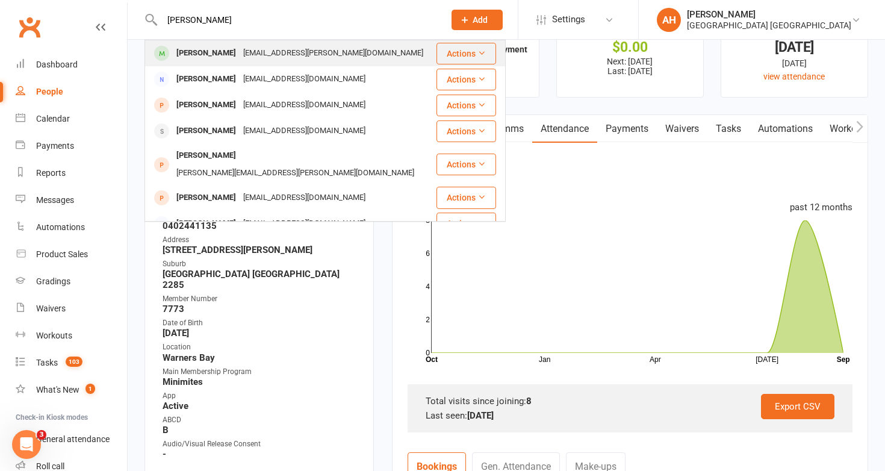
type input "evelyn sahu"
click at [335, 45] on div "lauren.sanders@live.com" at bounding box center [333, 53] width 187 height 17
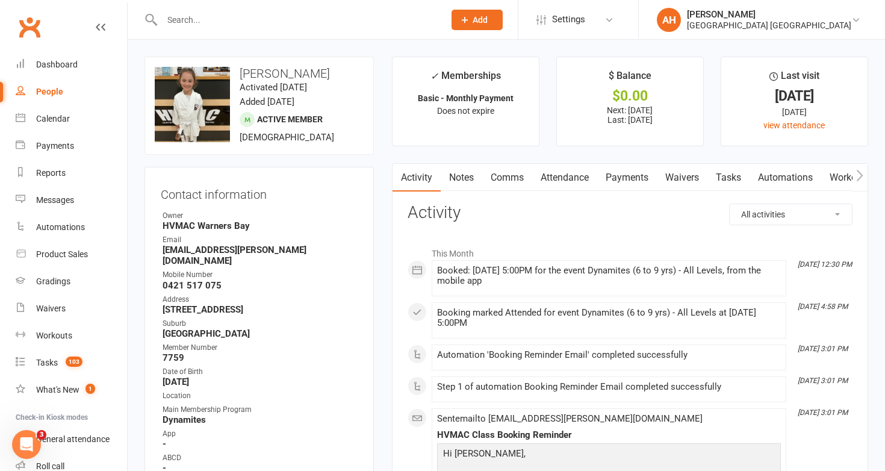
click at [578, 188] on link "Attendance" at bounding box center [564, 178] width 65 height 28
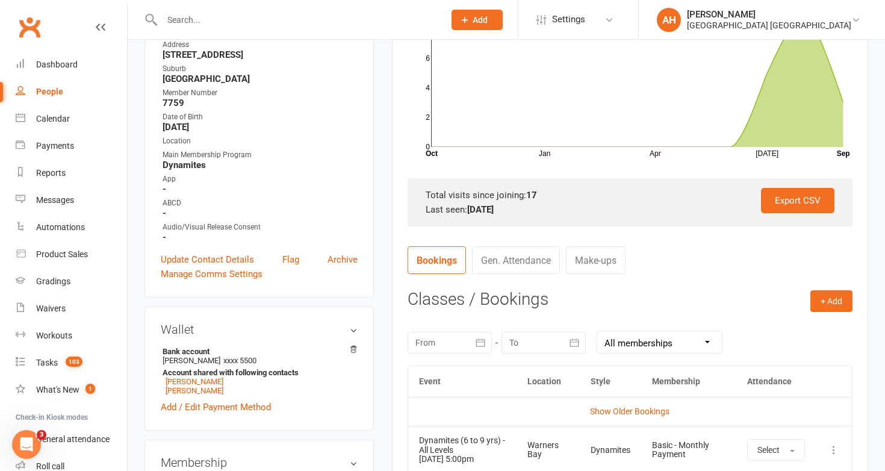
scroll to position [278, 0]
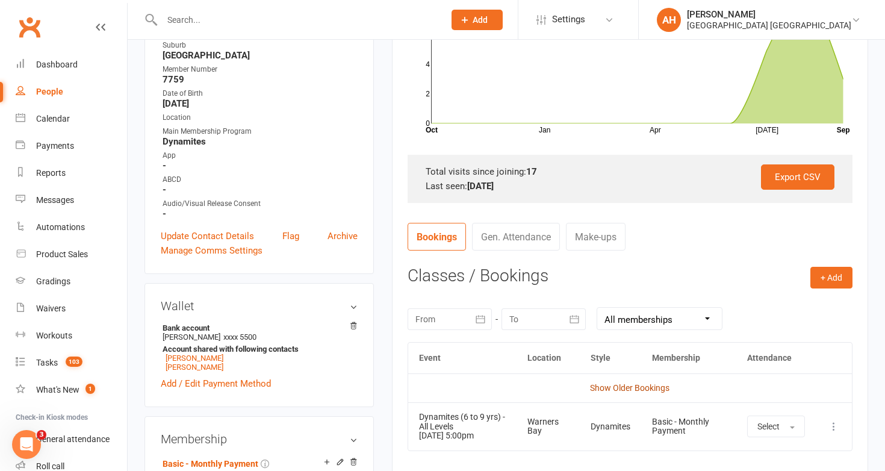
click at [635, 391] on link "Show Older Bookings" at bounding box center [629, 388] width 79 height 10
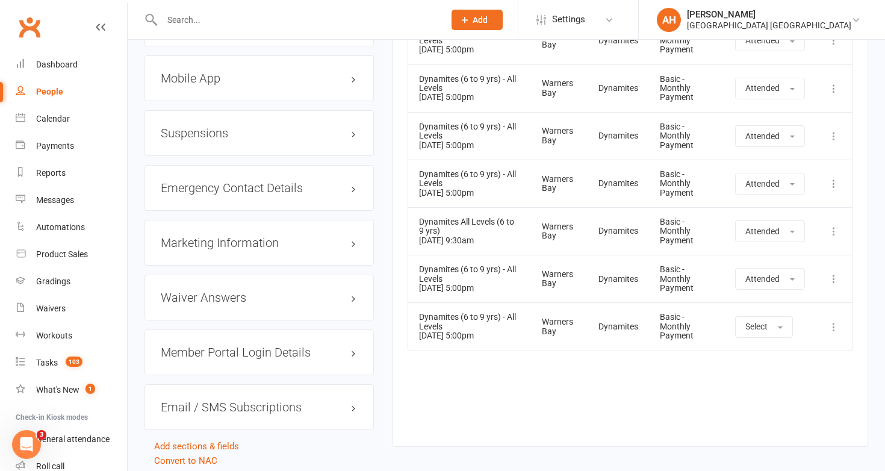
scroll to position [1215, 0]
click at [376, 20] on input "text" at bounding box center [297, 19] width 278 height 17
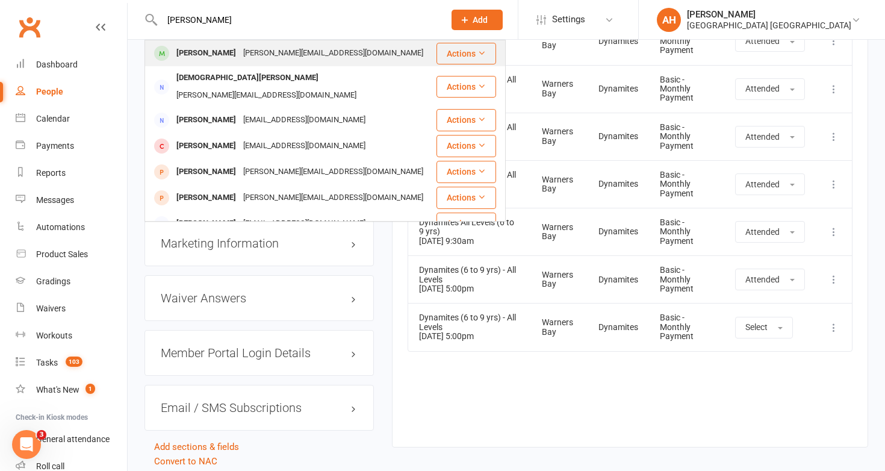
type input "shaye rowe"
click at [280, 62] on div "Kristen.rowe14@outlook.com" at bounding box center [333, 53] width 187 height 17
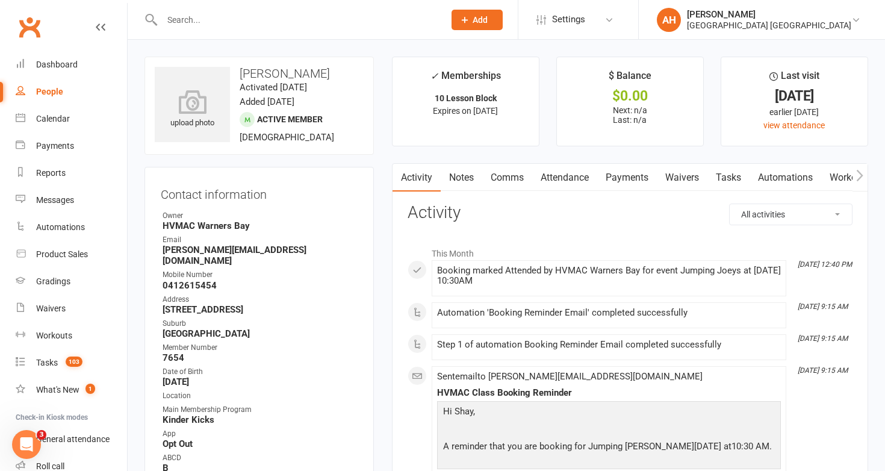
click at [383, 25] on input "text" at bounding box center [297, 19] width 278 height 17
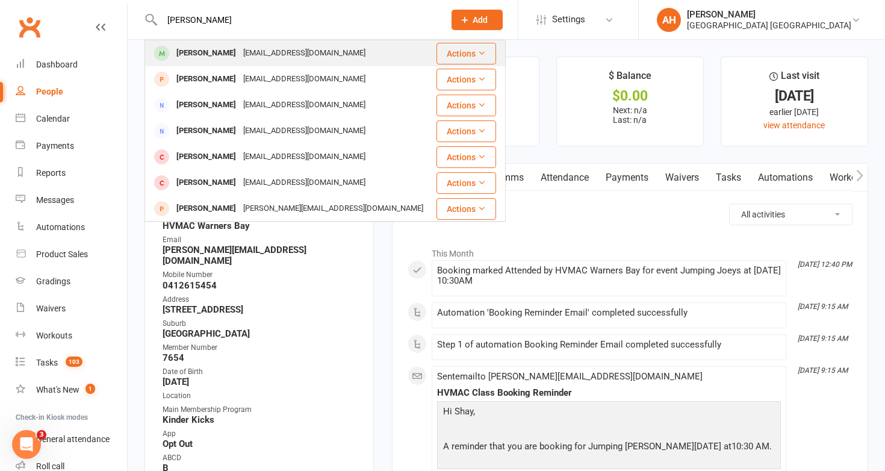
type input "kobie brown"
click at [346, 40] on td "Kobie Brown toniquinlan9@gmail.com" at bounding box center [290, 53] width 291 height 26
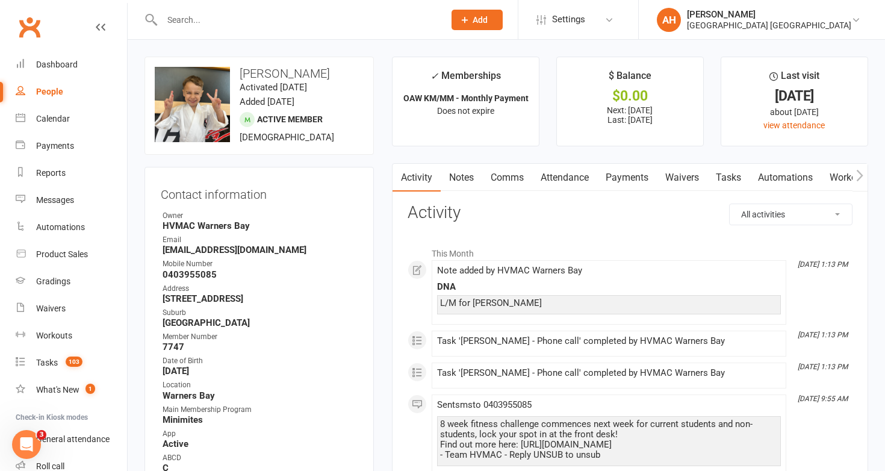
click at [548, 172] on link "Attendance" at bounding box center [564, 178] width 65 height 28
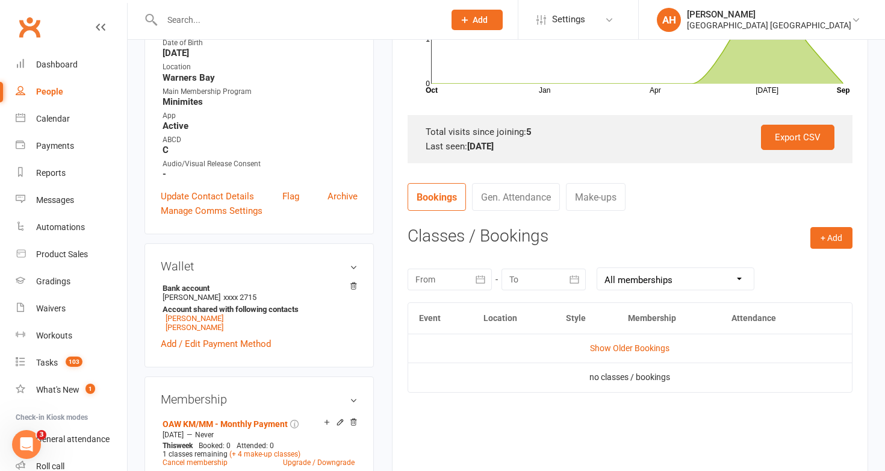
scroll to position [333, 0]
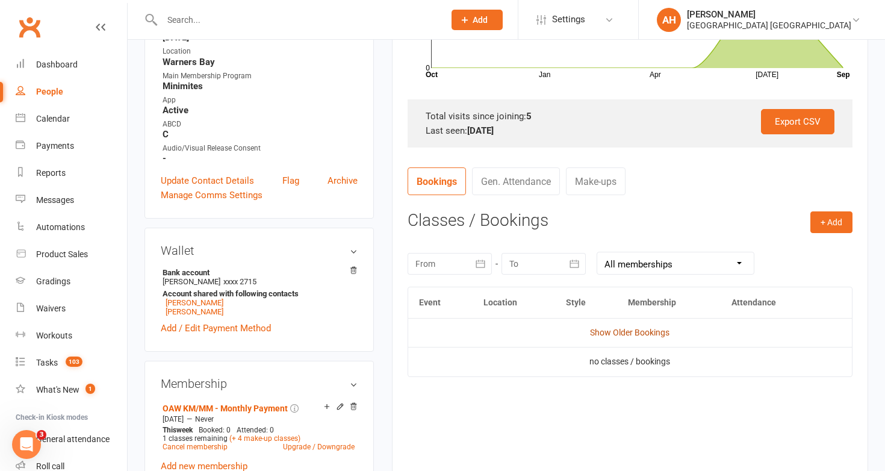
click at [650, 330] on link "Show Older Bookings" at bounding box center [629, 332] width 79 height 10
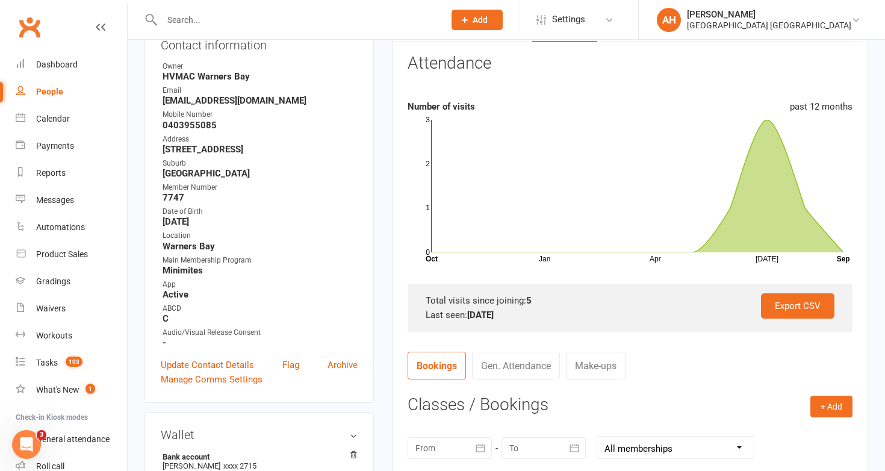
scroll to position [148, 0]
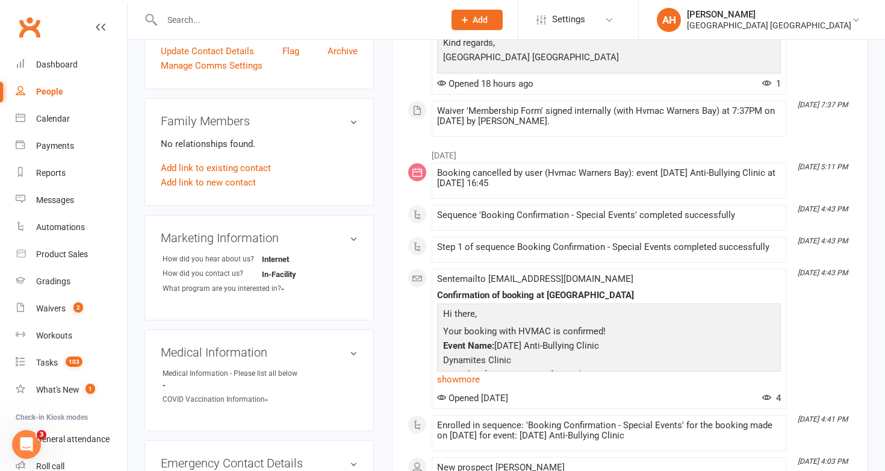
scroll to position [305, 0]
click at [240, 166] on link "Add link to existing contact" at bounding box center [216, 167] width 110 height 14
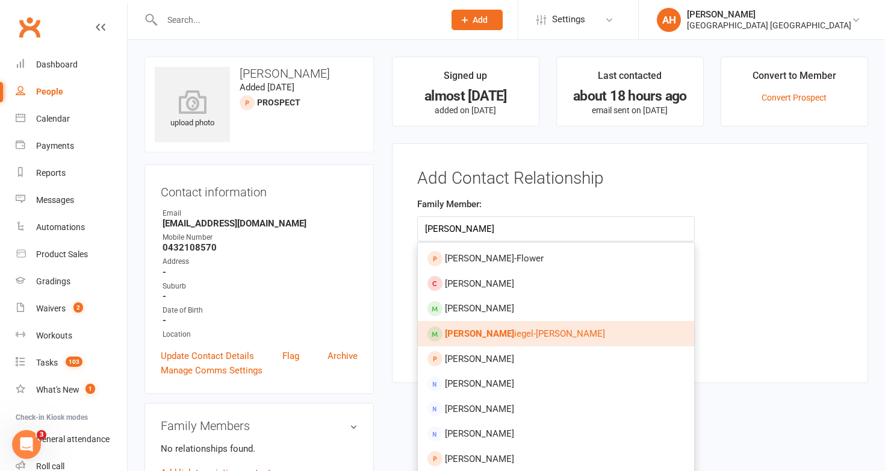
click at [471, 328] on strong "[PERSON_NAME]" at bounding box center [479, 333] width 69 height 11
type input "[PERSON_NAME]"
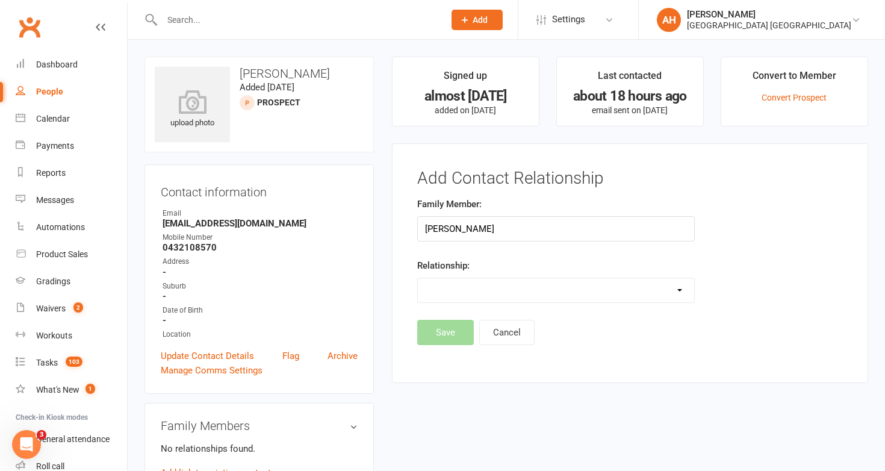
click at [466, 290] on select "Parent / Guardian Child Sibling (parent not in system) Spouse / Partner Cousin …" at bounding box center [556, 290] width 277 height 24
select select "1"
click at [418, 278] on select "Parent / Guardian Child Sibling (parent not in system) Spouse / Partner Cousin …" at bounding box center [556, 290] width 277 height 24
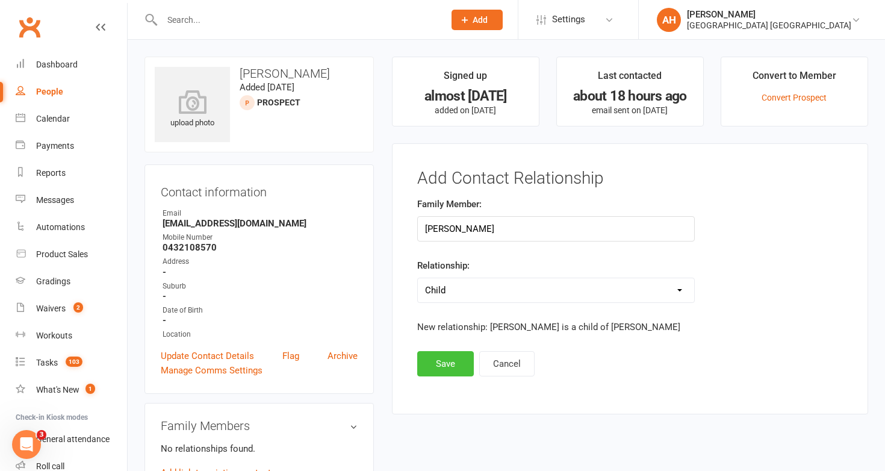
click at [449, 360] on button "Save" at bounding box center [445, 363] width 57 height 25
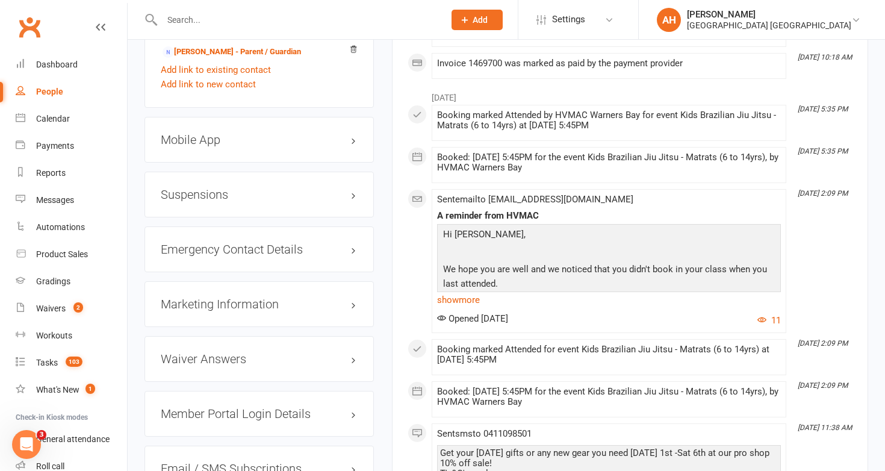
scroll to position [1178, 0]
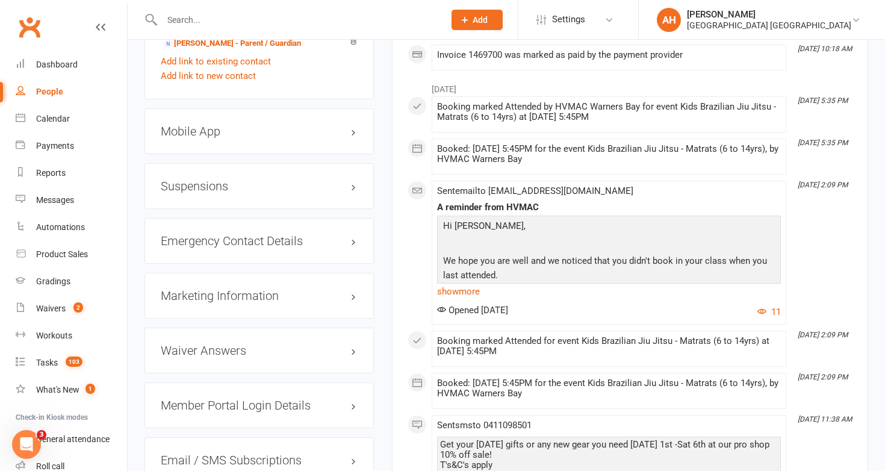
click at [308, 189] on h3 "Suspensions" at bounding box center [259, 185] width 197 height 13
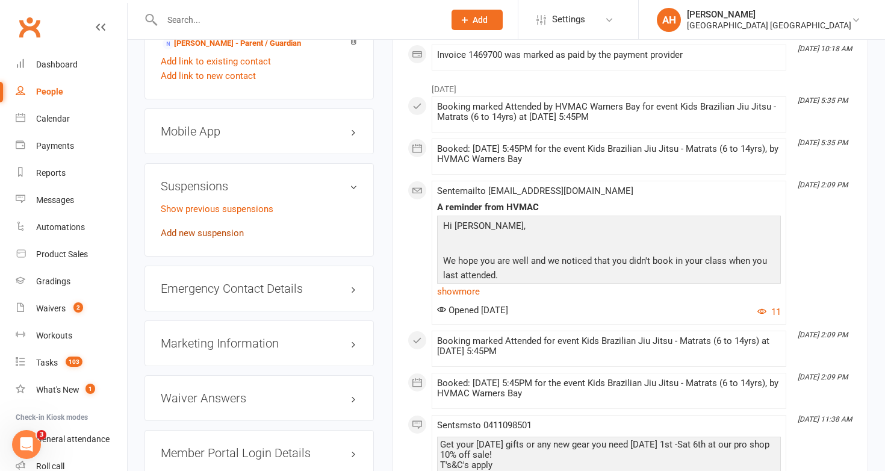
click at [229, 229] on link "Add new suspension" at bounding box center [202, 233] width 83 height 11
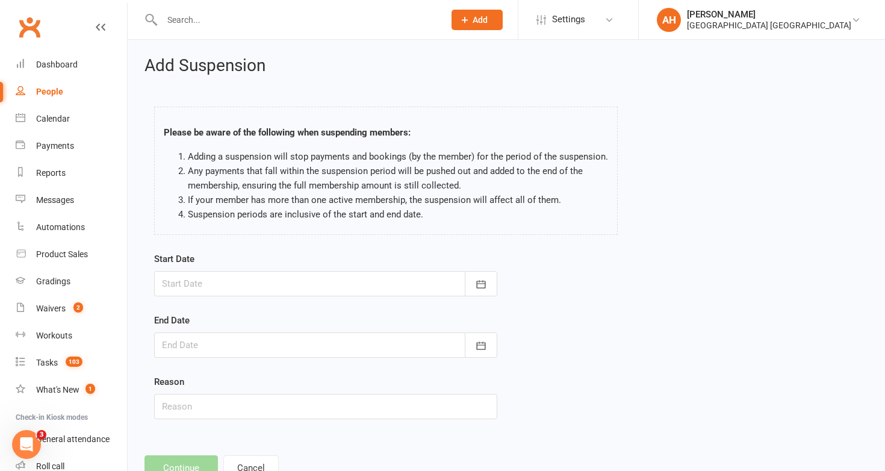
click at [259, 289] on div at bounding box center [325, 283] width 343 height 25
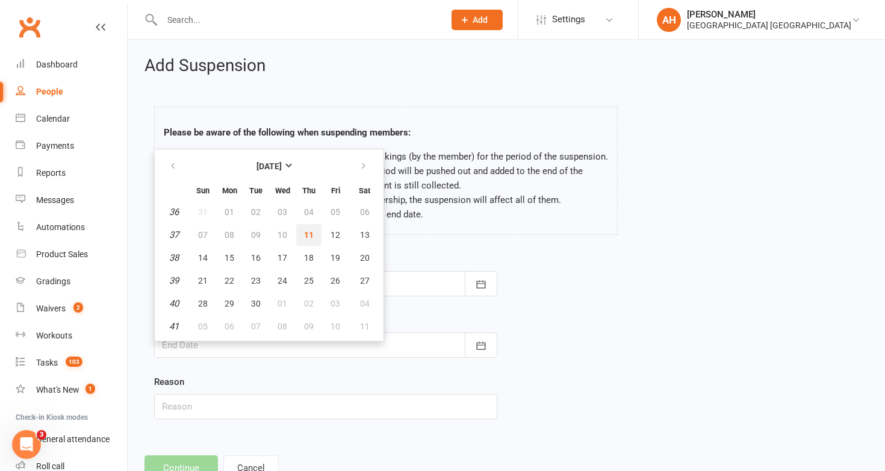
click at [312, 232] on span "11" at bounding box center [309, 235] width 10 height 10
type input "11 Sep 2025"
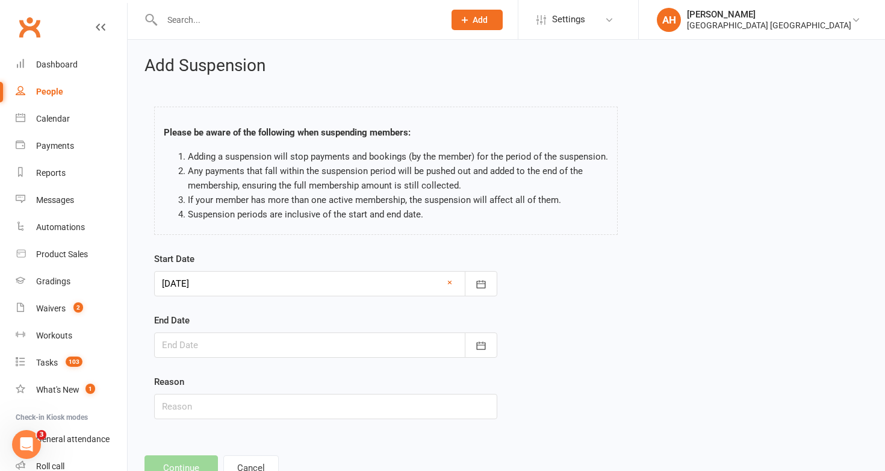
click at [264, 343] on div at bounding box center [325, 344] width 343 height 25
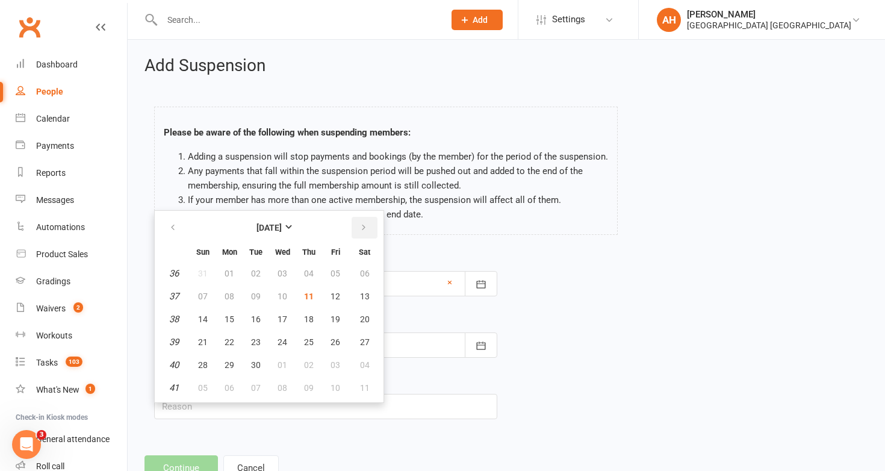
click at [362, 236] on button "button" at bounding box center [365, 228] width 26 height 22
click at [262, 323] on button "11" at bounding box center [255, 319] width 25 height 22
type input "11 Nov 2025"
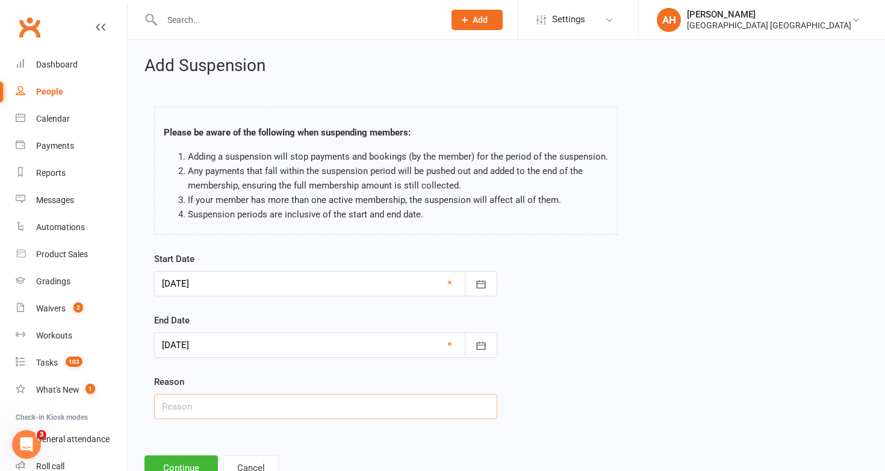
click at [219, 400] on input "text" at bounding box center [325, 406] width 343 height 25
type input "Medical"
click at [190, 462] on button "Continue" at bounding box center [180, 467] width 73 height 25
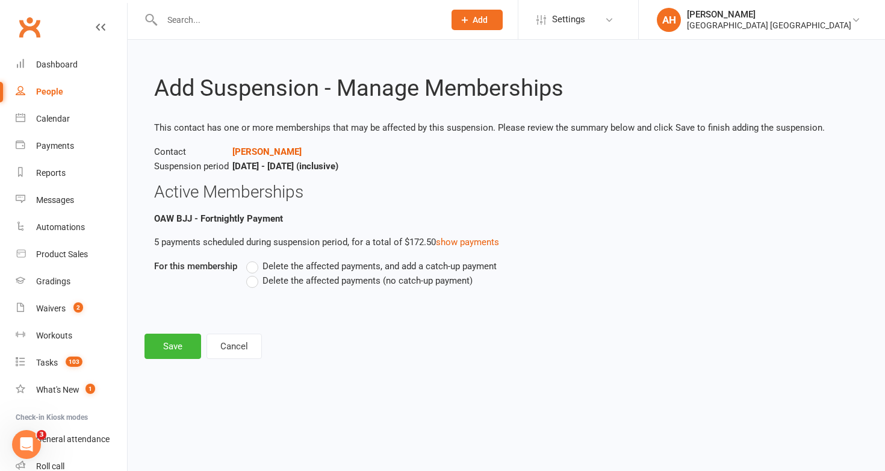
click at [258, 283] on label "Delete the affected payments (no catch-up payment)" at bounding box center [359, 280] width 226 height 14
click at [254, 273] on input "Delete the affected payments (no catch-up payment)" at bounding box center [250, 273] width 8 height 0
click at [179, 355] on button "Save" at bounding box center [172, 345] width 57 height 25
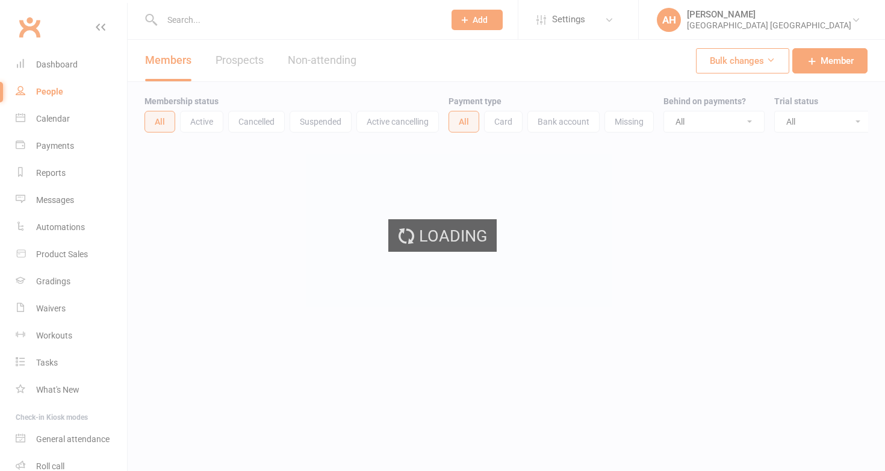
select select "100"
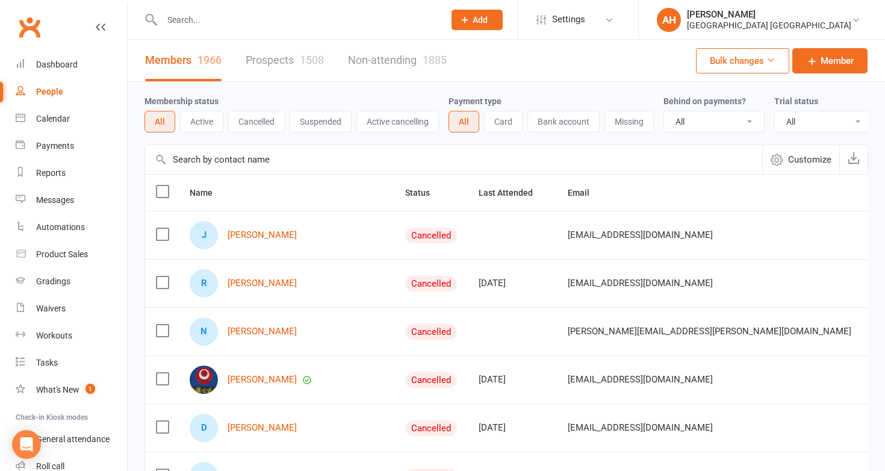
click at [404, 26] on input "text" at bounding box center [297, 19] width 278 height 17
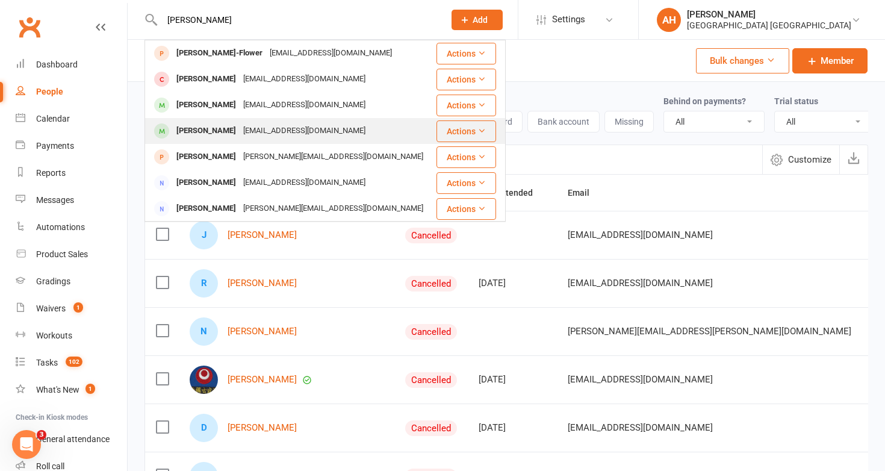
type input "[PERSON_NAME]"
click at [275, 126] on div "[EMAIL_ADDRESS][DOMAIN_NAME]" at bounding box center [304, 130] width 129 height 17
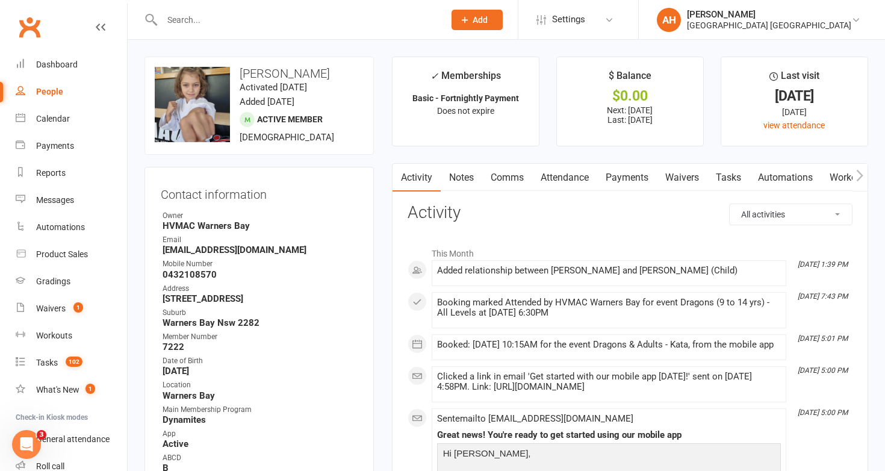
click at [631, 172] on link "Payments" at bounding box center [627, 178] width 60 height 28
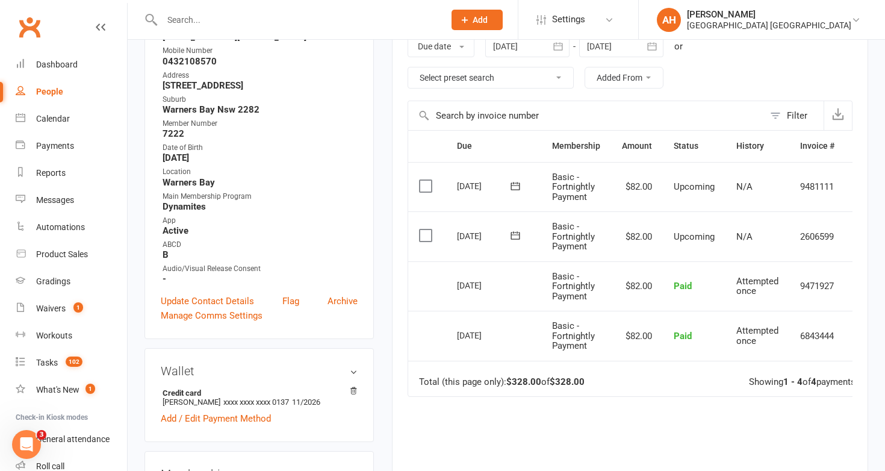
scroll to position [208, 0]
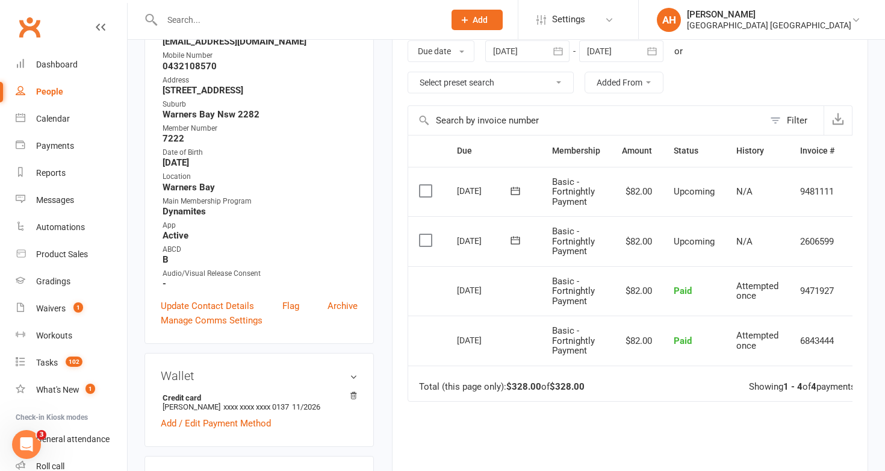
click at [607, 52] on div at bounding box center [621, 51] width 84 height 22
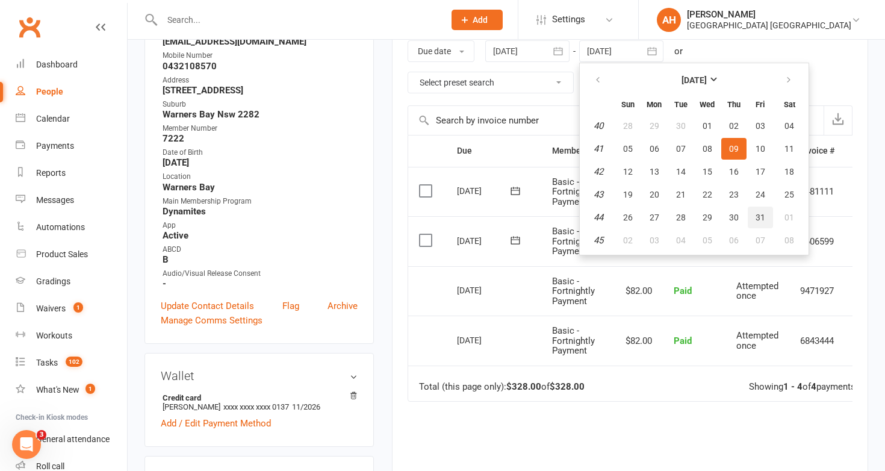
click at [759, 216] on span "31" at bounding box center [760, 217] width 10 height 10
type input "31 Oct 2025"
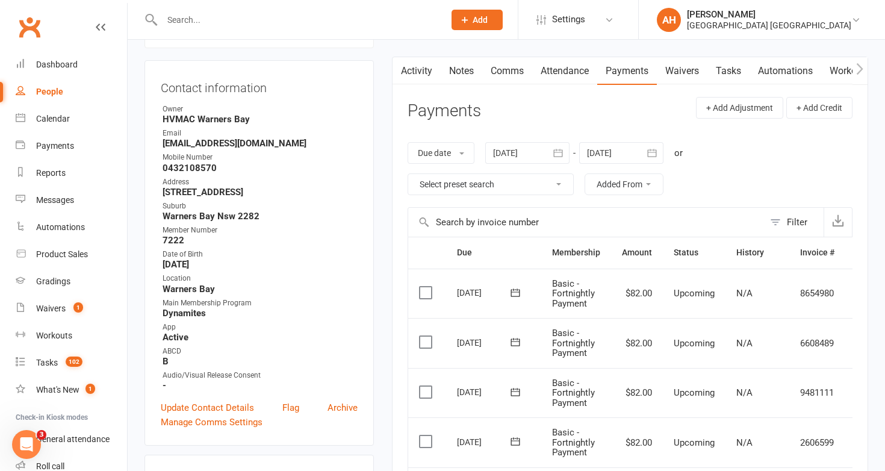
scroll to position [104, 0]
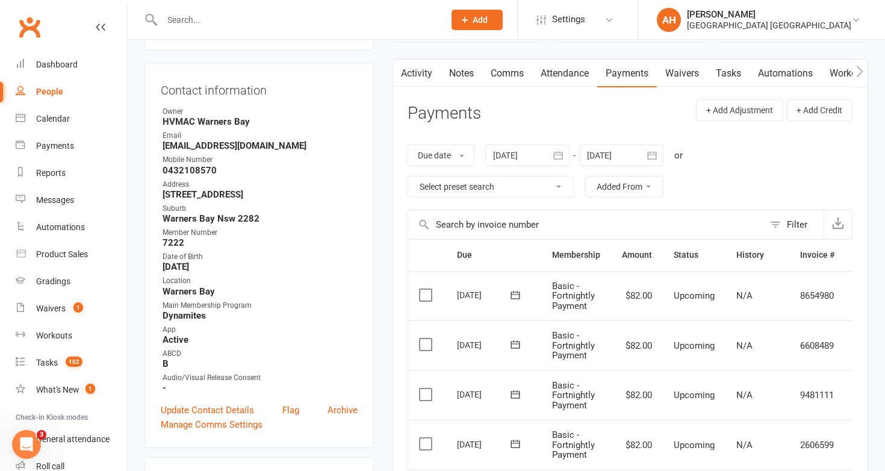
drag, startPoint x: 314, startPoint y: 191, endPoint x: 155, endPoint y: 189, distance: 158.9
click at [155, 189] on div "Contact information Owner HVMAC Warners Bay Email monikasiegelova@yahoo.com.au …" at bounding box center [258, 255] width 229 height 385
copy li "Address 1 3 Queen St Warners bay NSW 2282"
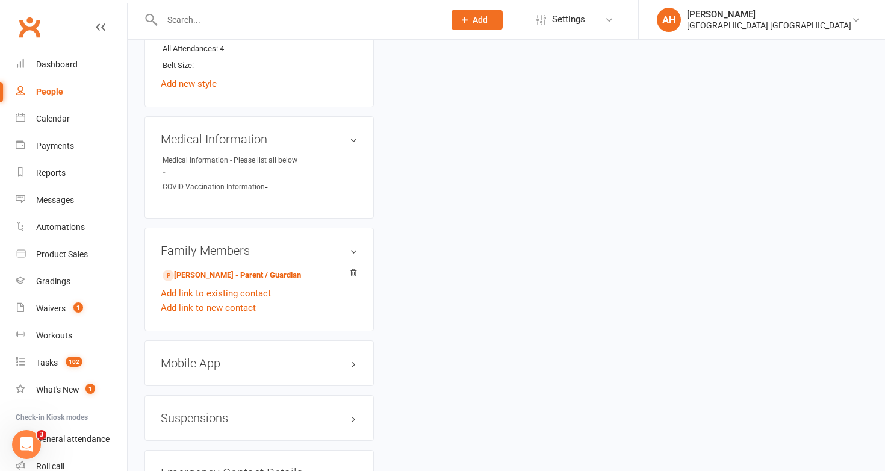
scroll to position [872, 0]
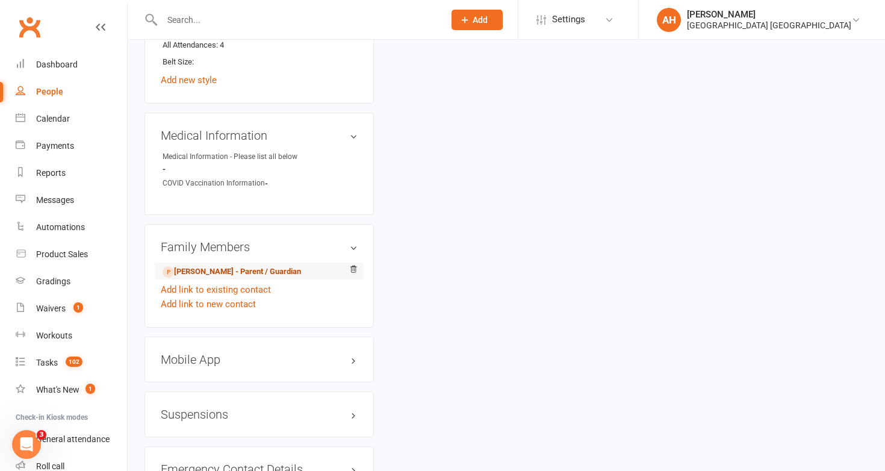
click at [301, 269] on link "Monika Siegel-Speer - Parent / Guardian" at bounding box center [232, 271] width 138 height 13
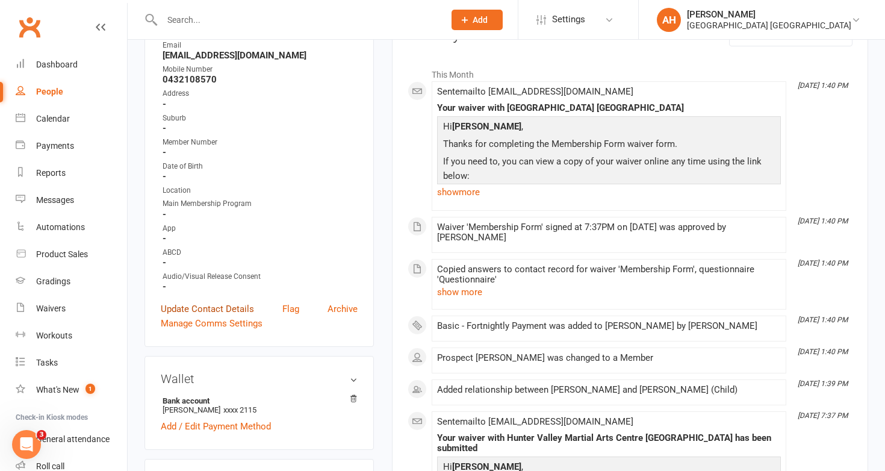
click at [243, 303] on link "Update Contact Details" at bounding box center [207, 309] width 93 height 14
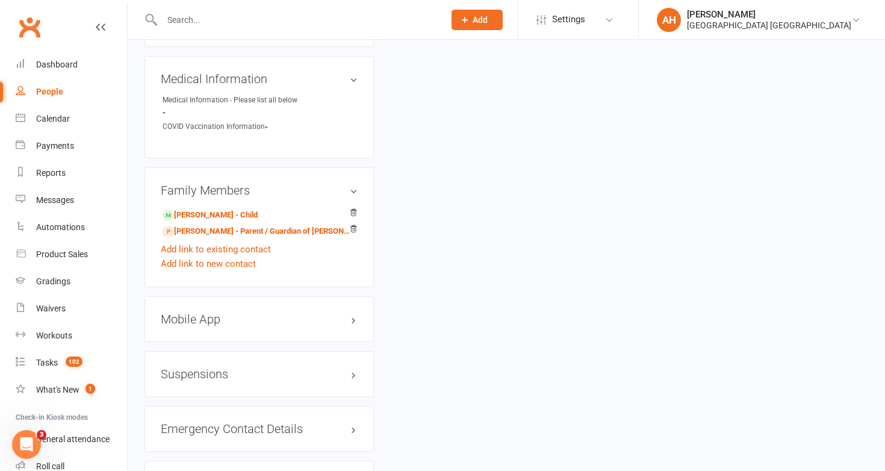
scroll to position [1088, 0]
click at [258, 225] on link "[PERSON_NAME] - Parent / Guardian of [PERSON_NAME]" at bounding box center [257, 231] width 189 height 13
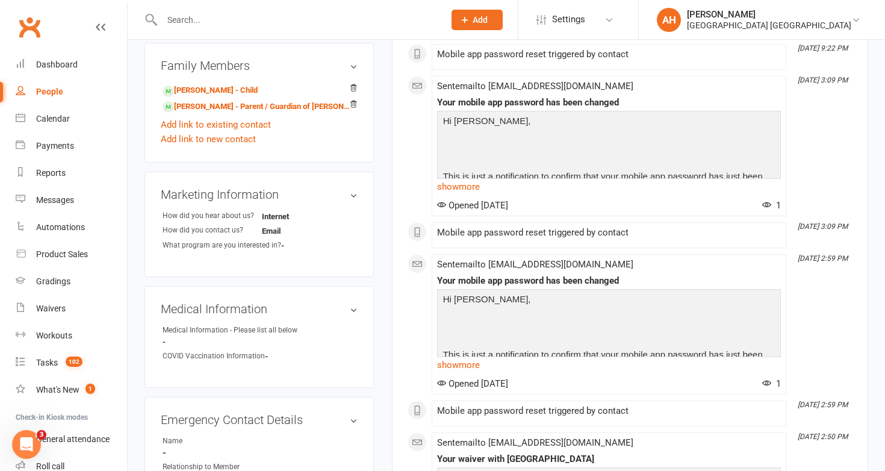
scroll to position [386, 0]
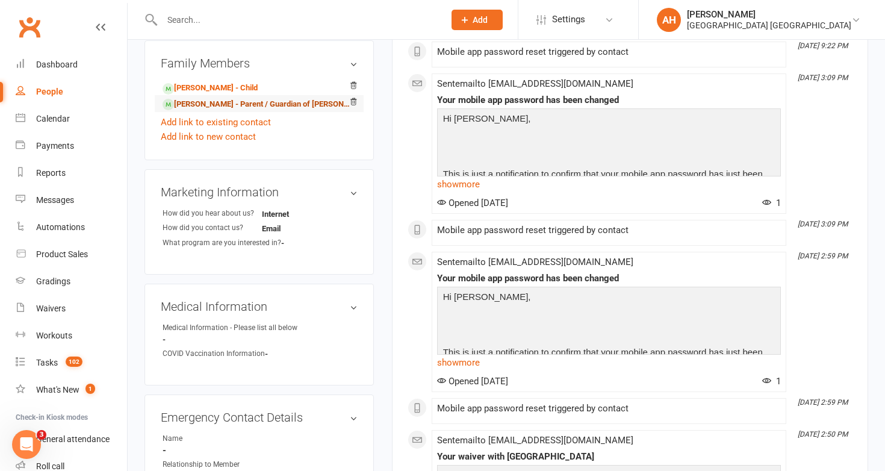
click at [262, 105] on link "[PERSON_NAME] - Parent / Guardian of [PERSON_NAME]" at bounding box center [257, 104] width 189 height 13
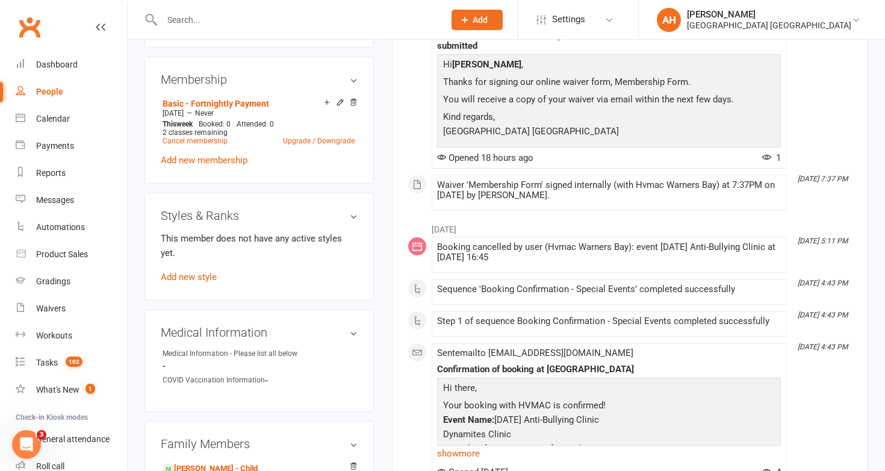
scroll to position [571, 0]
click at [211, 270] on link "Add new style" at bounding box center [189, 275] width 56 height 11
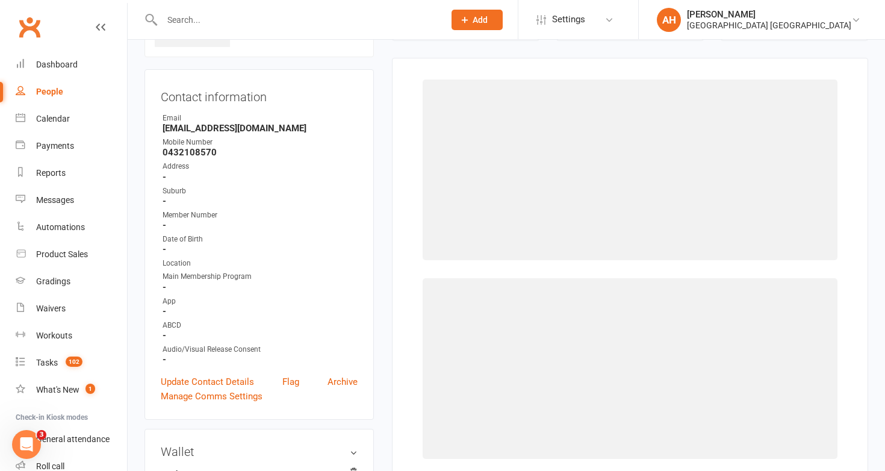
scroll to position [92, 0]
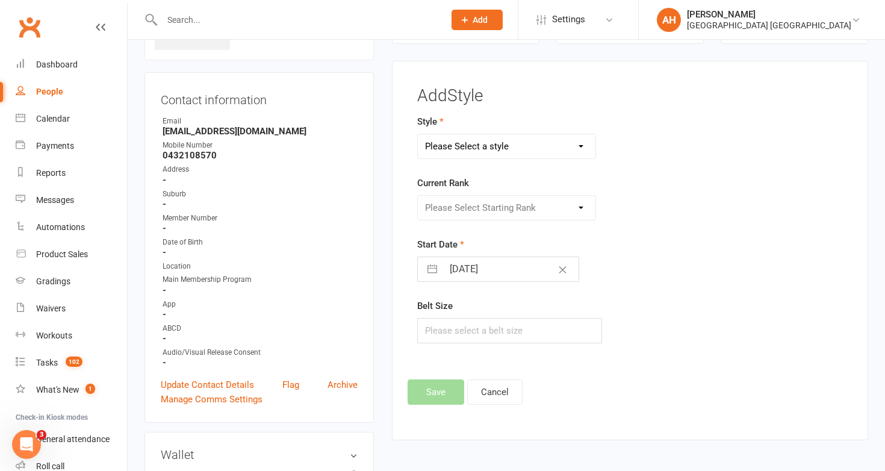
click at [497, 142] on select "Please Select a style Brazilian Jiu Jitsu Dragons & Adults Dynamites Fight Fit …" at bounding box center [507, 146] width 178 height 24
select select "1278"
click at [418, 134] on select "Please Select a style Brazilian Jiu Jitsu Dragons & Adults Dynamites Fight Fit …" at bounding box center [507, 146] width 178 height 24
click at [470, 203] on select "Please Select Starting Rank White 10th Kyu 9th Kyu 8th Kyu - Yellow 7th Kyu - O…" at bounding box center [507, 208] width 178 height 24
select select "12529"
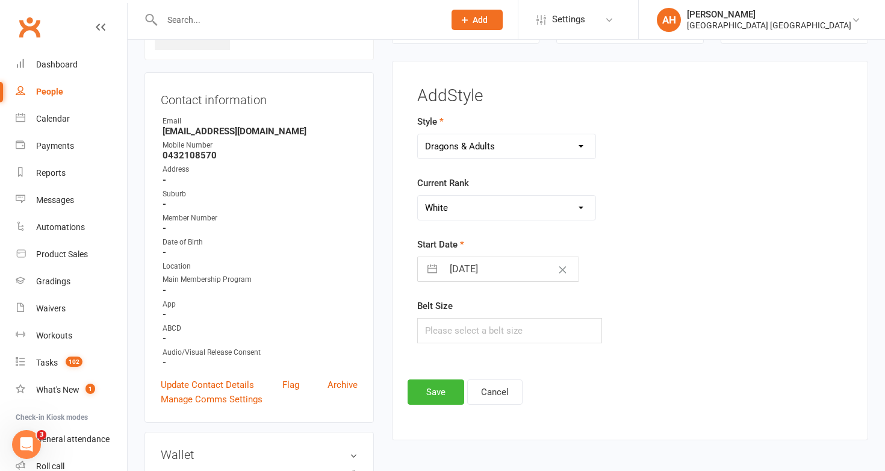
click at [418, 196] on select "Please Select Starting Rank White 10th Kyu 9th Kyu 8th Kyu - Yellow 7th Kyu - O…" at bounding box center [507, 208] width 178 height 24
click at [450, 389] on button "Save" at bounding box center [436, 391] width 57 height 25
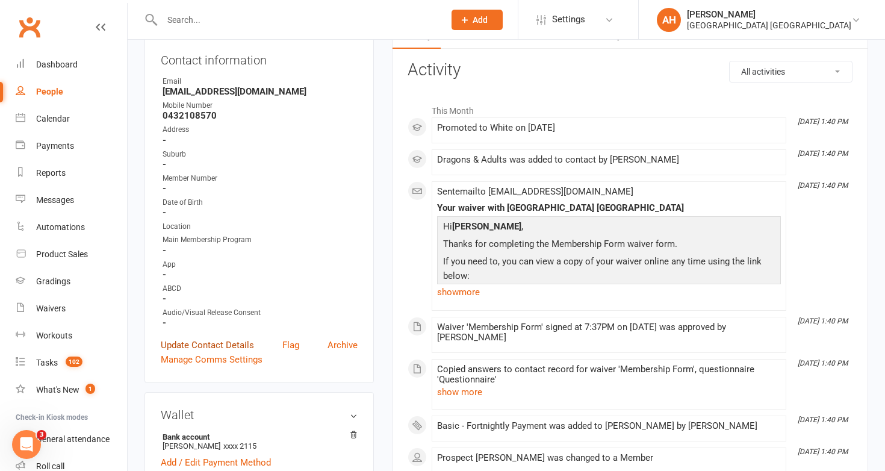
click at [240, 342] on link "Update Contact Details" at bounding box center [207, 345] width 93 height 14
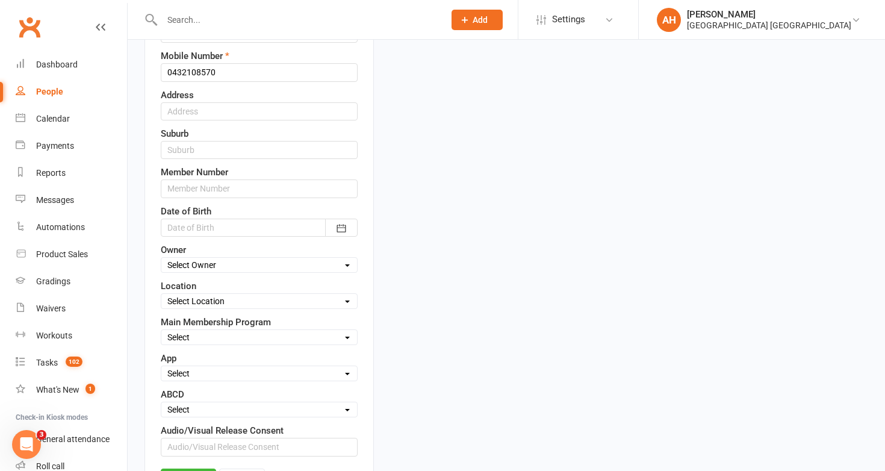
scroll to position [276, 0]
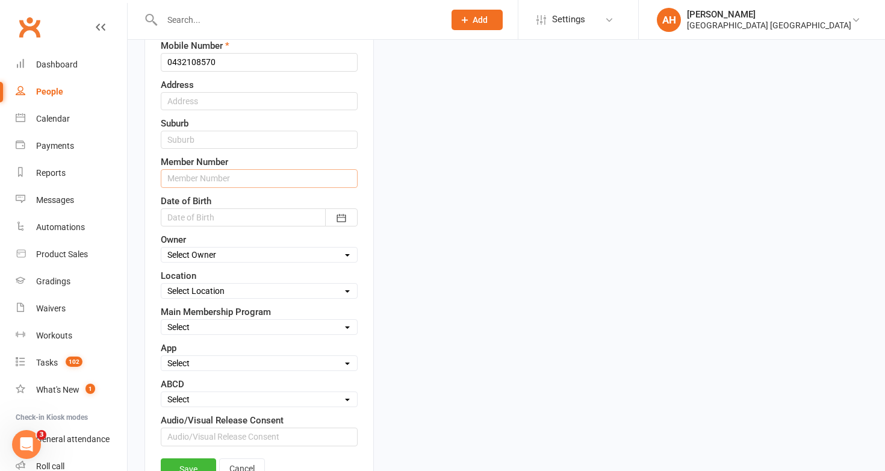
click at [224, 175] on input "text" at bounding box center [259, 178] width 197 height 18
type input "7800"
click at [210, 327] on select "Select Minimites Dynamites Kindymites Dragons Adults Fight Fit BJJ Kobudo Kinde…" at bounding box center [259, 326] width 196 height 13
select select "Adults"
click at [161, 320] on select "Select Minimites Dynamites Kindymites Dragons Adults Fight Fit BJJ Kobudo Kinde…" at bounding box center [259, 326] width 196 height 13
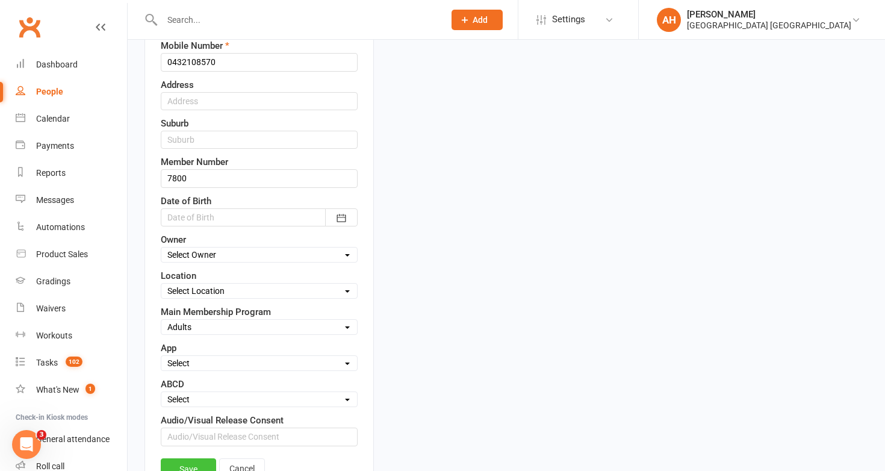
click at [192, 465] on link "Save" at bounding box center [188, 469] width 55 height 22
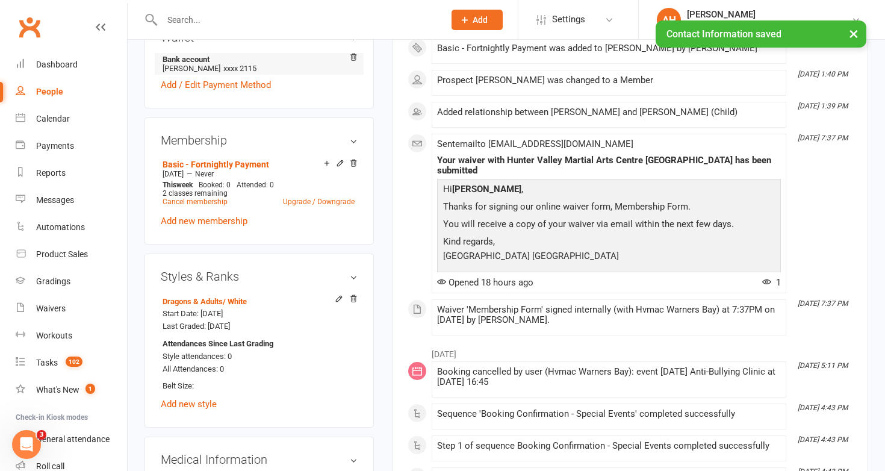
scroll to position [510, 0]
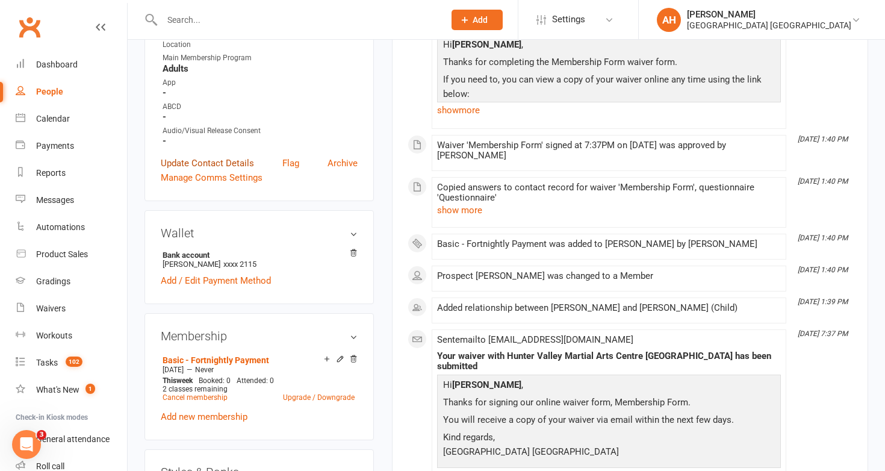
click at [227, 156] on link "Update Contact Details" at bounding box center [207, 163] width 93 height 14
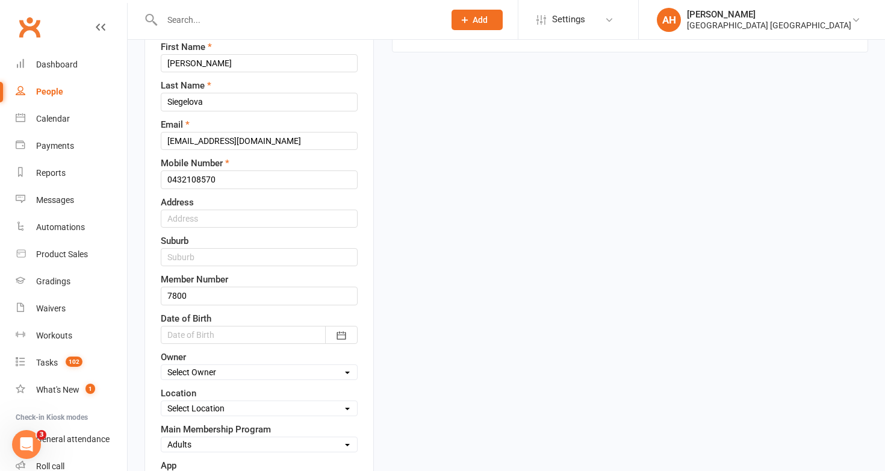
scroll to position [160, 0]
click at [226, 219] on input "text" at bounding box center [259, 217] width 197 height 18
paste input "Address [STREET_ADDRESS]"
type input "Address [STREET_ADDRESS]"
click at [235, 255] on input "text" at bounding box center [259, 256] width 197 height 18
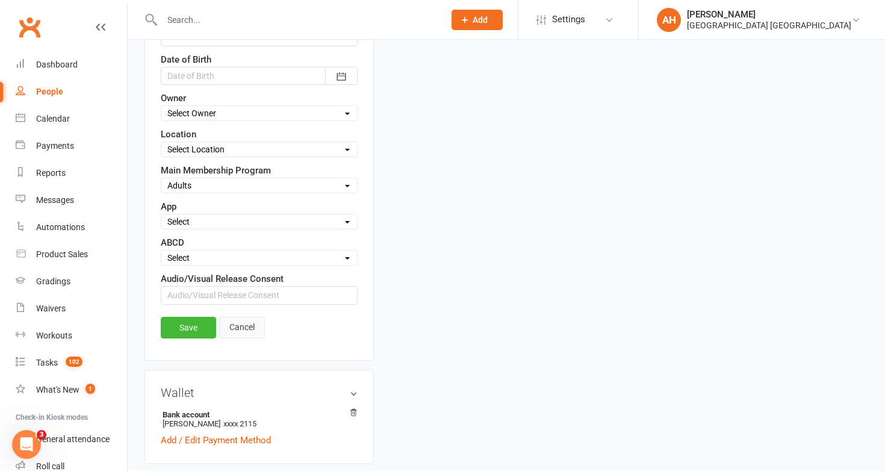
scroll to position [421, 0]
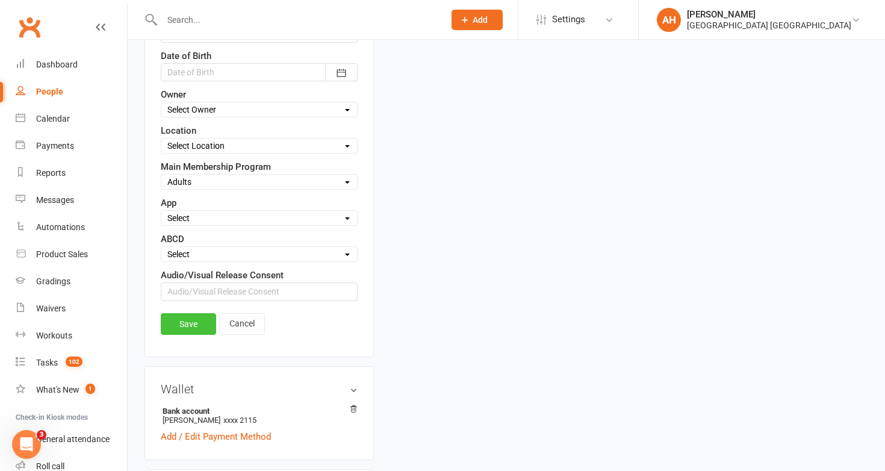
type input "Warners Bay"
click at [202, 318] on link "Save" at bounding box center [188, 324] width 55 height 22
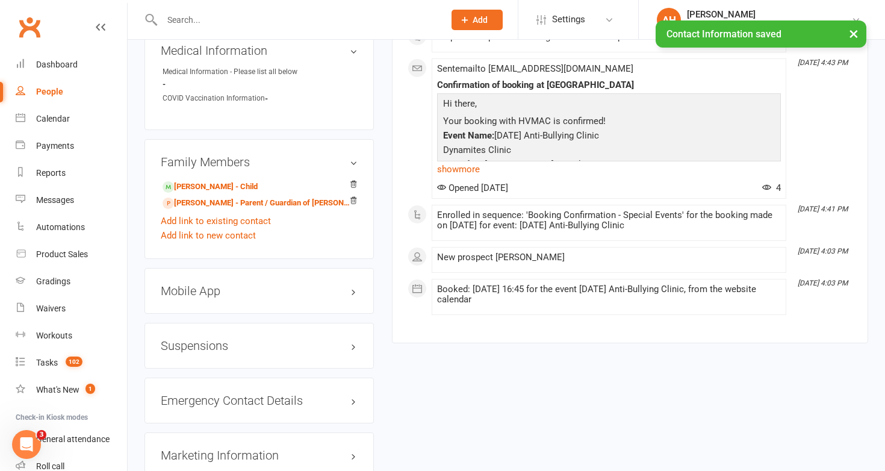
scroll to position [928, 0]
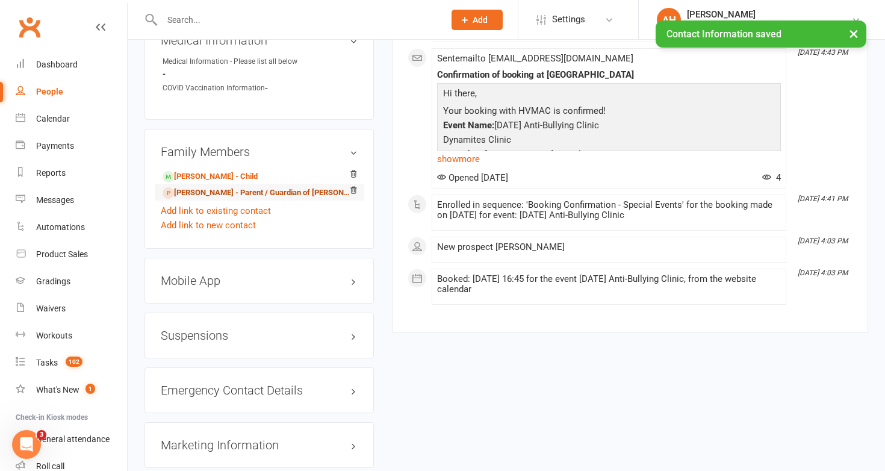
click at [327, 188] on link "Monika Siegel-Speer - Parent / Guardian of Sofia Siegel-Speer" at bounding box center [257, 193] width 189 height 13
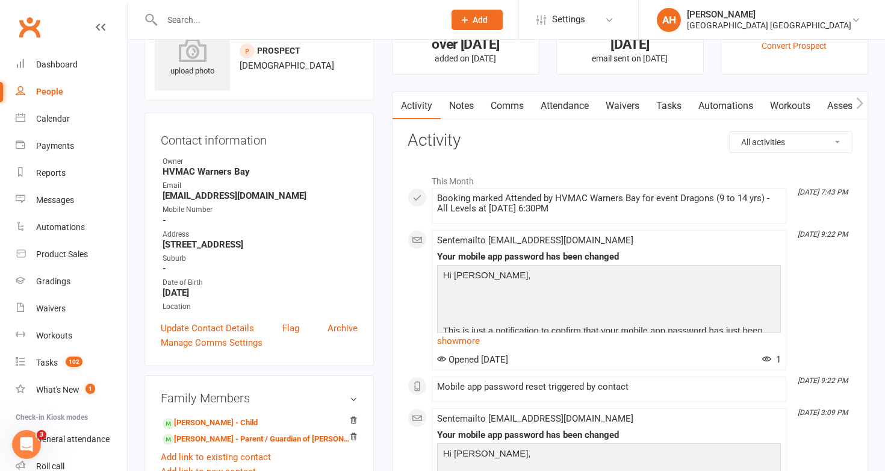
scroll to position [73, 0]
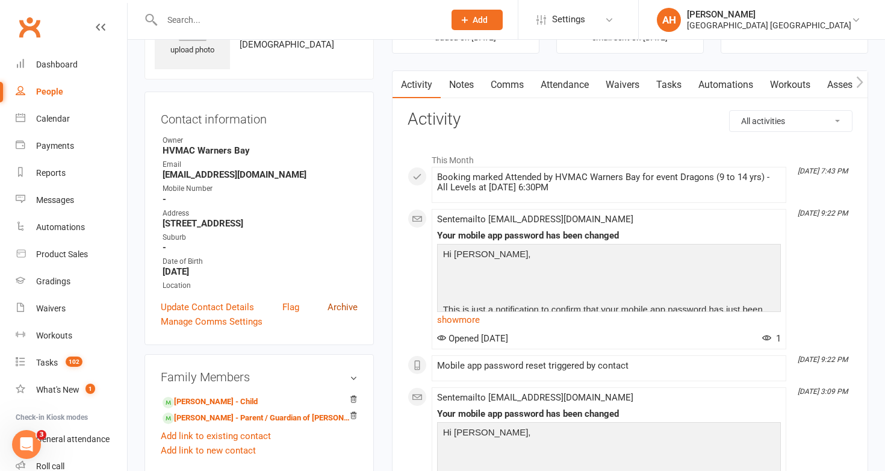
click at [345, 305] on link "Archive" at bounding box center [342, 307] width 30 height 14
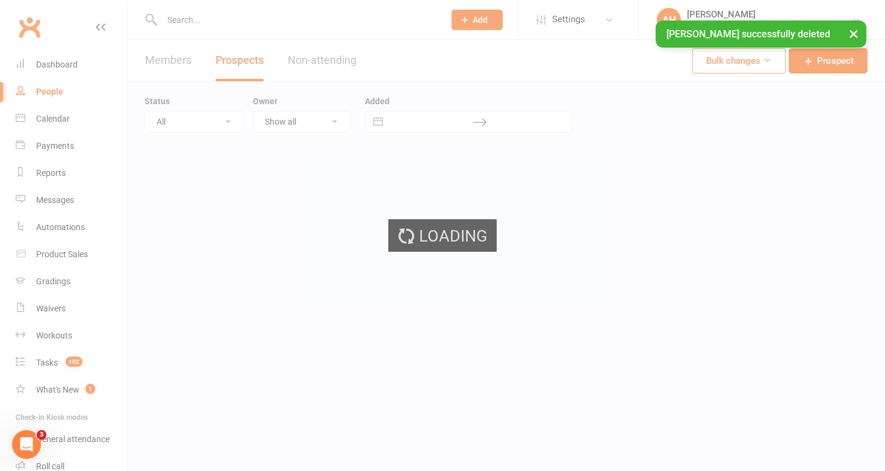
select select "50"
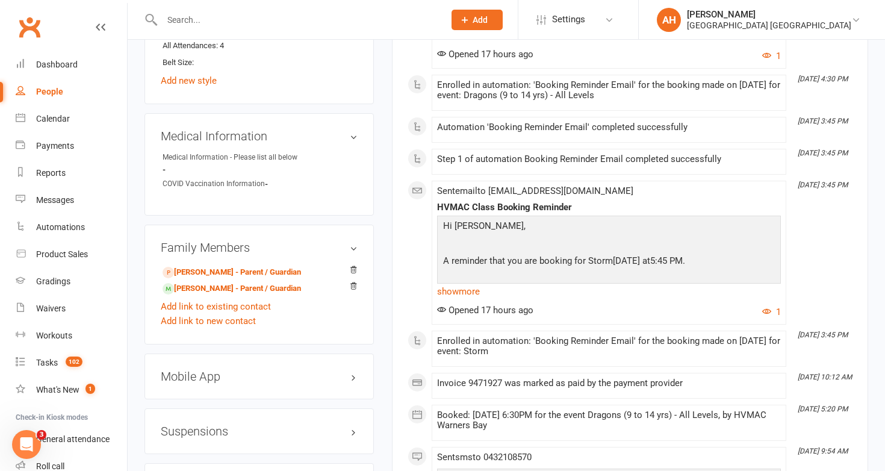
scroll to position [872, 0]
click at [354, 265] on icon at bounding box center [353, 269] width 8 height 8
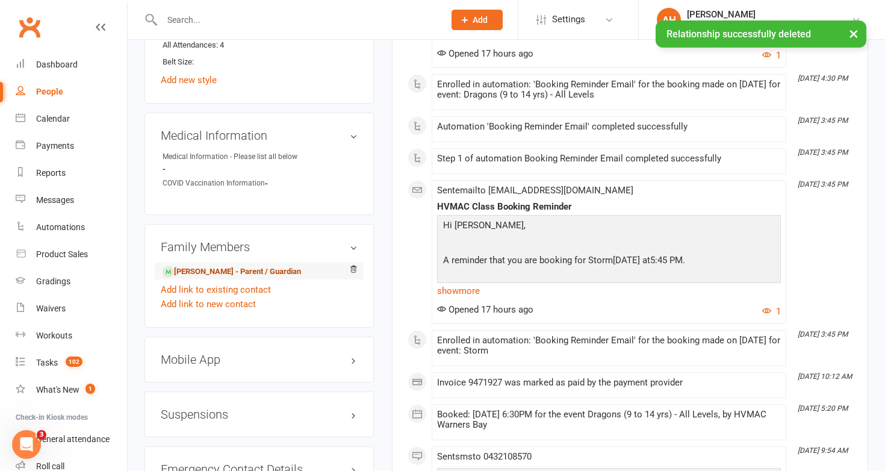
click at [252, 270] on link "[PERSON_NAME] - Parent / Guardian" at bounding box center [232, 271] width 138 height 13
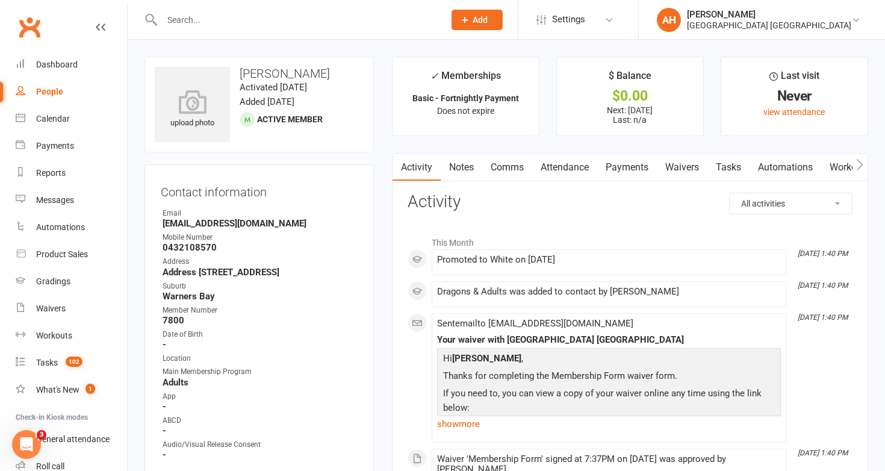
click at [389, 25] on input "text" at bounding box center [297, 19] width 278 height 17
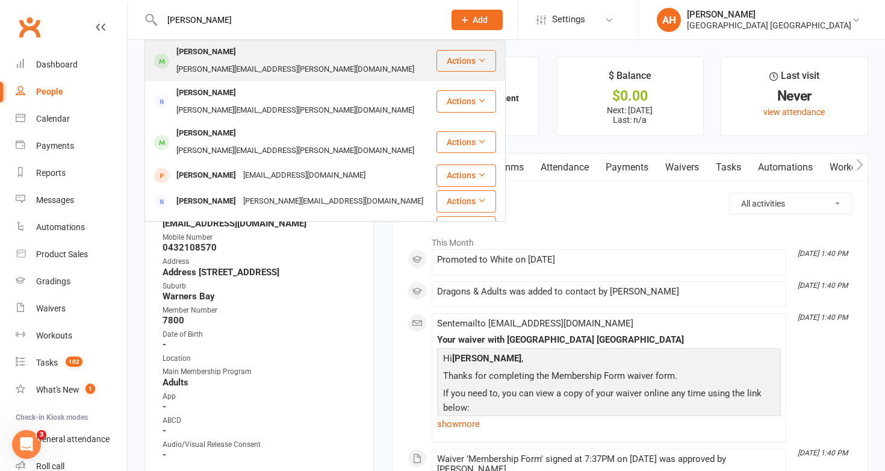
type input "[PERSON_NAME]"
click at [365, 51] on div "[PERSON_NAME] [PERSON_NAME][EMAIL_ADDRESS][PERSON_NAME][DOMAIN_NAME]" at bounding box center [291, 61] width 290 height 40
